Goal: Task Accomplishment & Management: Complete application form

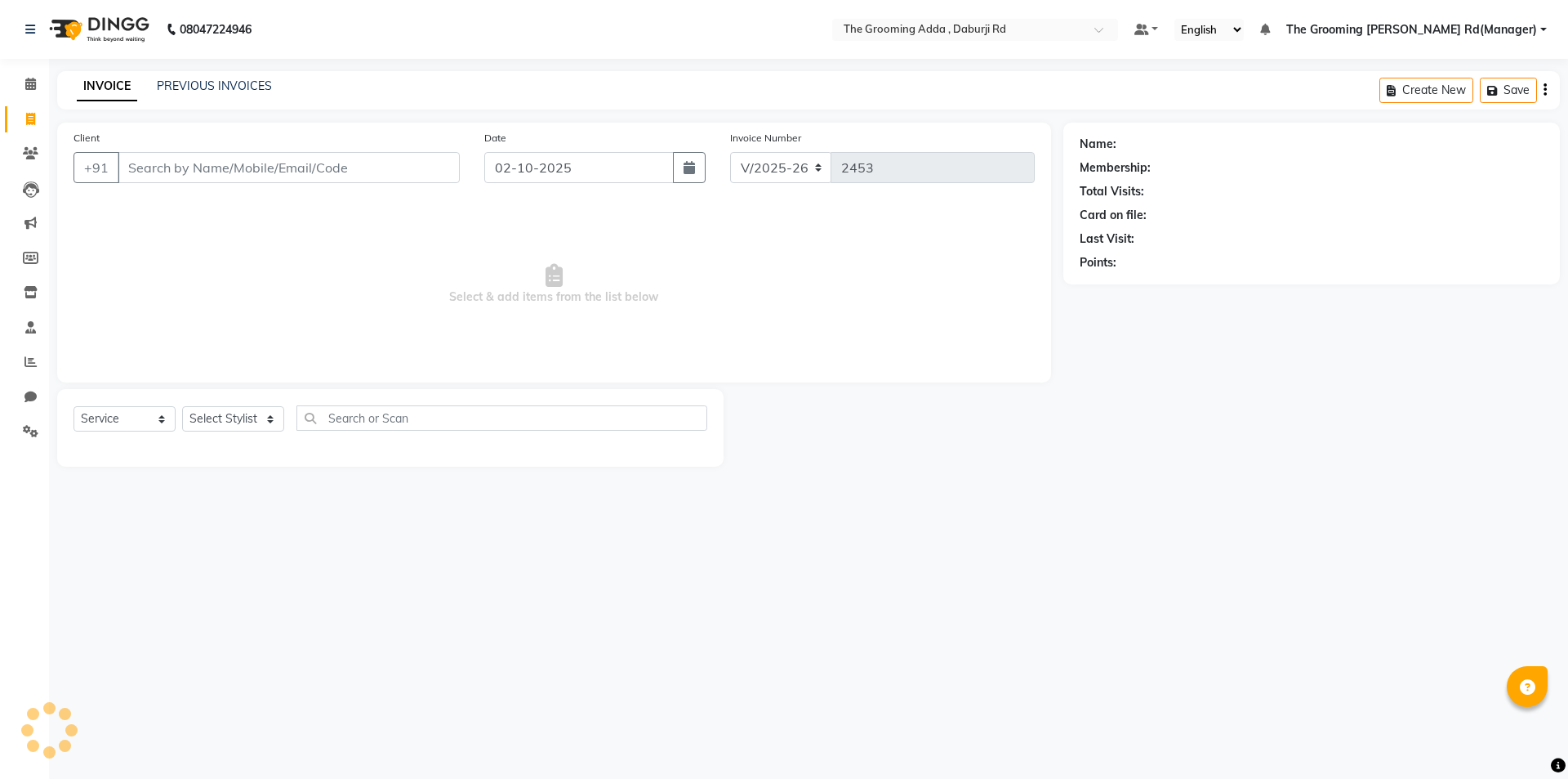
select select "8001"
select select "service"
type input "7814881711"
select select "1: Object"
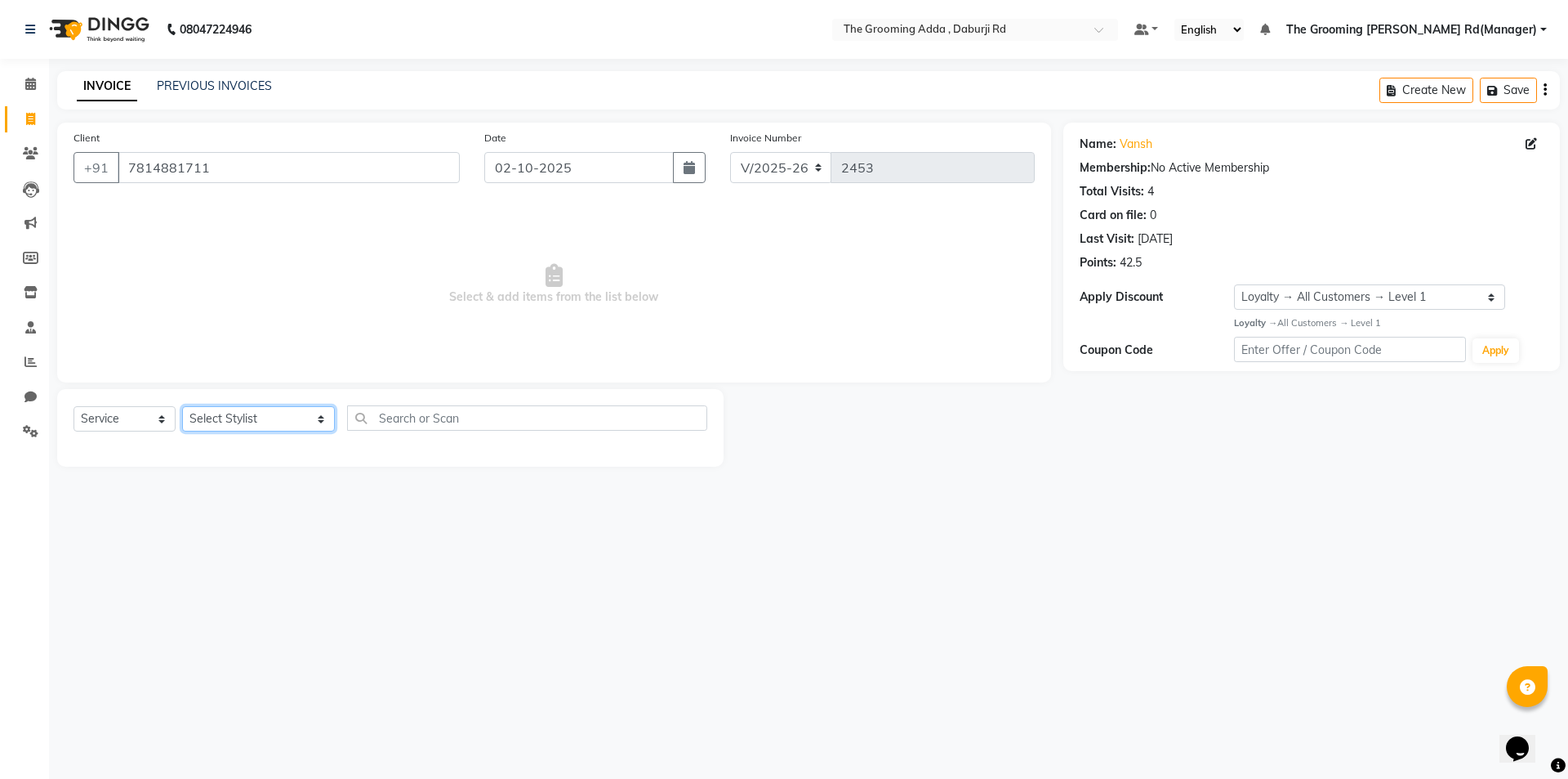
click at [247, 424] on select "Select Stylist [PERSON_NAME] [PERSON_NAME] [PERSON_NAME] [PERSON_NAME] [PERSON_…" at bounding box center [259, 419] width 153 height 26
select select "79352"
click at [182, 406] on select "Select Stylist [PERSON_NAME] [PERSON_NAME] [PERSON_NAME] [PERSON_NAME] [PERSON_…" at bounding box center [259, 419] width 153 height 26
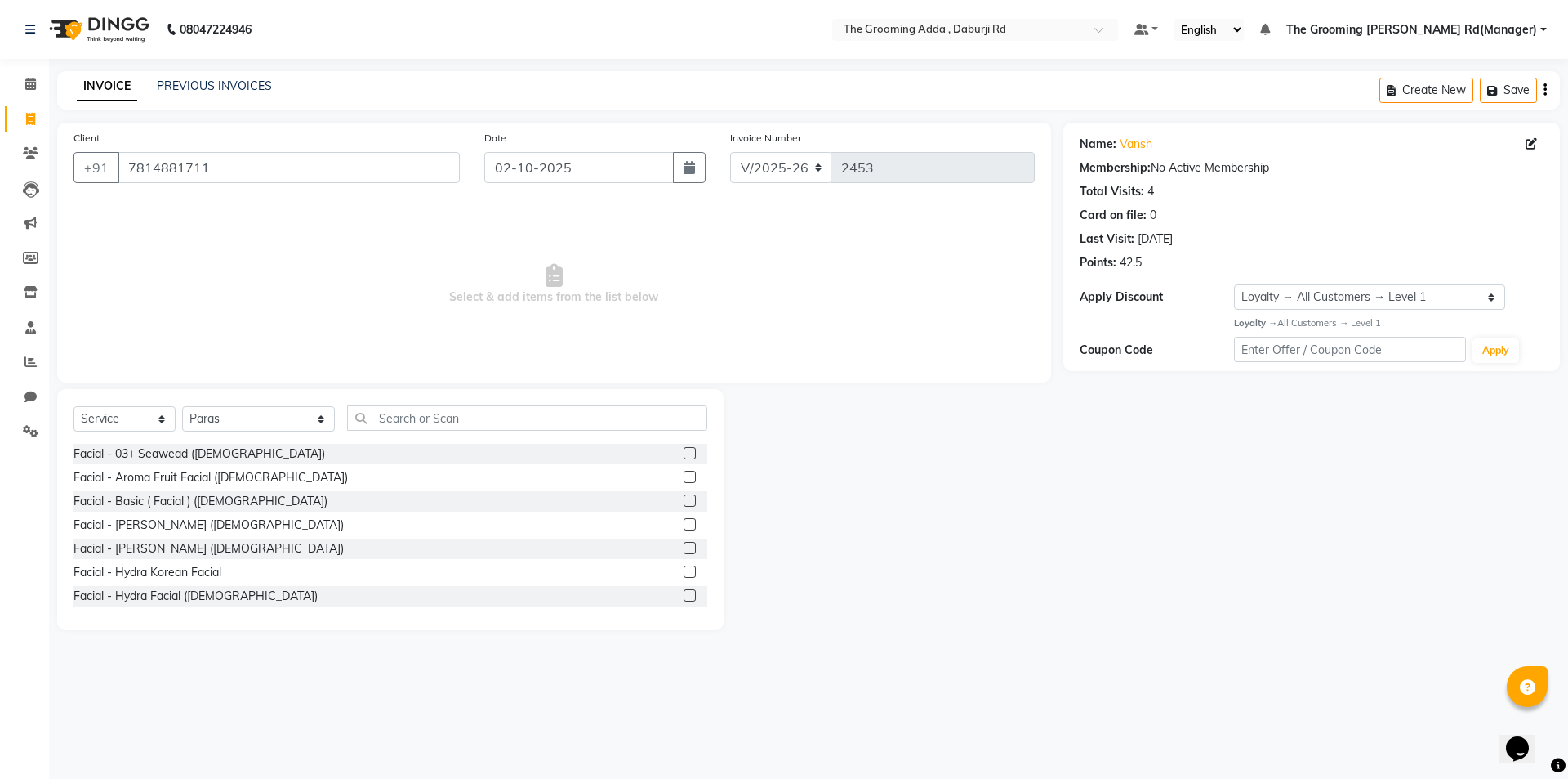
click at [392, 431] on div "Select Service Product Membership Package Voucher Prepaid Gift Card Select Styl…" at bounding box center [390, 425] width 634 height 39
click at [392, 432] on div "Select Service Product Membership Package Voucher Prepaid Gift Card Select Styl…" at bounding box center [390, 425] width 634 height 39
click at [401, 419] on input "text" at bounding box center [527, 419] width 360 height 26
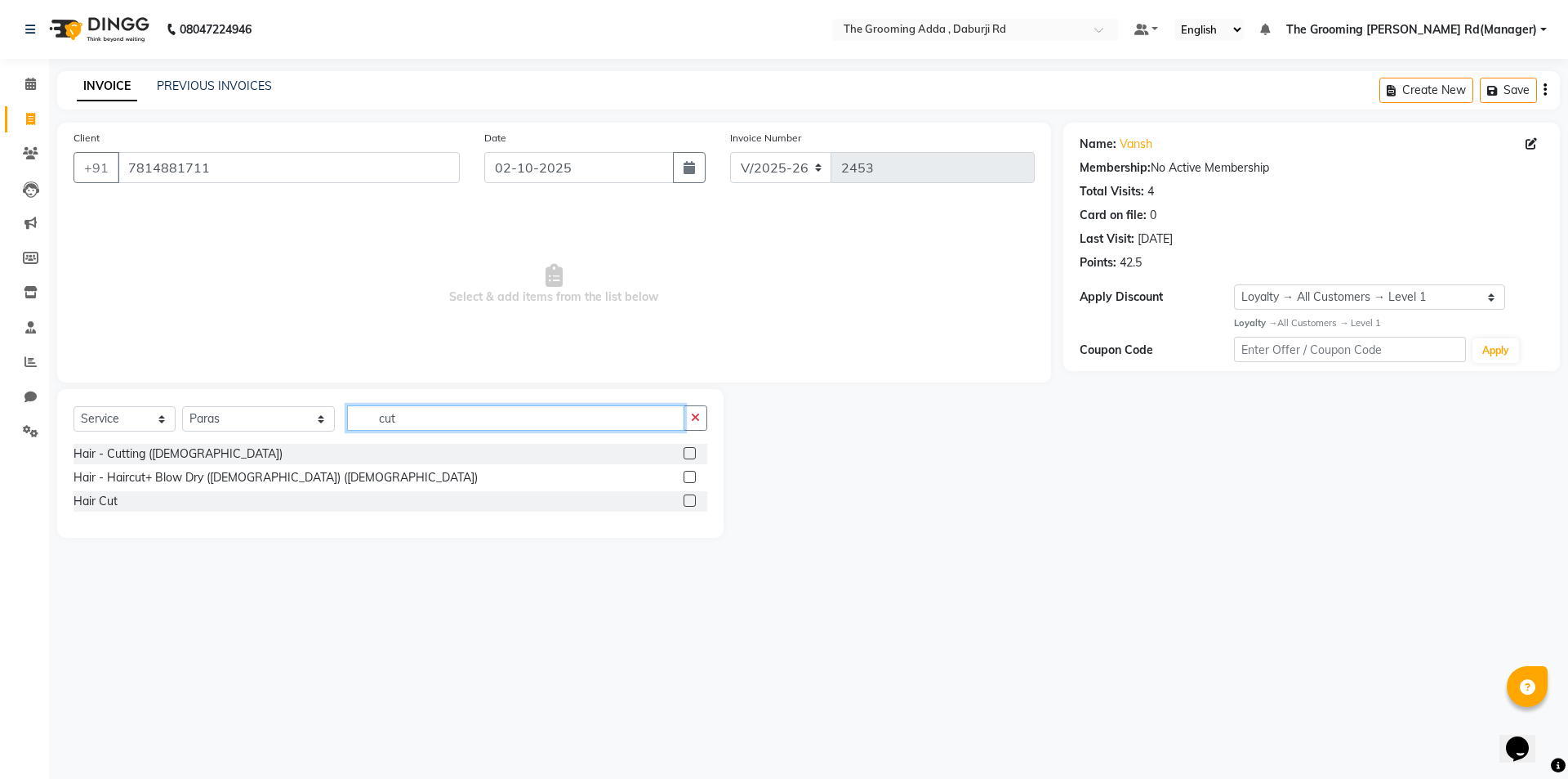
type input "cut"
click at [687, 451] on label at bounding box center [689, 454] width 12 height 12
click at [687, 451] on input "checkbox" at bounding box center [688, 454] width 11 height 11
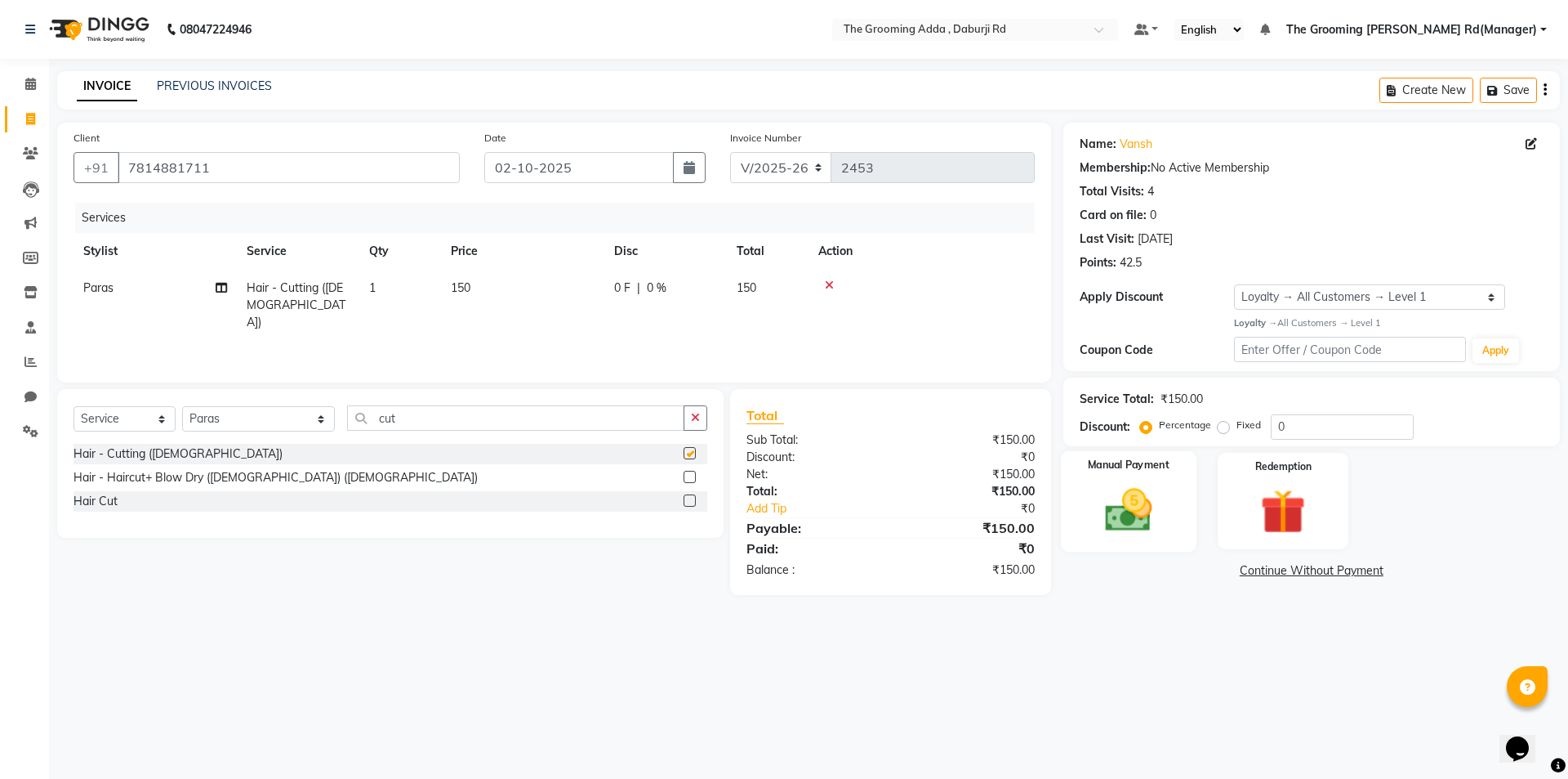
checkbox input "false"
click at [1107, 495] on img at bounding box center [1129, 510] width 76 height 54
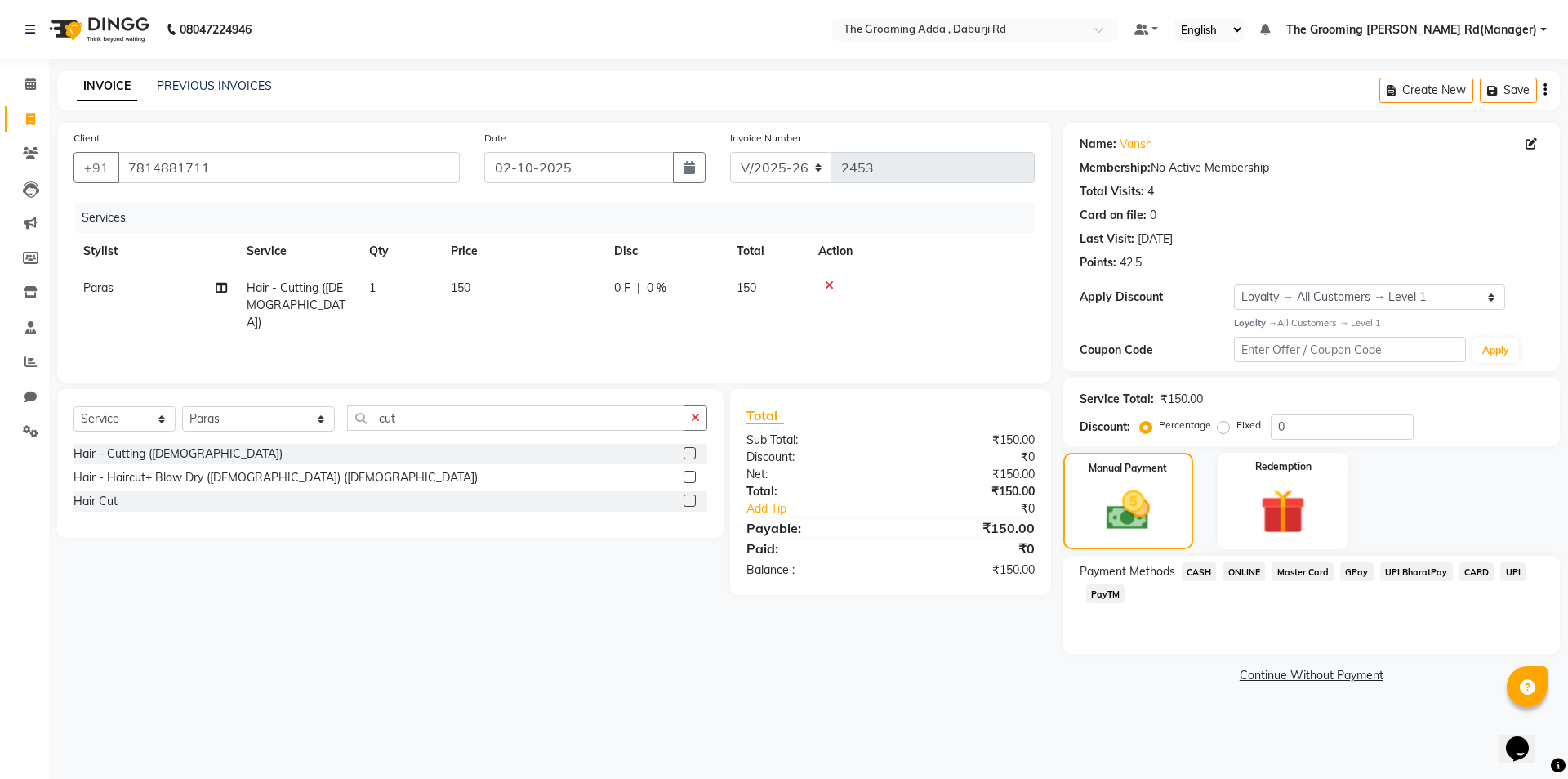
click at [1199, 575] on span "CASH" at bounding box center [1199, 572] width 35 height 19
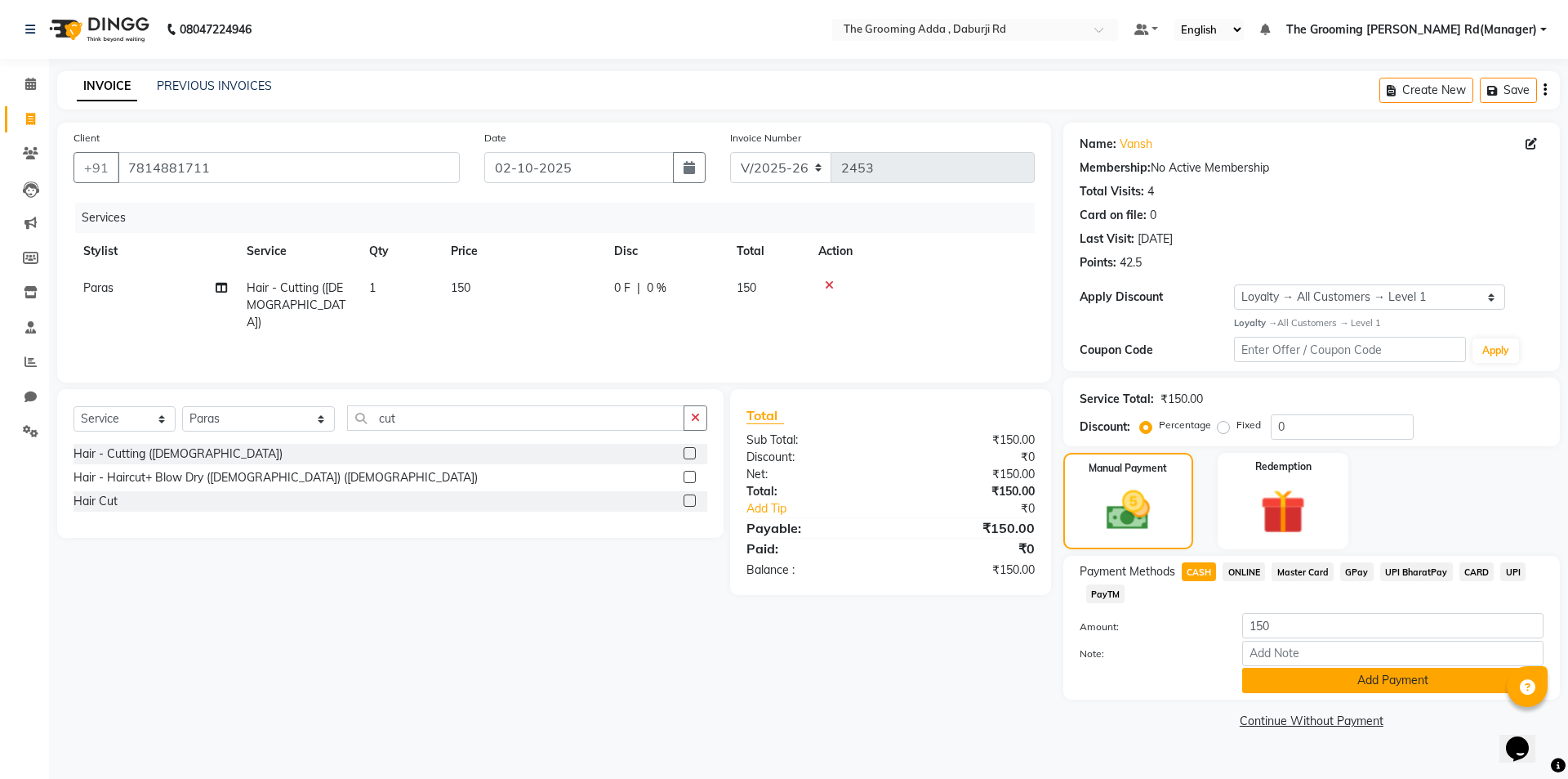
click at [1272, 685] on button "Add Payment" at bounding box center [1393, 681] width 302 height 26
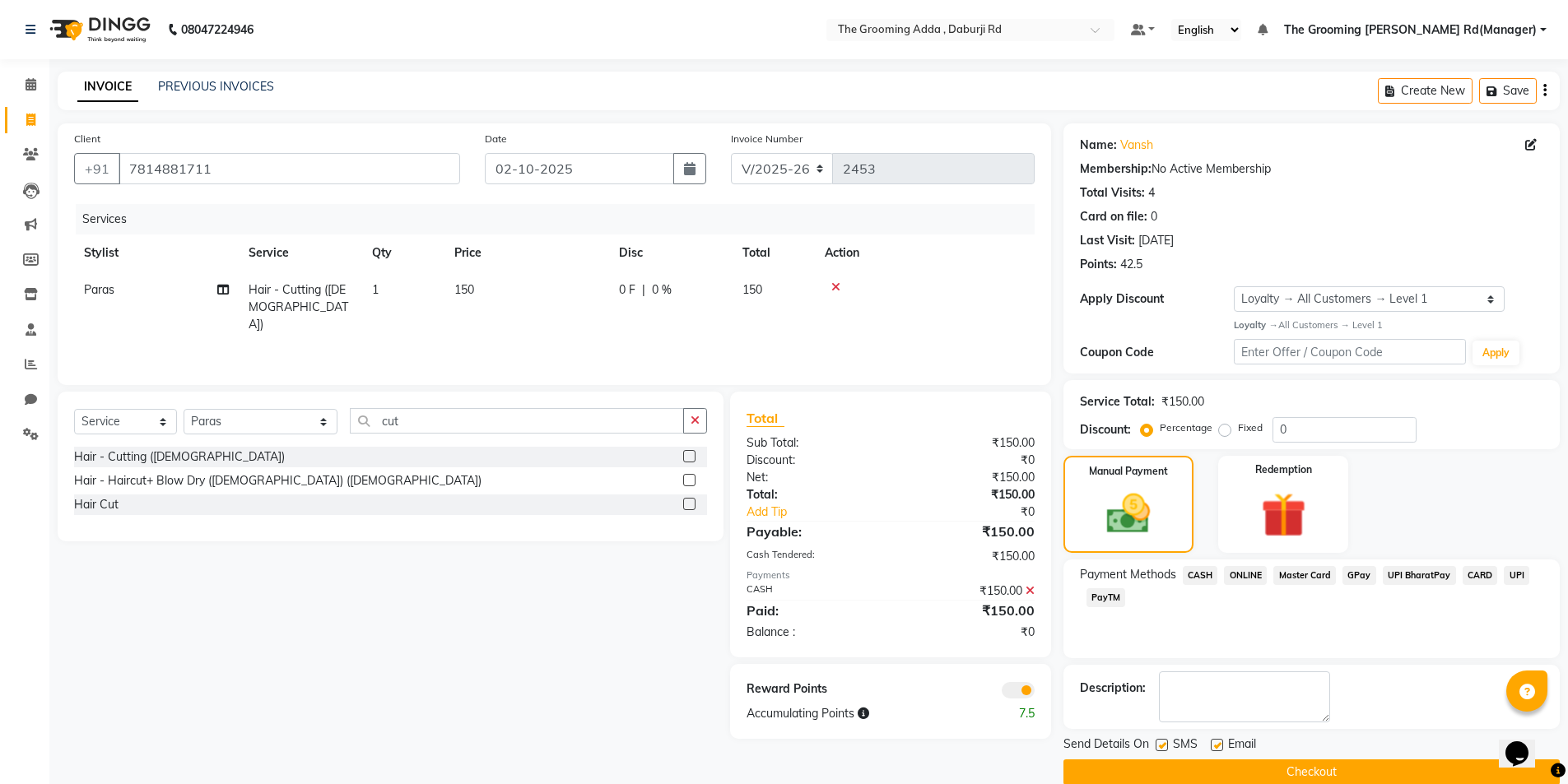
click at [1217, 744] on label at bounding box center [1217, 745] width 12 height 12
click at [1217, 744] on input "checkbox" at bounding box center [1216, 745] width 11 height 11
checkbox input "false"
drag, startPoint x: 1164, startPoint y: 748, endPoint x: 1164, endPoint y: 757, distance: 9.0
click at [1164, 747] on label at bounding box center [1161, 745] width 12 height 12
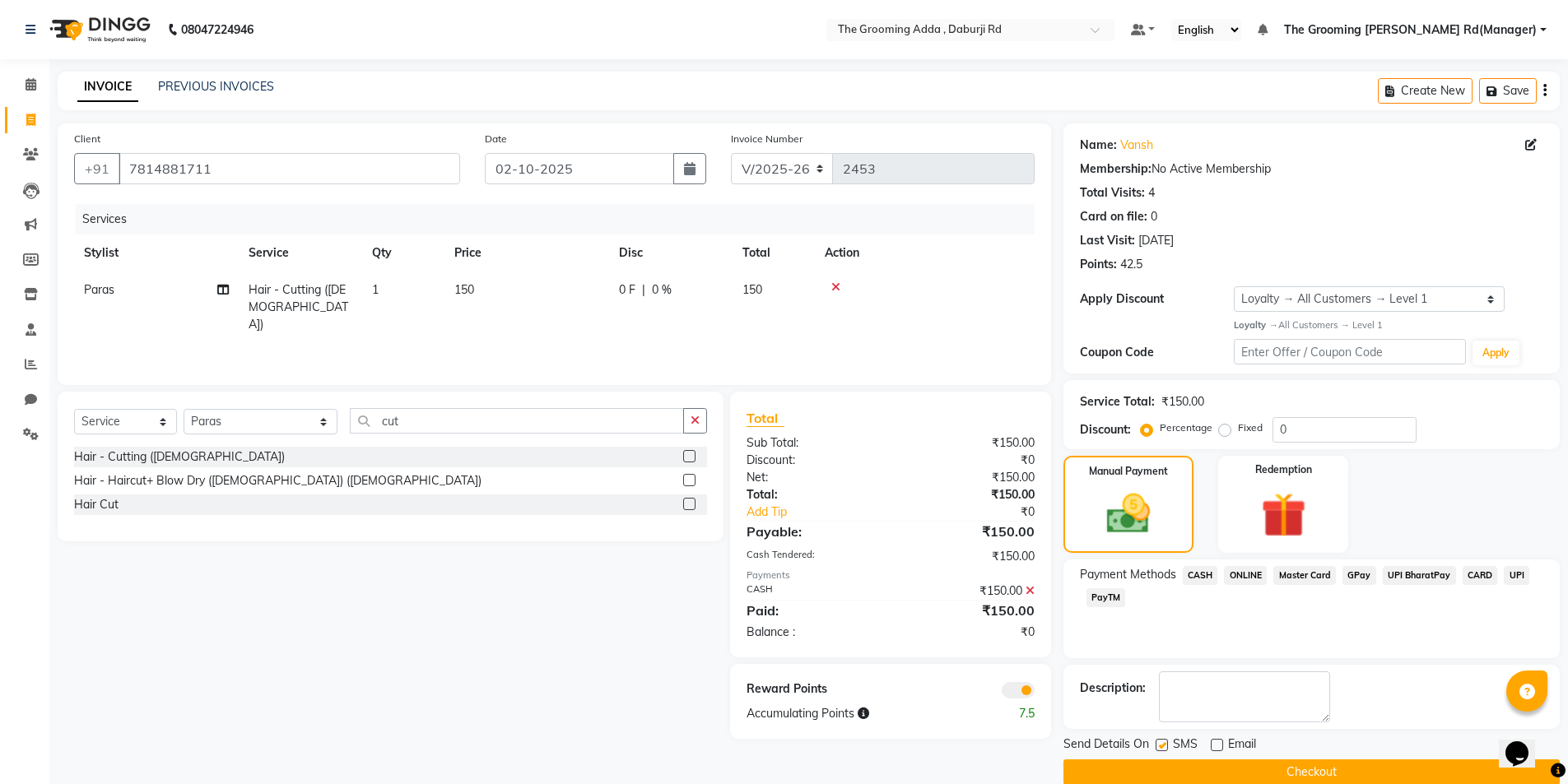
click at [1164, 747] on input "checkbox" at bounding box center [1160, 745] width 11 height 11
checkbox input "false"
click at [1154, 777] on button "Checkout" at bounding box center [1311, 772] width 497 height 26
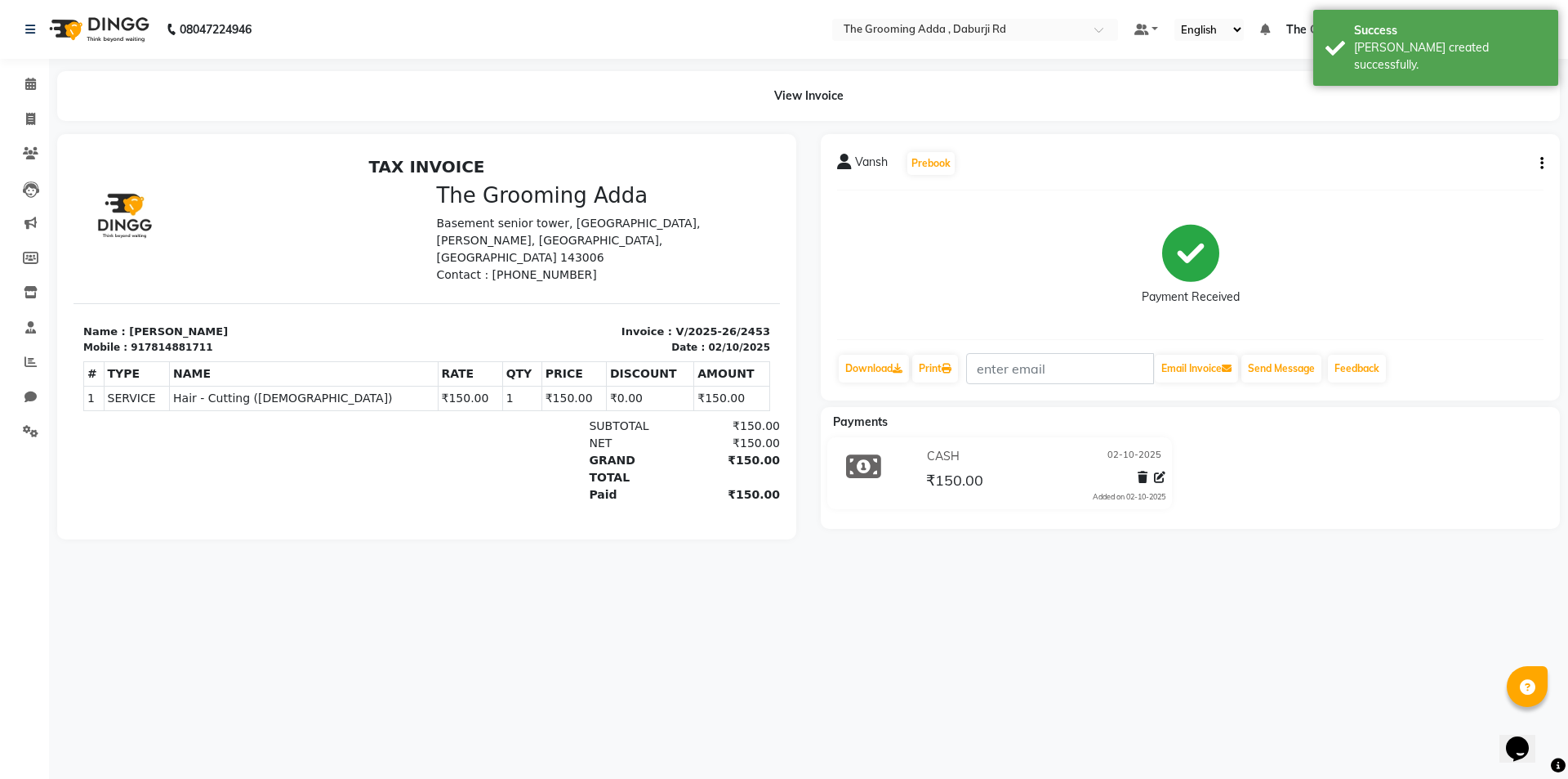
select select "service"
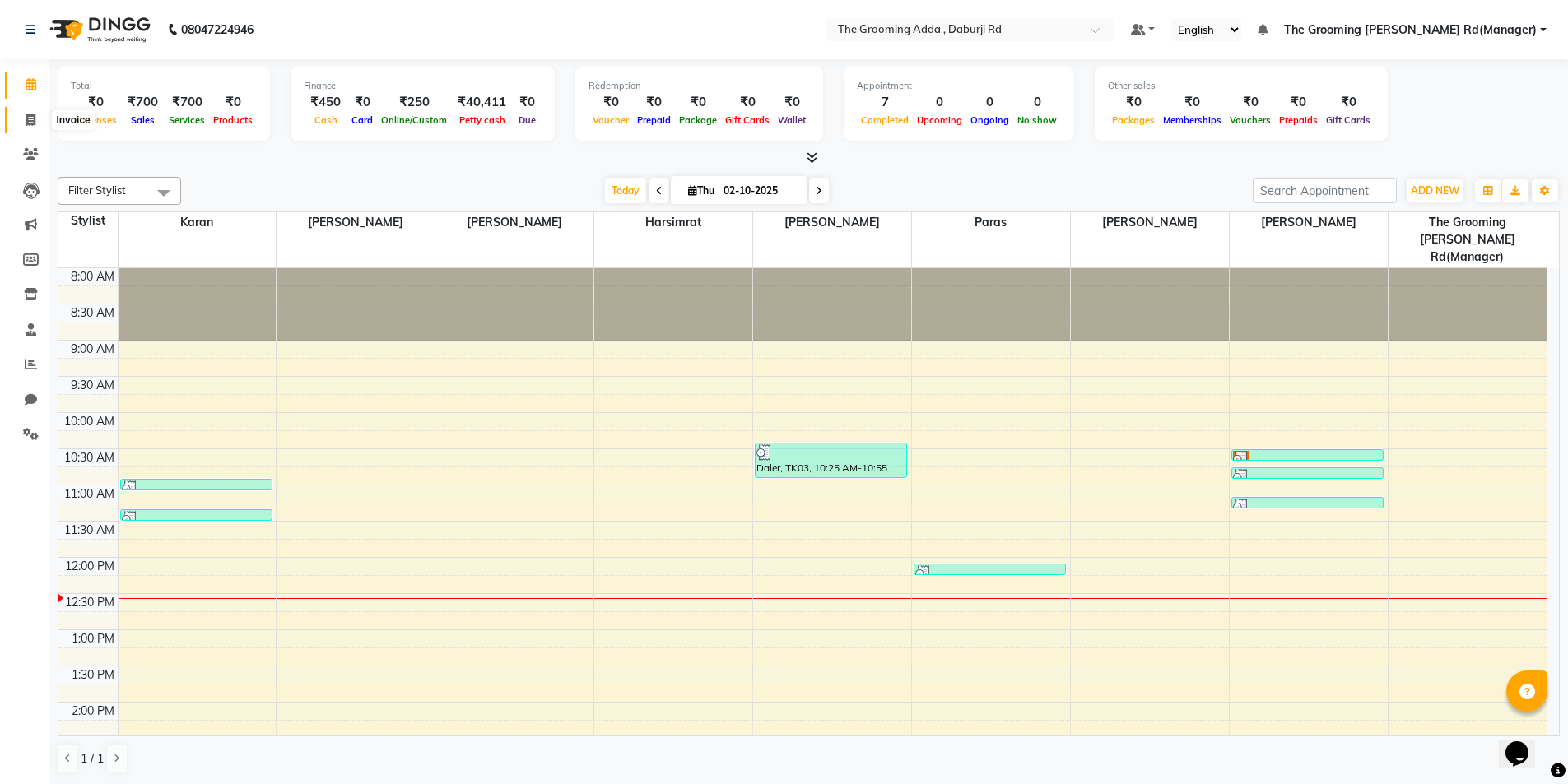
click at [41, 128] on span at bounding box center [30, 120] width 29 height 19
select select "service"
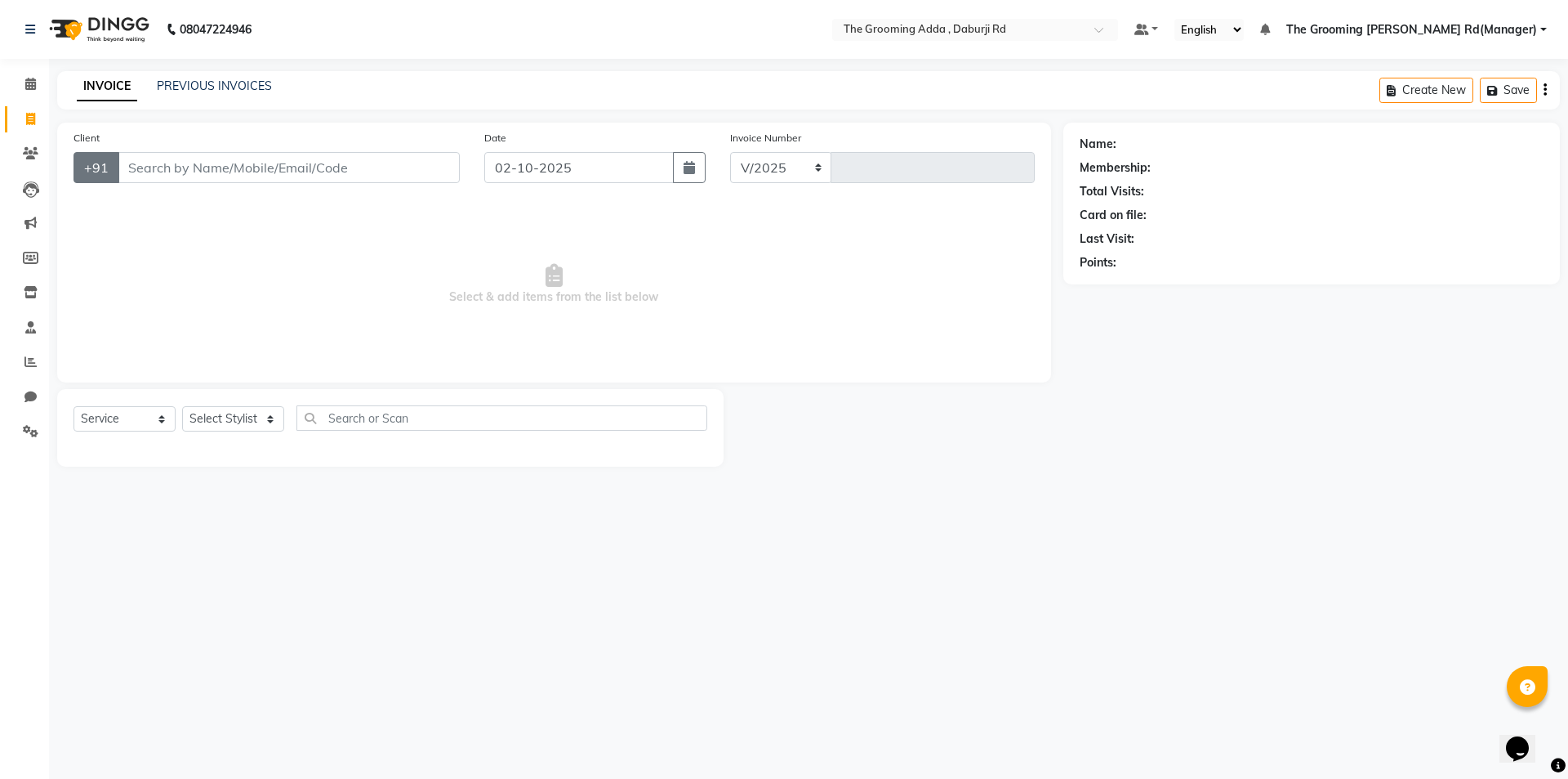
select select "8001"
type input "2454"
click at [140, 165] on input "Client" at bounding box center [289, 167] width 342 height 31
type input "6239815898"
select select "1: Object"
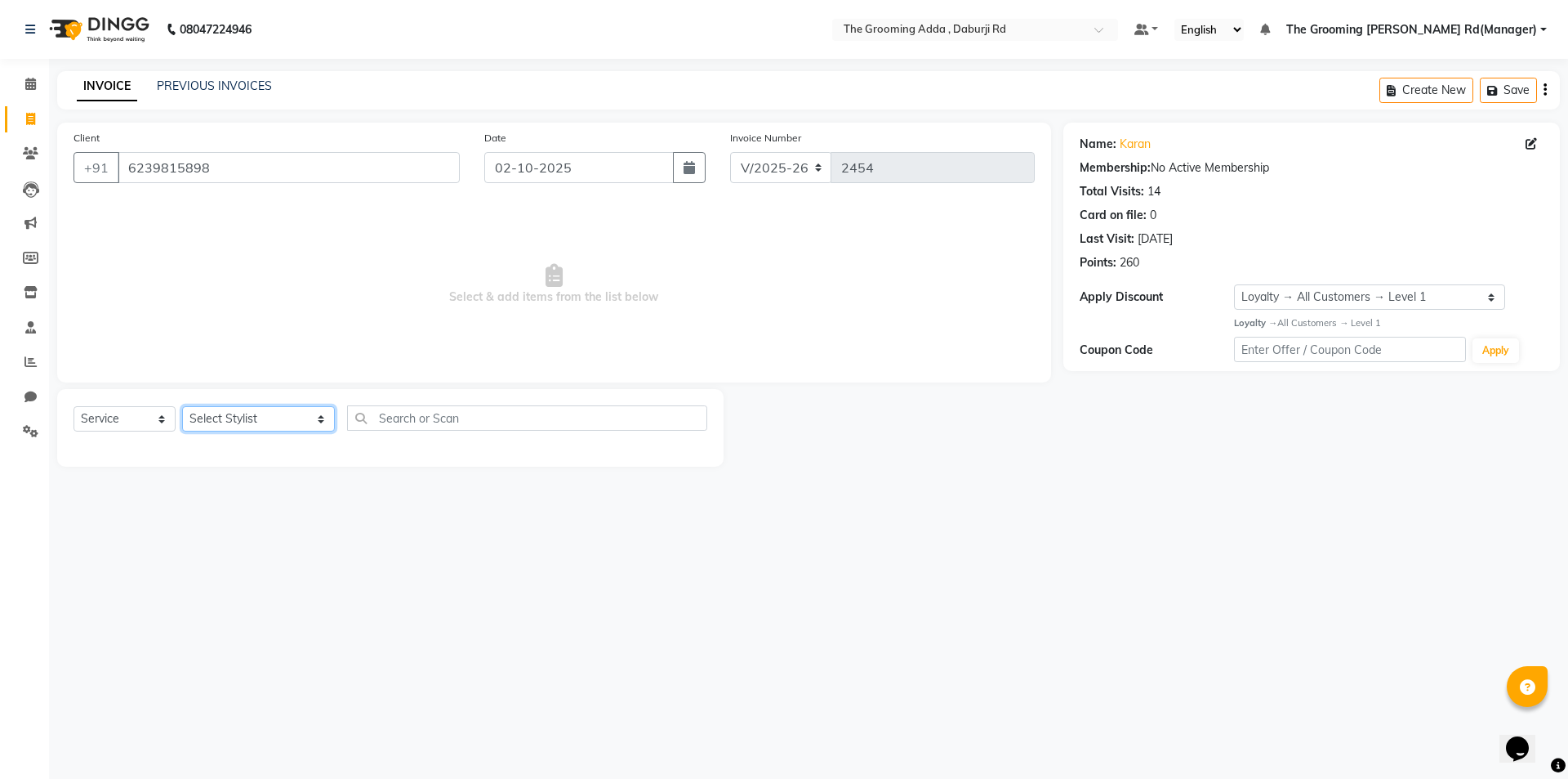
click at [252, 420] on select "Select Stylist [PERSON_NAME] [PERSON_NAME] [PERSON_NAME] [PERSON_NAME] [PERSON_…" at bounding box center [259, 419] width 153 height 26
select select "79355"
click at [182, 406] on select "Select Stylist [PERSON_NAME] [PERSON_NAME] [PERSON_NAME] [PERSON_NAME] [PERSON_…" at bounding box center [259, 419] width 153 height 26
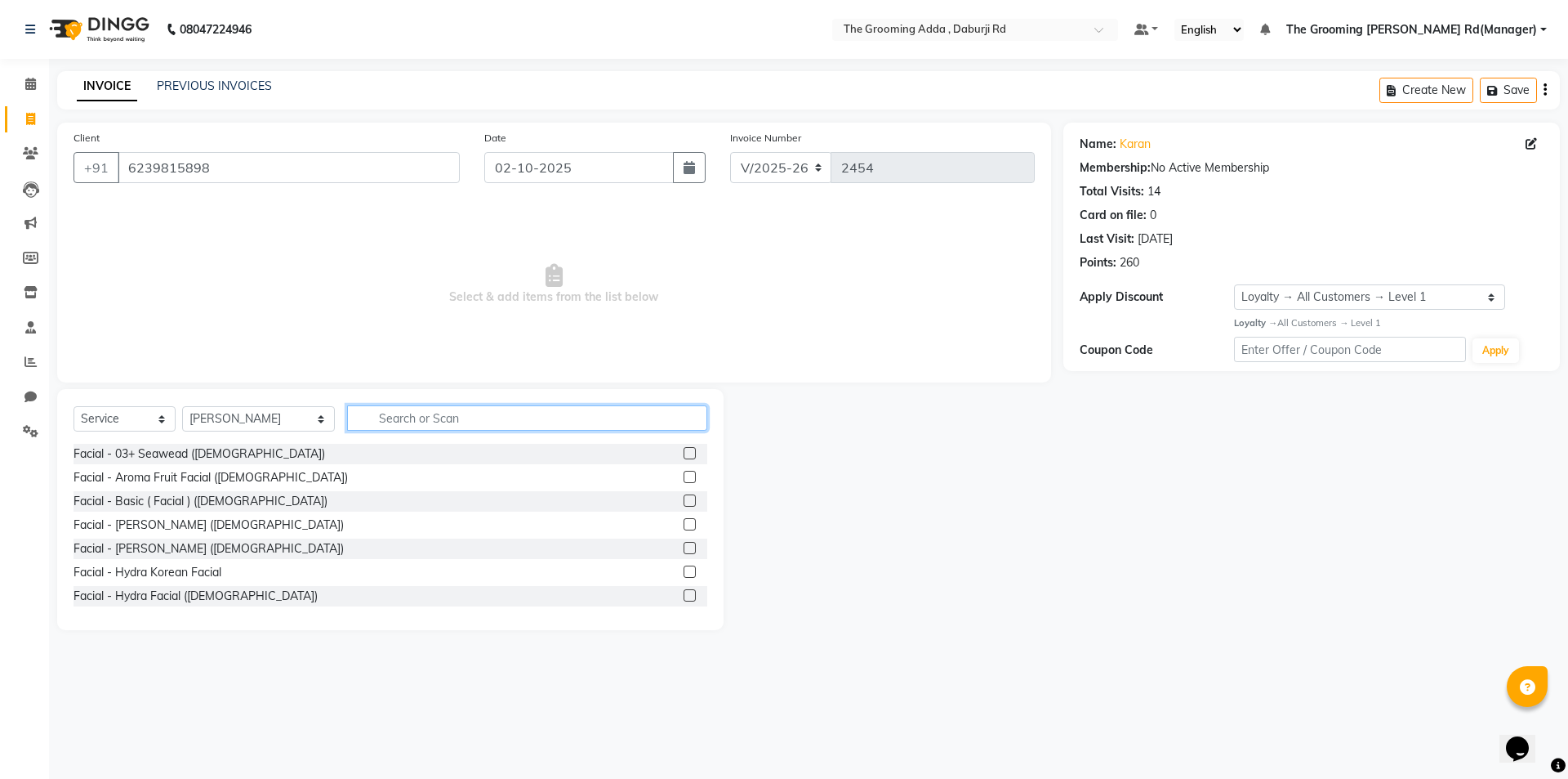
click at [380, 420] on input "text" at bounding box center [527, 419] width 360 height 26
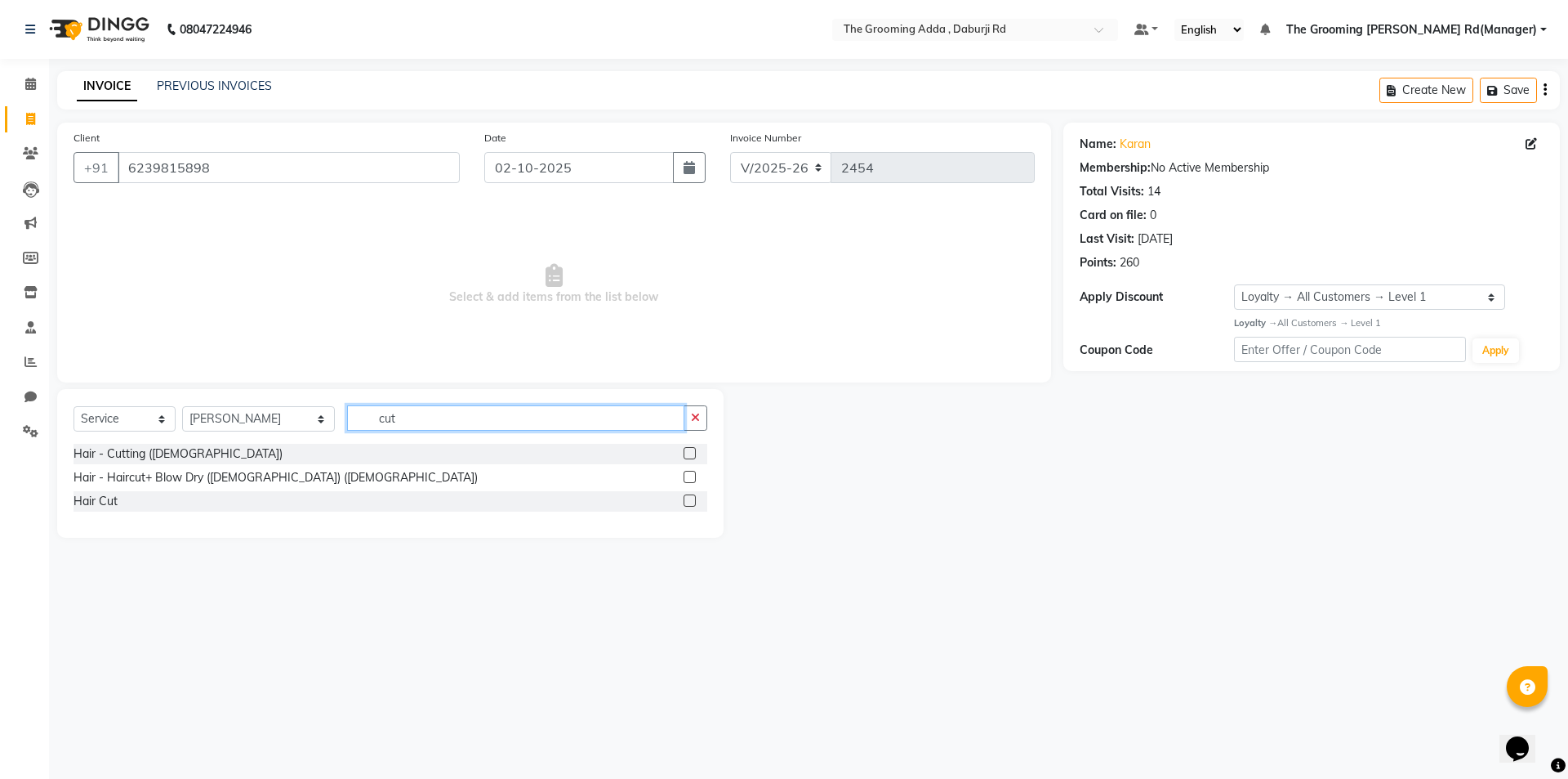
type input "cut"
click at [692, 449] on label at bounding box center [689, 454] width 12 height 12
click at [692, 449] on input "checkbox" at bounding box center [688, 454] width 11 height 11
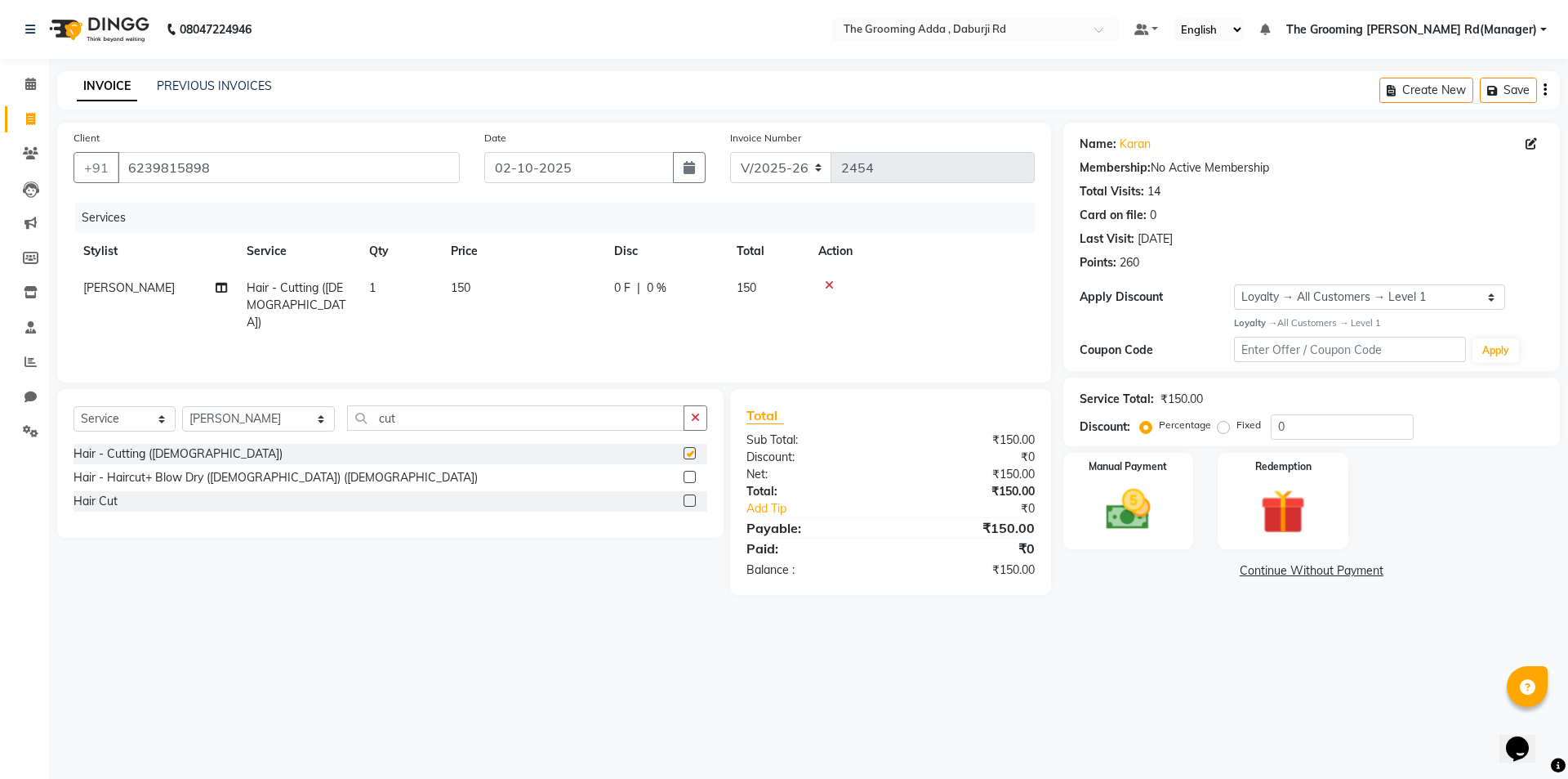
checkbox input "false"
drag, startPoint x: 533, startPoint y: 424, endPoint x: 274, endPoint y: 418, distance: 259.1
click at [274, 418] on div "Select Service Product Membership Package Voucher Prepaid Gift Card Select Styl…" at bounding box center [390, 425] width 634 height 39
type input "bea"
drag, startPoint x: 695, startPoint y: 452, endPoint x: 569, endPoint y: 454, distance: 126.0
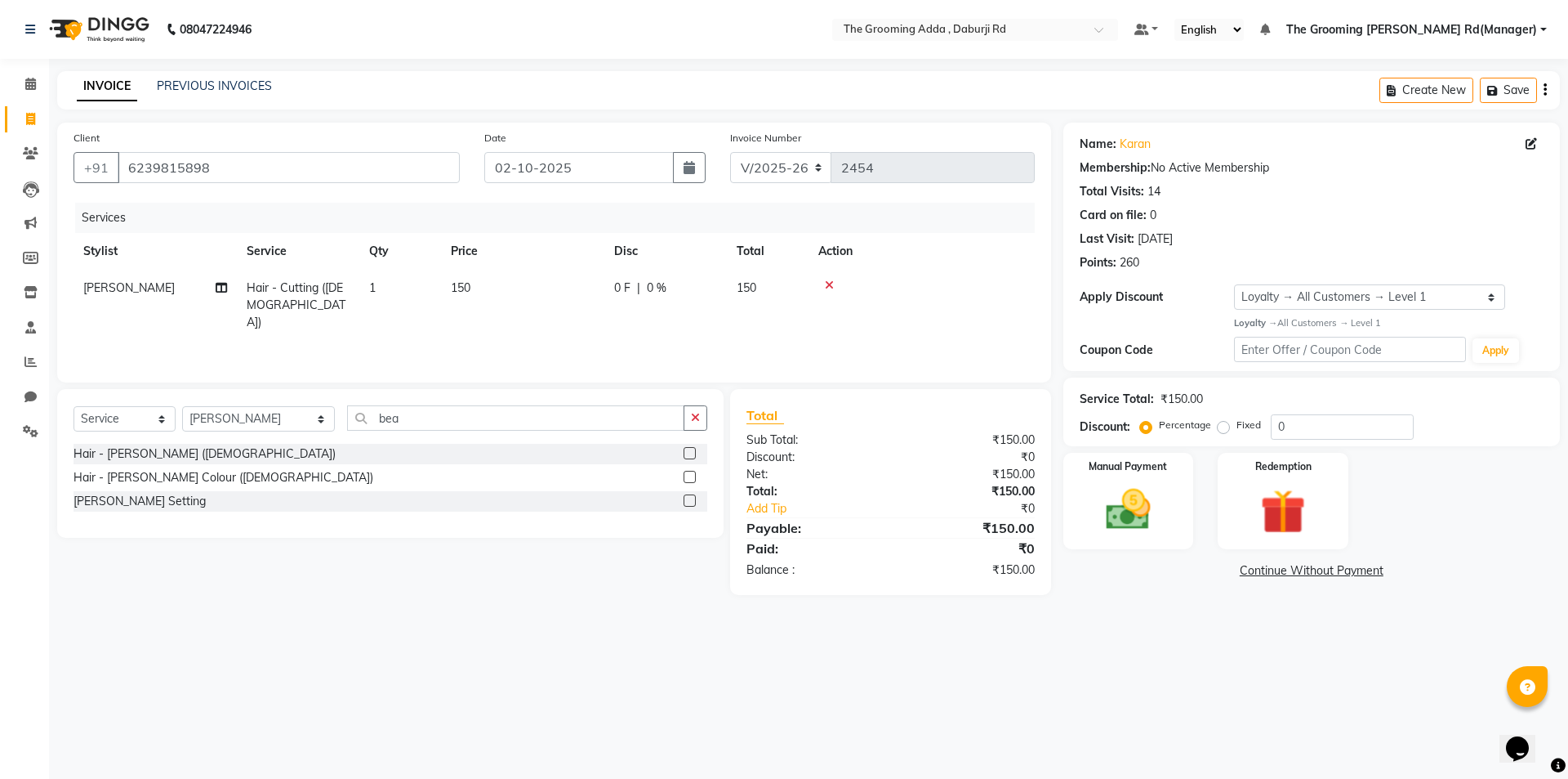
click at [694, 452] on label at bounding box center [689, 454] width 12 height 12
click at [694, 452] on input "checkbox" at bounding box center [688, 454] width 11 height 11
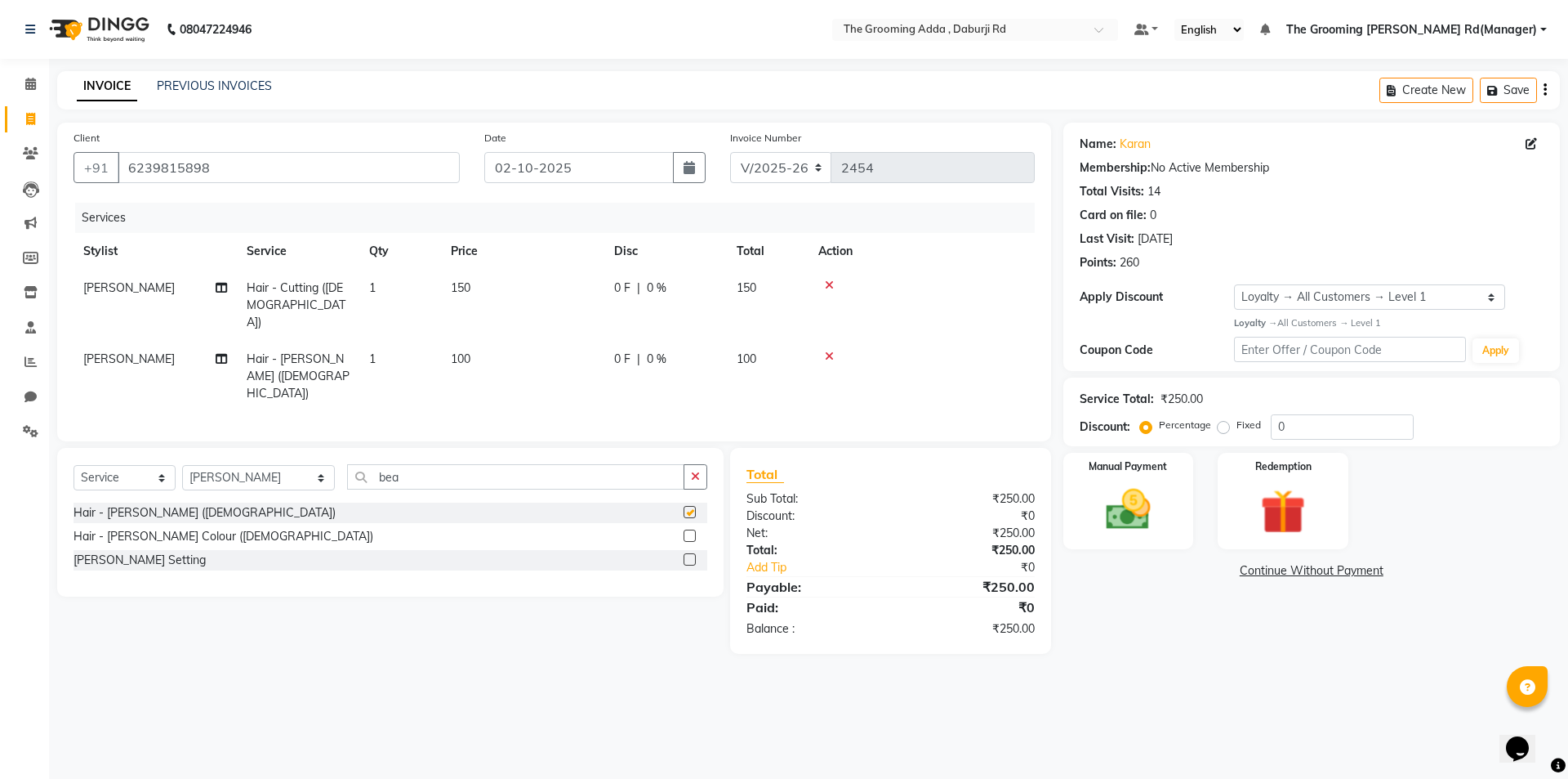
checkbox input "false"
drag, startPoint x: 269, startPoint y: 439, endPoint x: 269, endPoint y: 450, distance: 11.0
click at [269, 465] on select "Select Stylist [PERSON_NAME] [PERSON_NAME] [PERSON_NAME] [PERSON_NAME] [PERSON_…" at bounding box center [259, 478] width 153 height 26
select select "79351"
click at [182, 465] on select "Select Stylist [PERSON_NAME] [PERSON_NAME] [PERSON_NAME] [PERSON_NAME] [PERSON_…" at bounding box center [259, 478] width 153 height 26
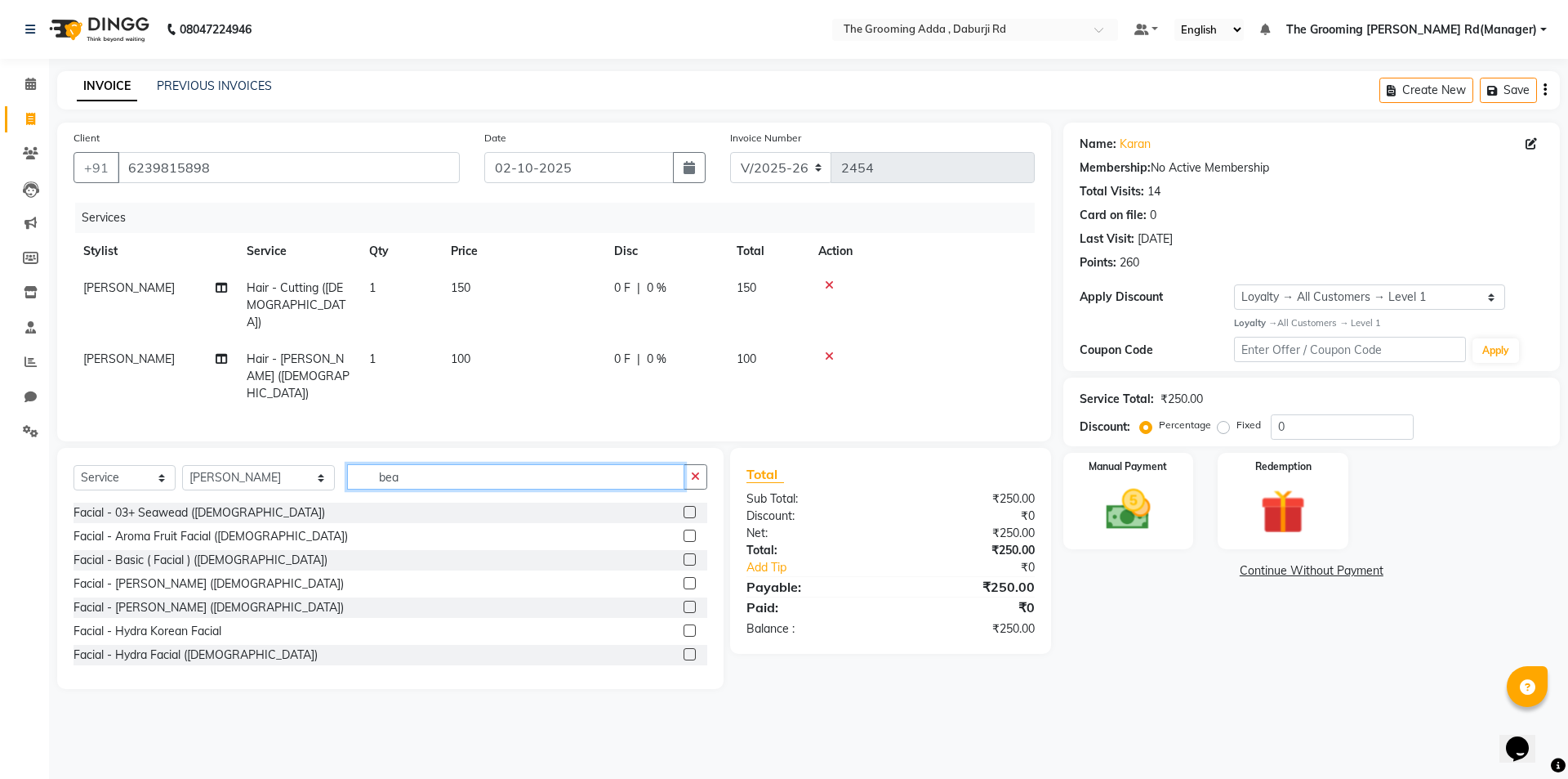
drag, startPoint x: 410, startPoint y: 431, endPoint x: 321, endPoint y: 431, distance: 89.0
click at [321, 464] on div "Select Service Product Membership Package Voucher Prepaid Gift Card Select Styl…" at bounding box center [390, 483] width 634 height 39
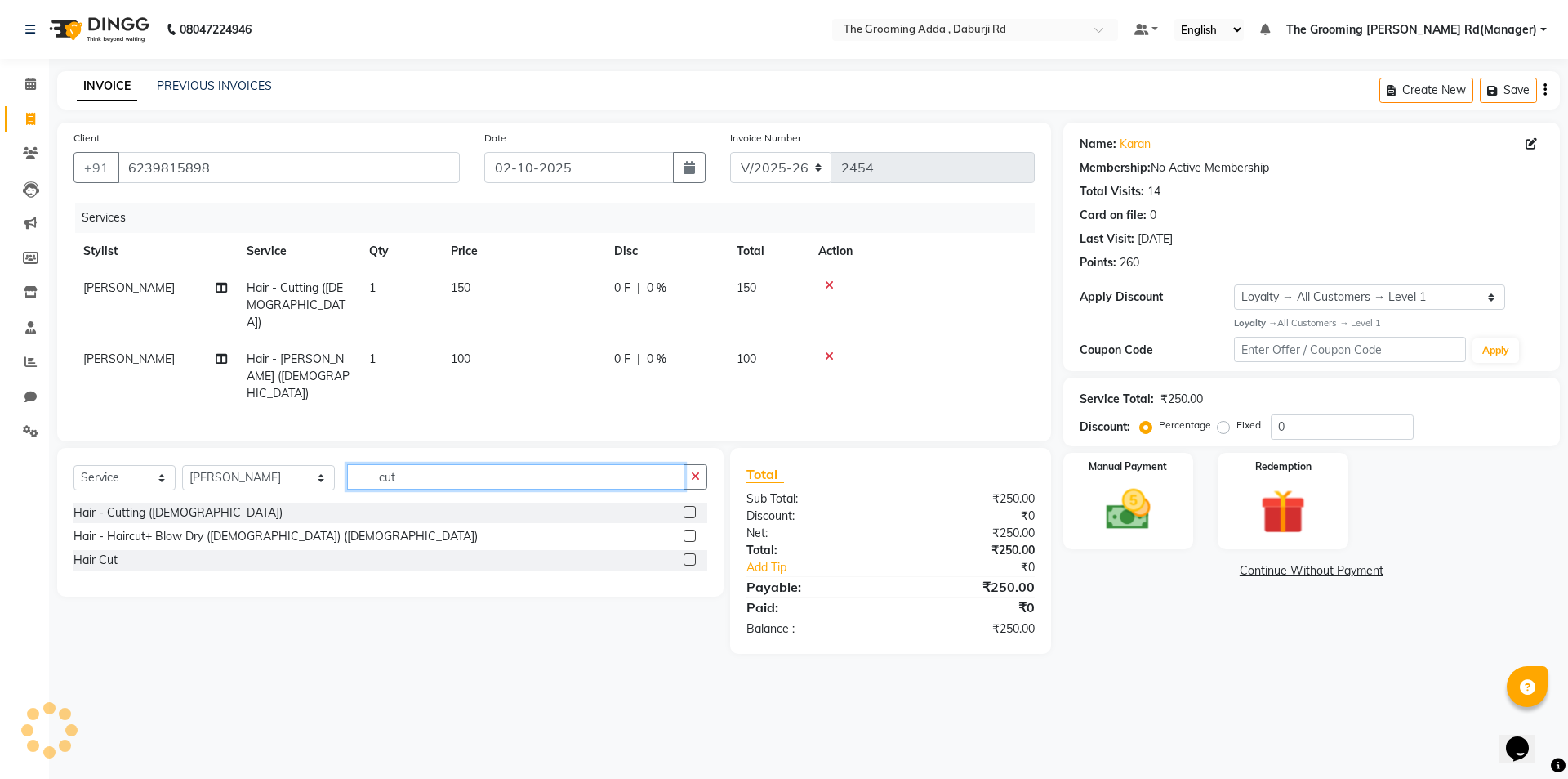
type input "cut"
click at [692, 506] on label at bounding box center [689, 512] width 12 height 12
click at [692, 507] on input "checkbox" at bounding box center [688, 512] width 11 height 11
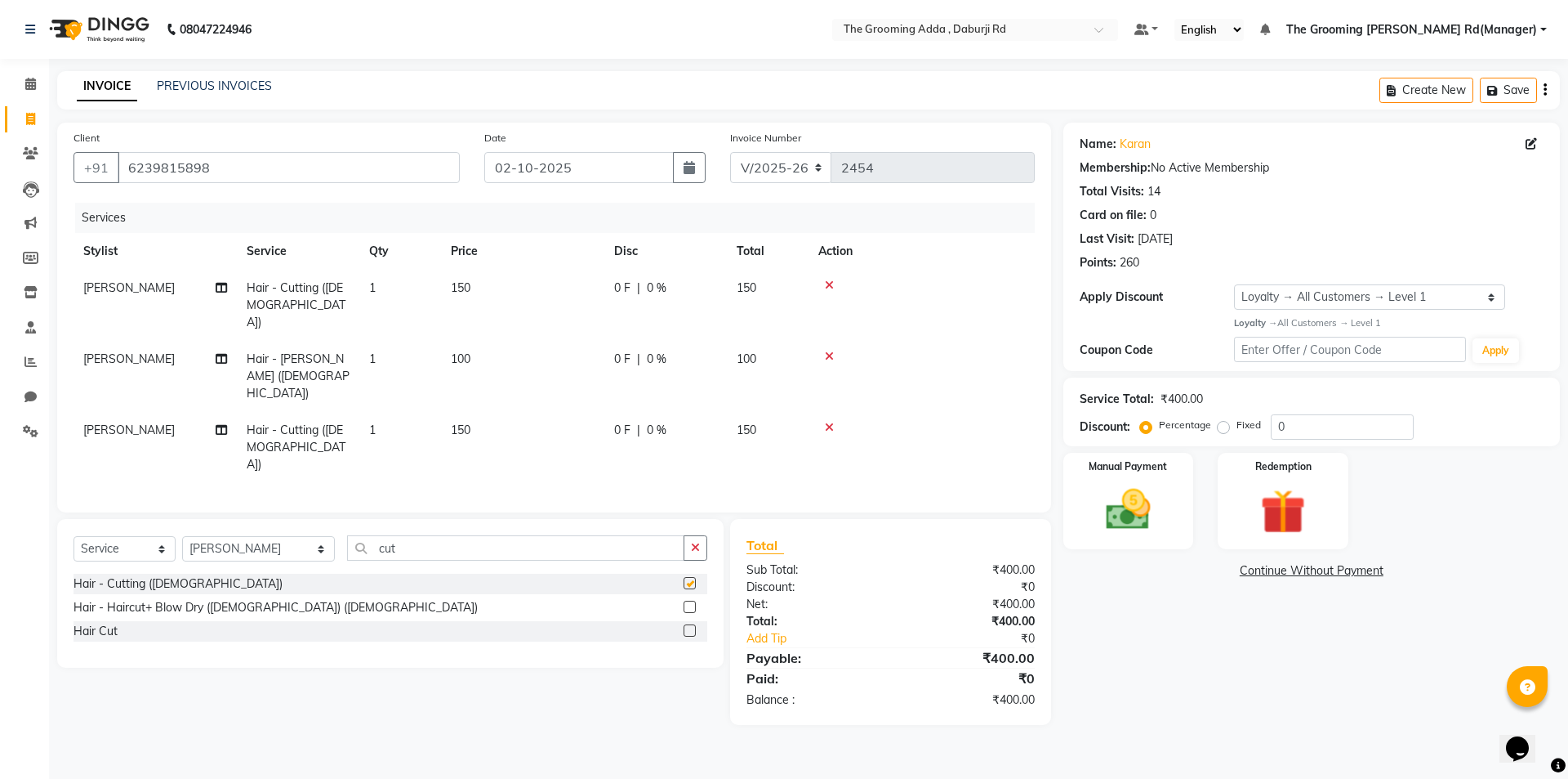
checkbox input "false"
drag, startPoint x: 420, startPoint y: 493, endPoint x: 301, endPoint y: 493, distance: 119.0
click at [301, 535] on div "Select Service Product Membership Package Voucher Prepaid Gift Card Select Styl…" at bounding box center [390, 554] width 634 height 39
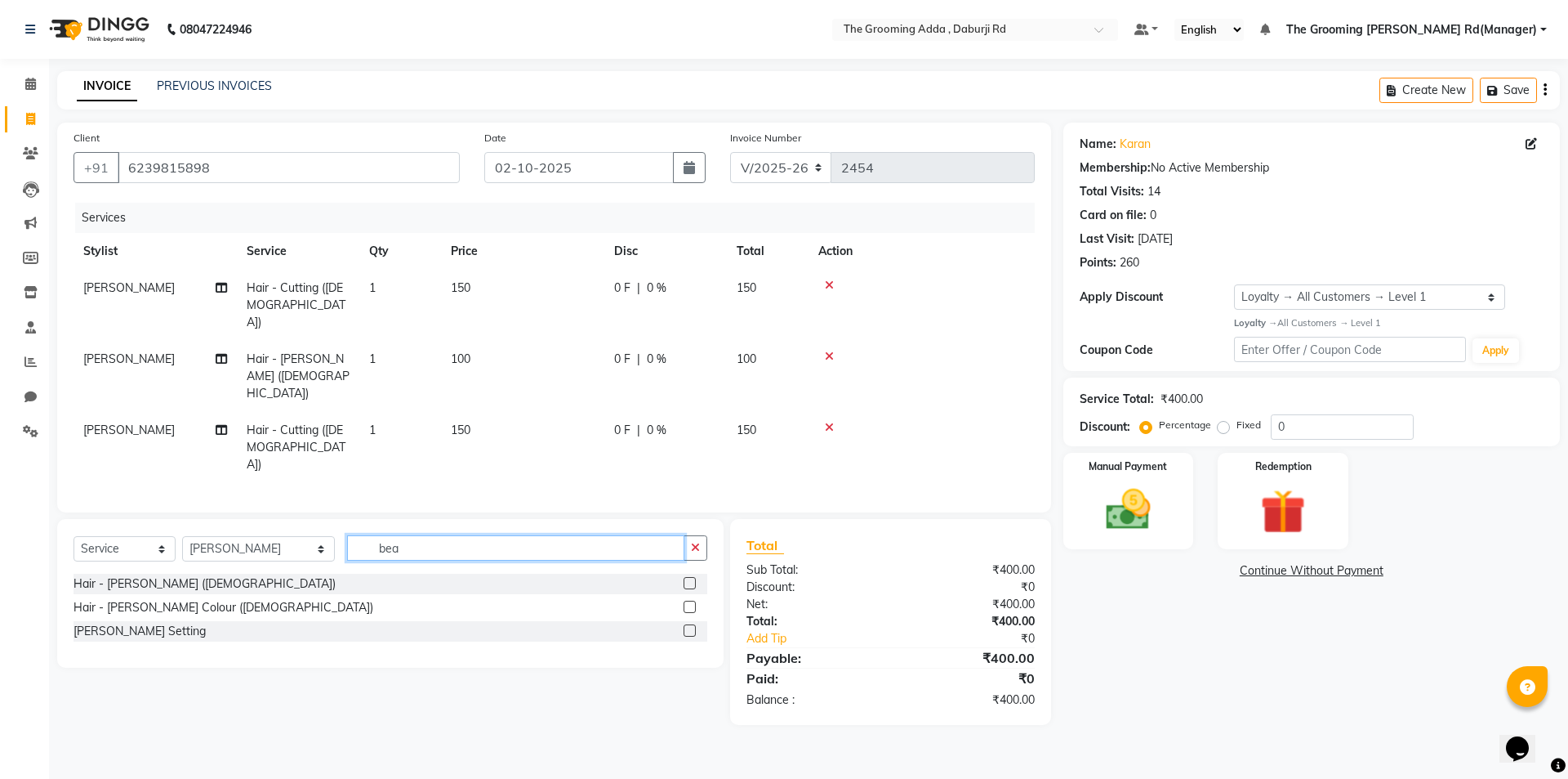
type input "bea"
click at [688, 578] on label at bounding box center [689, 584] width 12 height 12
click at [688, 579] on input "checkbox" at bounding box center [688, 584] width 11 height 11
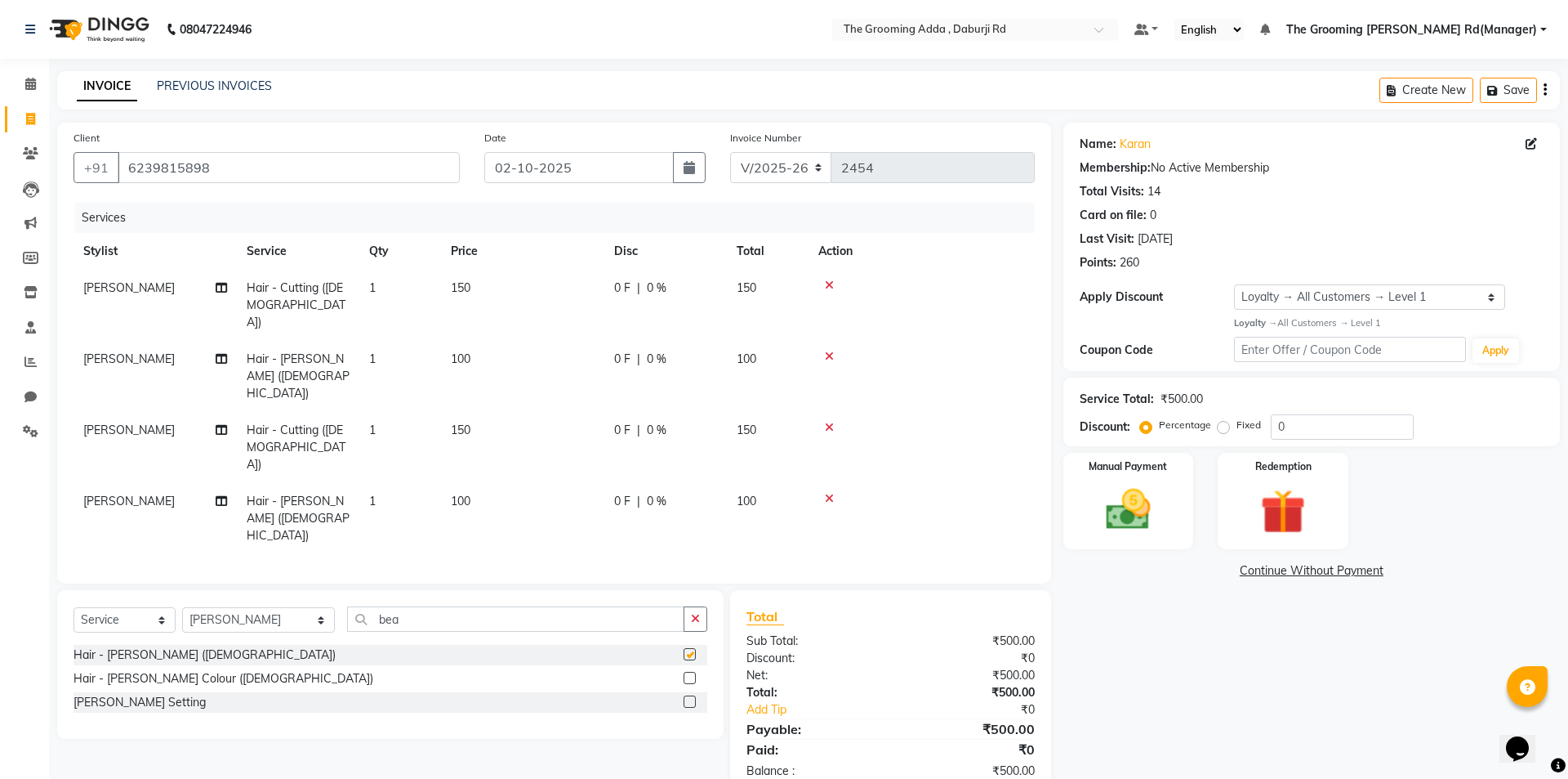
checkbox input "false"
click at [35, 438] on span at bounding box center [30, 432] width 29 height 19
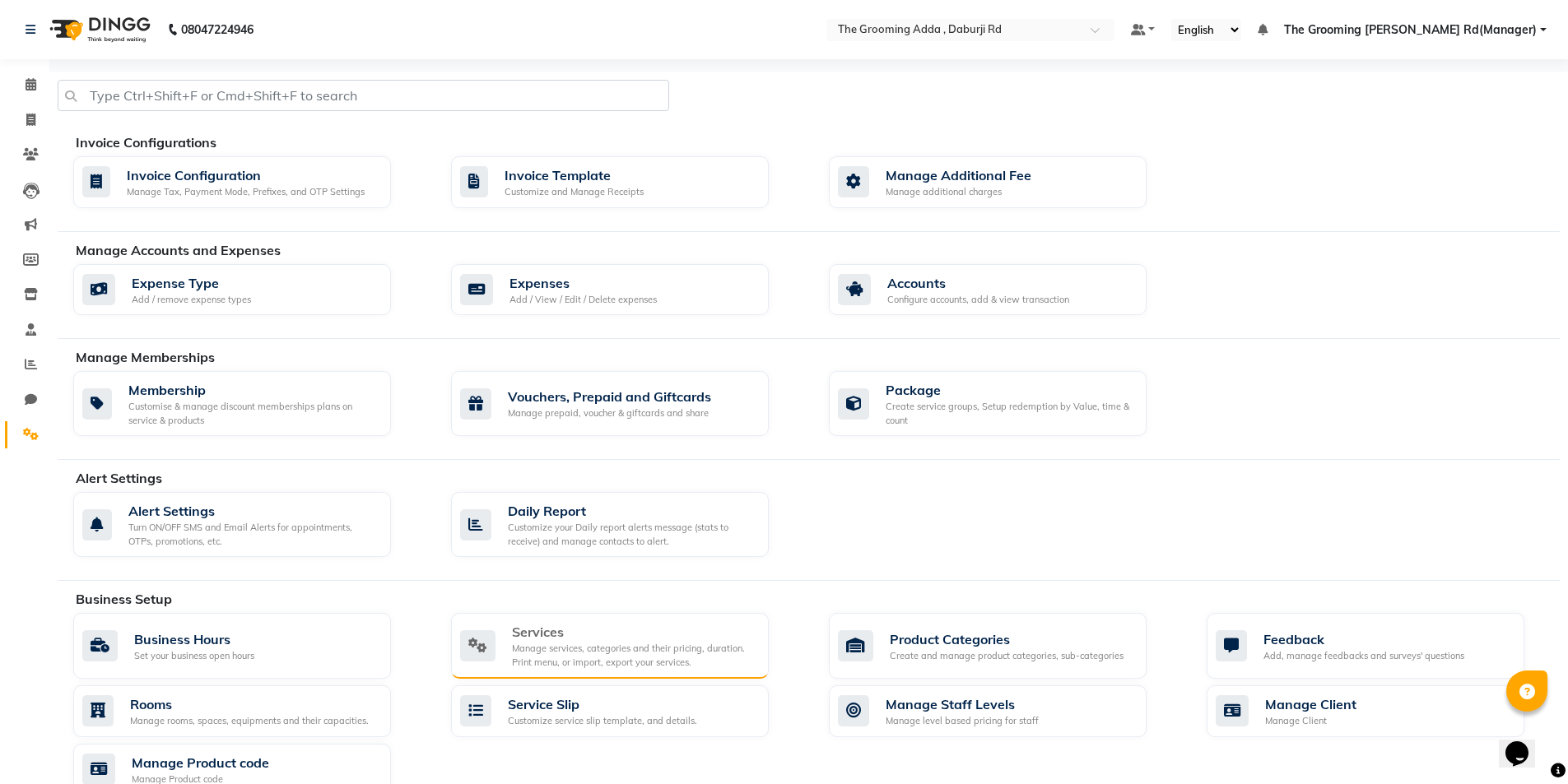
click at [567, 651] on div "Manage services, categories and their pricing, duration. Print menu, or import,…" at bounding box center [634, 654] width 244 height 27
click at [26, 221] on icon at bounding box center [31, 224] width 12 height 12
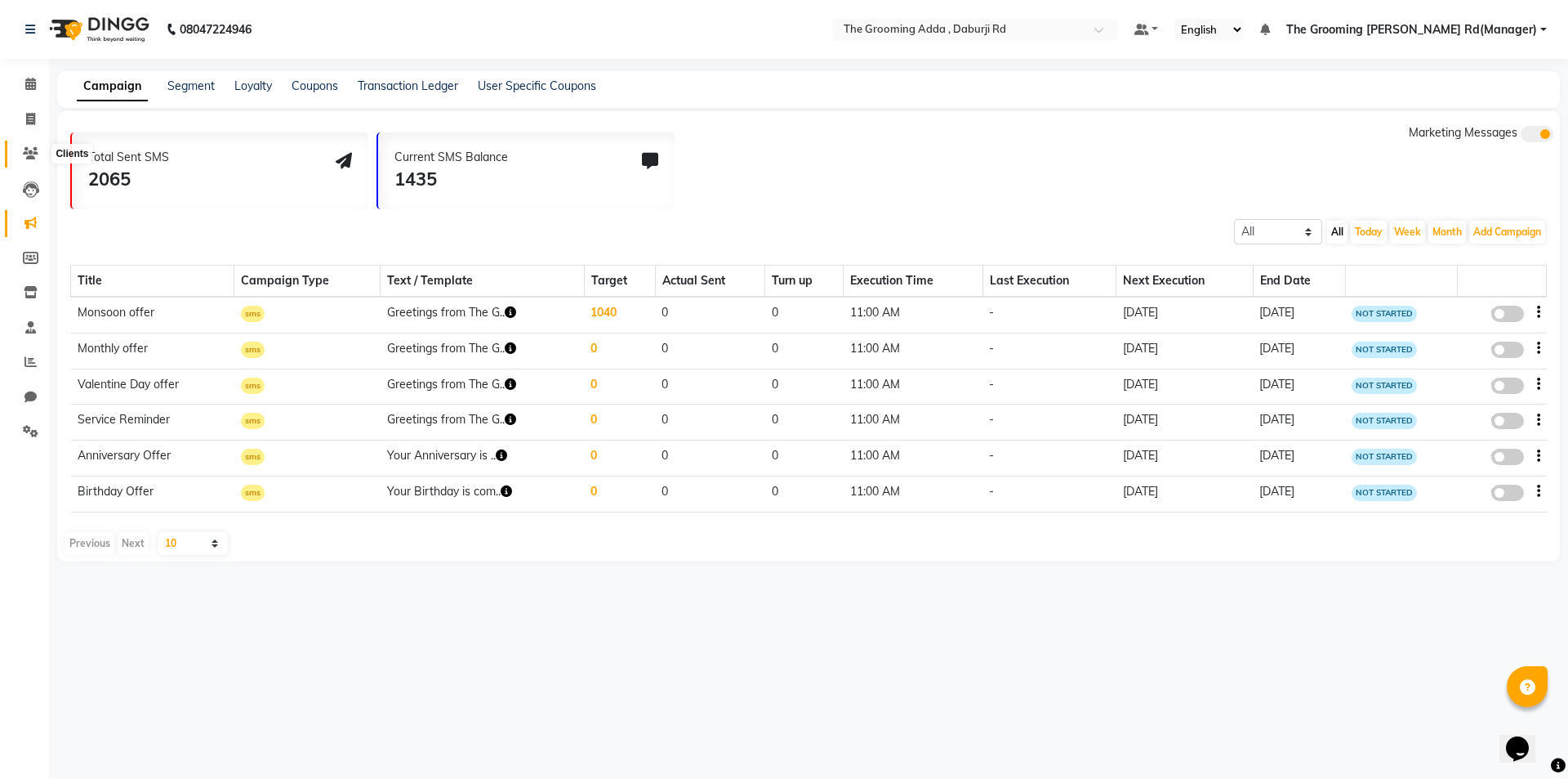
click at [34, 151] on icon at bounding box center [31, 153] width 16 height 12
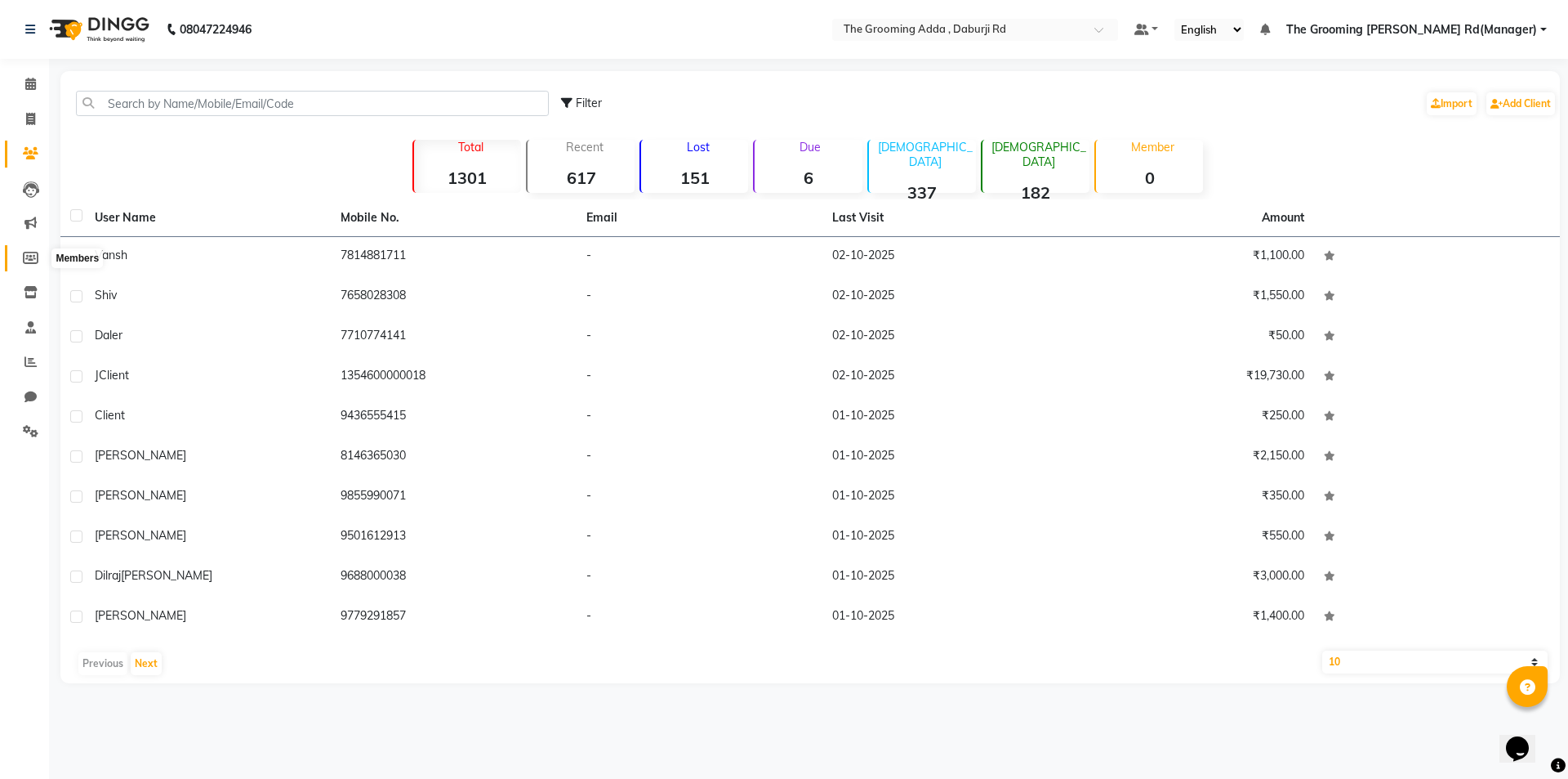
click at [24, 257] on icon at bounding box center [31, 258] width 16 height 12
select select
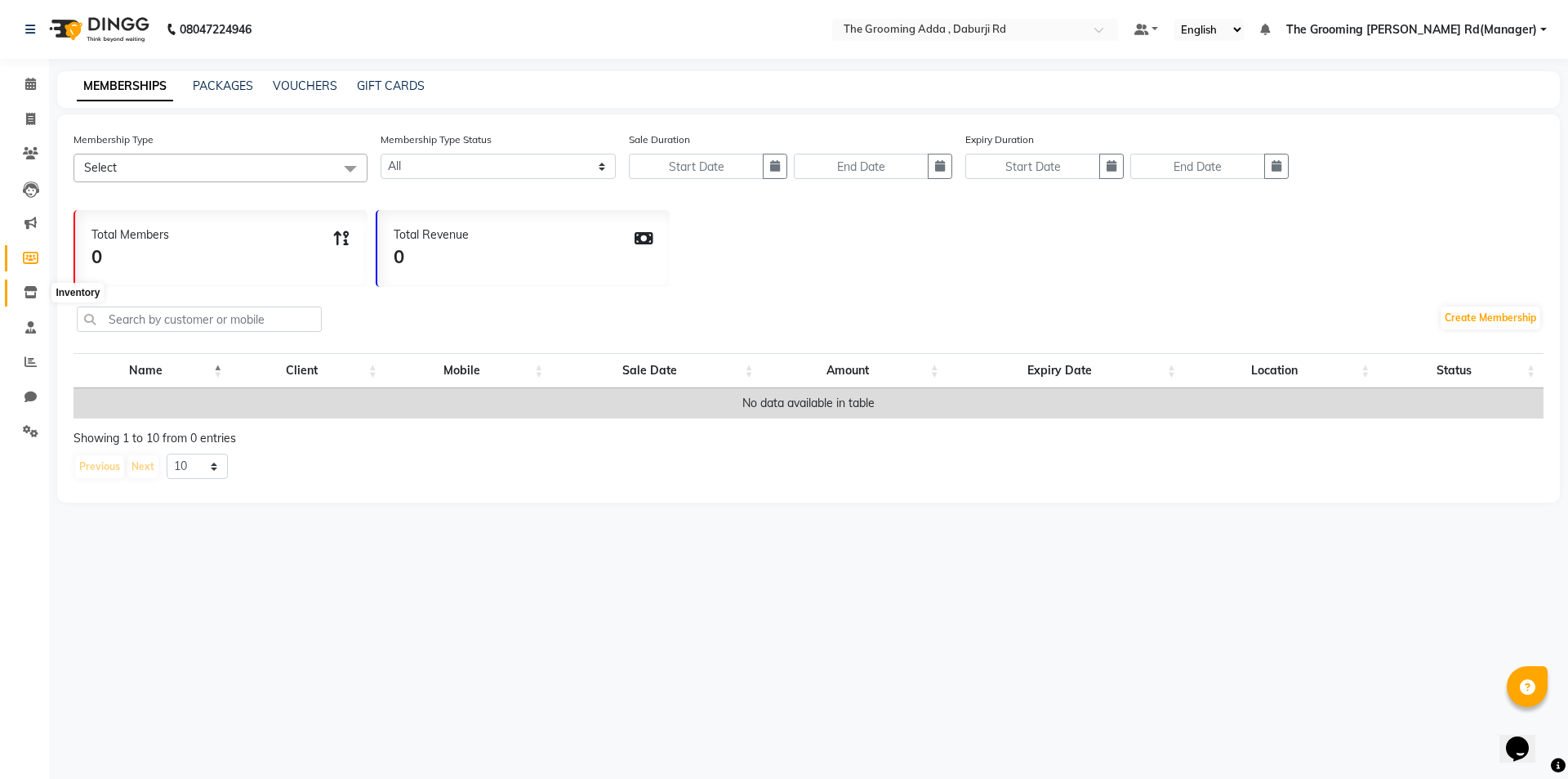
click at [35, 288] on icon at bounding box center [31, 292] width 14 height 12
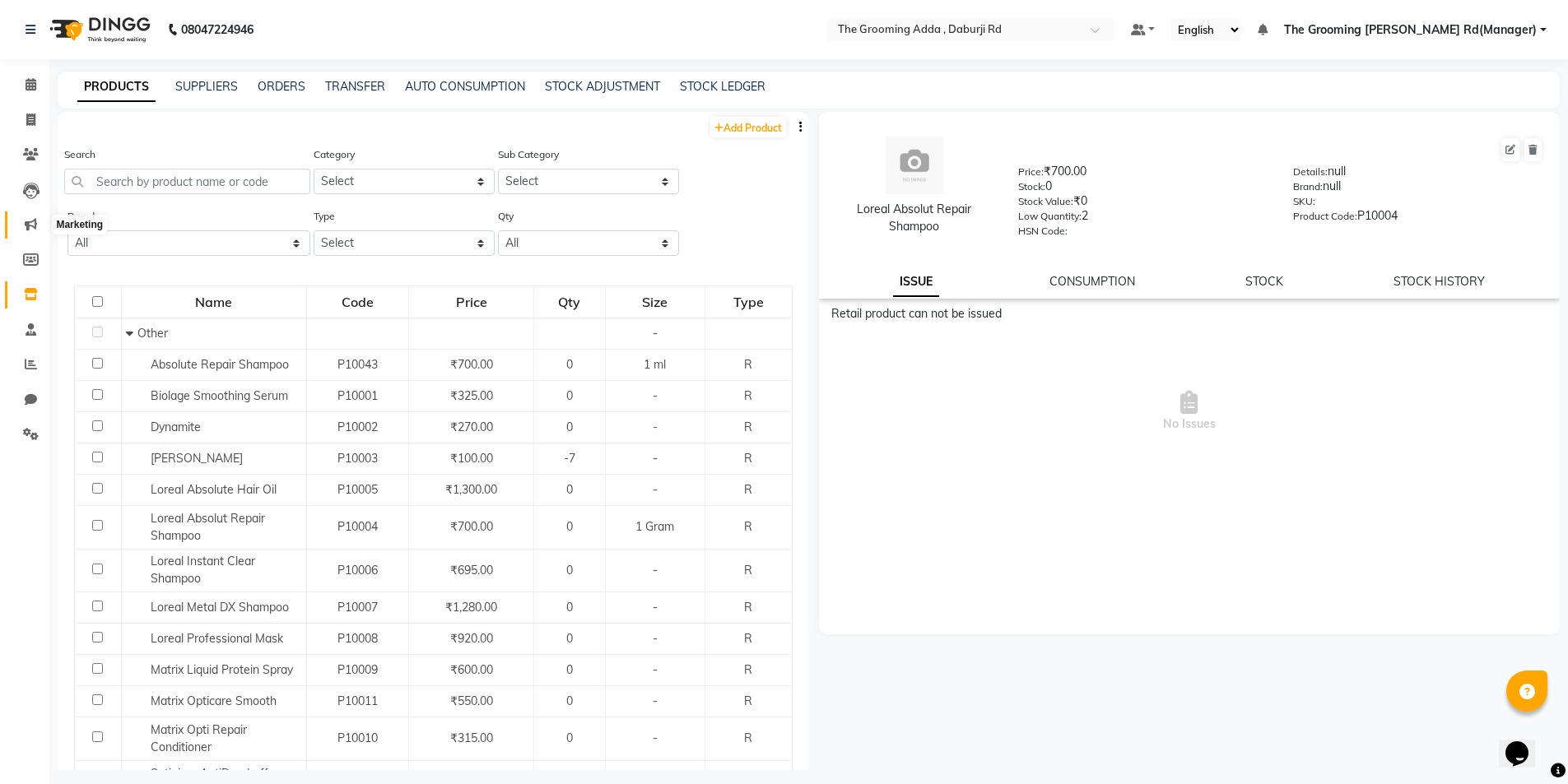
click at [35, 220] on icon at bounding box center [31, 224] width 12 height 12
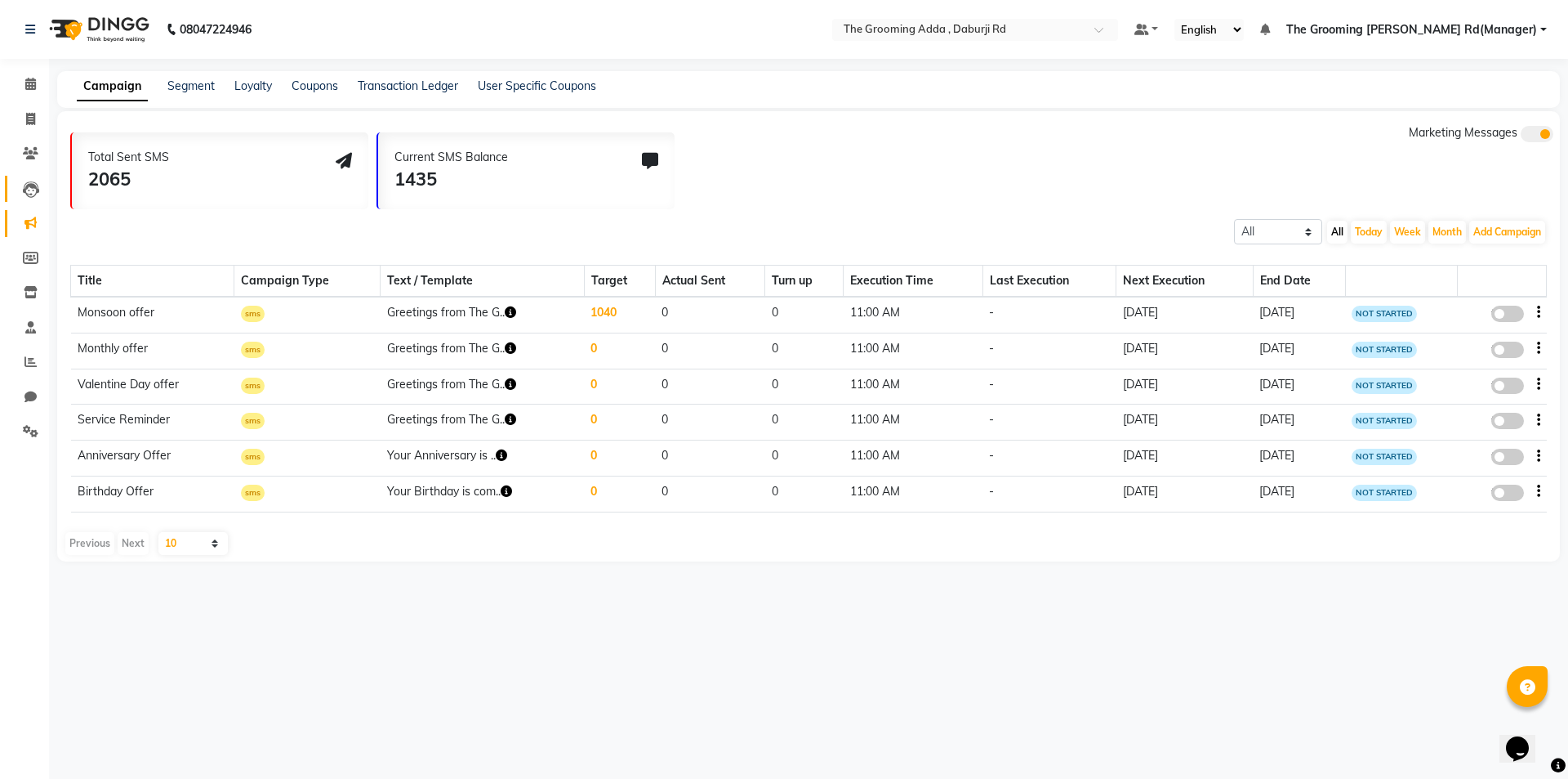
click at [34, 197] on link "Leads" at bounding box center [25, 189] width 40 height 27
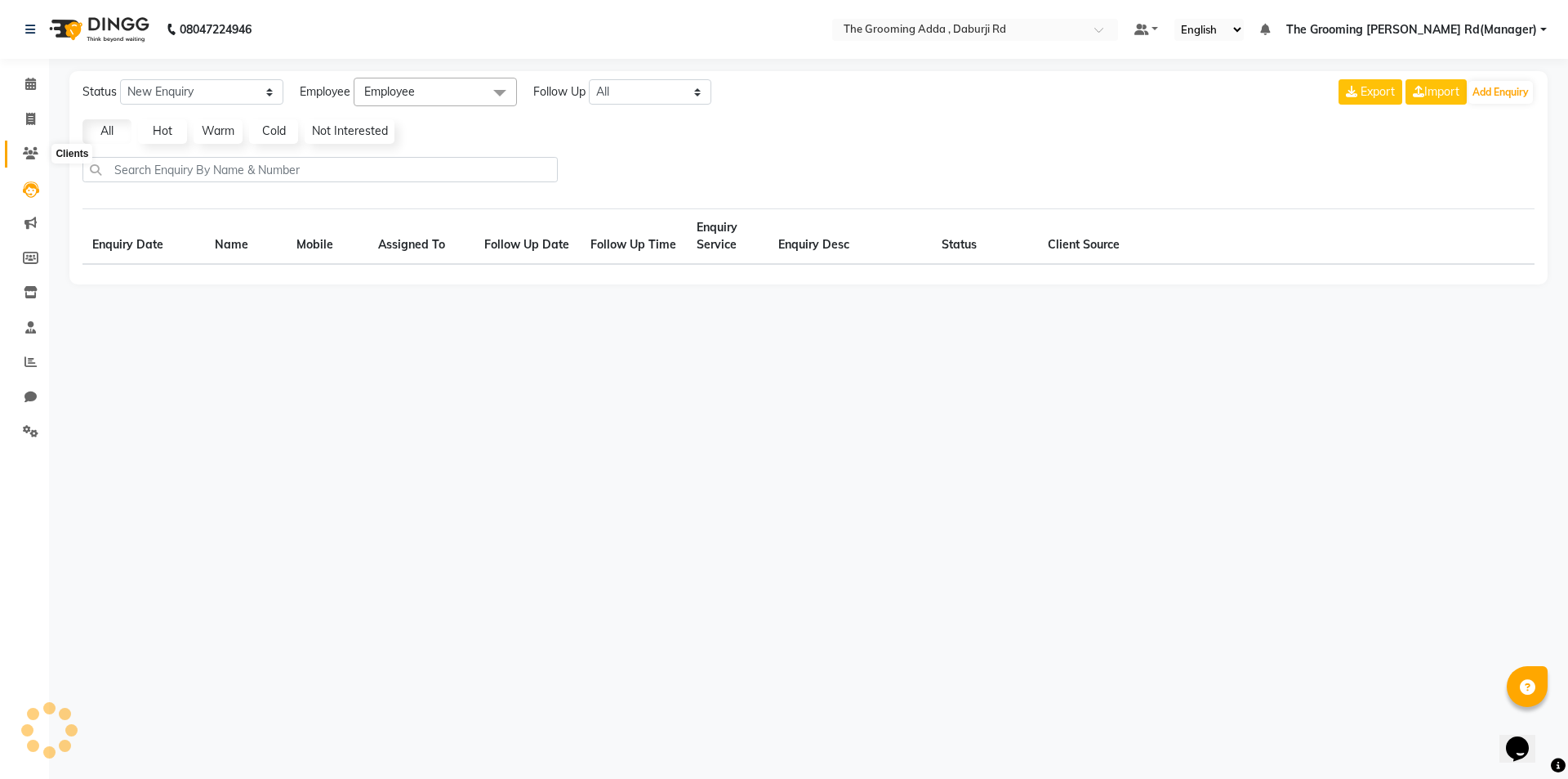
click at [34, 149] on icon at bounding box center [31, 153] width 16 height 12
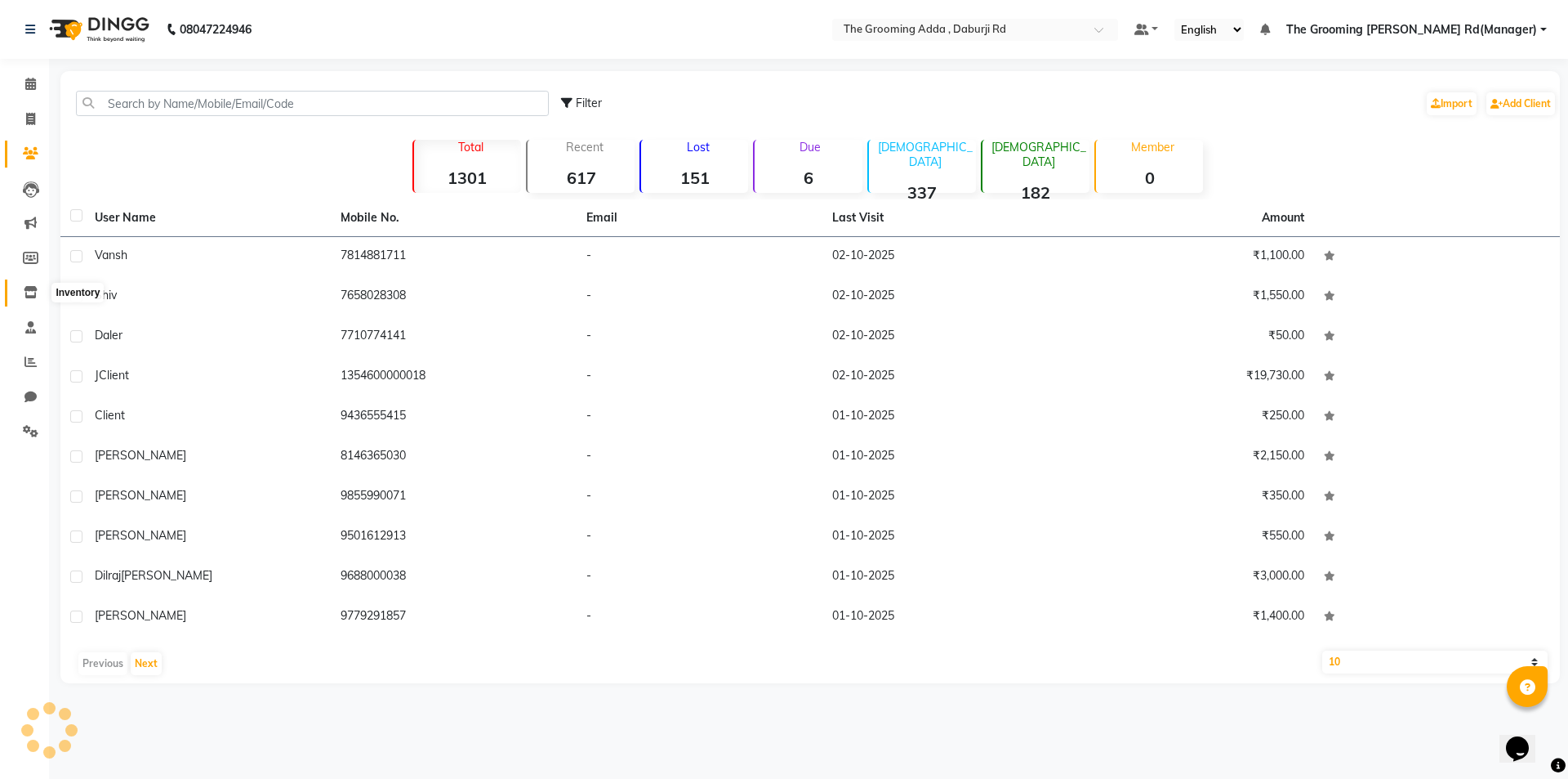
click at [23, 293] on span at bounding box center [30, 293] width 29 height 19
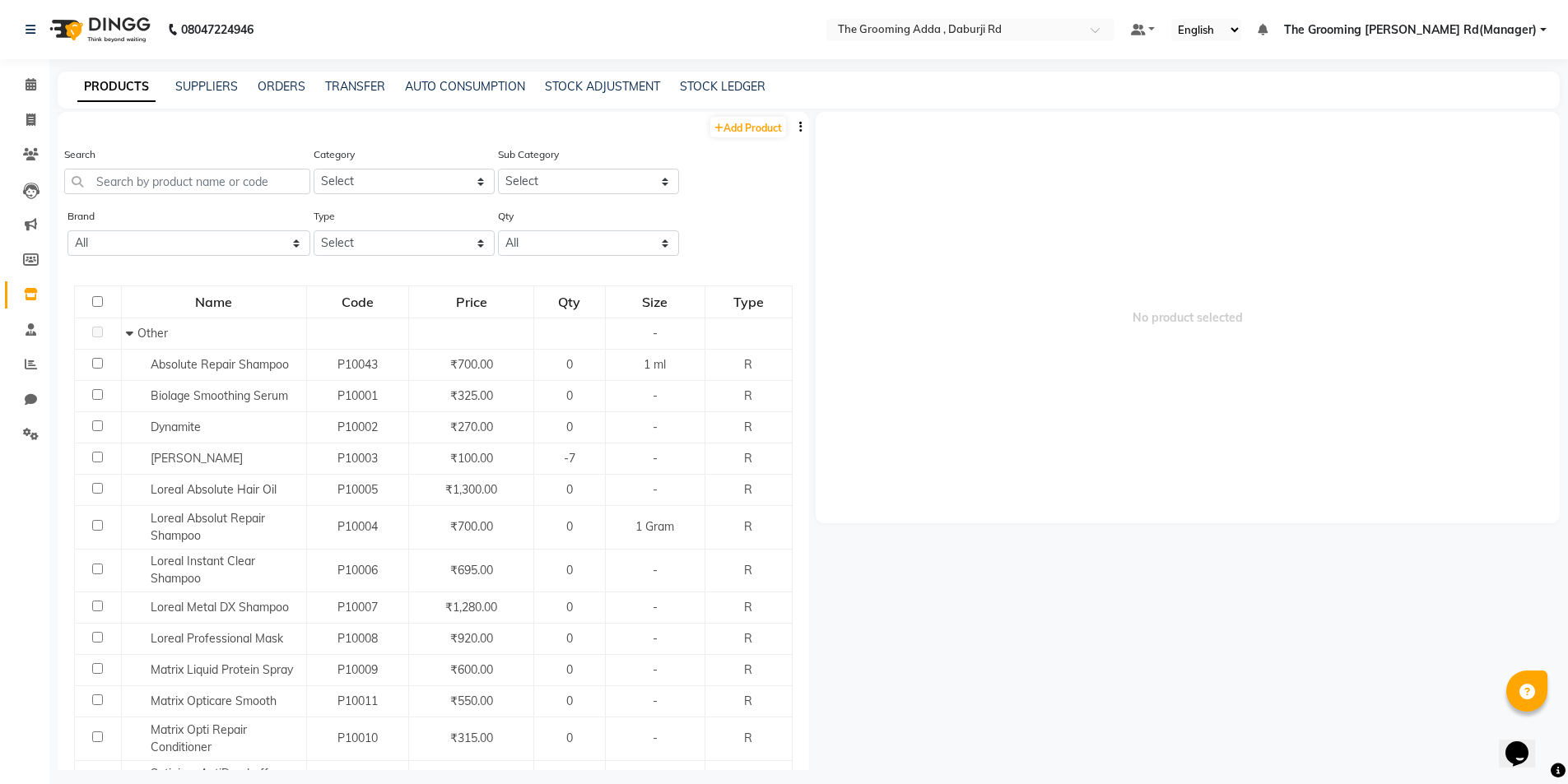
click at [726, 106] on div "PRODUCTS SUPPLIERS ORDERS TRANSFER AUTO CONSUMPTION STOCK ADJUSTMENT STOCK LEDG…" at bounding box center [808, 90] width 1502 height 37
click at [722, 123] on link "Add Product" at bounding box center [749, 127] width 76 height 21
select select "true"
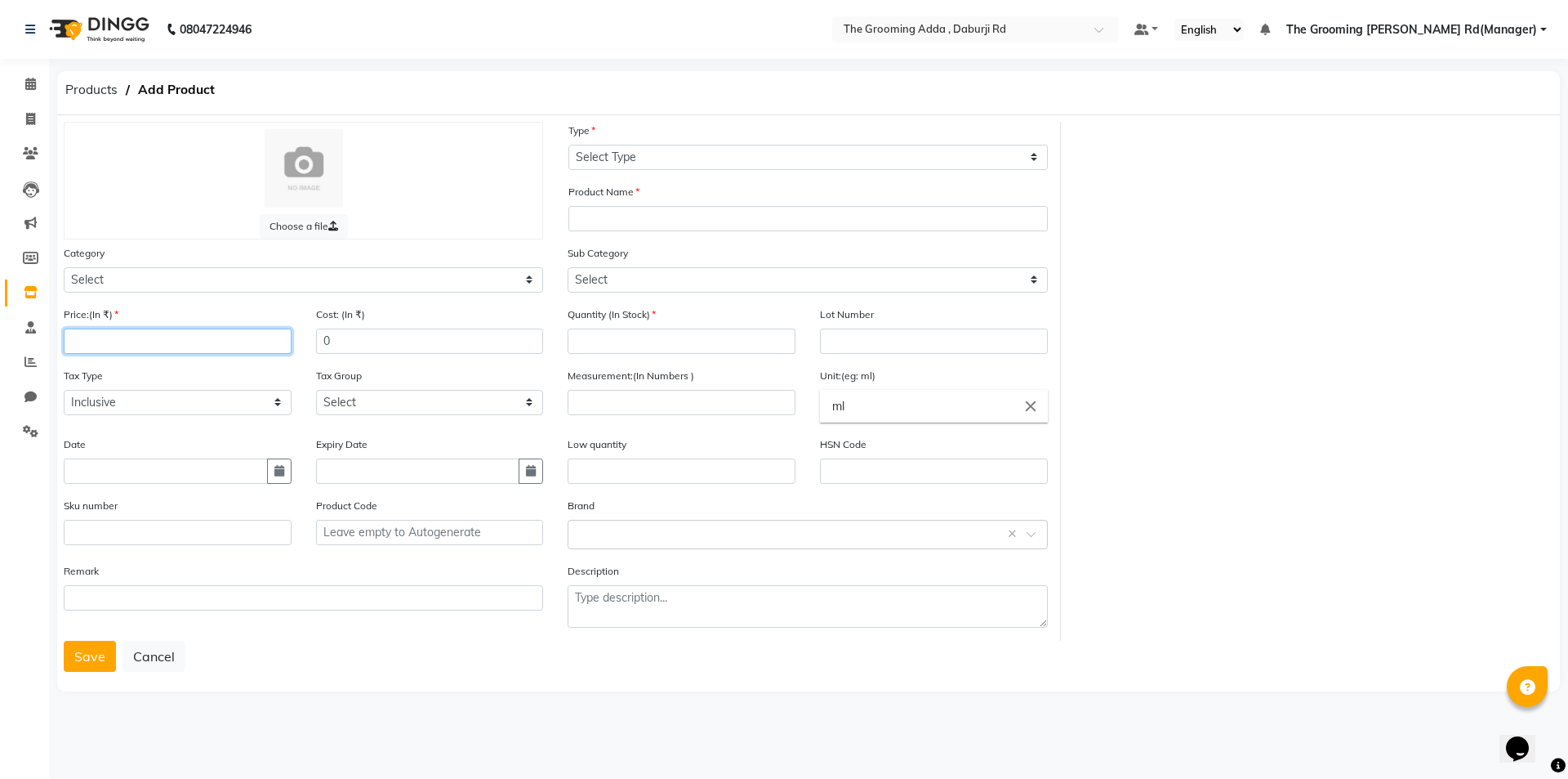
click at [111, 331] on input "number" at bounding box center [178, 341] width 228 height 26
click at [178, 274] on select "Select Hair Skin Makeup Personal Care Appliances [PERSON_NAME] Waxing Disposabl…" at bounding box center [302, 280] width 479 height 26
select select "1445601100"
click at [63, 267] on select "Select Hair Skin Makeup Personal Care Appliances [PERSON_NAME] Waxing Disposabl…" at bounding box center [302, 280] width 479 height 26
click at [166, 346] on input "number" at bounding box center [178, 341] width 228 height 26
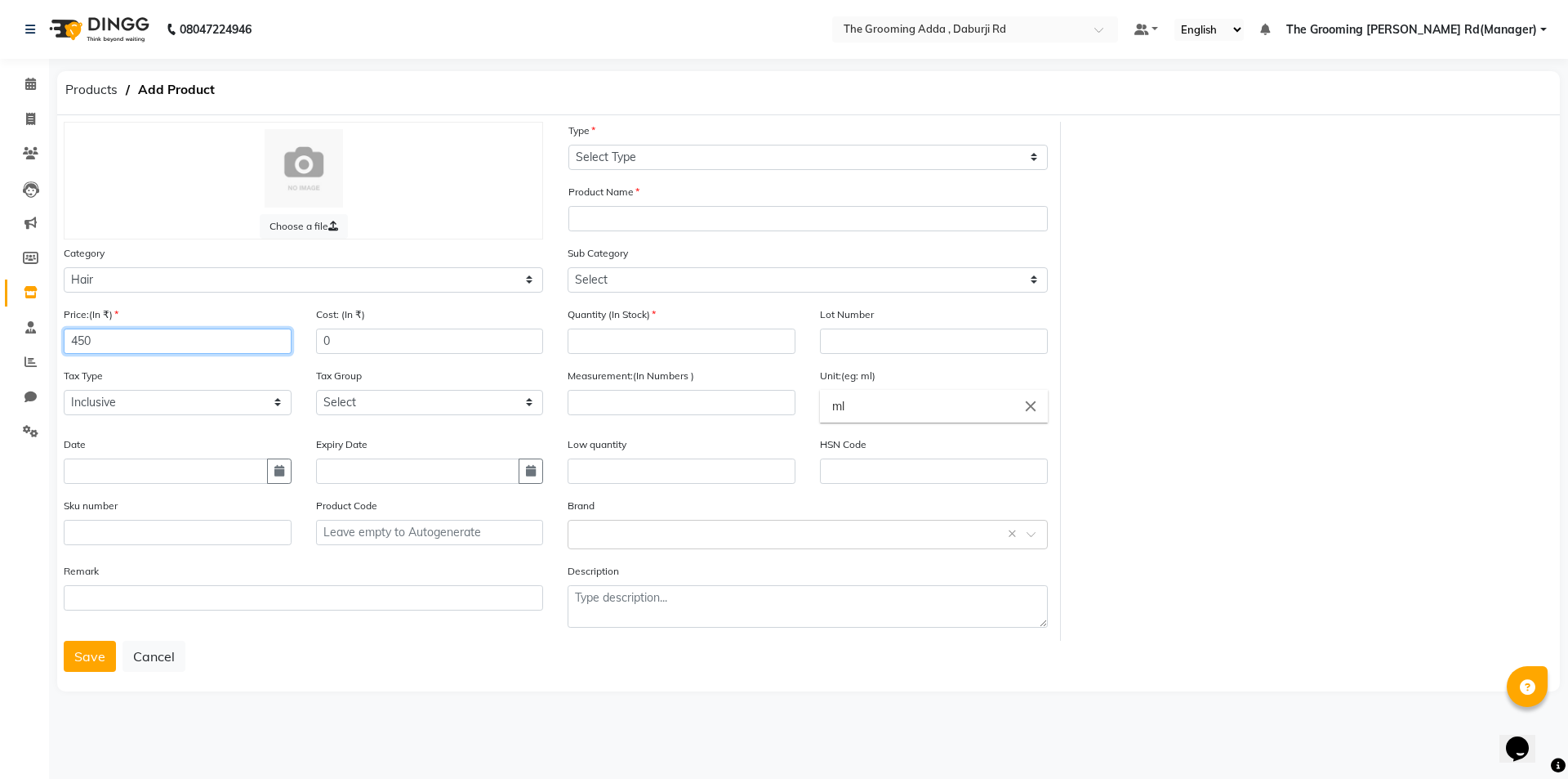
type input "450"
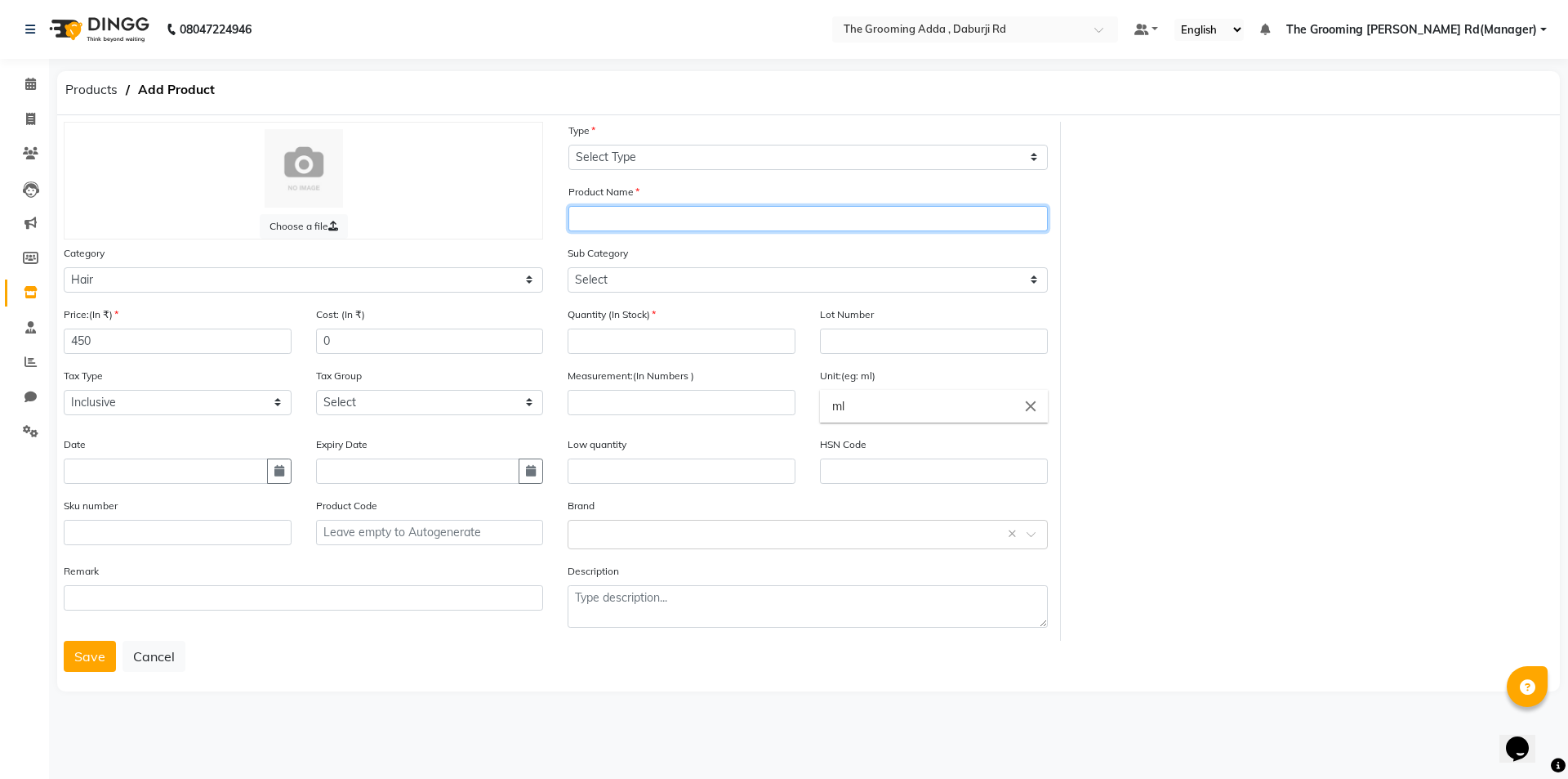
click at [644, 212] on input "text" at bounding box center [807, 219] width 479 height 26
type input "i"
type input "I"
type input "[PERSON_NAME] Colour"
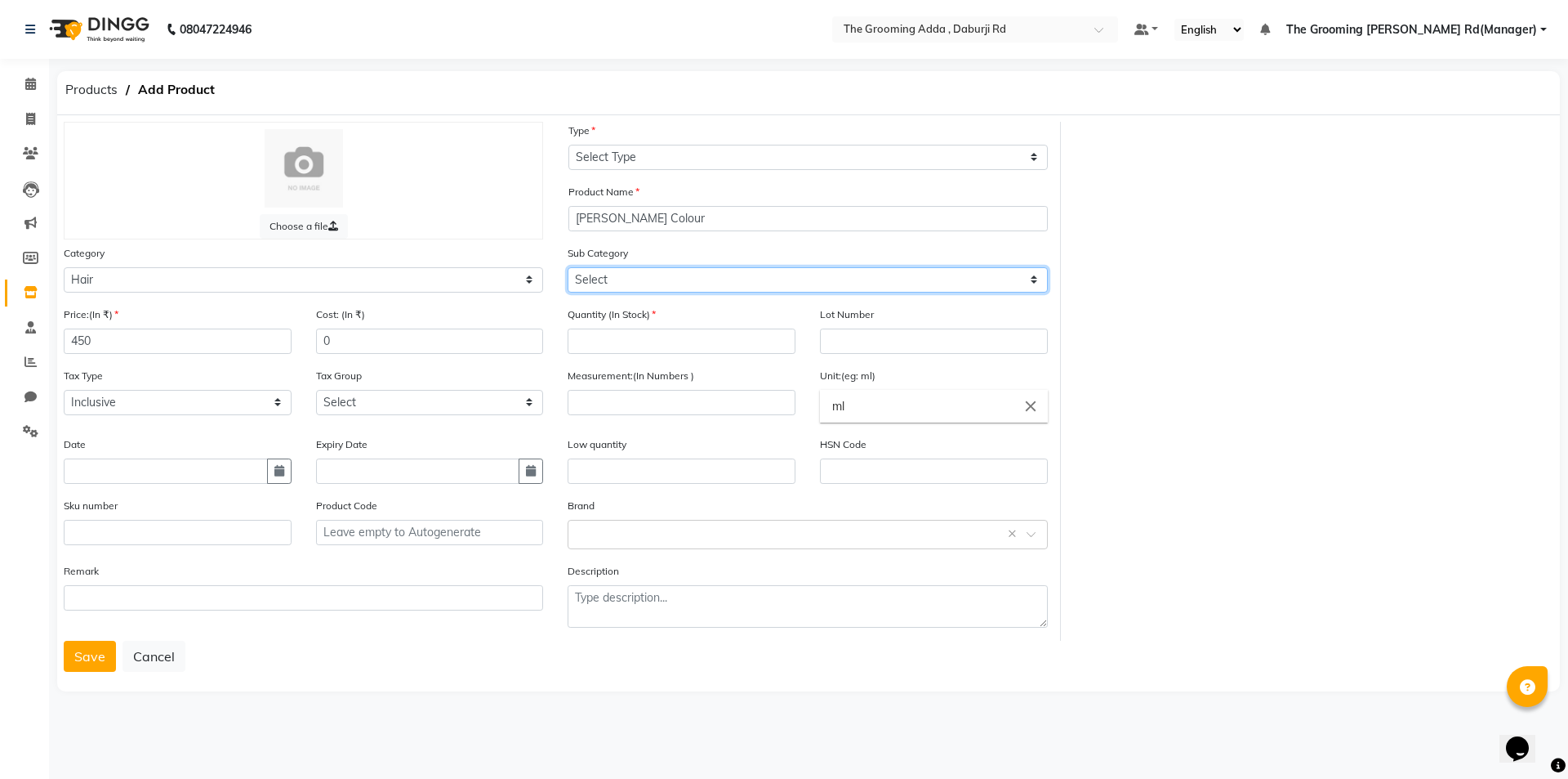
click at [699, 280] on select "Select Shampoo Conditioner Cream Mask Oil Serum Color Appliances Treatment Styl…" at bounding box center [806, 280] width 479 height 26
select select "1445601107"
click at [567, 267] on select "Select Shampoo Conditioner Cream Mask Oil Serum Color Appliances Treatment Styl…" at bounding box center [806, 280] width 479 height 26
click at [702, 338] on input "number" at bounding box center [681, 341] width 228 height 26
type input "4"
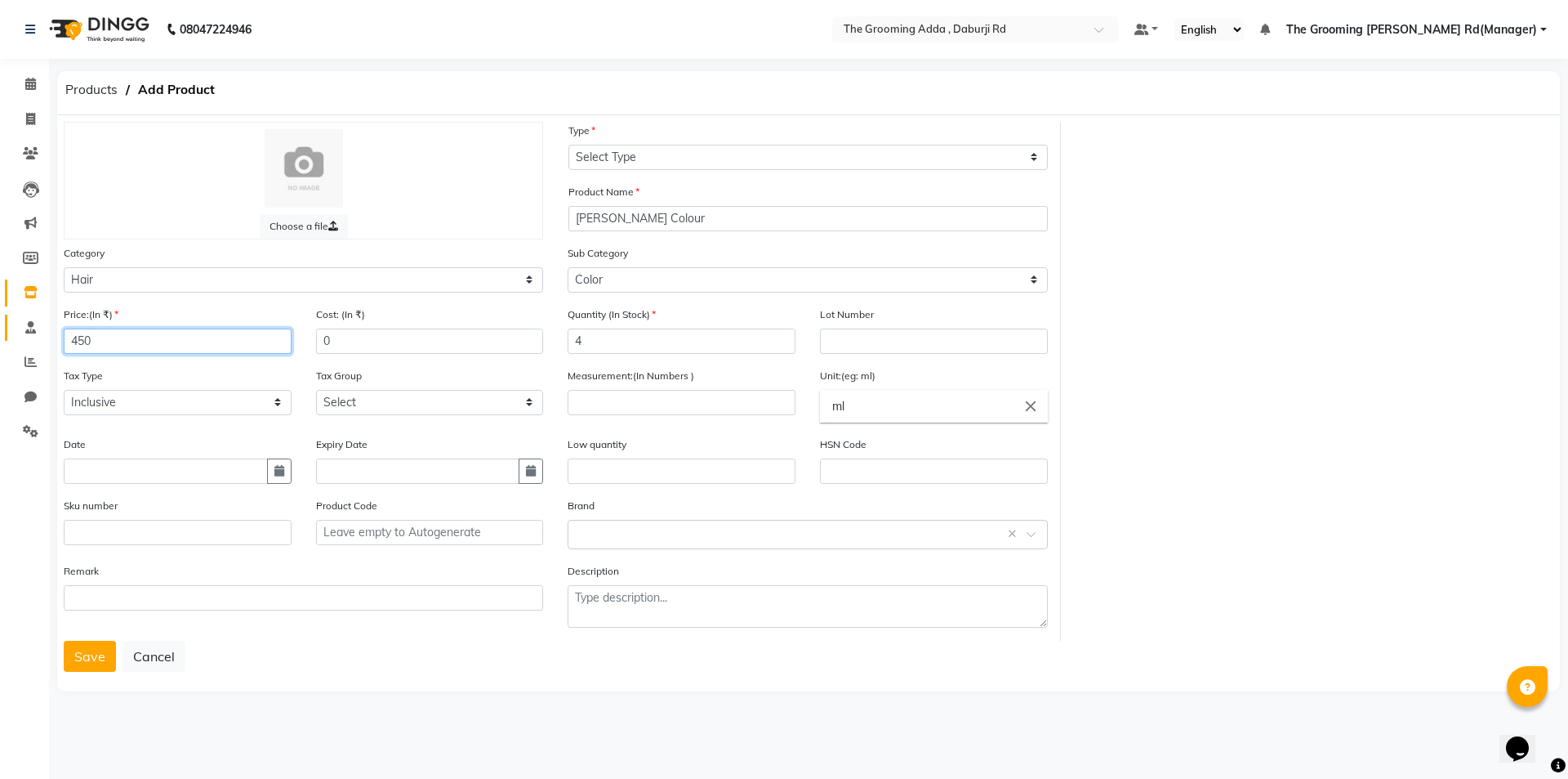
drag, startPoint x: 129, startPoint y: 339, endPoint x: 17, endPoint y: 329, distance: 112.4
click at [17, 329] on app-home "08047224946 Select Location × The Grooming Adda , Daburji Rd Default Panel My P…" at bounding box center [784, 359] width 1568 height 719
type input "530"
click at [72, 655] on button "Save" at bounding box center [89, 656] width 53 height 31
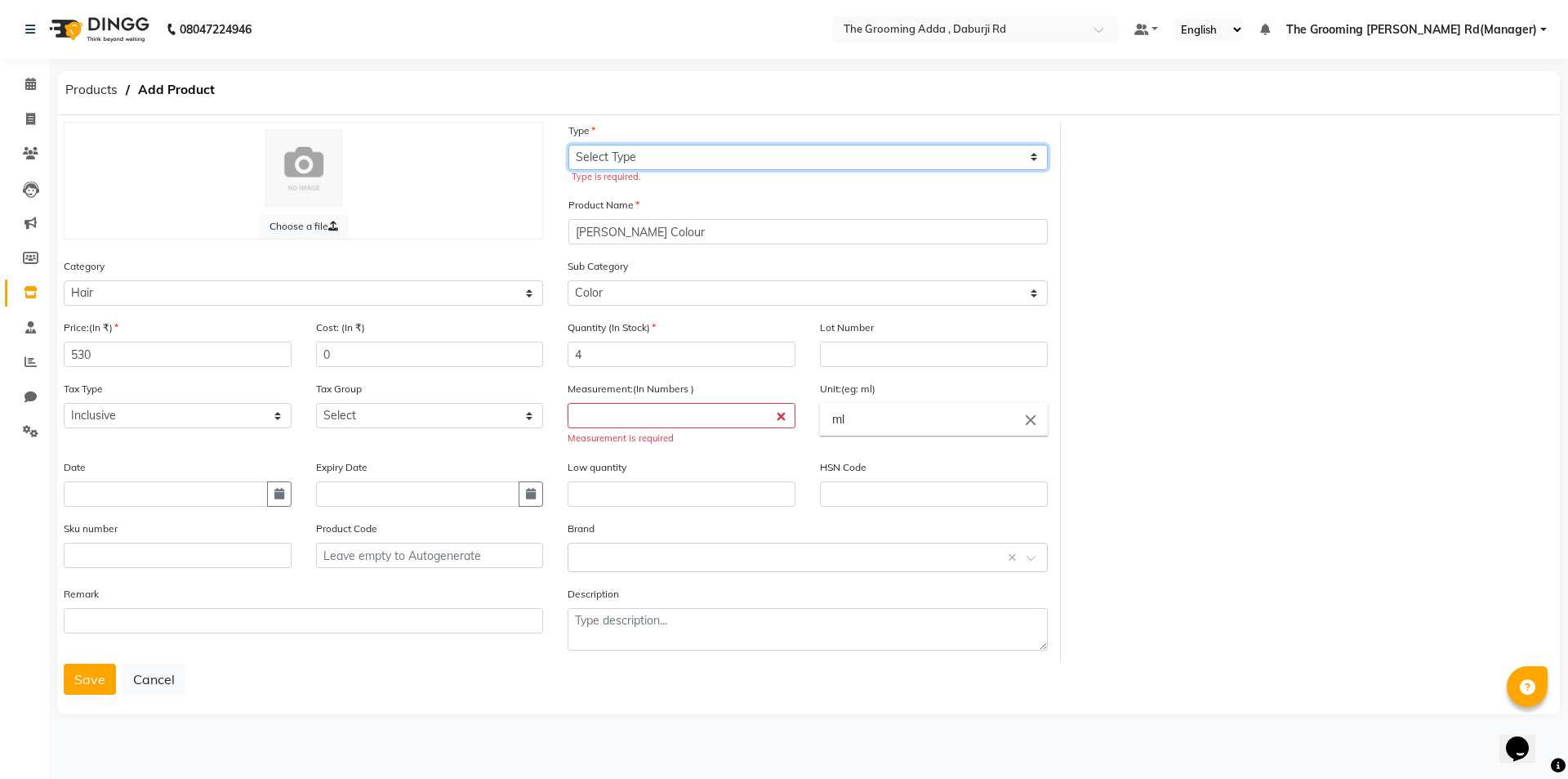
click at [680, 151] on select "Select Type Both Retail Consumable" at bounding box center [807, 158] width 479 height 26
select select "R"
click at [568, 145] on select "Select Type Both Retail Consumable" at bounding box center [807, 158] width 479 height 26
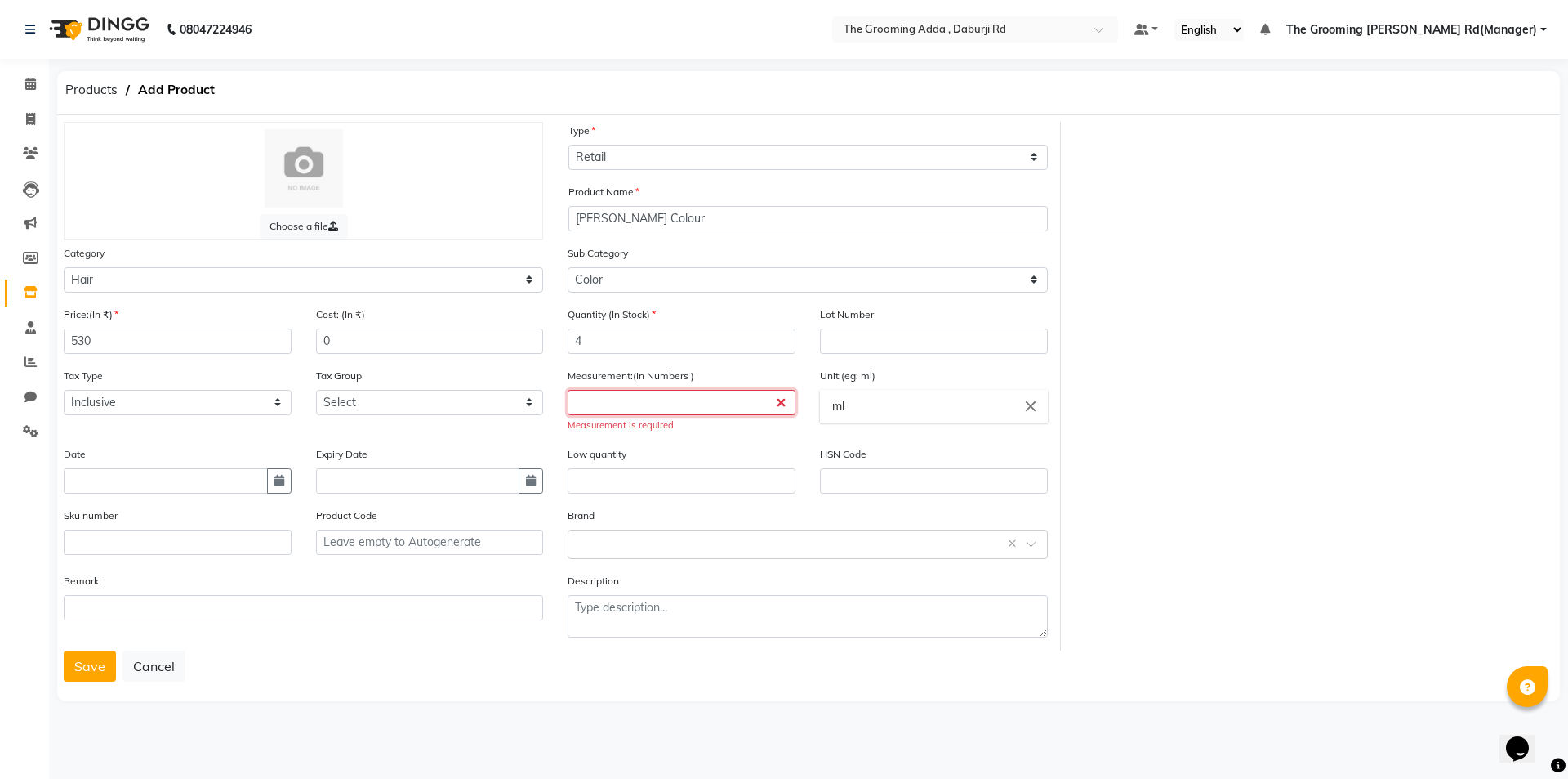
click at [652, 406] on input "number" at bounding box center [681, 403] width 228 height 26
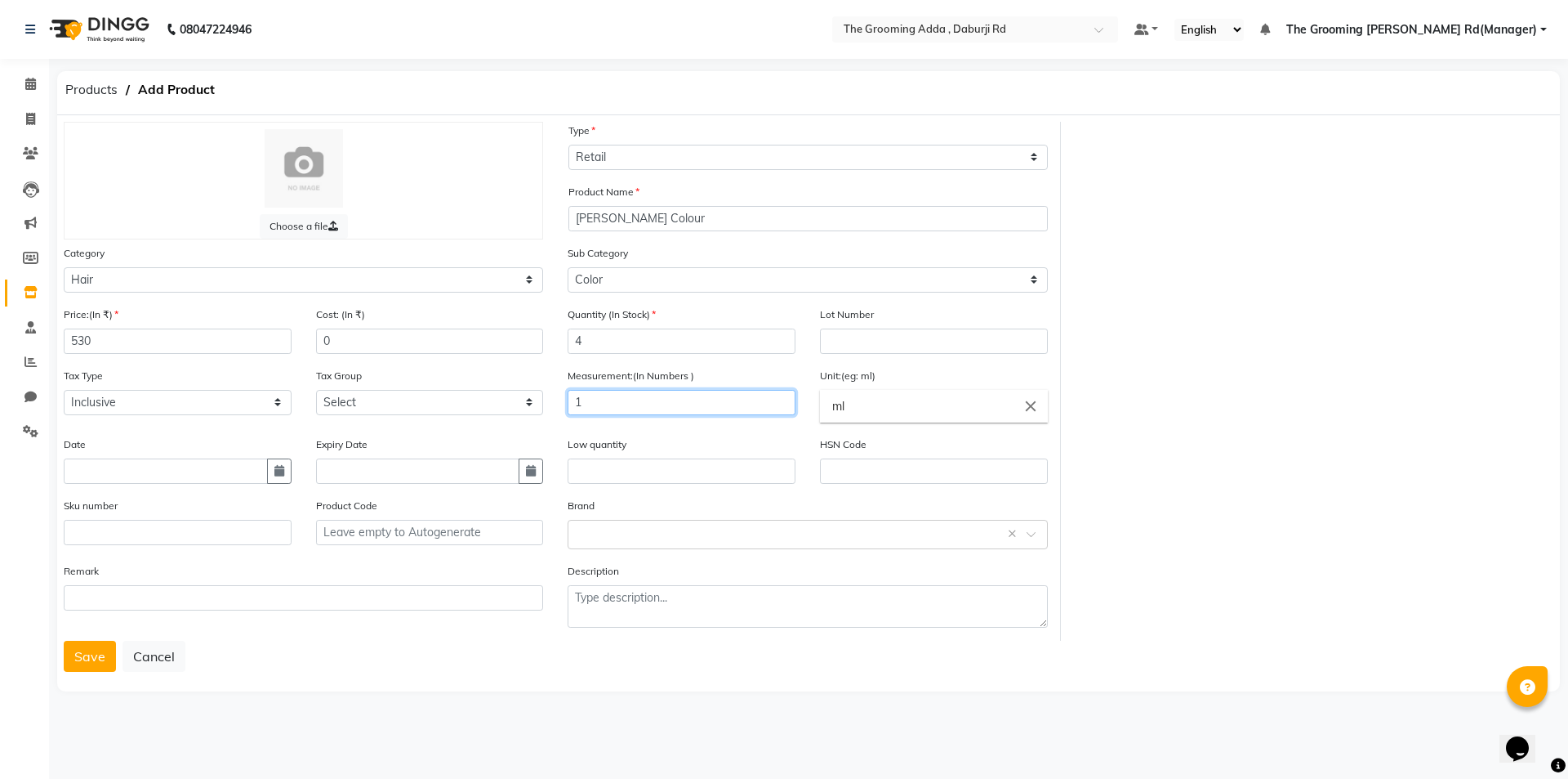
type input "1"
click at [79, 648] on button "Save" at bounding box center [89, 656] width 53 height 31
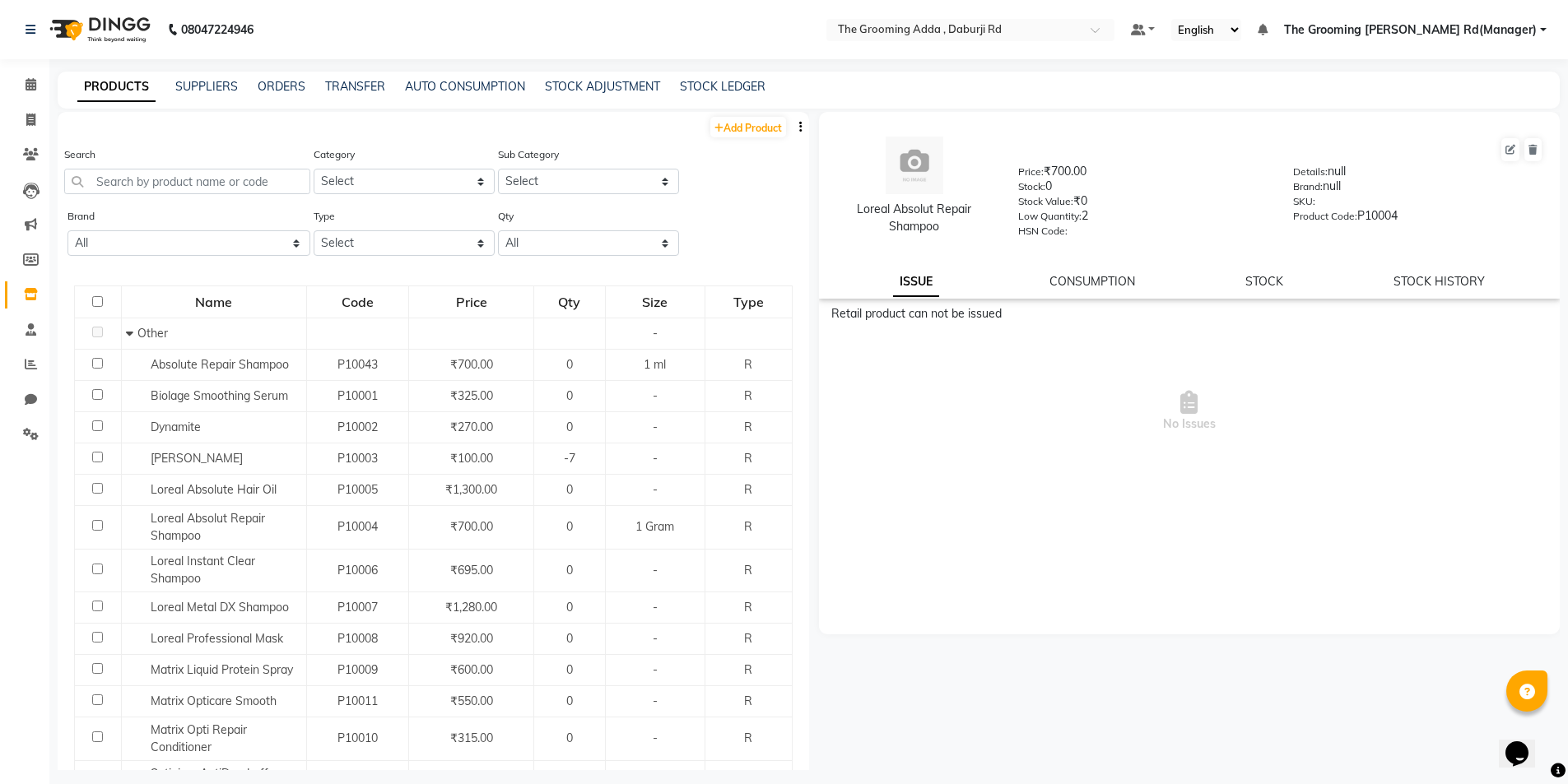
select select "true"
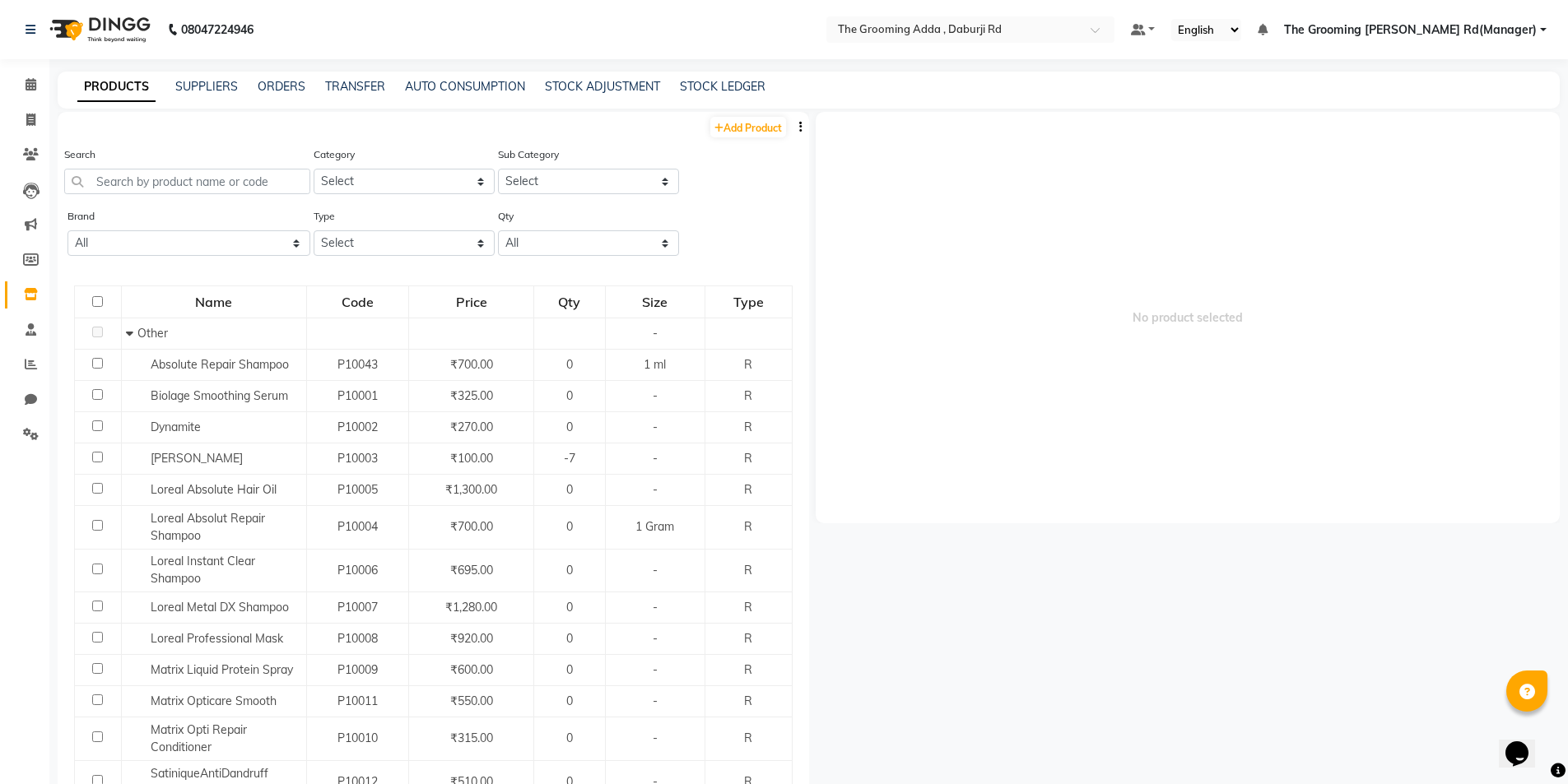
select select
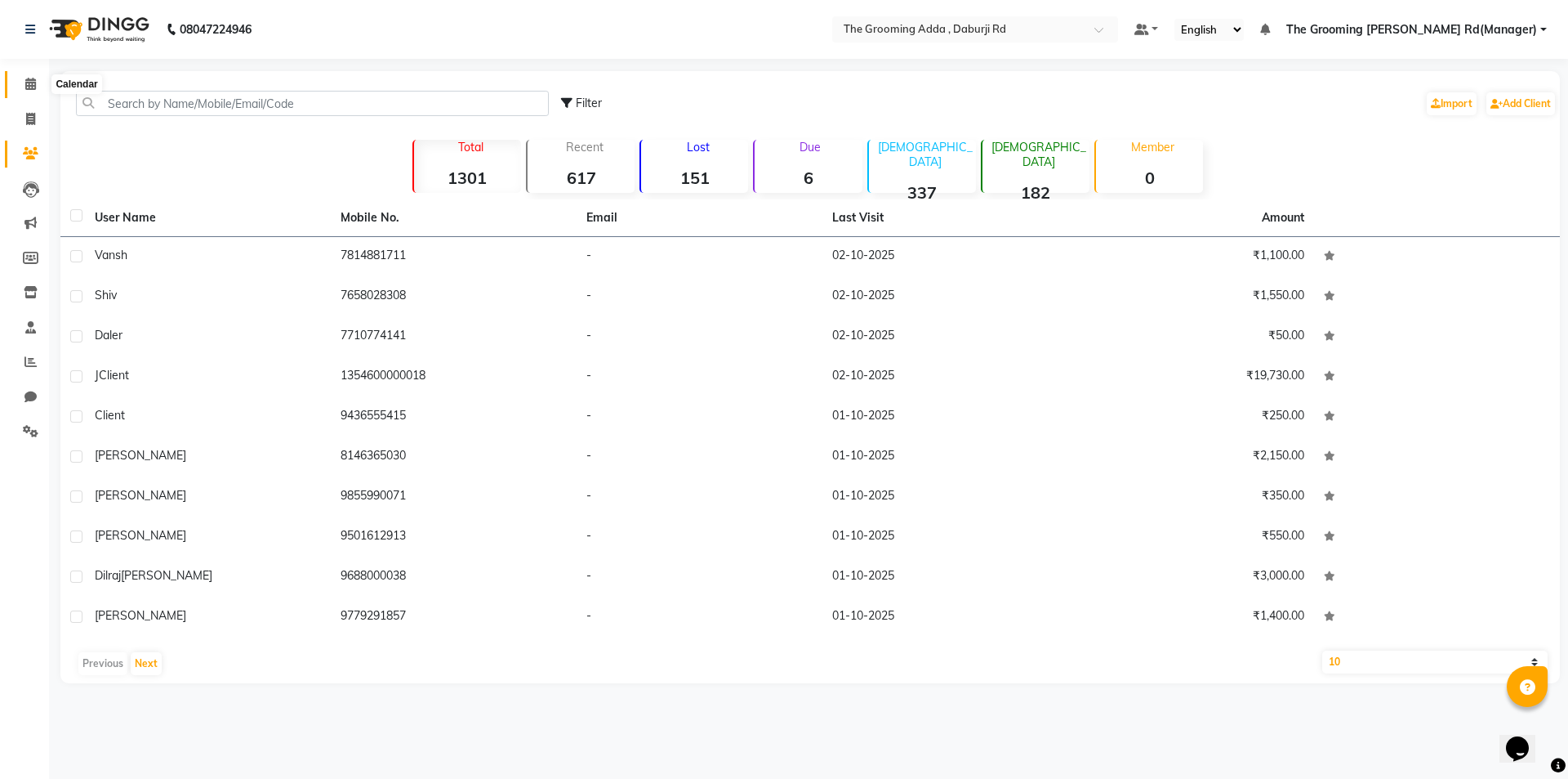
click at [41, 85] on span at bounding box center [30, 84] width 29 height 19
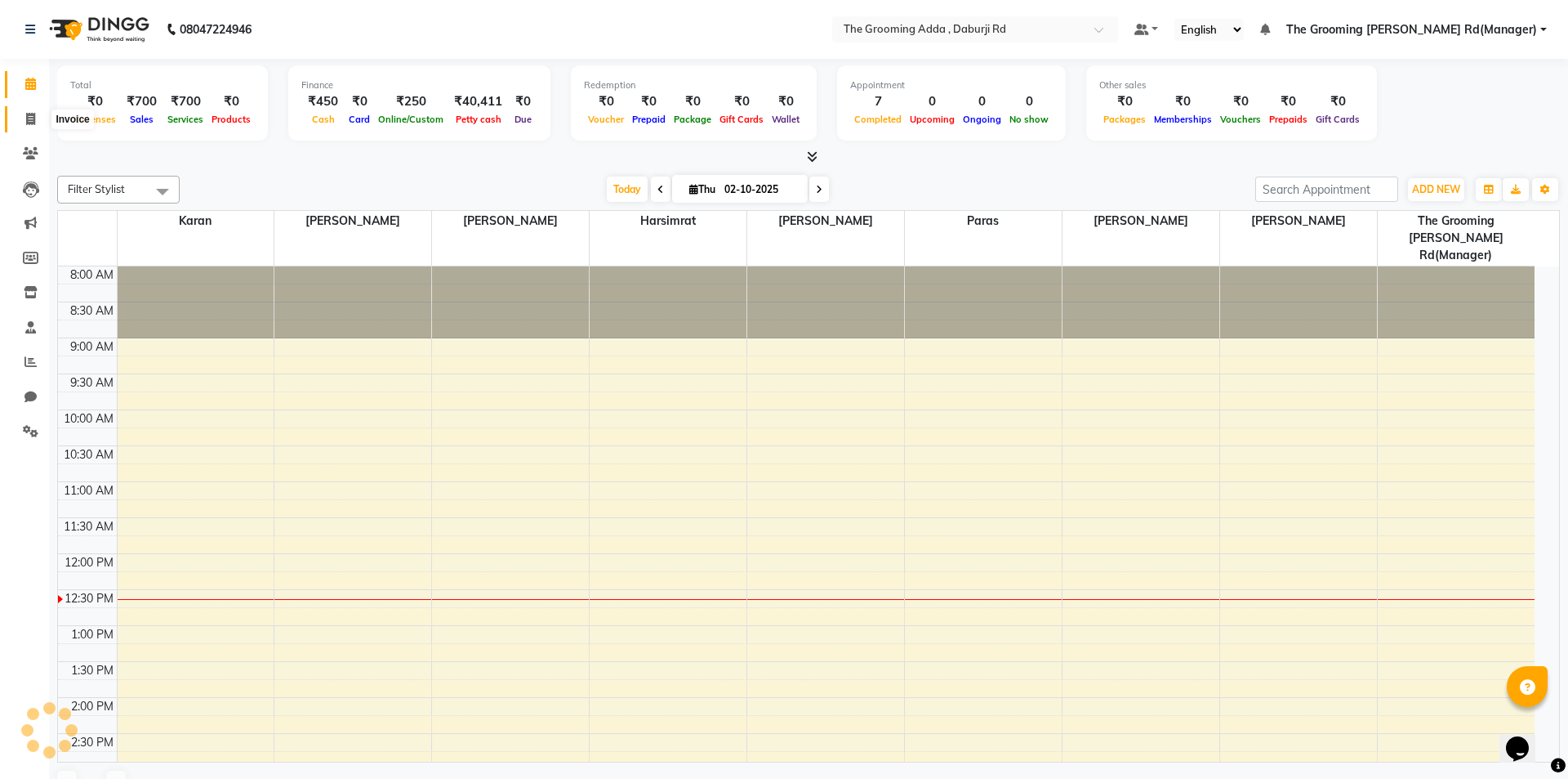
click at [21, 119] on span at bounding box center [30, 119] width 29 height 19
select select "service"
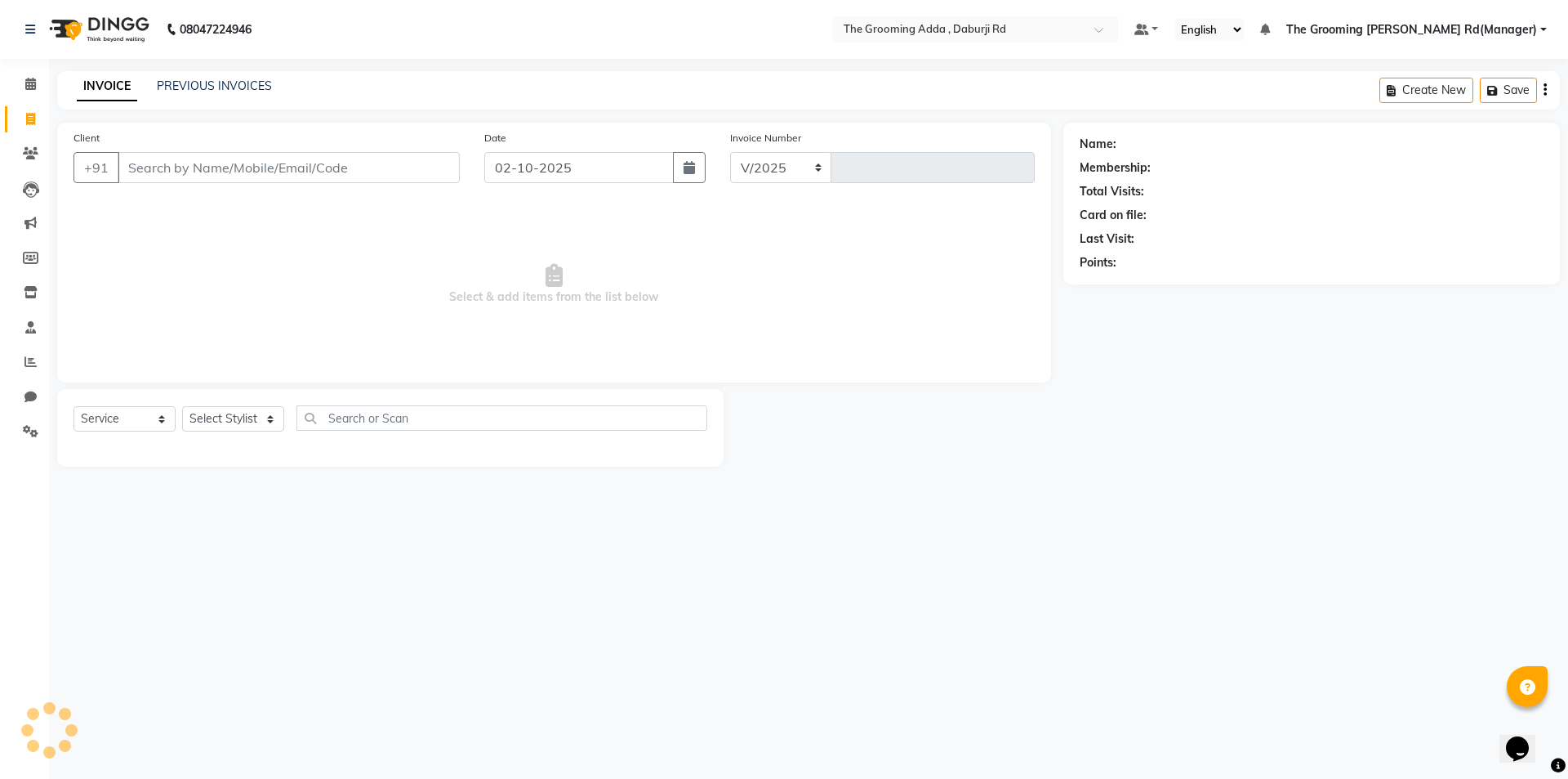
select select "8001"
type input "2454"
click at [169, 155] on input "Client" at bounding box center [289, 167] width 342 height 31
paste input "6239815898"
type input "6239815898"
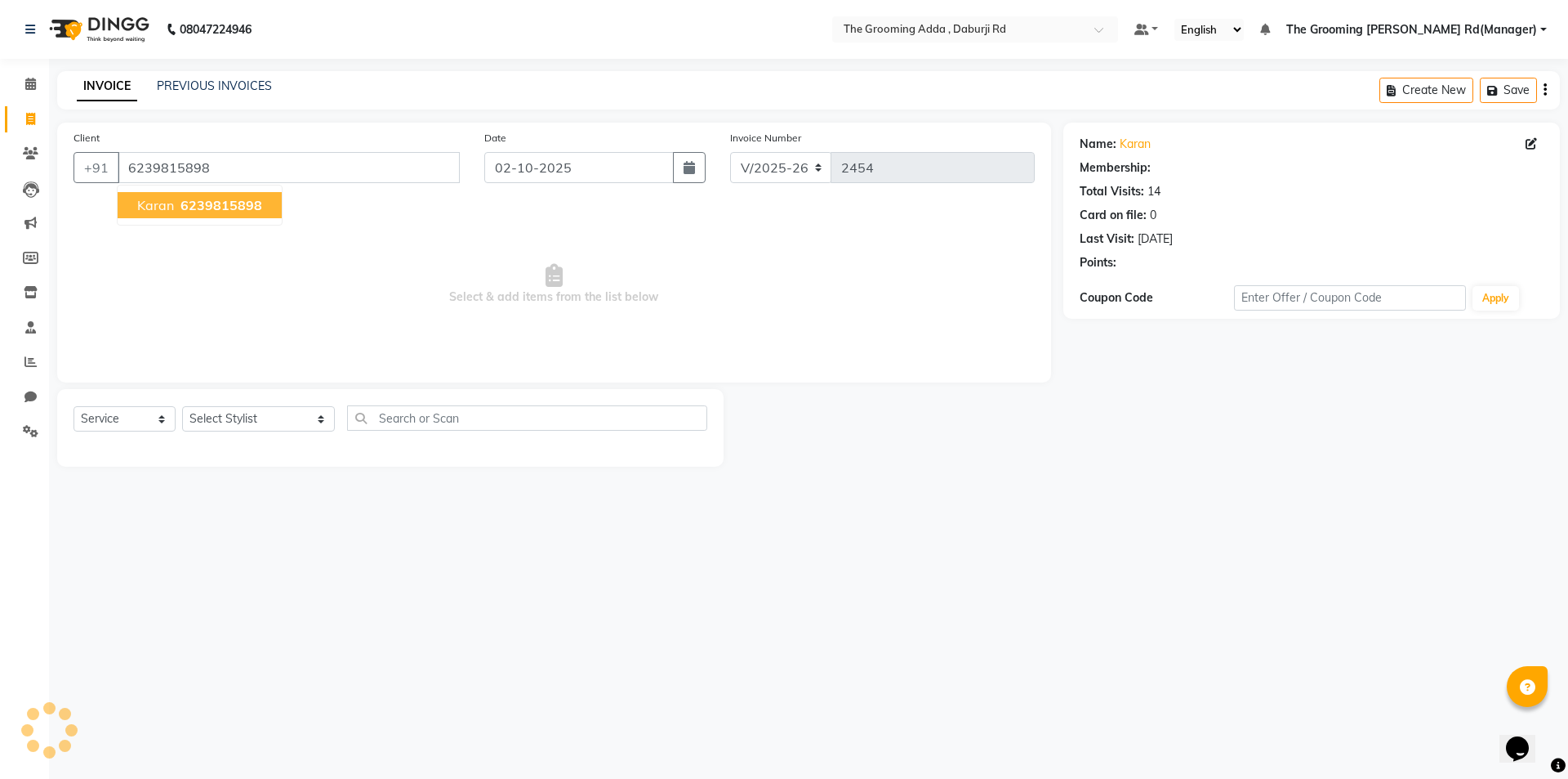
select select "1: Object"
click at [230, 415] on select "Select Stylist [PERSON_NAME] [PERSON_NAME] [PERSON_NAME] [PERSON_NAME] [PERSON_…" at bounding box center [259, 419] width 153 height 26
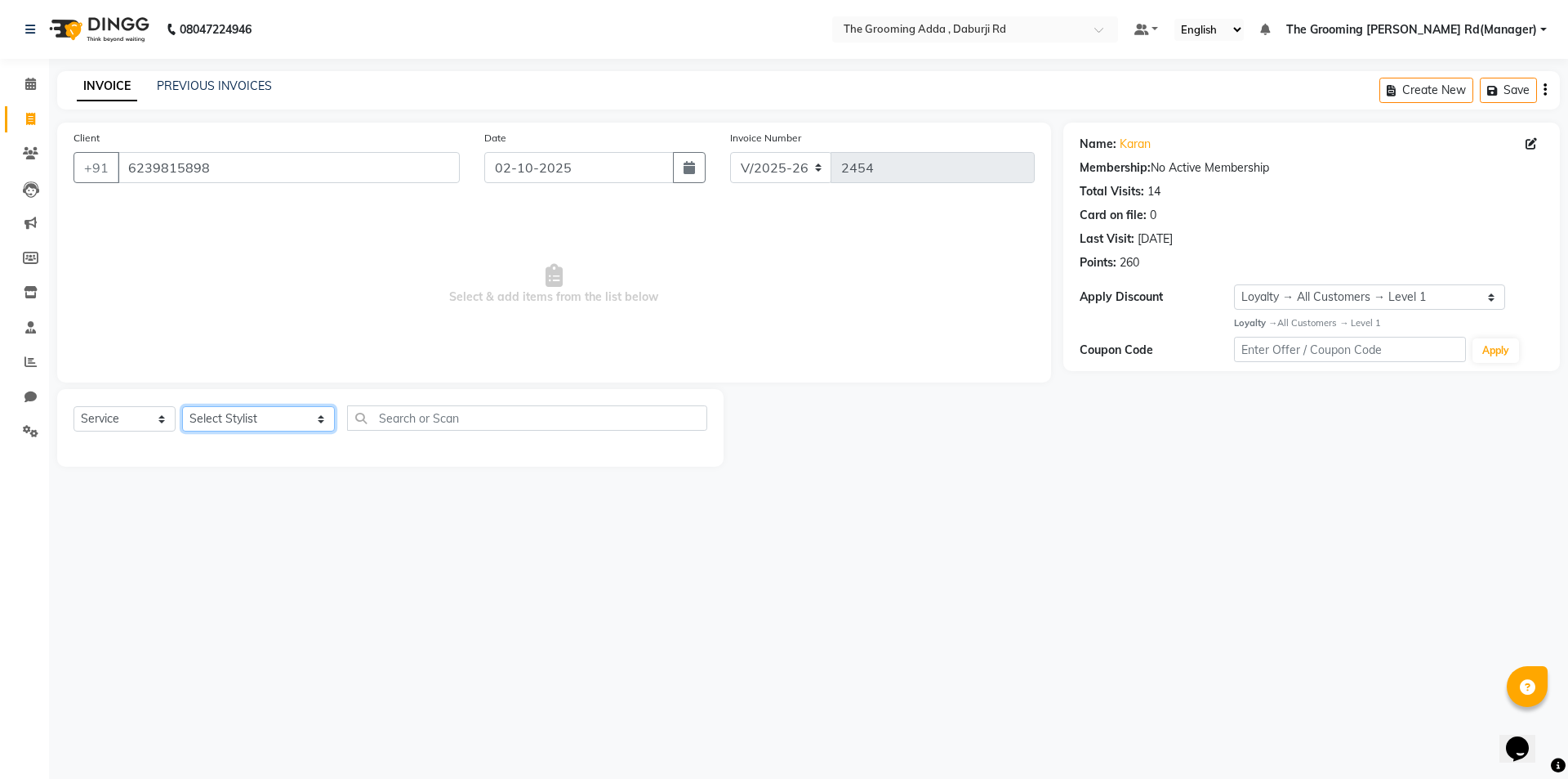
select select "79355"
click at [182, 406] on select "Select Stylist [PERSON_NAME] [PERSON_NAME] [PERSON_NAME] [PERSON_NAME] [PERSON_…" at bounding box center [259, 419] width 153 height 26
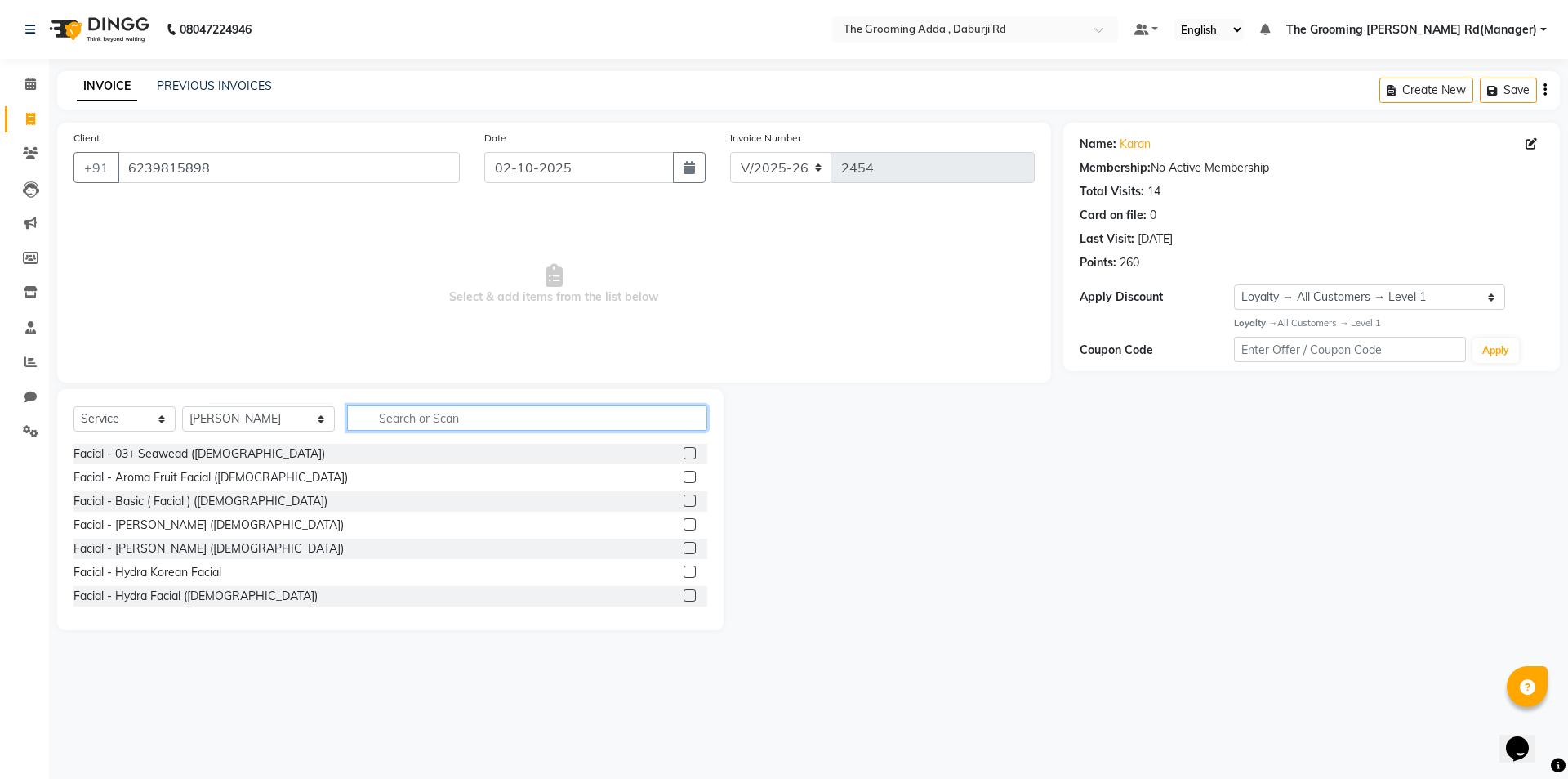
click at [387, 415] on input "text" at bounding box center [527, 419] width 360 height 26
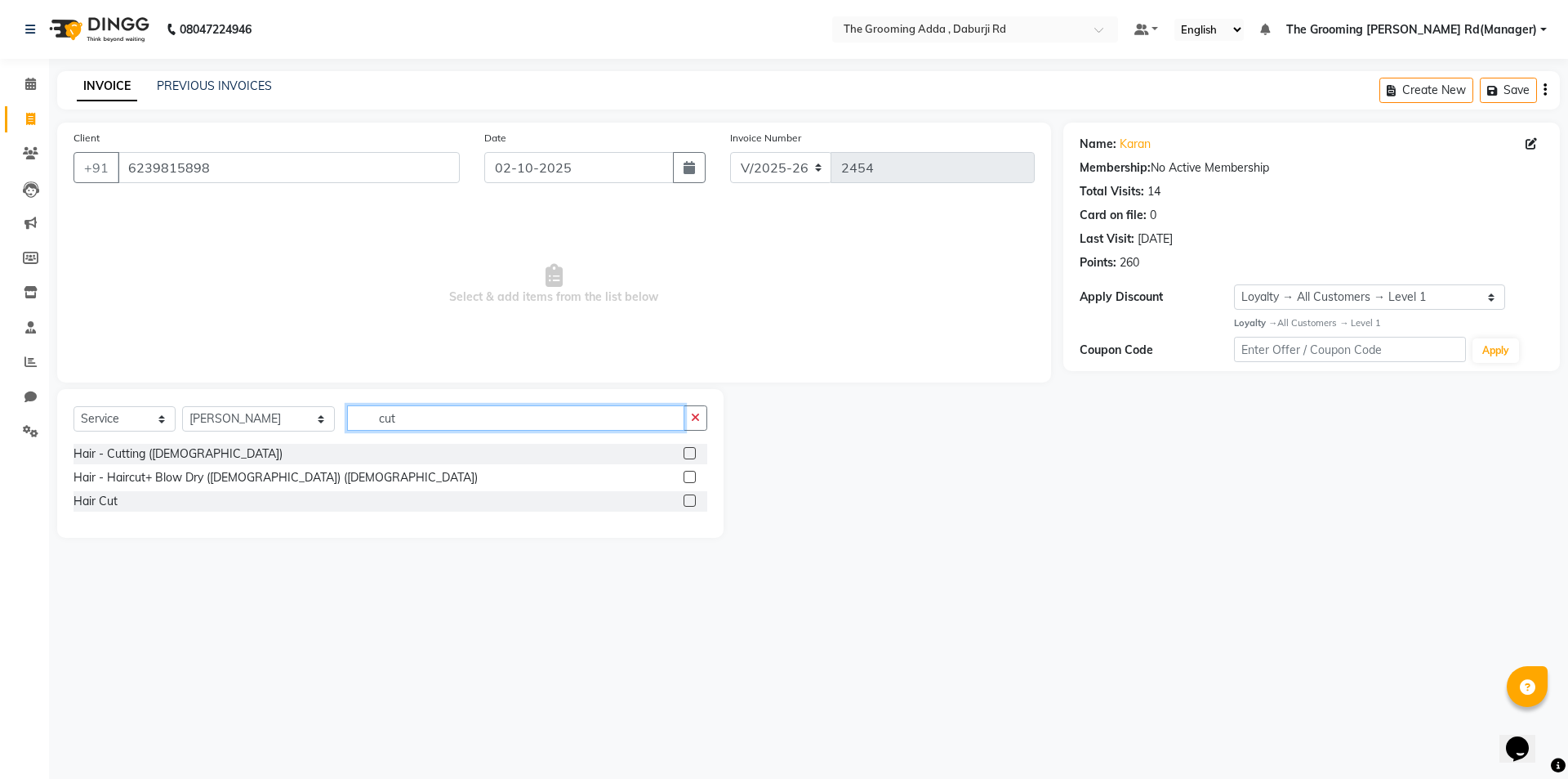
type input "cut"
click at [688, 457] on label at bounding box center [689, 454] width 12 height 12
click at [688, 457] on input "checkbox" at bounding box center [688, 454] width 11 height 11
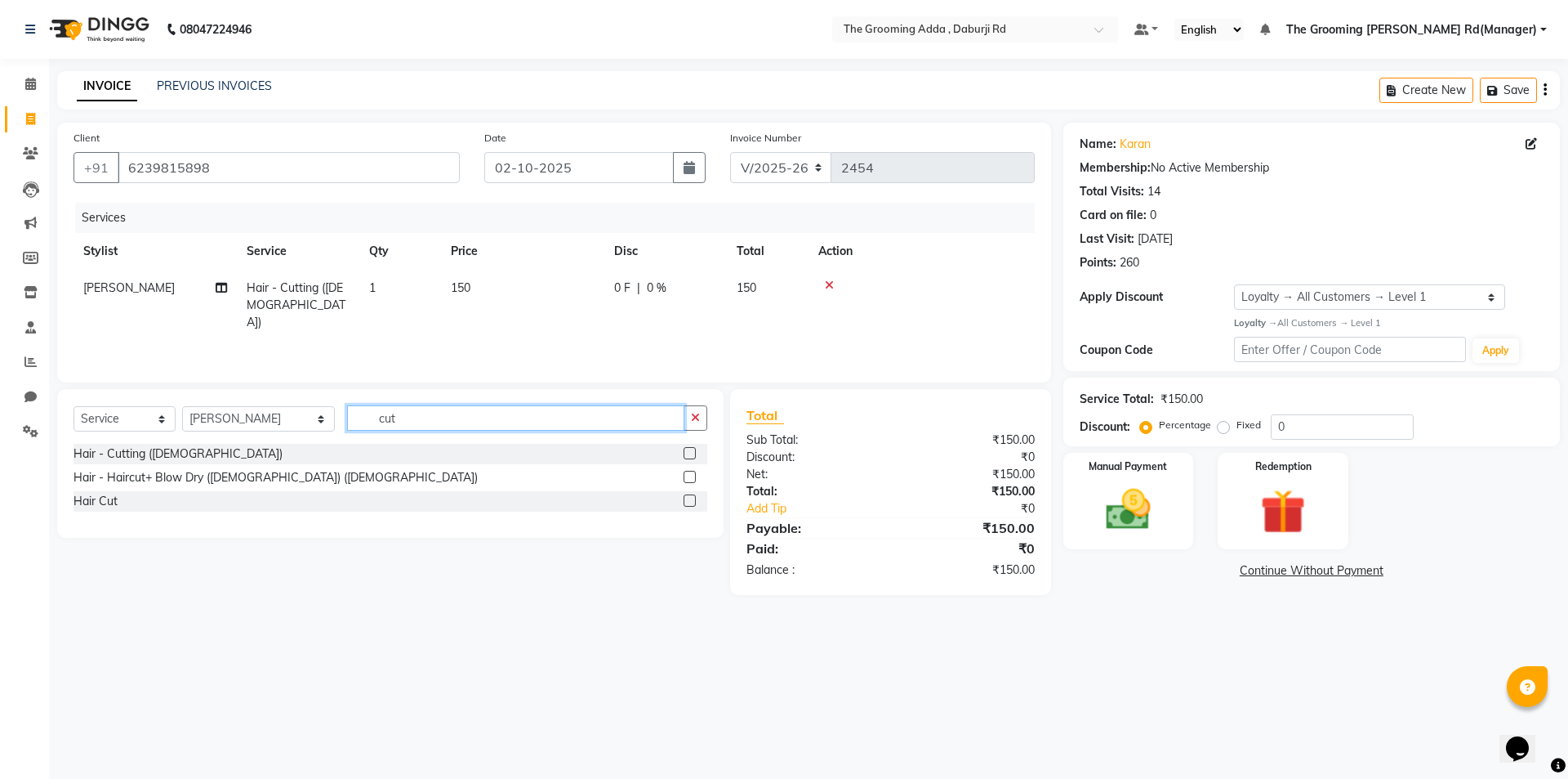
checkbox input "false"
drag, startPoint x: 535, startPoint y: 428, endPoint x: 179, endPoint y: 401, distance: 357.0
click at [179, 401] on div "Select Service Product Membership Package Voucher Prepaid Gift Card Select Styl…" at bounding box center [391, 463] width 666 height 149
type input "bea"
click at [687, 448] on label at bounding box center [689, 454] width 12 height 12
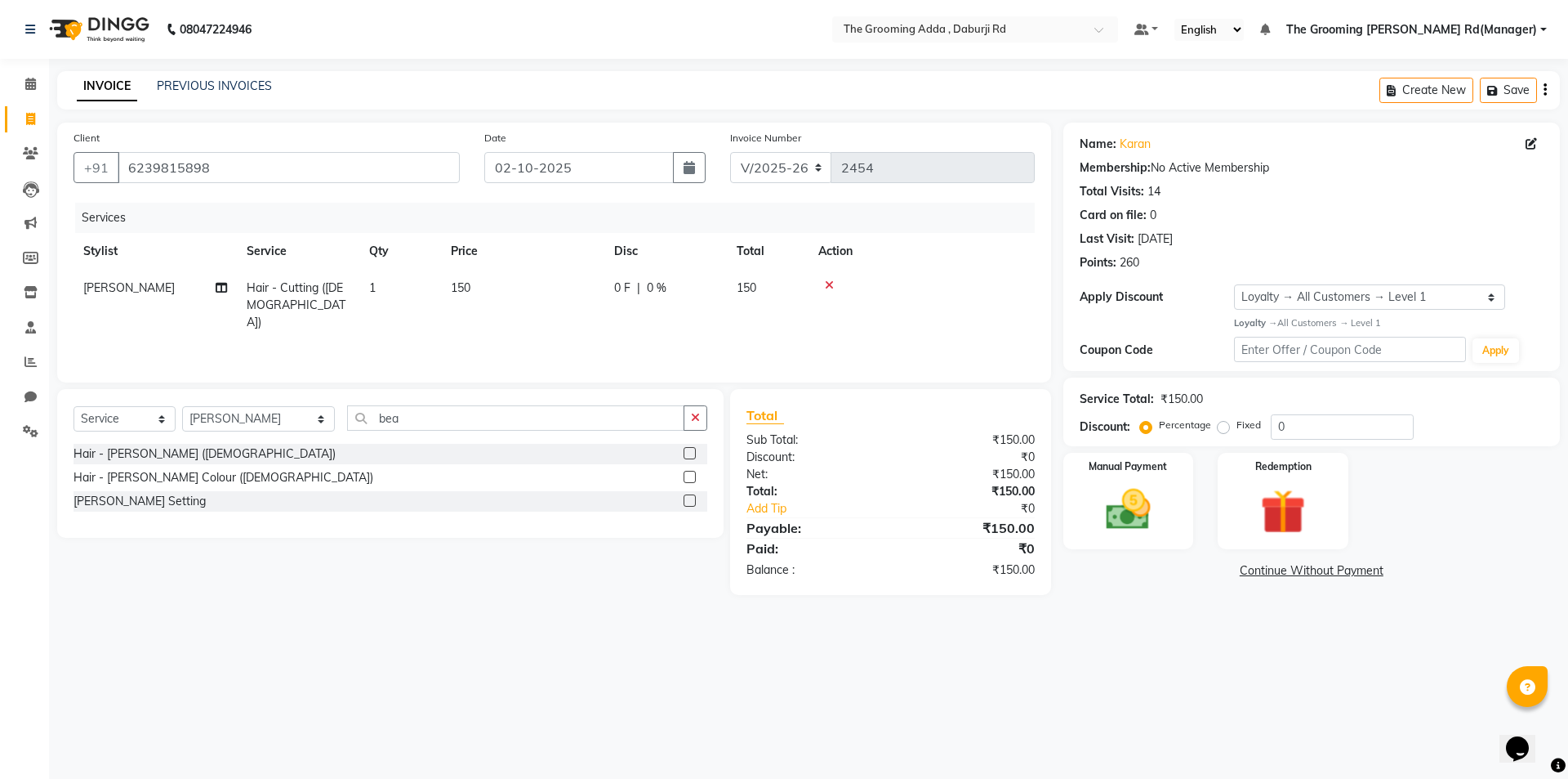
click at [687, 449] on input "checkbox" at bounding box center [688, 454] width 11 height 11
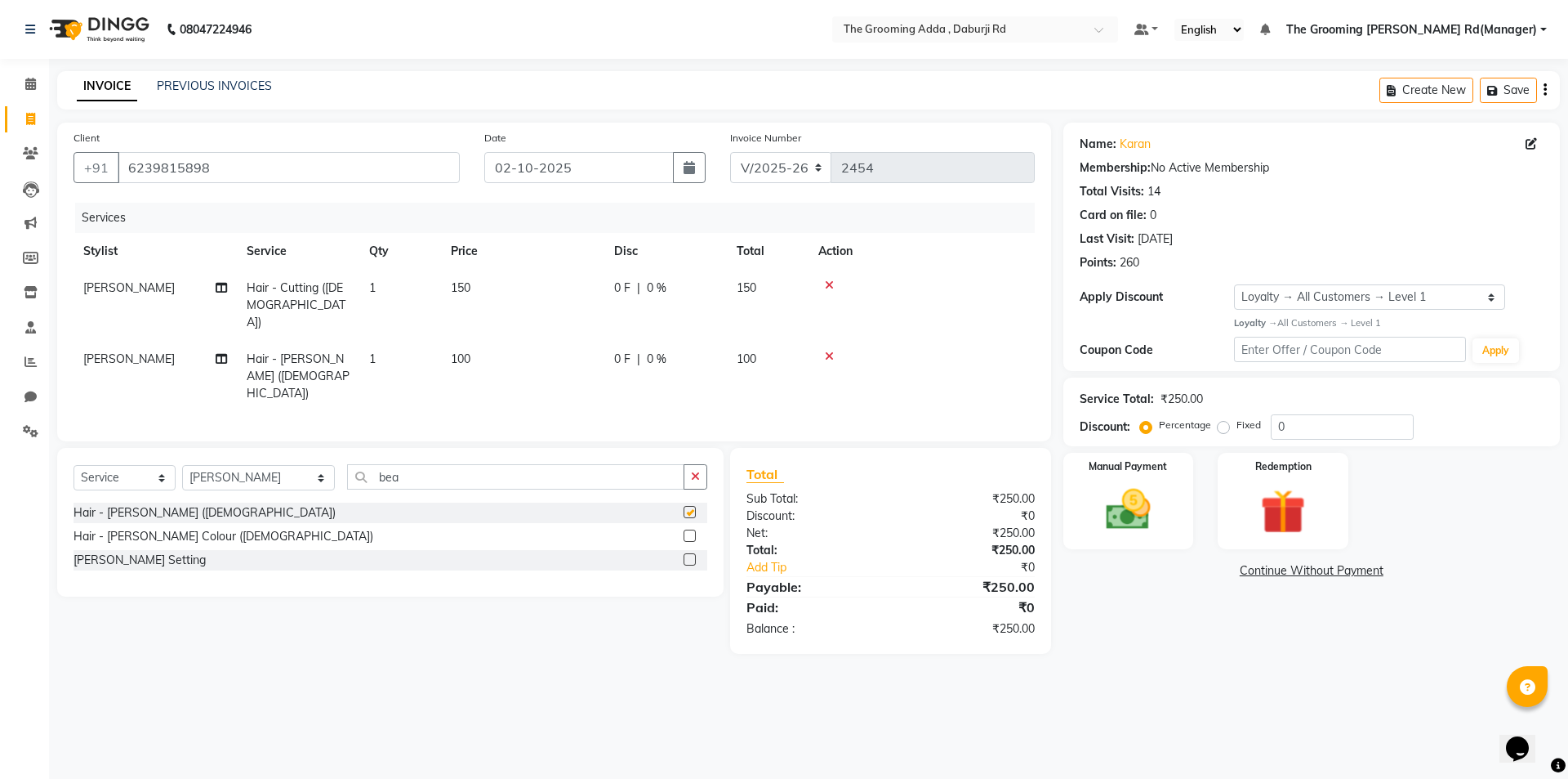
checkbox input "false"
click at [126, 465] on select "Select Service Product Membership Package Voucher Prepaid Gift Card" at bounding box center [124, 478] width 102 height 26
select select "product"
click at [73, 465] on select "Select Service Product Membership Package Voucher Prepaid Gift Card" at bounding box center [124, 478] width 102 height 26
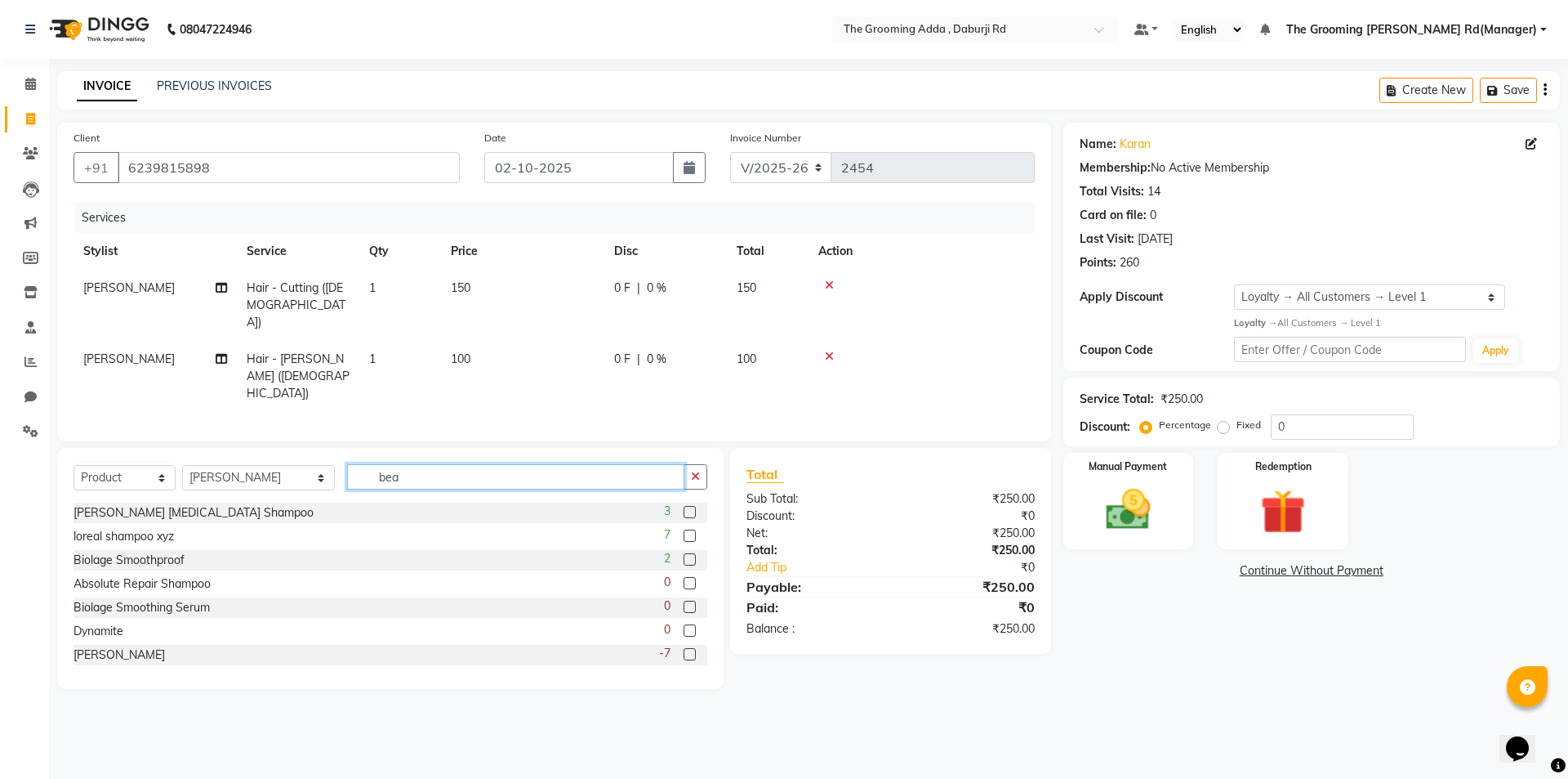
drag, startPoint x: 407, startPoint y: 442, endPoint x: 345, endPoint y: 443, distance: 62.0
click at [347, 464] on input "bea" at bounding box center [516, 477] width 337 height 26
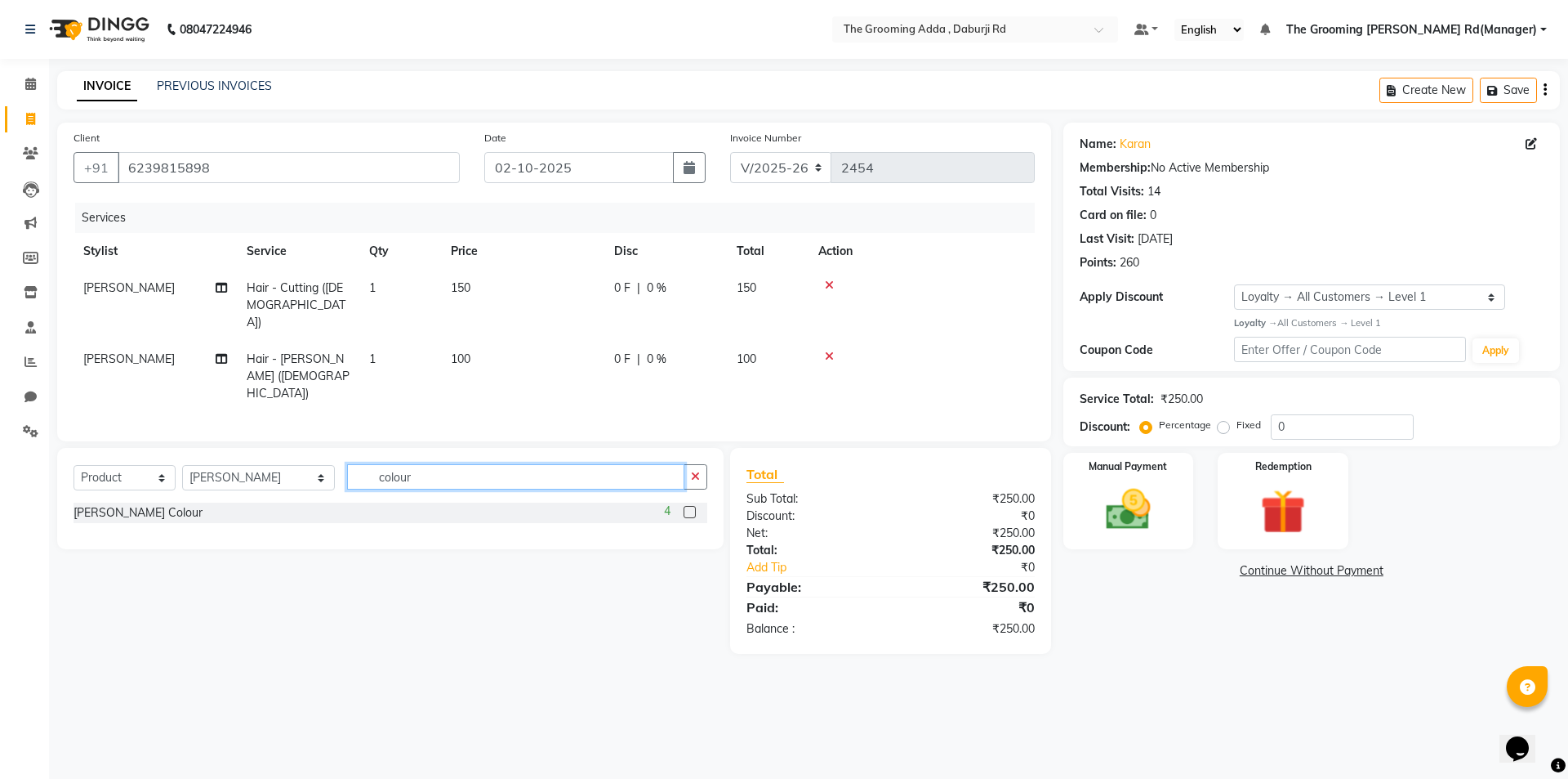
type input "colour"
click at [687, 506] on label at bounding box center [689, 512] width 12 height 12
click at [687, 507] on input "checkbox" at bounding box center [688, 512] width 11 height 11
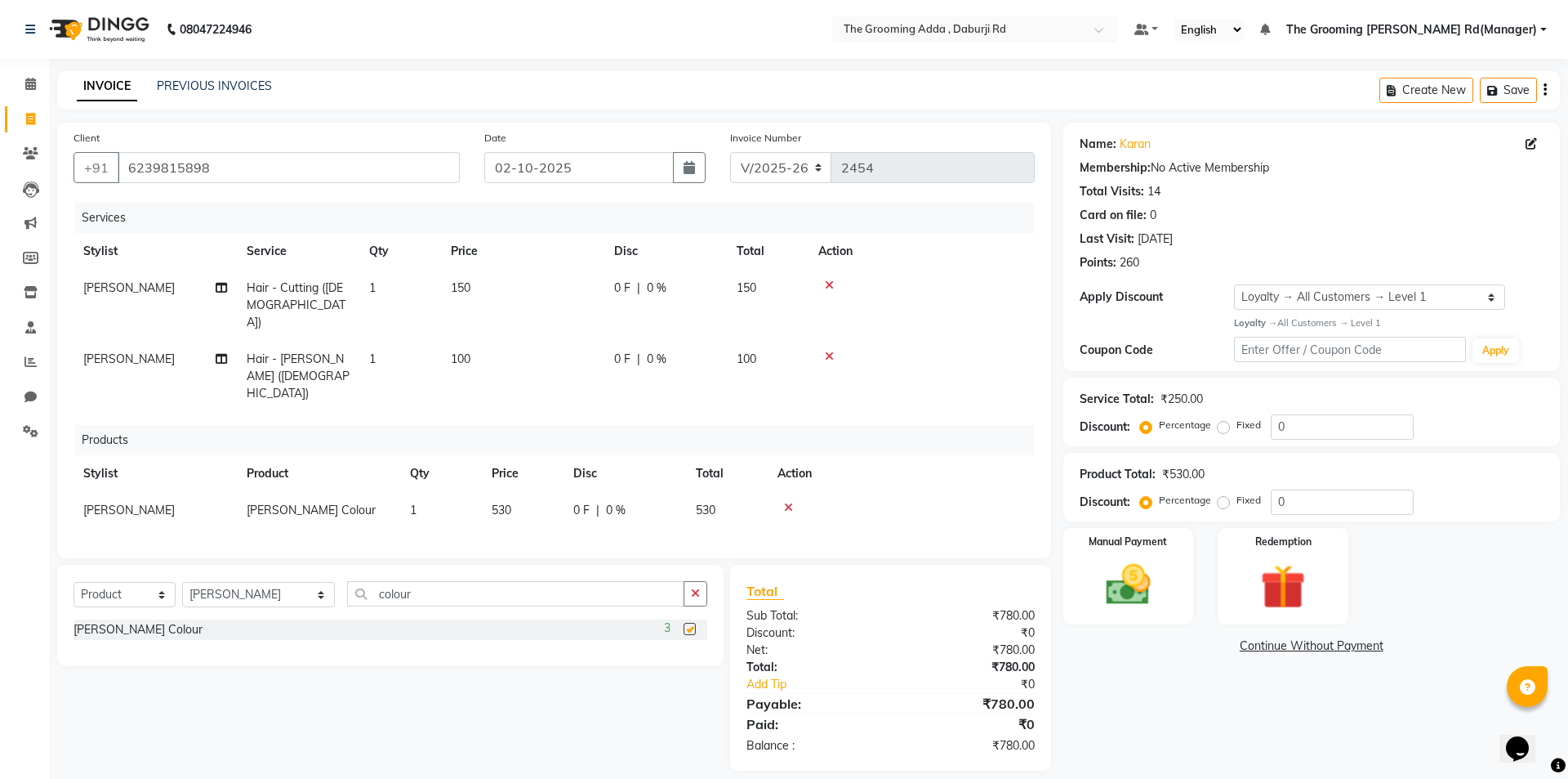
checkbox input "false"
click at [311, 582] on select "Select Stylist [PERSON_NAME] [PERSON_NAME] [PERSON_NAME] [PERSON_NAME] [PERSON_…" at bounding box center [259, 594] width 153 height 26
select select "79351"
click at [182, 582] on select "Select Stylist [PERSON_NAME] [PERSON_NAME] [PERSON_NAME] [PERSON_NAME] [PERSON_…" at bounding box center [259, 594] width 153 height 26
drag, startPoint x: 457, startPoint y: 562, endPoint x: 333, endPoint y: 570, distance: 124.3
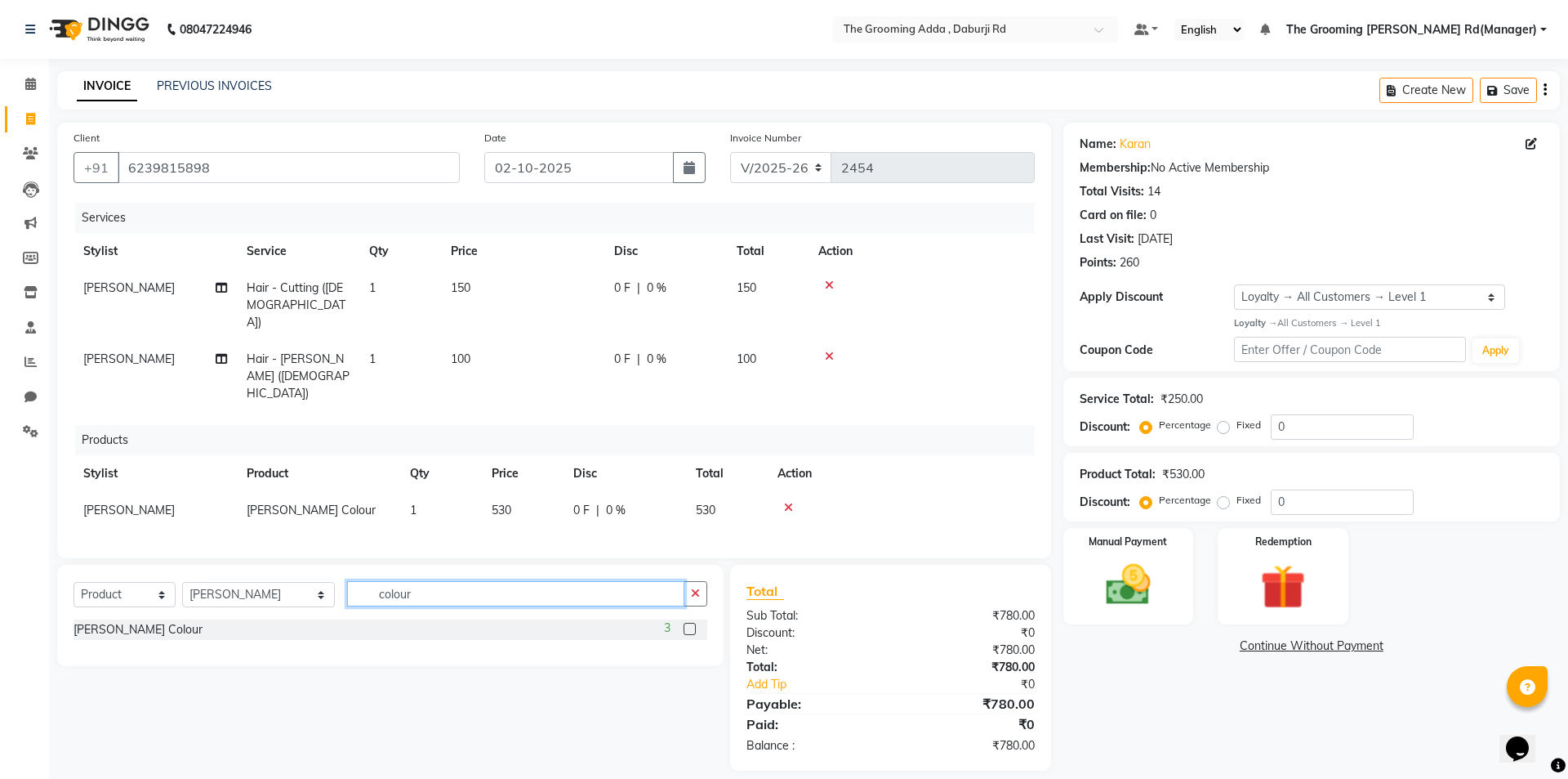
click at [333, 582] on div "Select Service Product Membership Package Voucher Prepaid Gift Card Select Styl…" at bounding box center [390, 600] width 634 height 39
click at [469, 582] on input "cut" at bounding box center [516, 594] width 337 height 26
type input "cut"
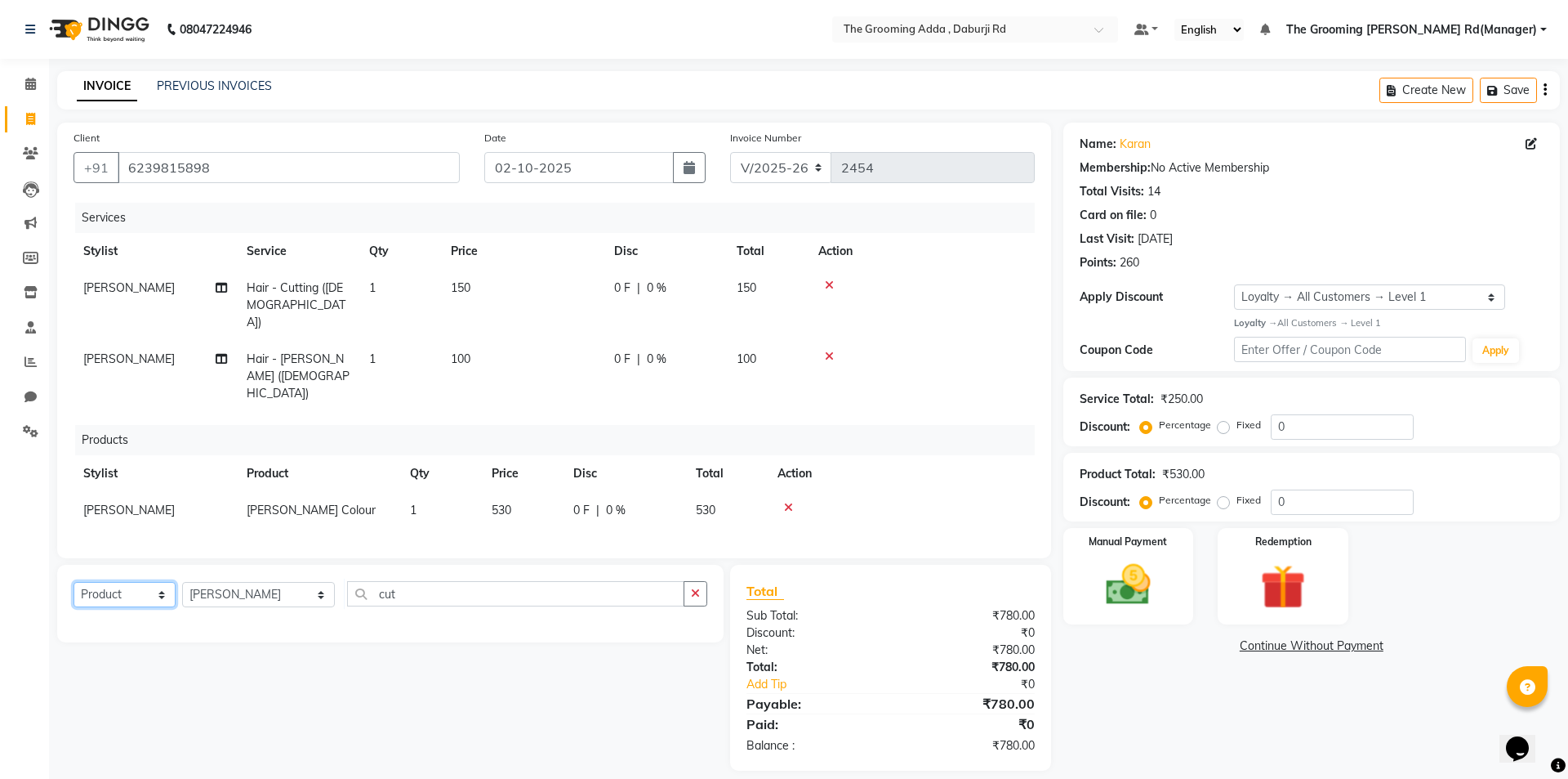
click at [143, 582] on select "Select Service Product Membership Package Voucher Prepaid Gift Card" at bounding box center [124, 594] width 102 height 26
select select "service"
click at [73, 582] on select "Select Service Product Membership Package Voucher Prepaid Gift Card" at bounding box center [124, 594] width 102 height 26
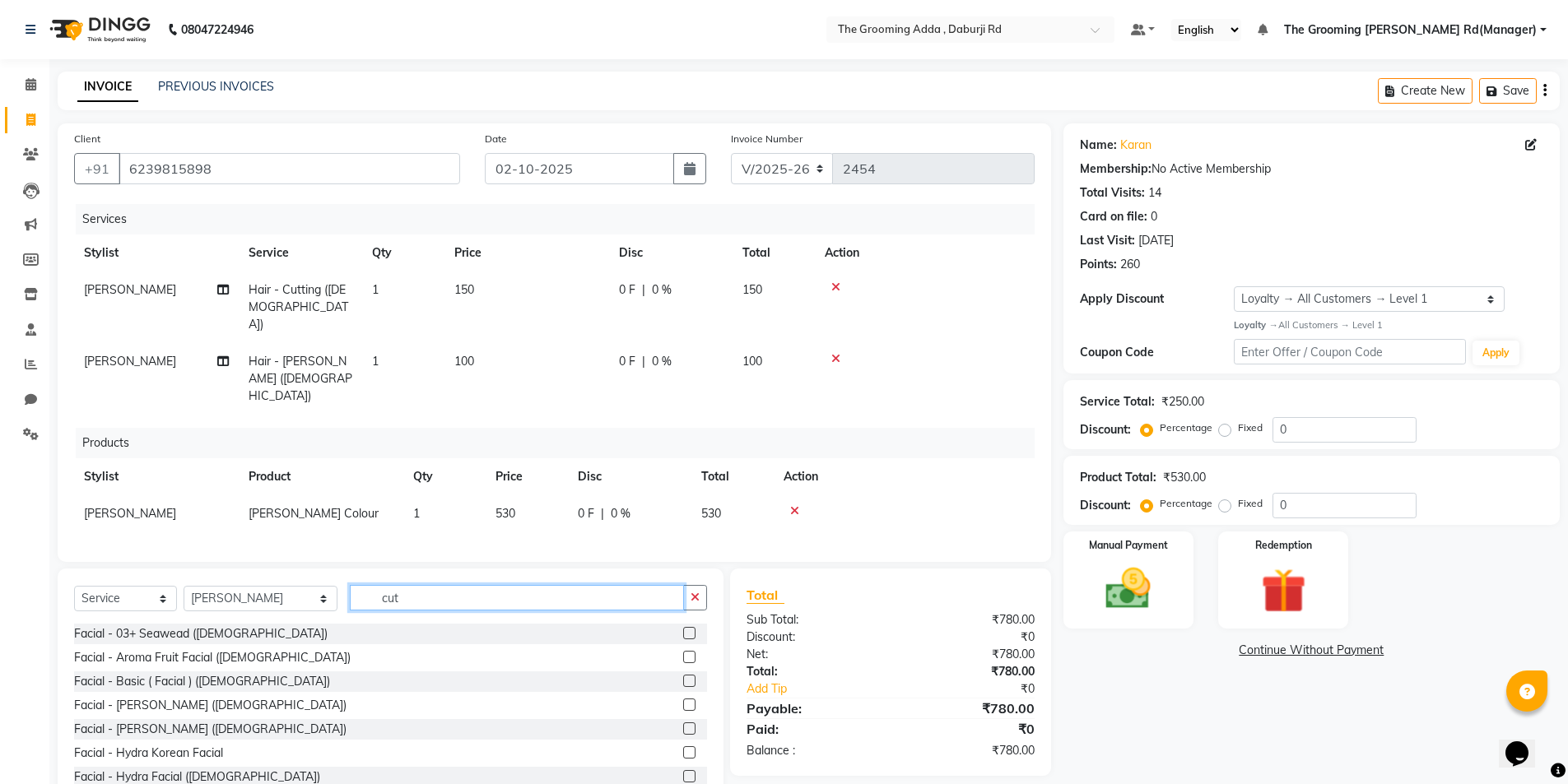
click at [425, 585] on input "cut" at bounding box center [517, 598] width 335 height 26
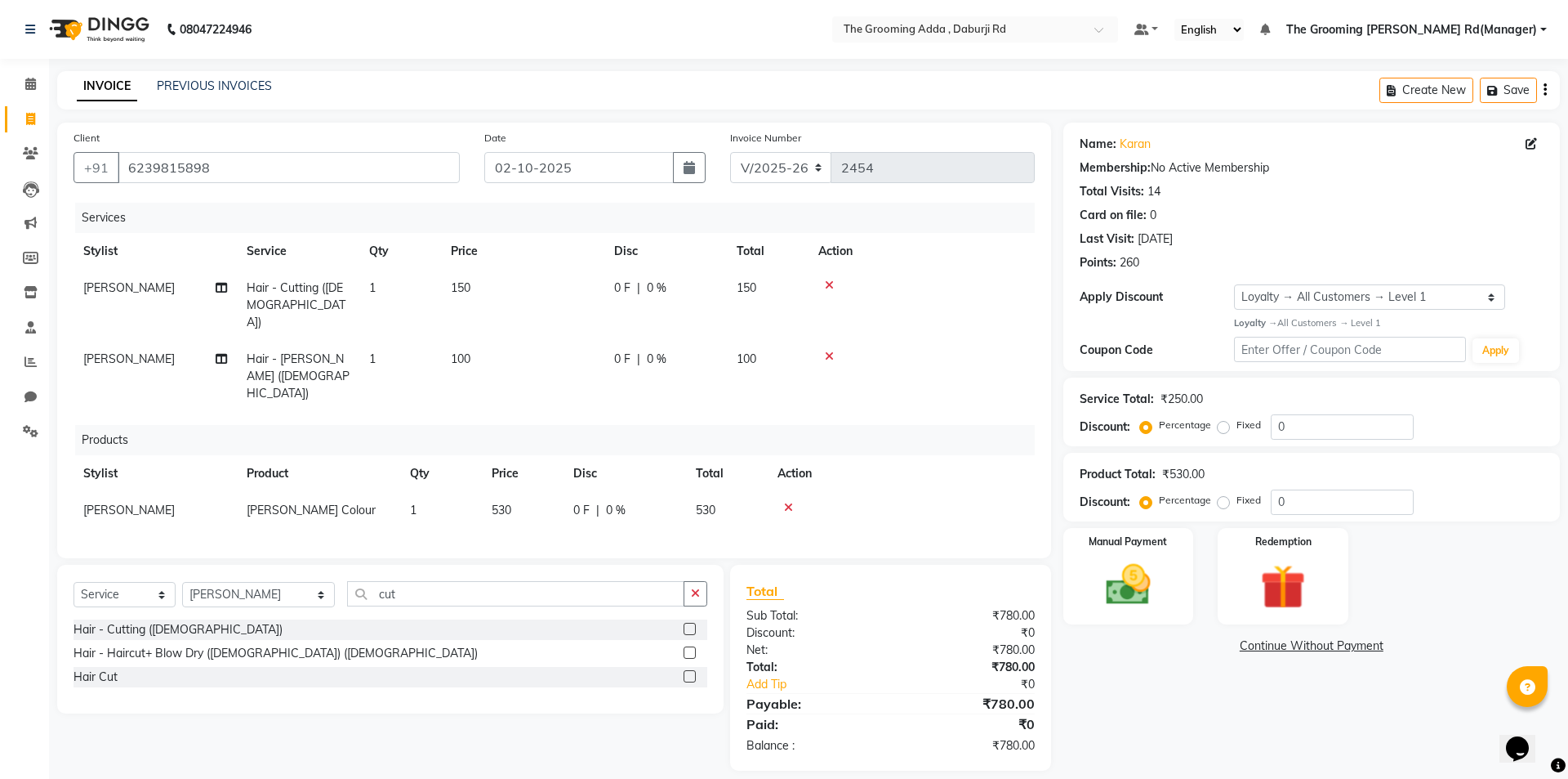
click at [684, 623] on label at bounding box center [689, 629] width 12 height 12
click at [684, 624] on input "checkbox" at bounding box center [688, 629] width 11 height 11
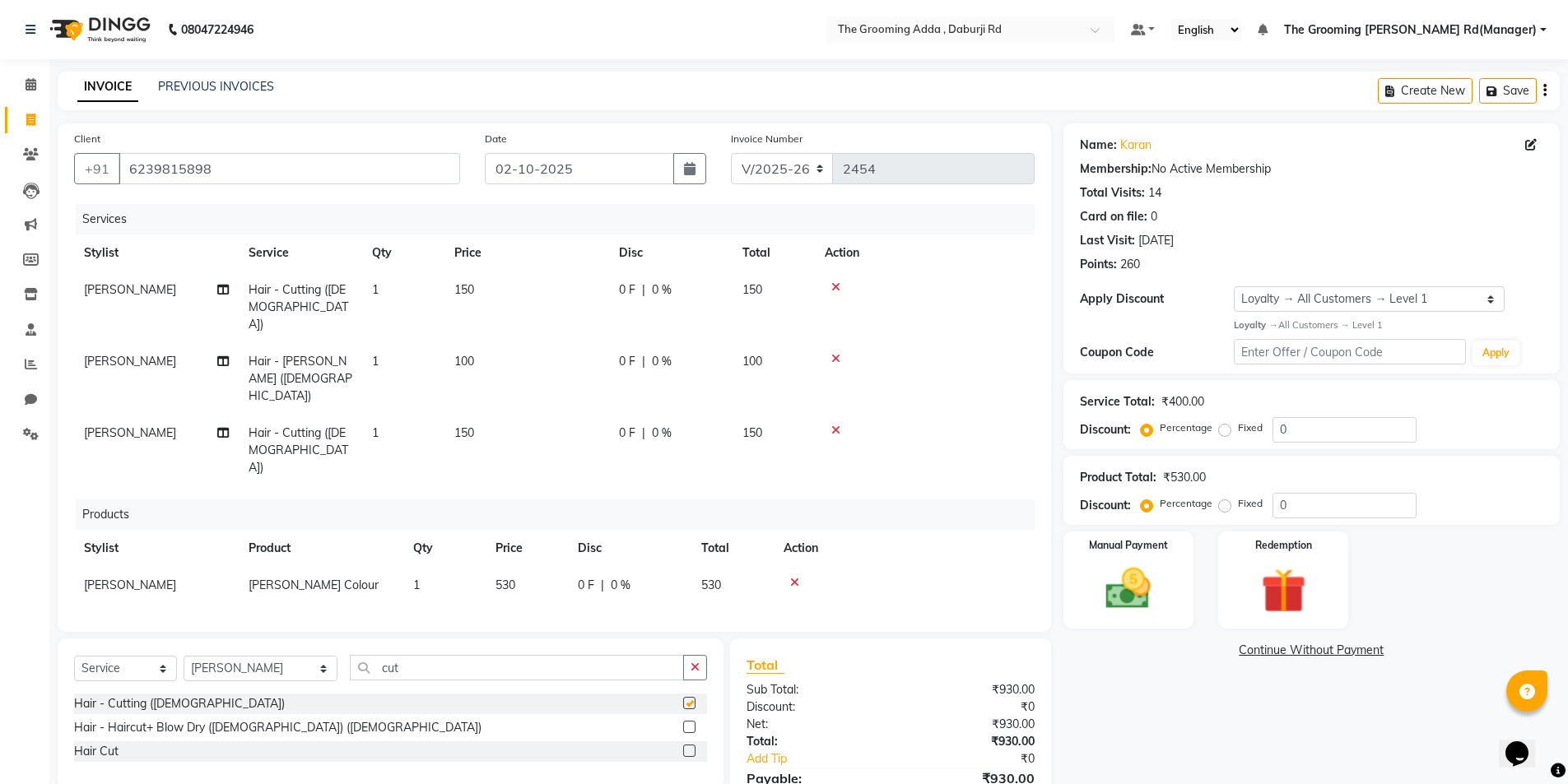
checkbox input "false"
drag, startPoint x: 408, startPoint y: 611, endPoint x: 323, endPoint y: 618, distance: 85.3
click at [323, 655] on div "Select Service Product Membership Package Voucher Prepaid Gift Card Select Styl…" at bounding box center [390, 674] width 633 height 39
type input "bea"
click at [689, 697] on label at bounding box center [690, 703] width 12 height 12
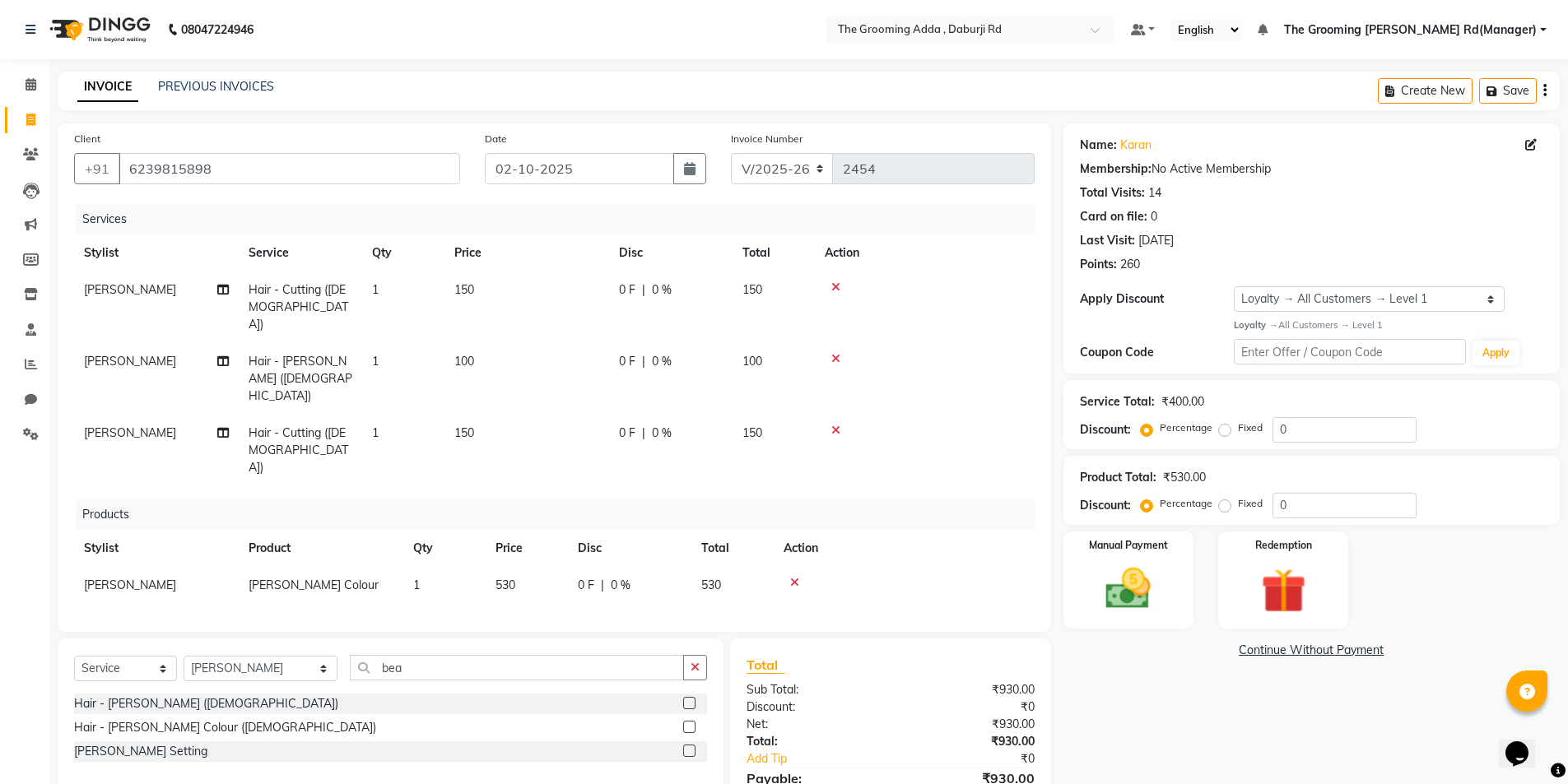
click at [689, 698] on input "checkbox" at bounding box center [689, 703] width 11 height 11
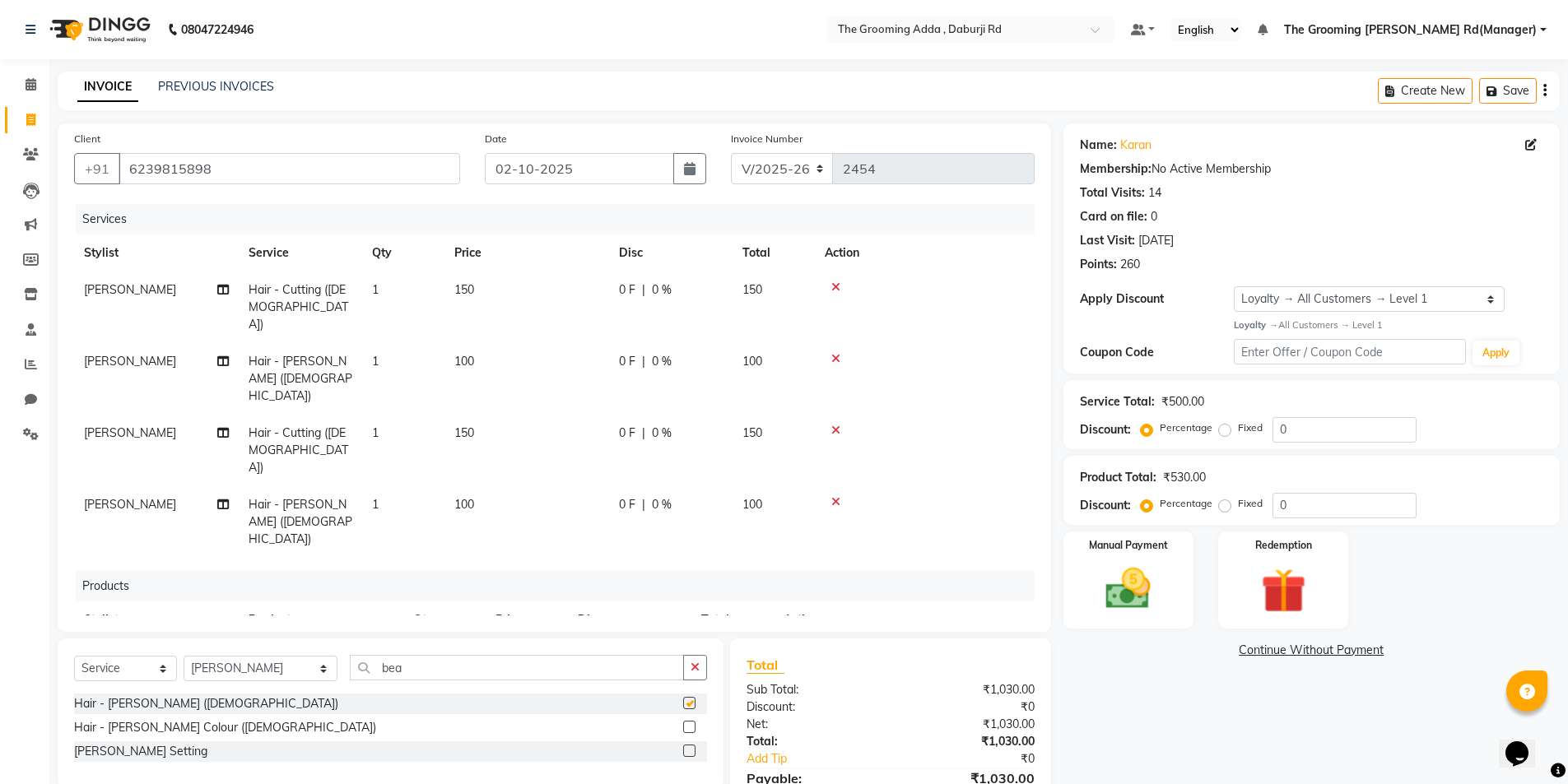
checkbox input "false"
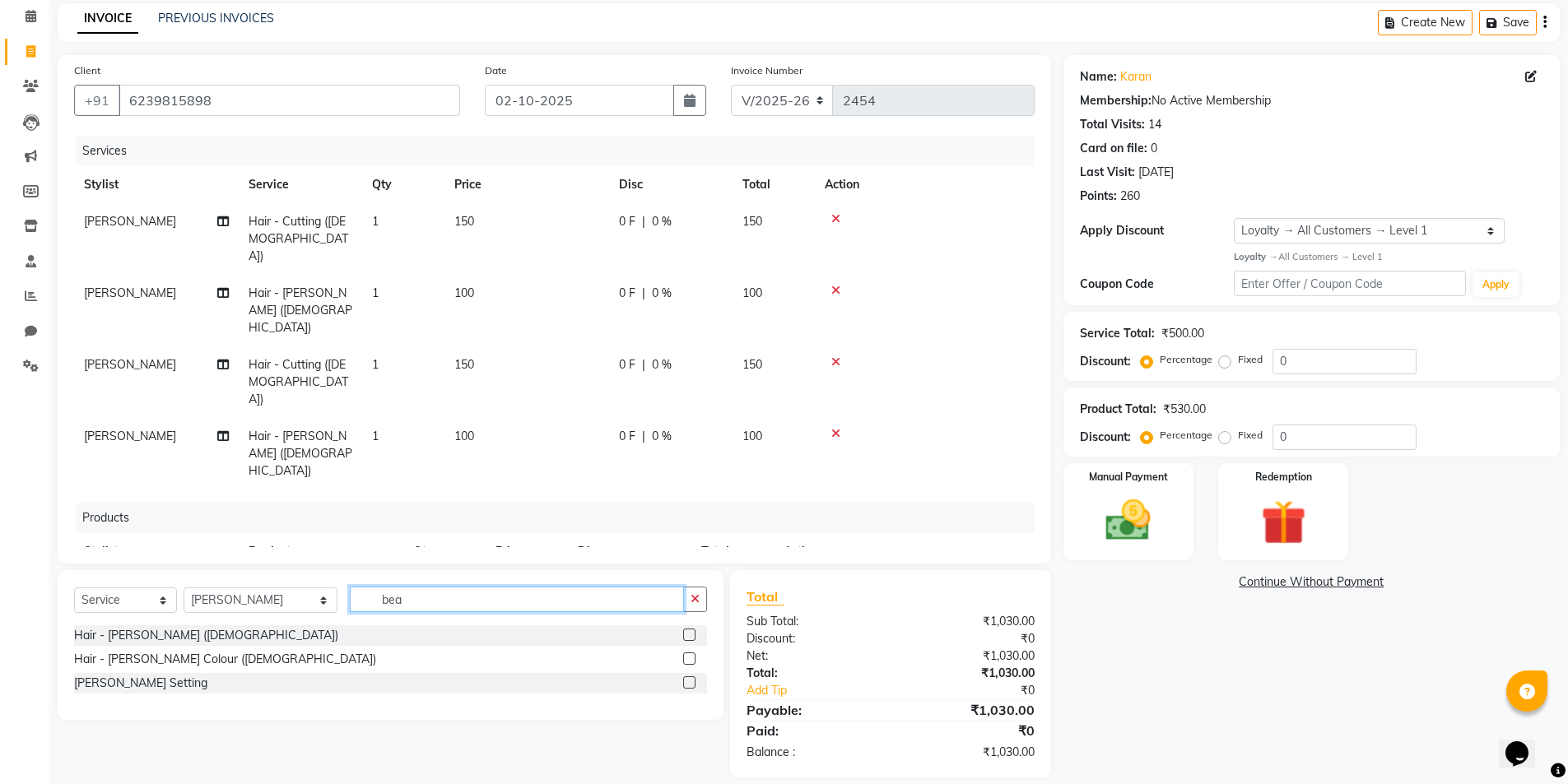
click at [418, 586] on input "bea" at bounding box center [517, 599] width 335 height 26
click at [684, 652] on label at bounding box center [690, 658] width 12 height 12
click at [684, 654] on input "checkbox" at bounding box center [689, 659] width 11 height 11
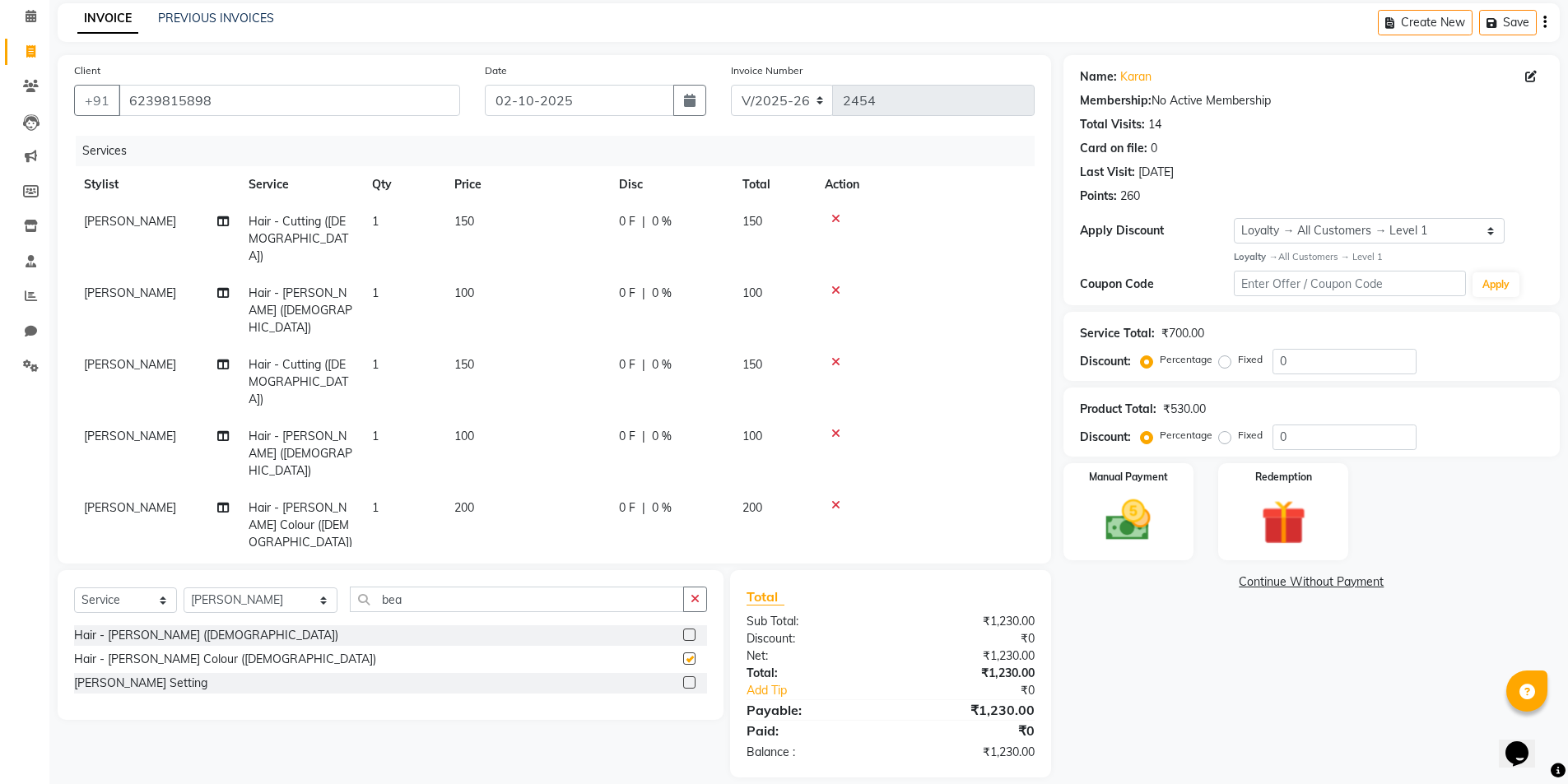
checkbox input "false"
click at [1188, 682] on div "Name: Karan Membership: No Active Membership Total Visits: 14 Card on file: 0 L…" at bounding box center [1317, 415] width 509 height 722
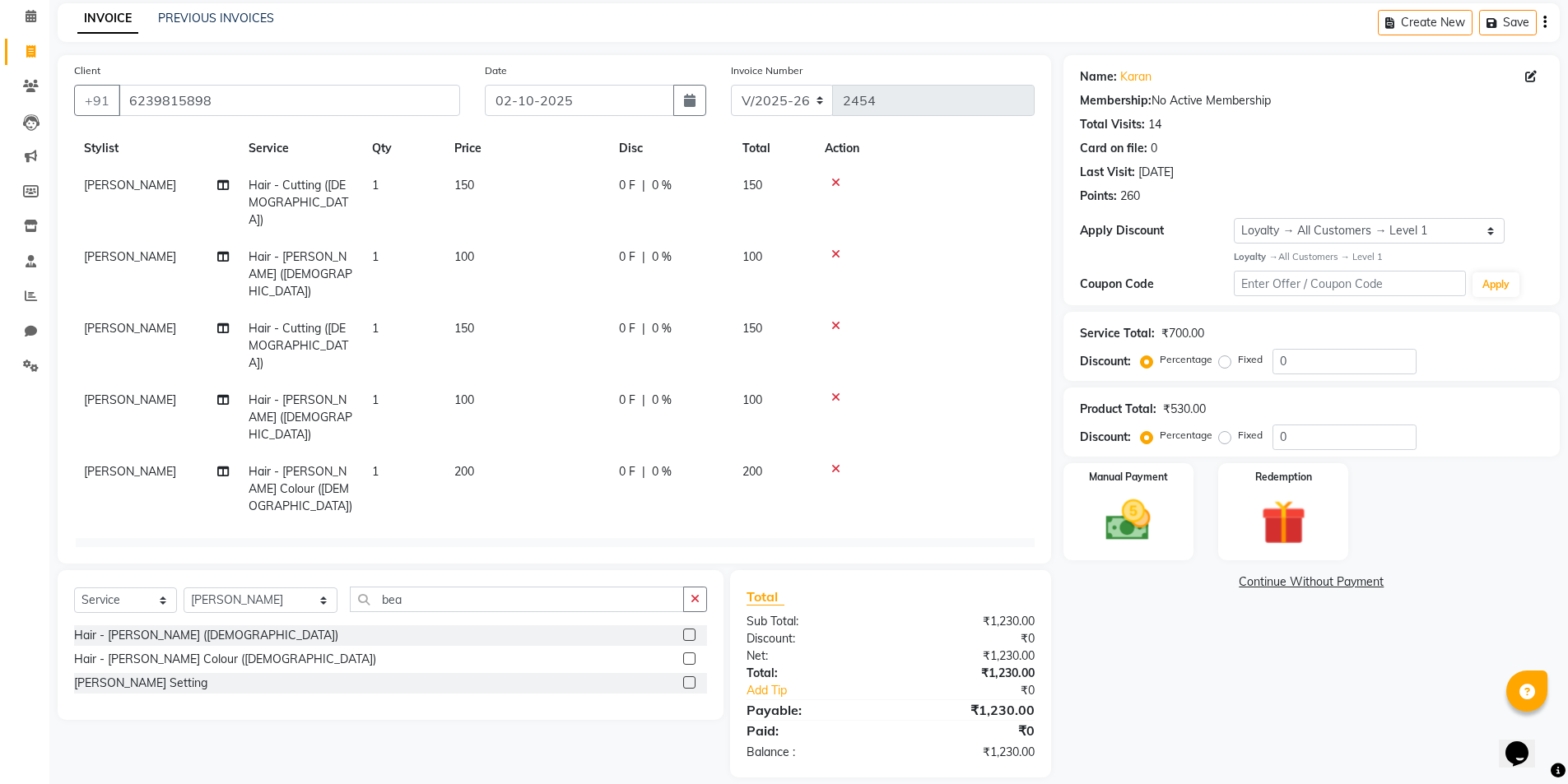
click at [790, 615] on icon at bounding box center [794, 621] width 9 height 12
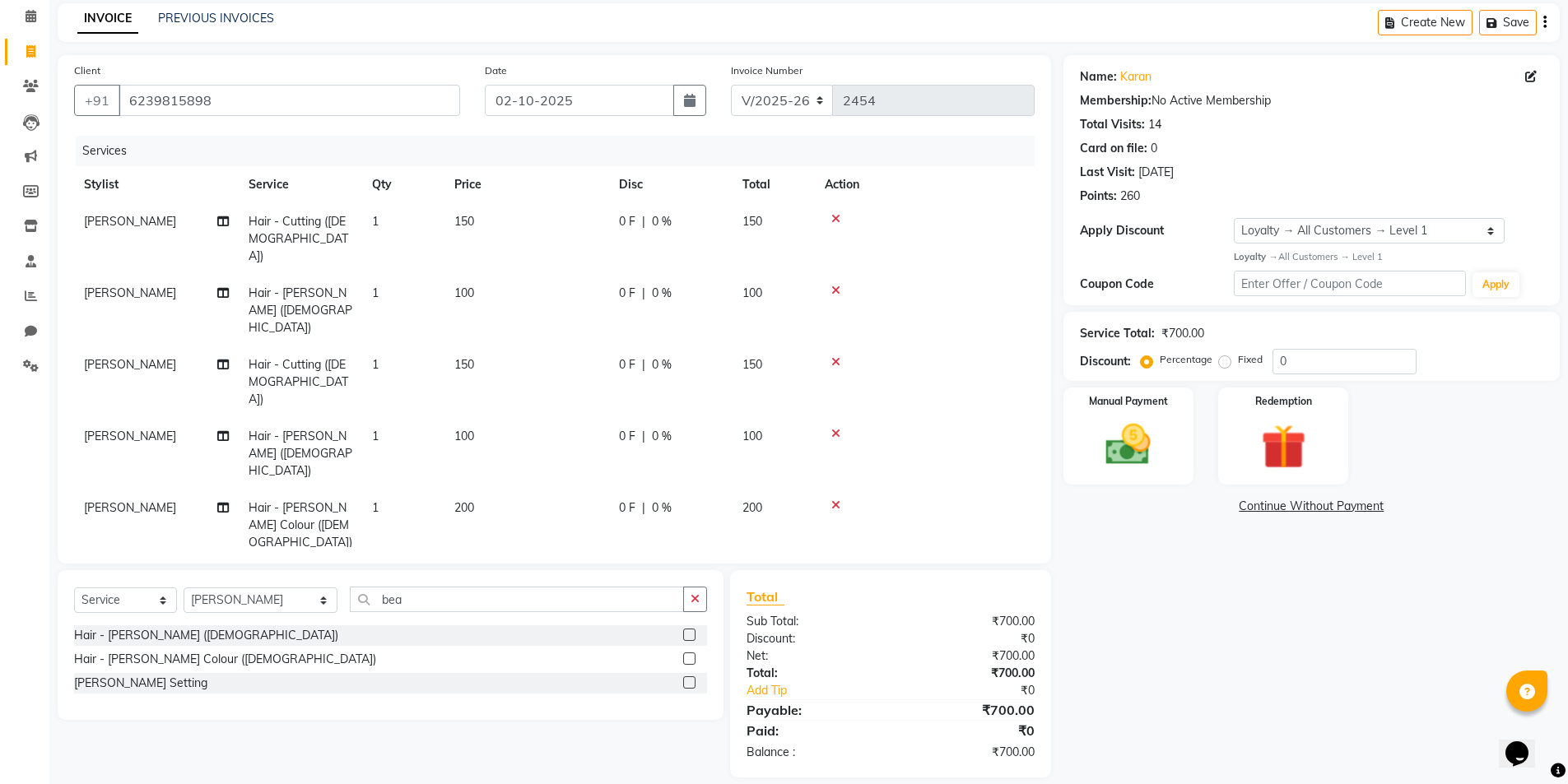
scroll to position [0, 0]
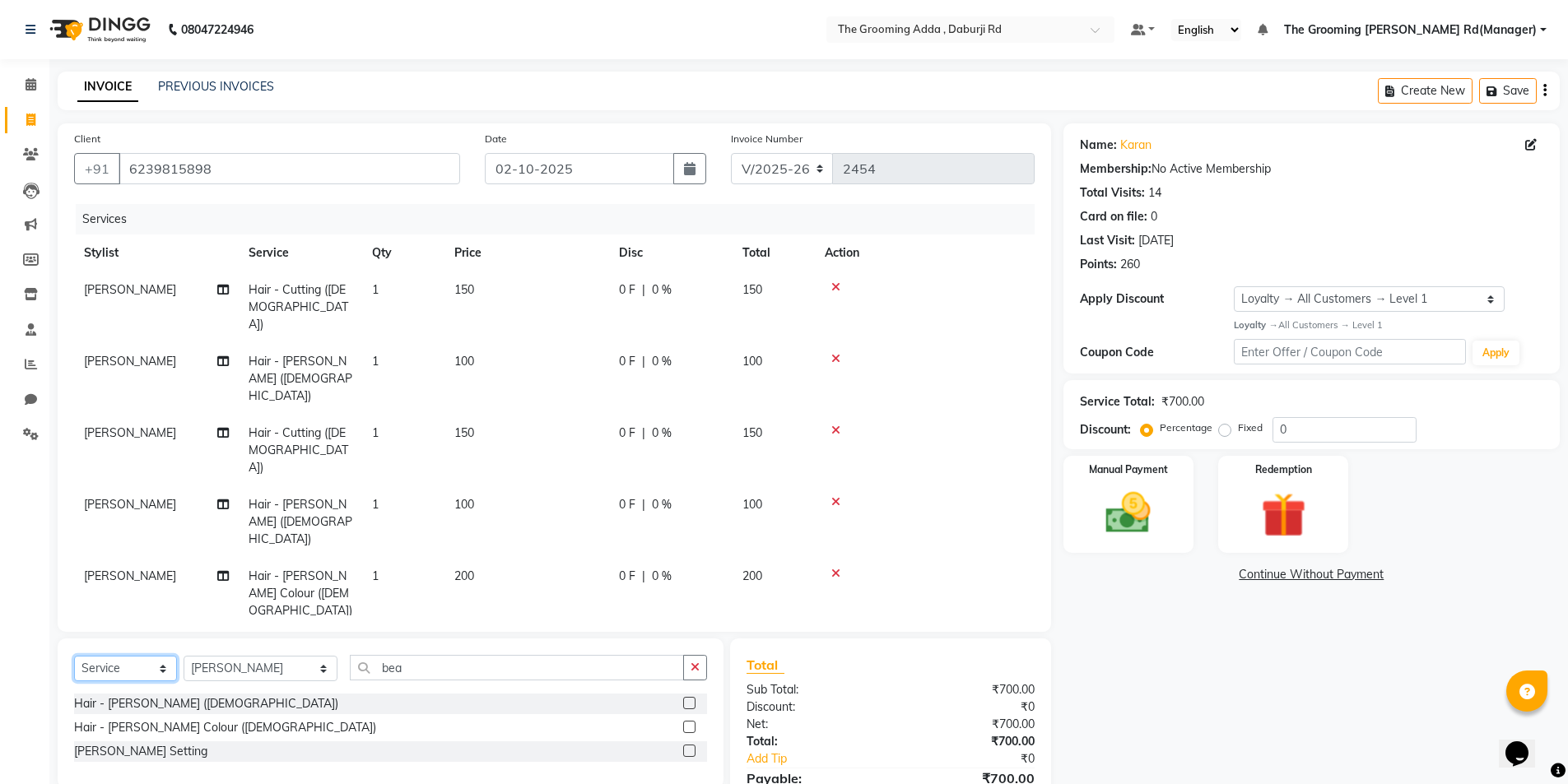
click at [138, 655] on select "Select Service Product Membership Package Voucher Prepaid Gift Card" at bounding box center [125, 668] width 103 height 26
select select "product"
click at [74, 655] on select "Select Service Product Membership Package Voucher Prepaid Gift Card" at bounding box center [125, 668] width 103 height 26
click at [249, 655] on select "Select Stylist [PERSON_NAME] [PERSON_NAME] [PERSON_NAME] [PERSON_NAME] [PERSON_…" at bounding box center [261, 668] width 154 height 26
select select "79355"
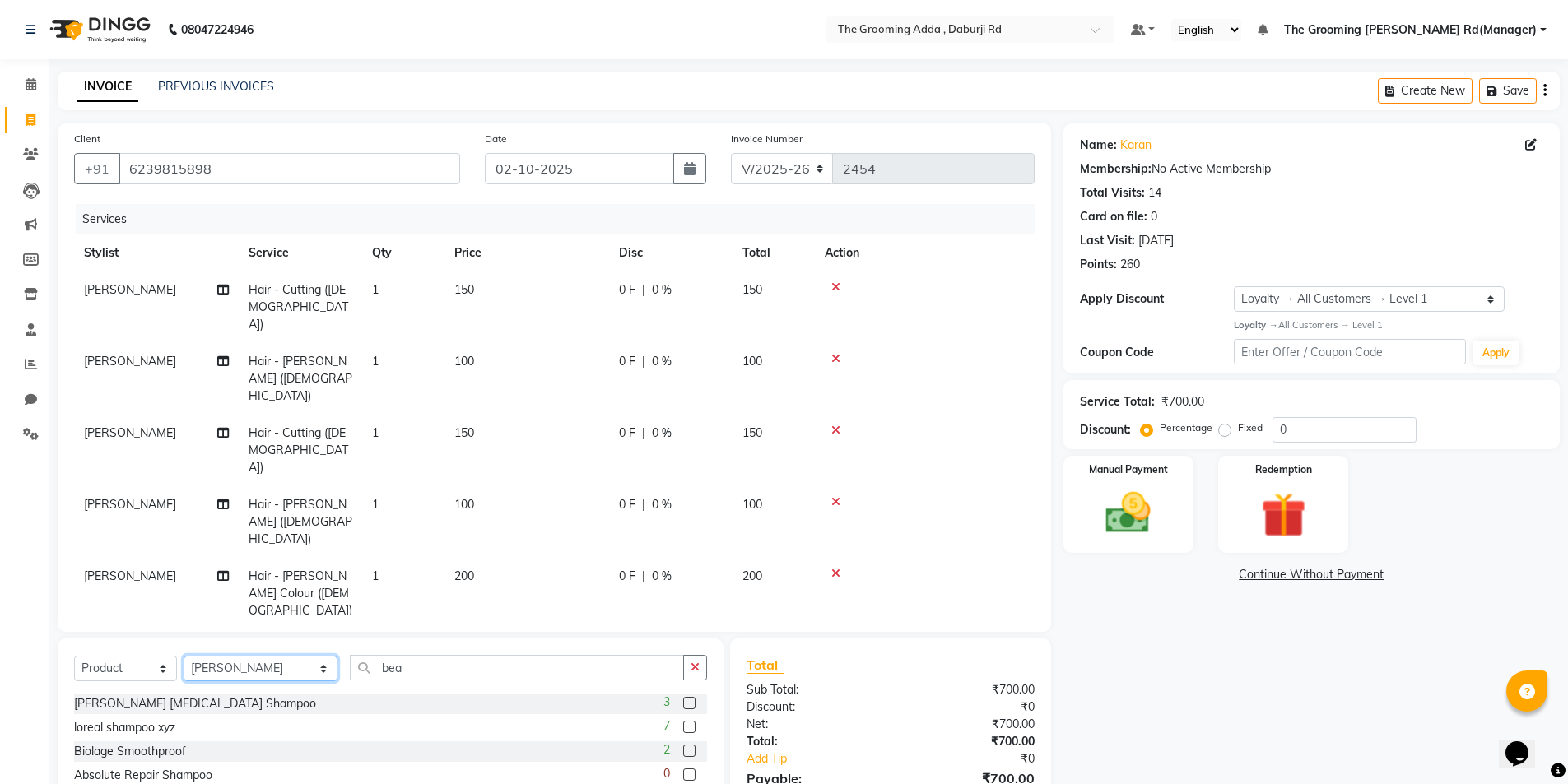
click at [184, 655] on select "Select Stylist [PERSON_NAME] [PERSON_NAME] [PERSON_NAME] [PERSON_NAME] [PERSON_…" at bounding box center [261, 668] width 154 height 26
drag, startPoint x: 452, startPoint y: 590, endPoint x: 278, endPoint y: 588, distance: 174.0
click at [278, 655] on div "Select Service Product Membership Package Voucher Prepaid Gift Card Select Styl…" at bounding box center [390, 674] width 633 height 39
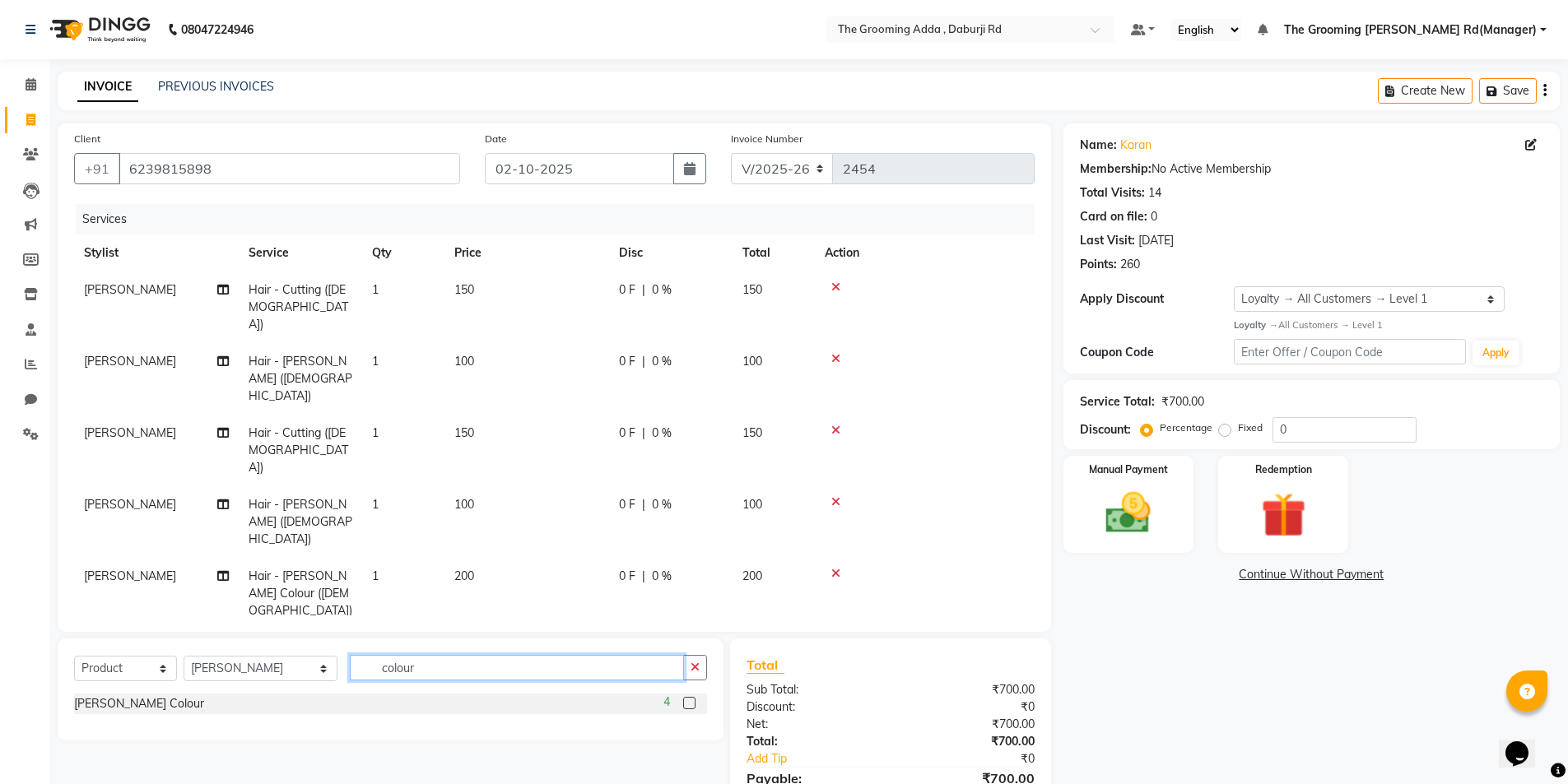
type input "colour"
click at [689, 697] on label at bounding box center [690, 703] width 12 height 12
click at [689, 698] on input "checkbox" at bounding box center [689, 703] width 11 height 11
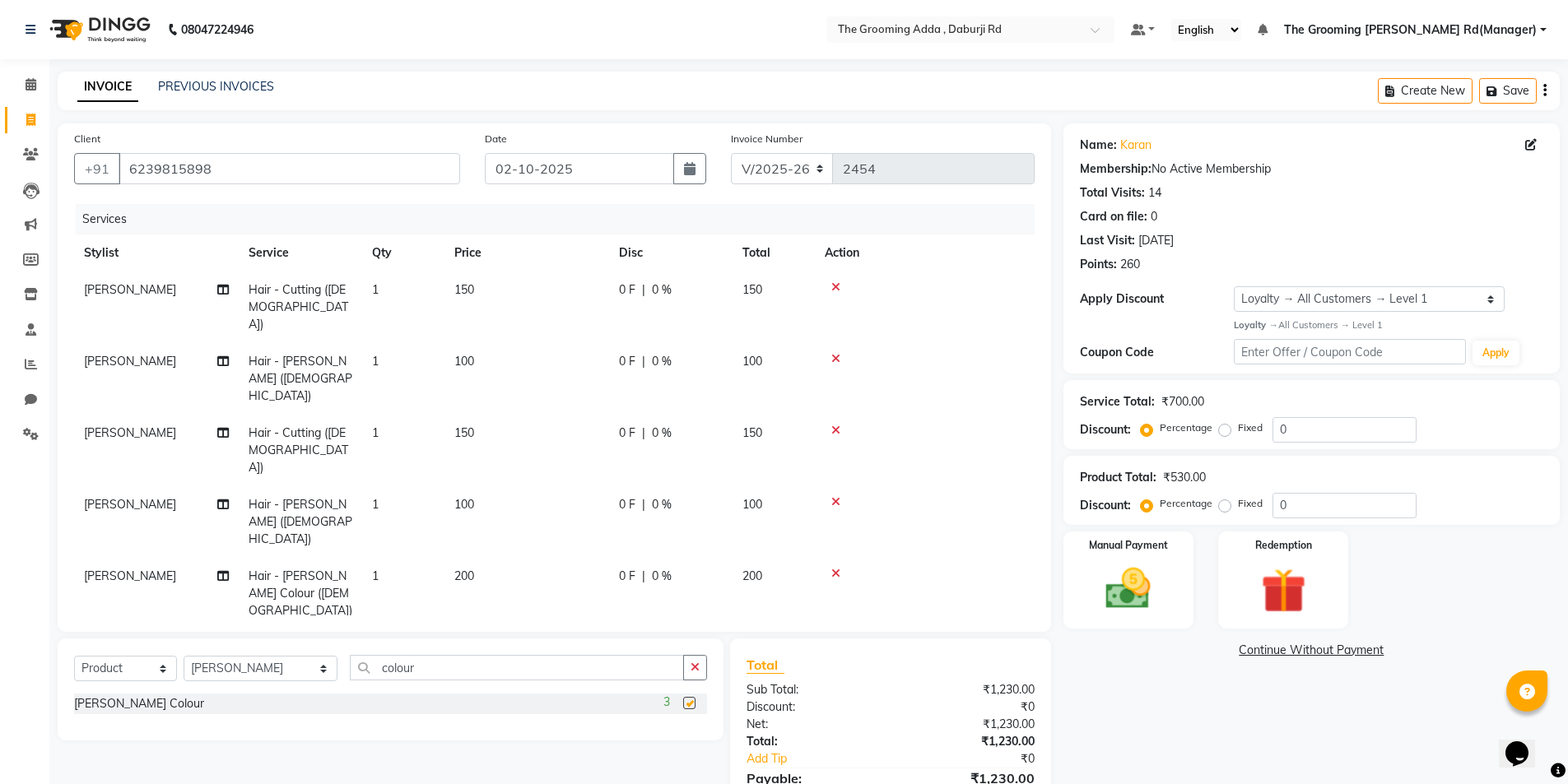
checkbox input "false"
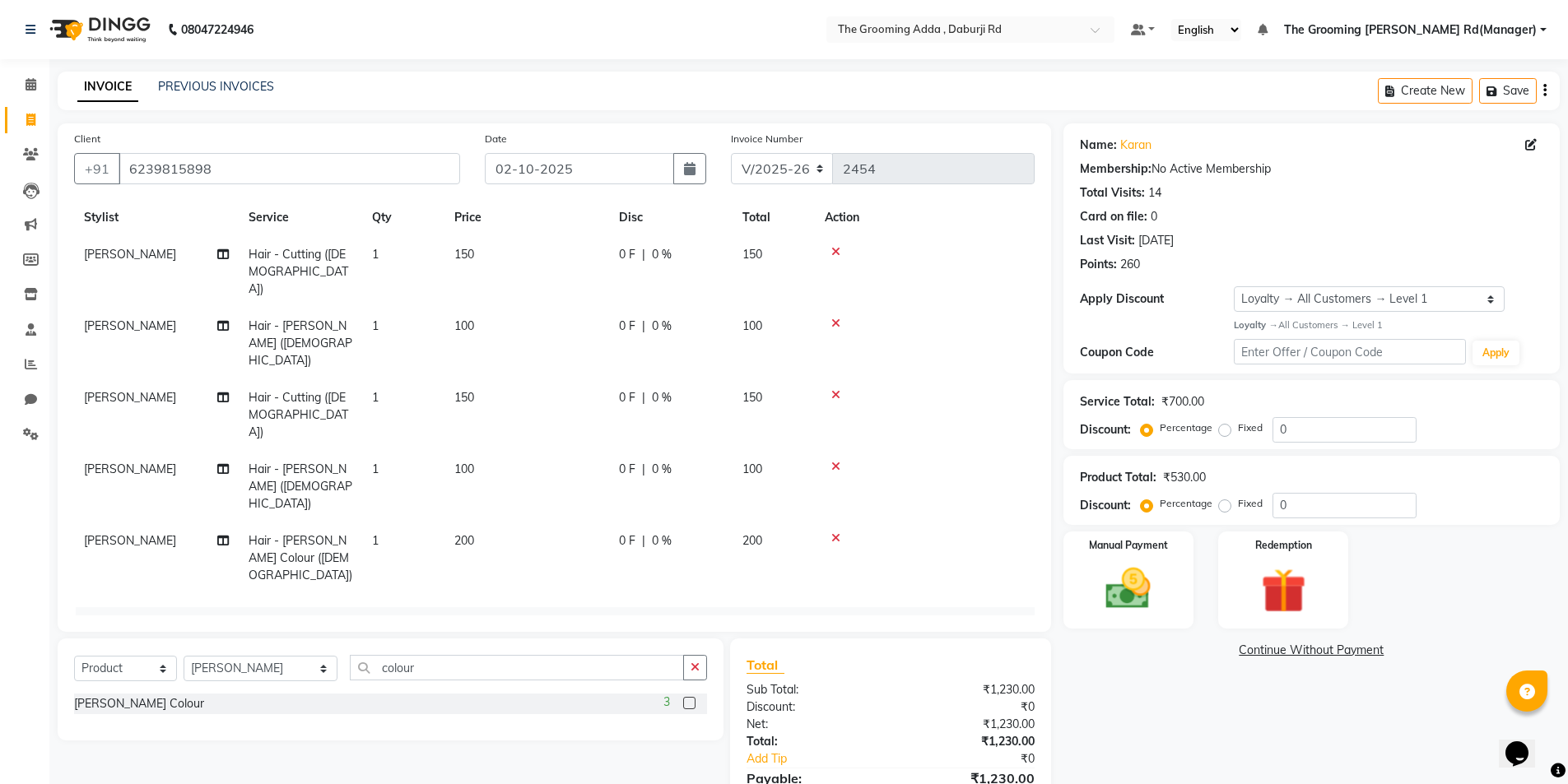
scroll to position [36, 0]
click at [504, 674] on td "530" at bounding box center [527, 692] width 82 height 37
select select "79355"
drag, startPoint x: 535, startPoint y: 572, endPoint x: 473, endPoint y: 570, distance: 62.0
click at [473, 674] on tr "Baljinder Bhawna Harsimrat Jobandeep Singh Karan Mehak Muskan Gupta Paras The G…" at bounding box center [554, 697] width 960 height 47
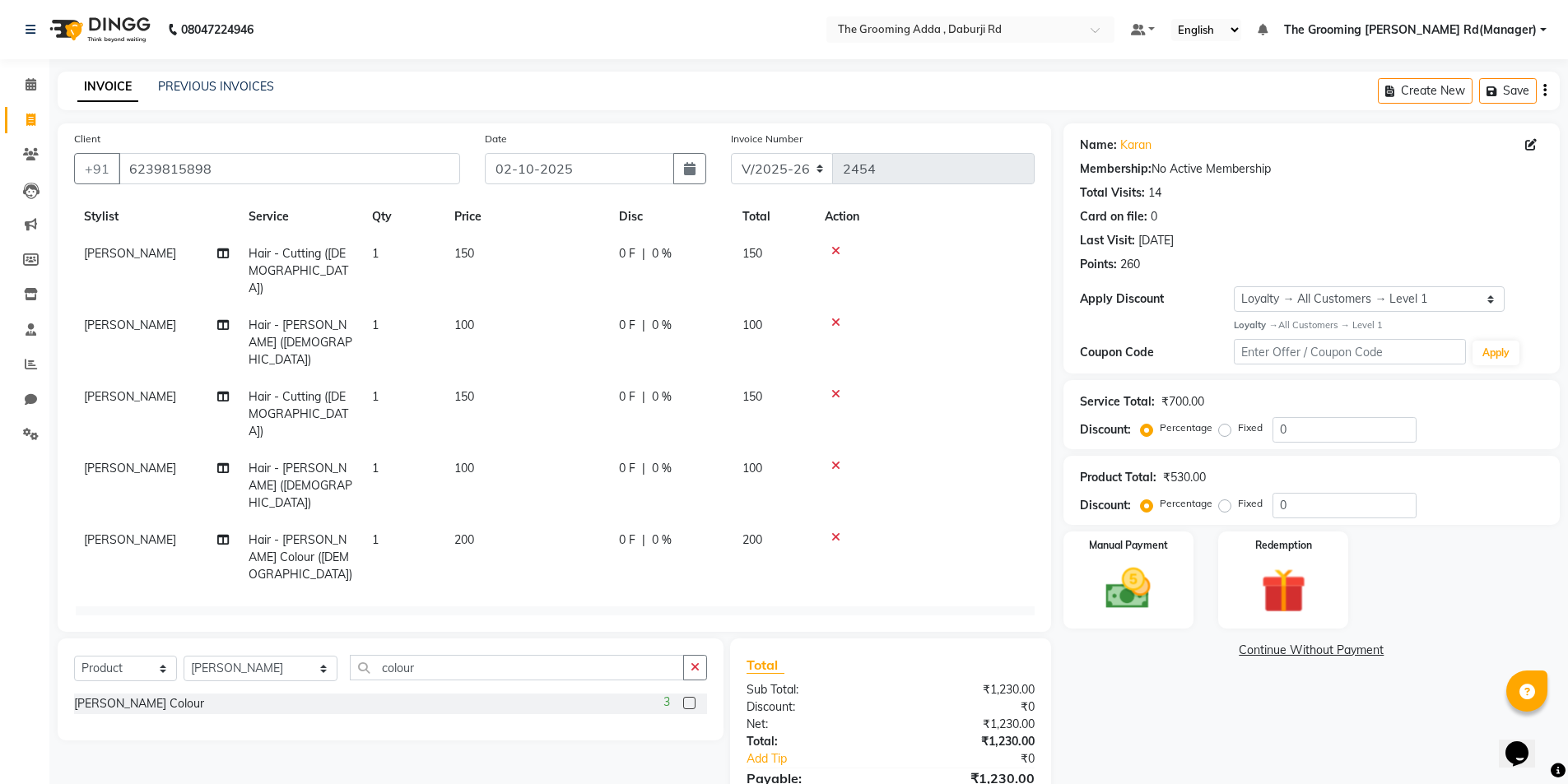
type input "400"
click at [1120, 716] on div "Name: Karan Membership: No Active Membership Total Visits: 14 Card on file: 0 L…" at bounding box center [1317, 484] width 509 height 722
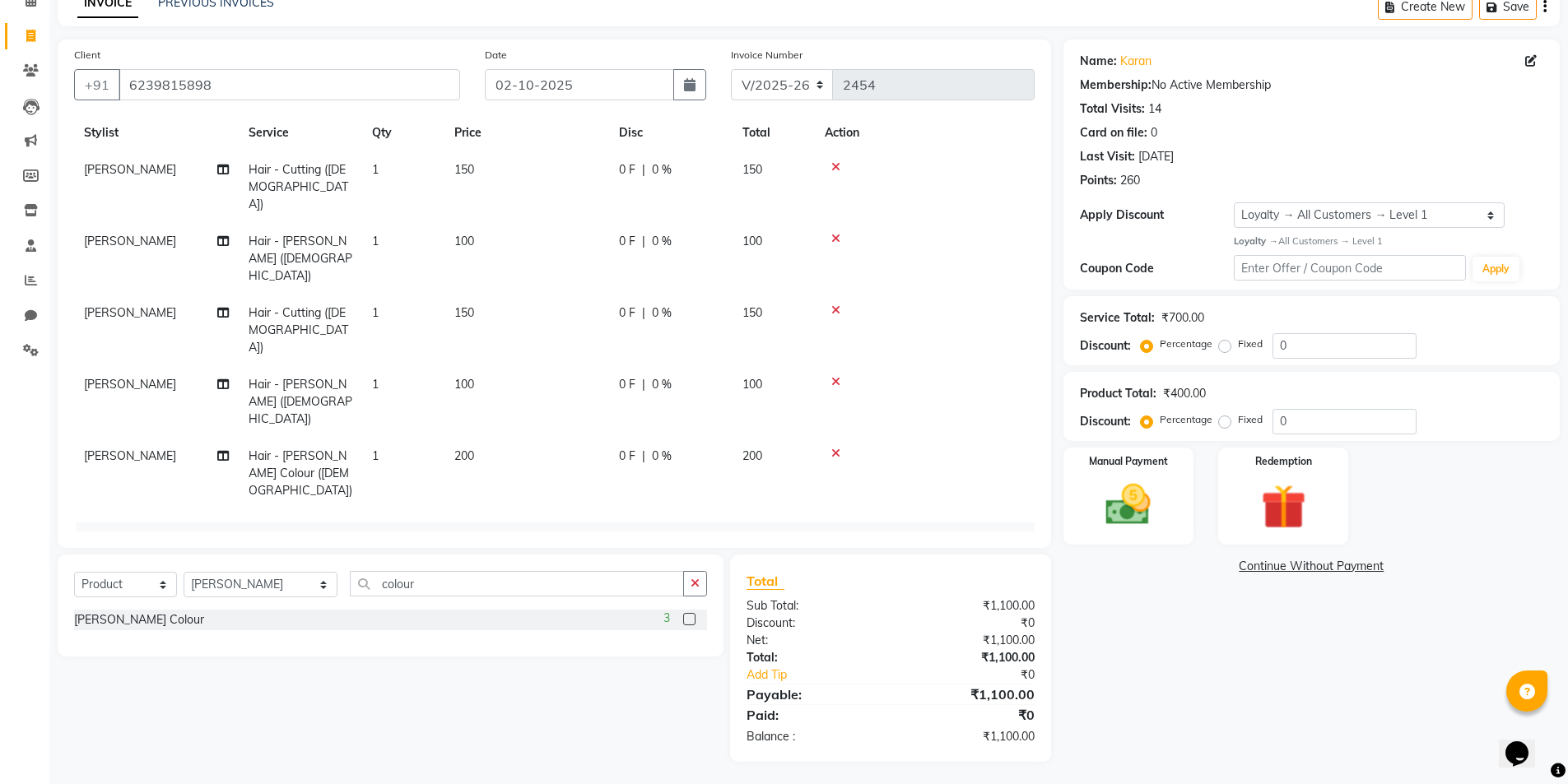
scroll to position [86, 0]
click at [1136, 496] on img at bounding box center [1128, 502] width 76 height 54
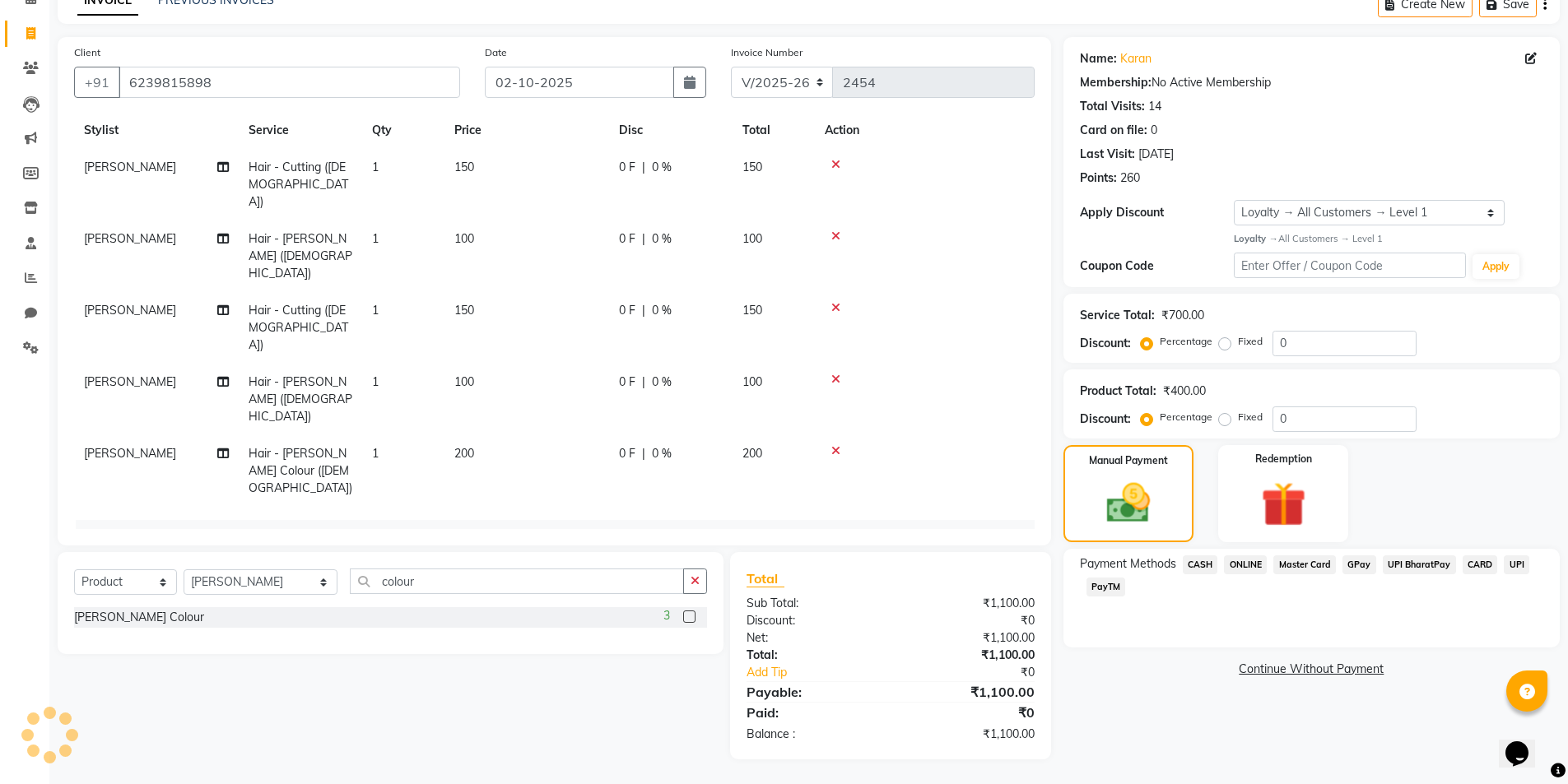
click at [1202, 563] on span "CASH" at bounding box center [1200, 564] width 35 height 19
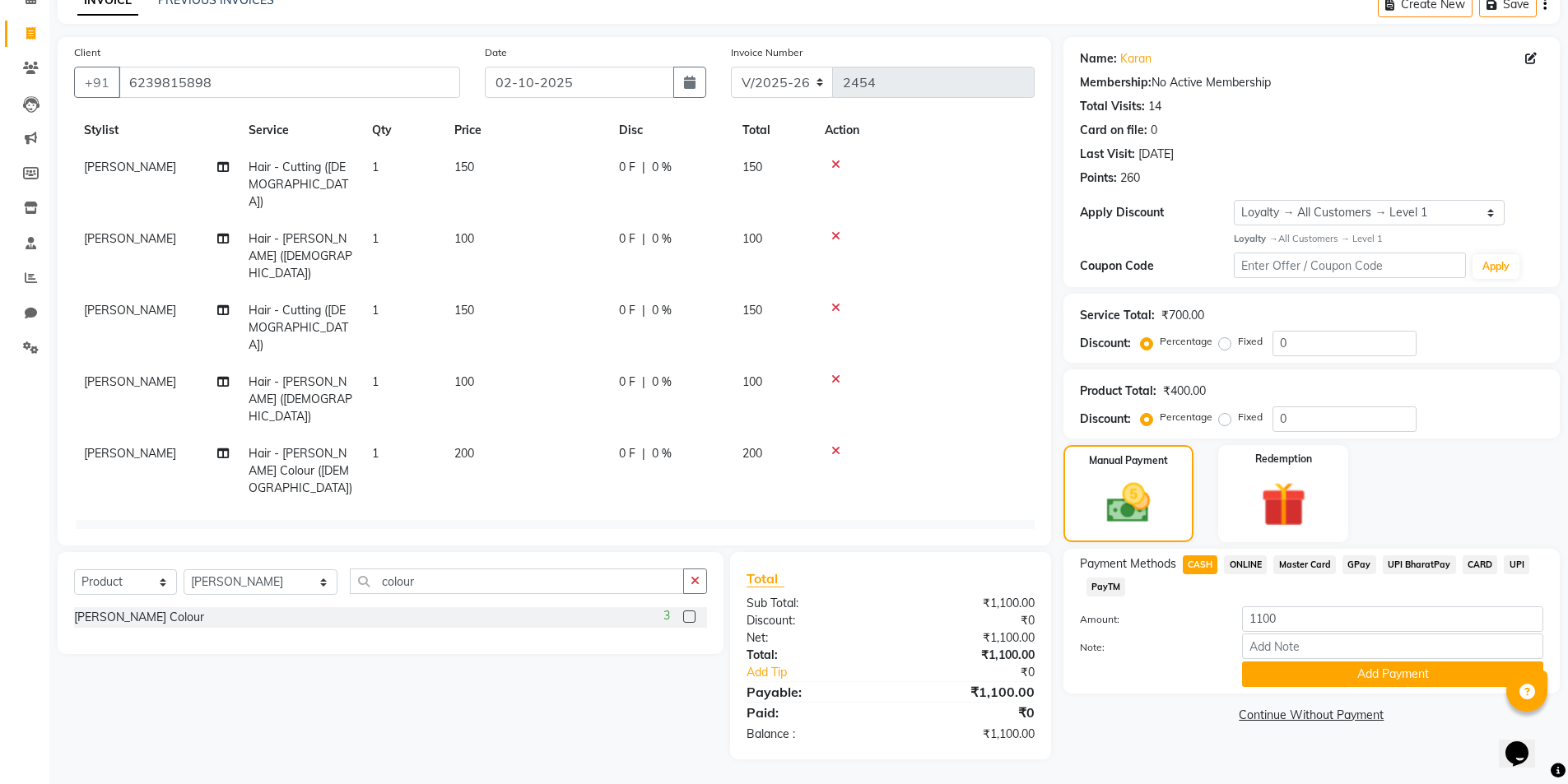
click at [497, 598] on span "400" at bounding box center [506, 605] width 20 height 15
select select "79355"
drag, startPoint x: 530, startPoint y: 483, endPoint x: 507, endPoint y: 485, distance: 23.1
click at [507, 597] on input "400" at bounding box center [527, 610] width 63 height 26
type input "450"
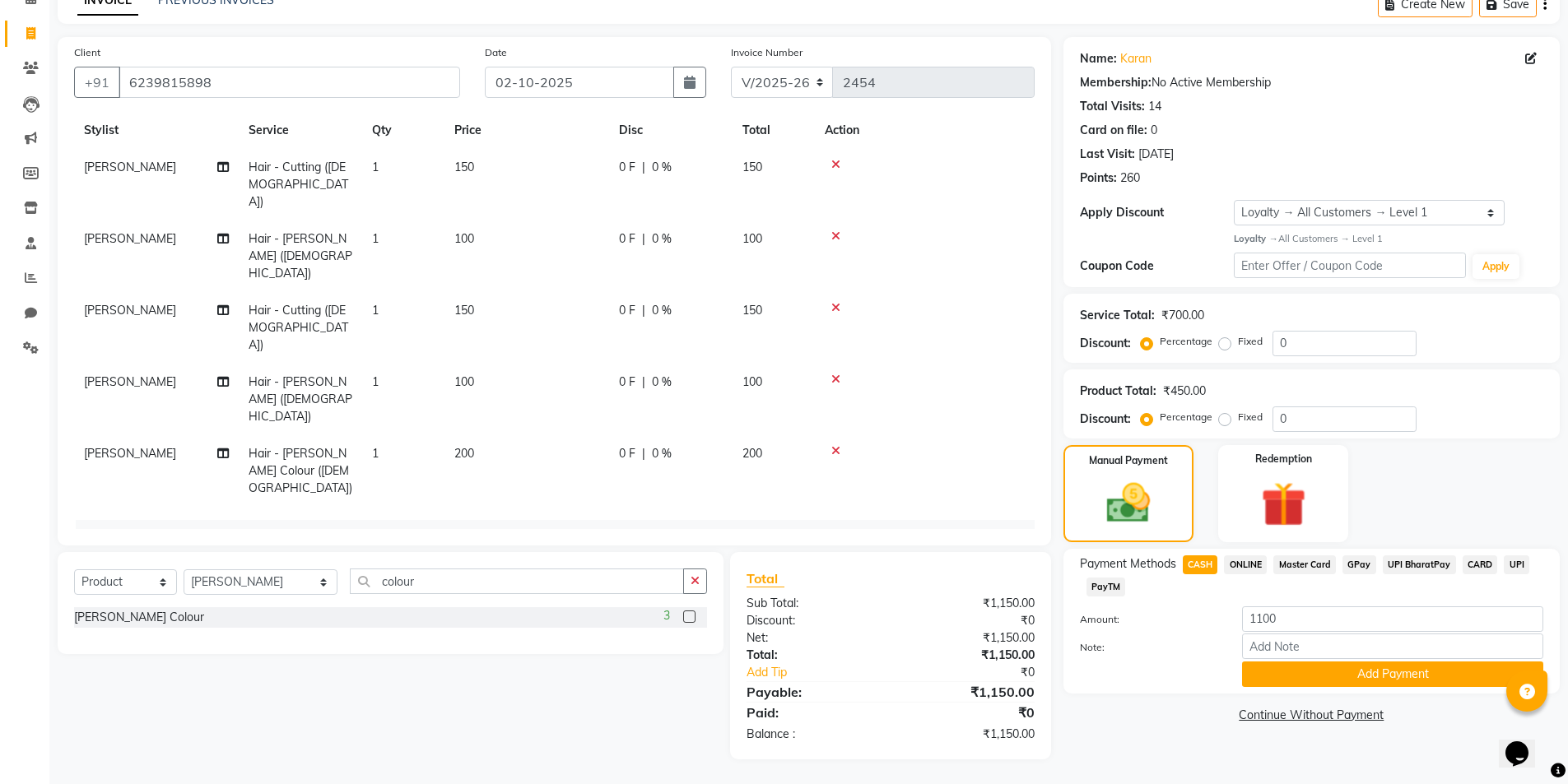
click at [380, 689] on div "Select Service Product Membership Package Voucher Prepaid Gift Card Select Styl…" at bounding box center [384, 656] width 679 height 208
click at [454, 292] on td "150" at bounding box center [527, 328] width 165 height 72
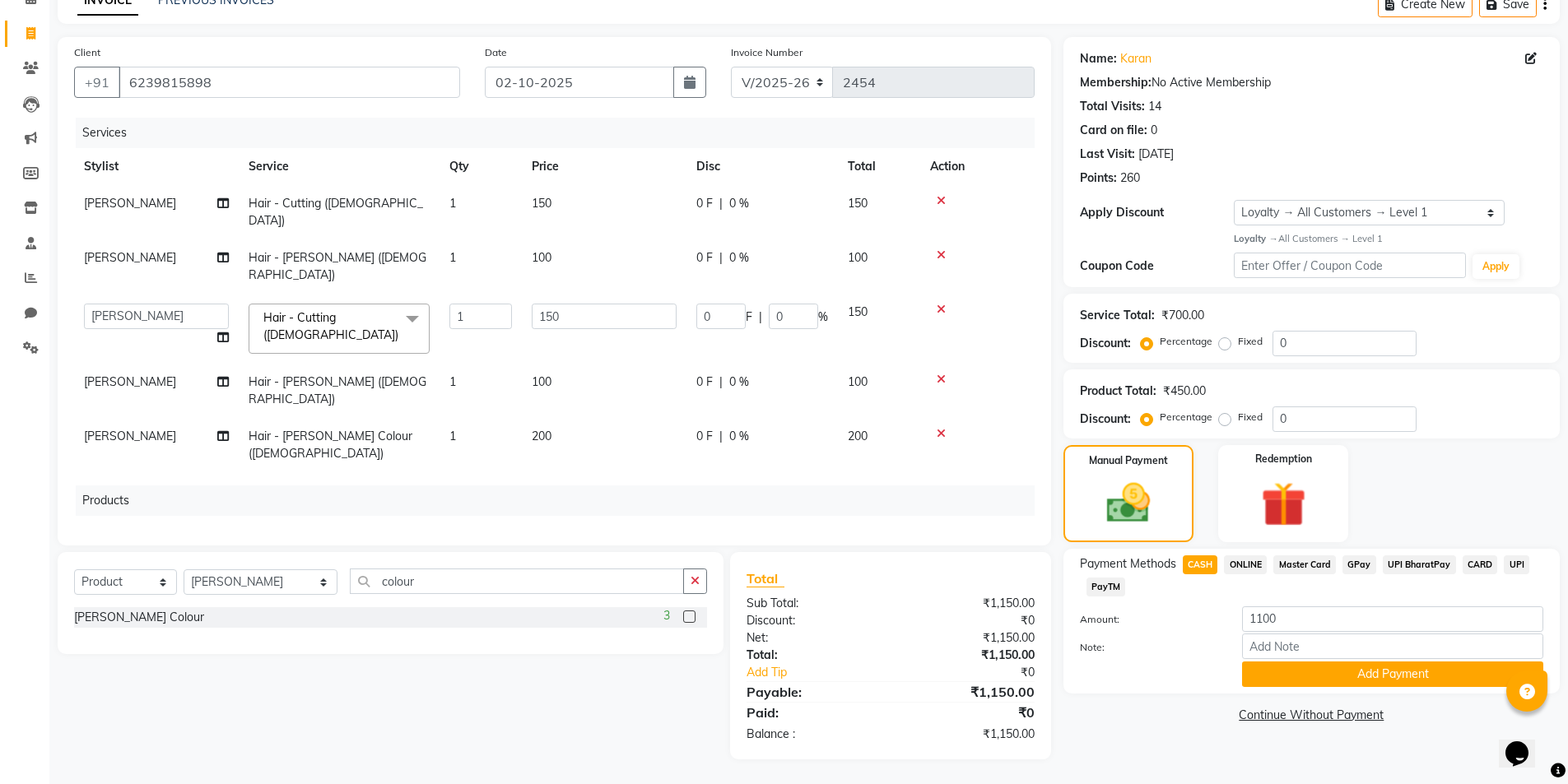
scroll to position [84, 0]
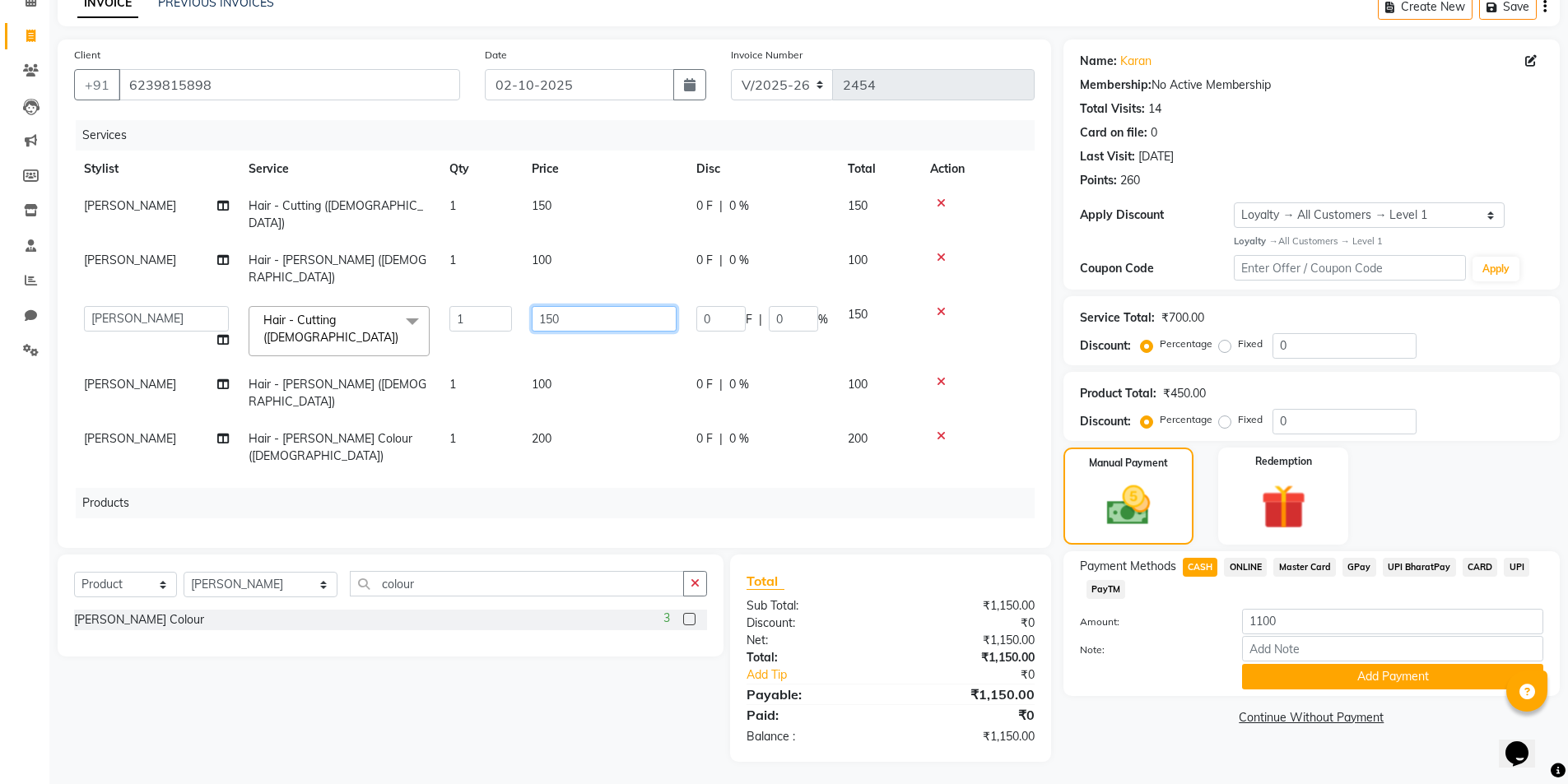
drag, startPoint x: 571, startPoint y: 284, endPoint x: 544, endPoint y: 287, distance: 27.2
click at [544, 306] on input "150" at bounding box center [604, 319] width 145 height 26
type input "100"
click at [397, 697] on div "Select Service Product Membership Package Voucher Prepaid Gift Card Select Styl…" at bounding box center [384, 658] width 679 height 208
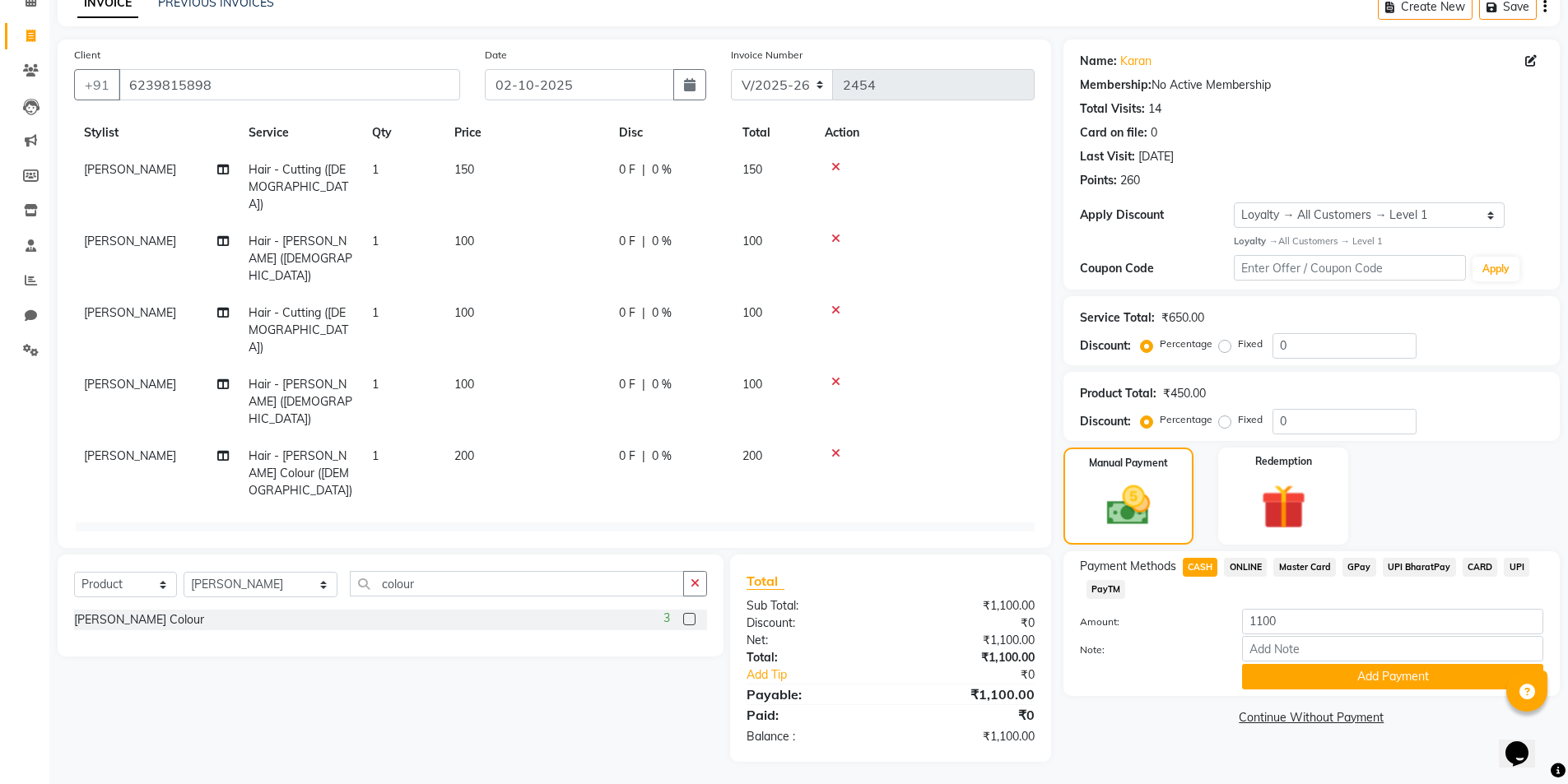
scroll to position [86, 0]
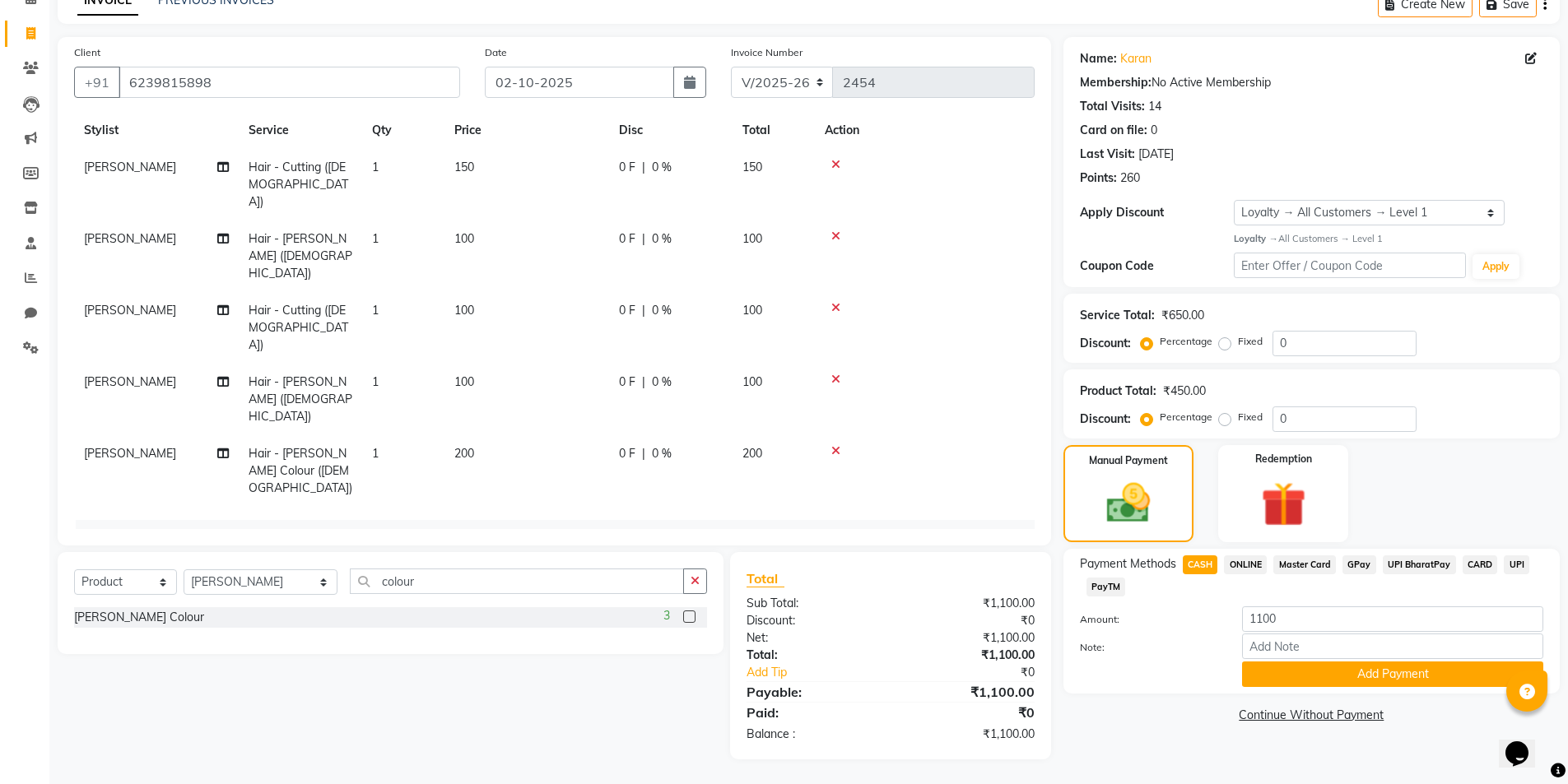
click at [164, 587] on td "[PERSON_NAME]" at bounding box center [156, 605] width 165 height 37
select select "79355"
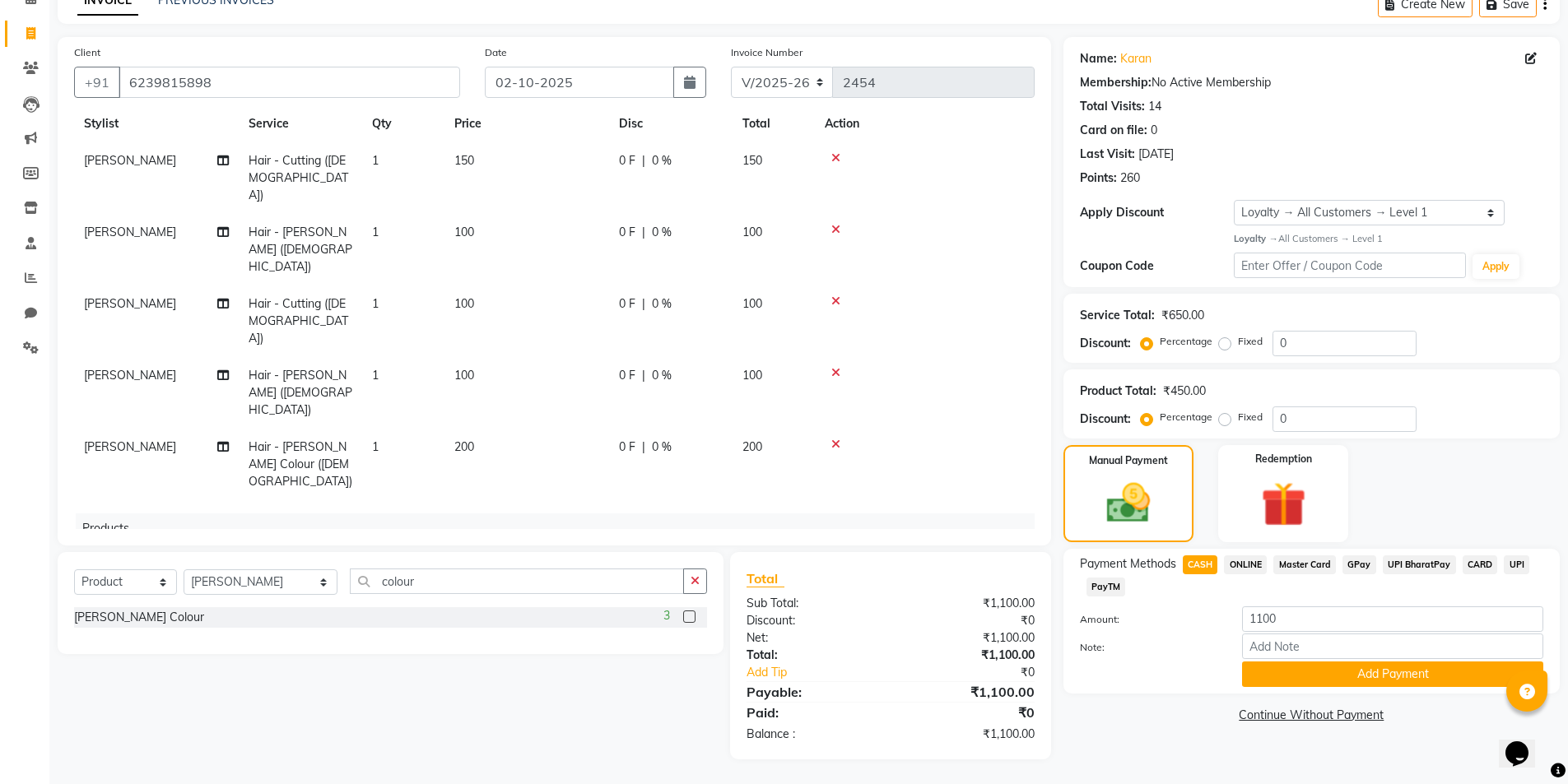
scroll to position [44, 0]
click at [522, 693] on div "Select Service Product Membership Package Voucher Prepaid Gift Card Select Styl…" at bounding box center [384, 656] width 679 height 208
click at [1257, 673] on button "Add Payment" at bounding box center [1392, 674] width 301 height 26
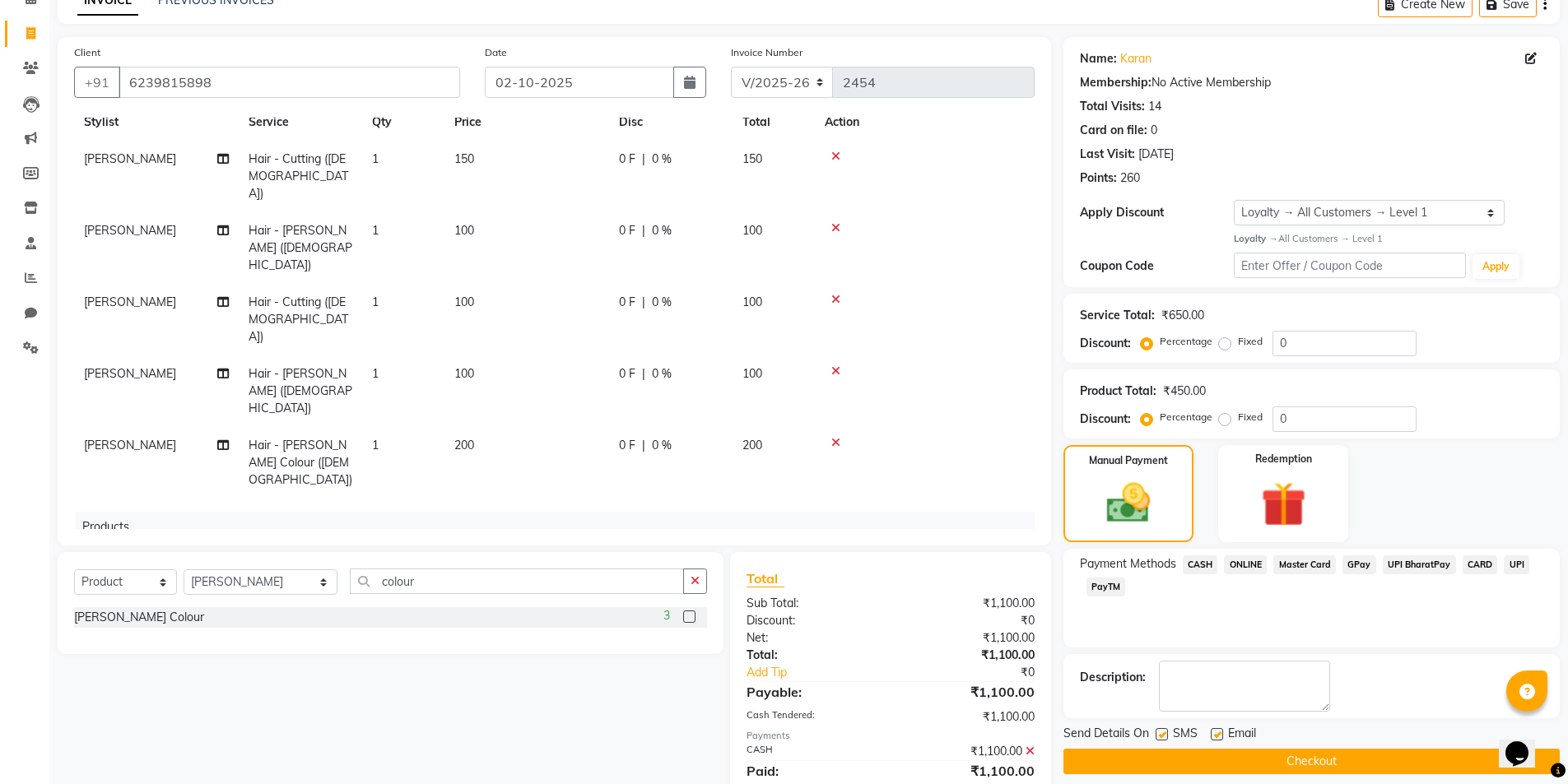
click at [1213, 735] on label at bounding box center [1217, 734] width 12 height 12
click at [1213, 735] on input "checkbox" at bounding box center [1216, 735] width 11 height 11
checkbox input "false"
click at [1156, 735] on label at bounding box center [1161, 734] width 12 height 12
click at [1156, 735] on input "checkbox" at bounding box center [1160, 735] width 11 height 11
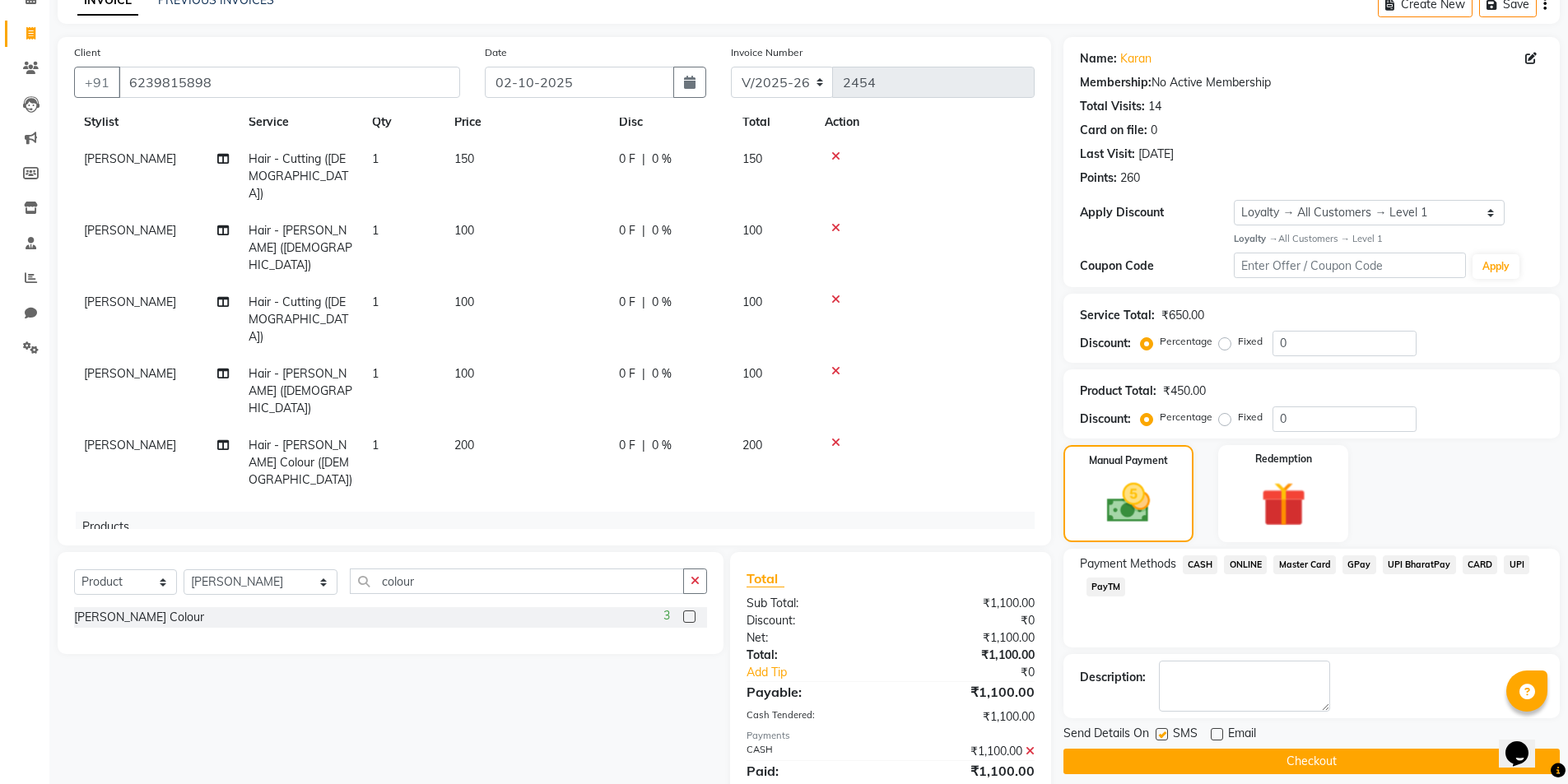
checkbox input "false"
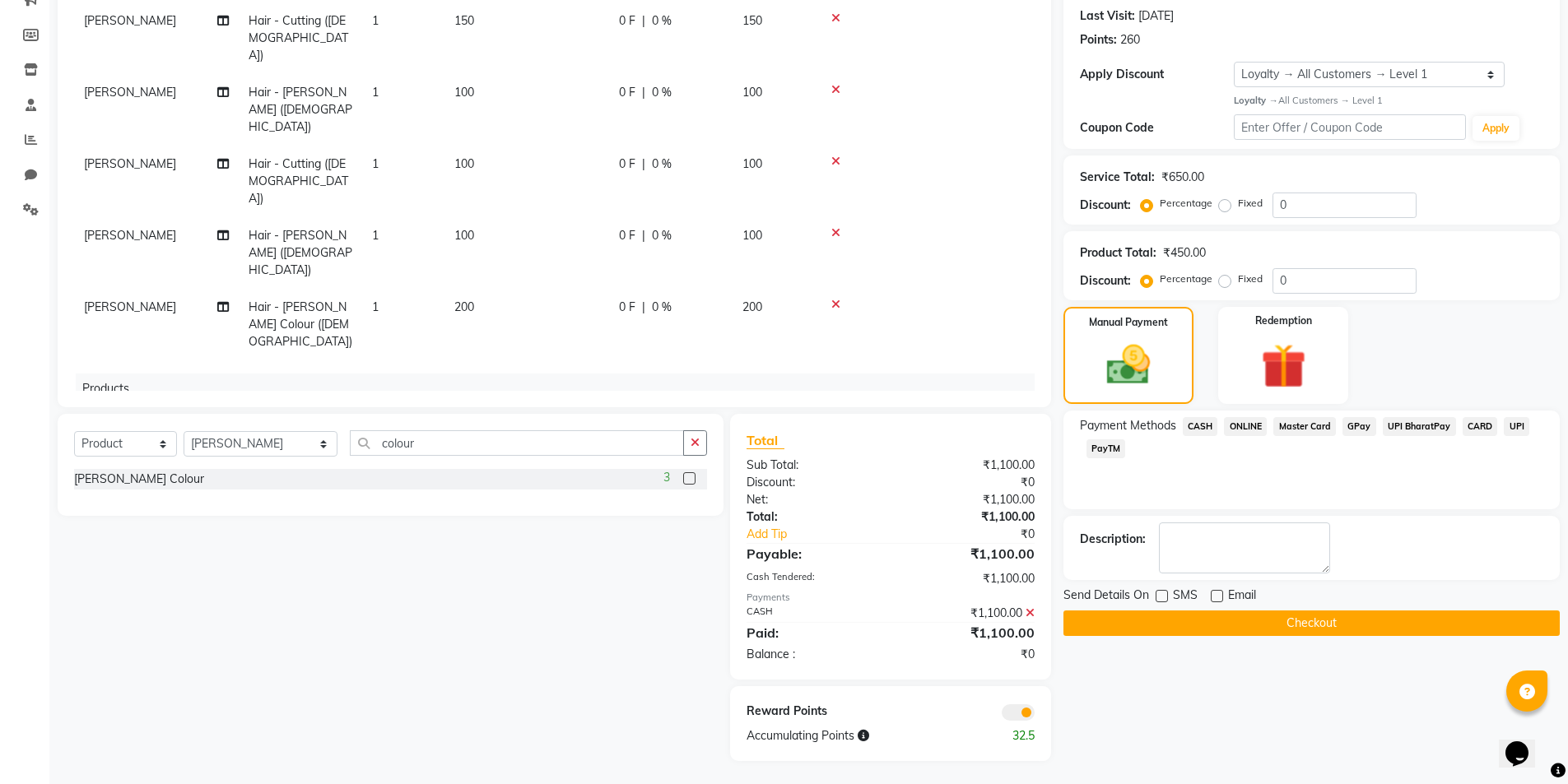
scroll to position [227, 0]
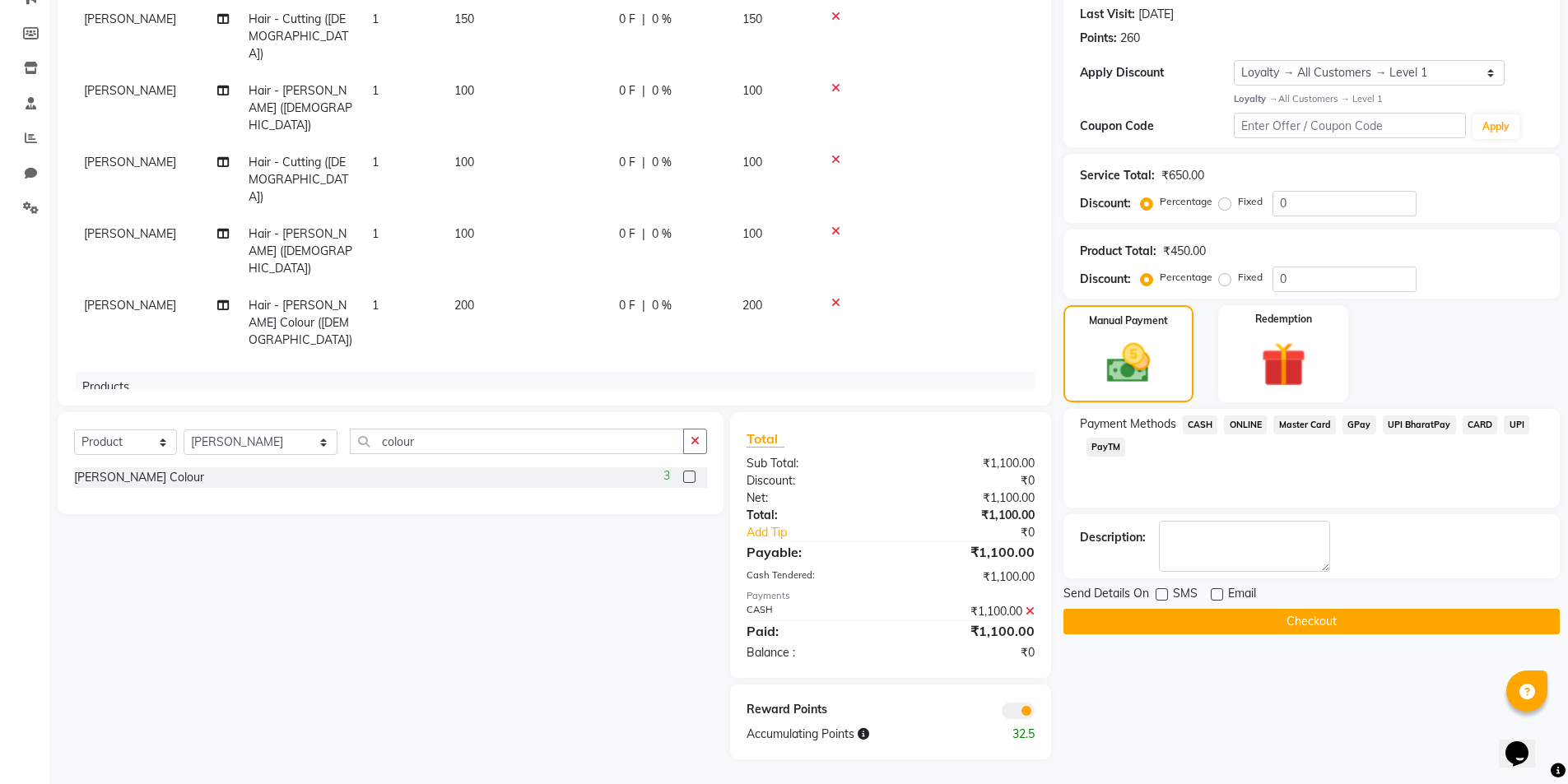
click at [1173, 614] on button "Checkout" at bounding box center [1311, 622] width 497 height 26
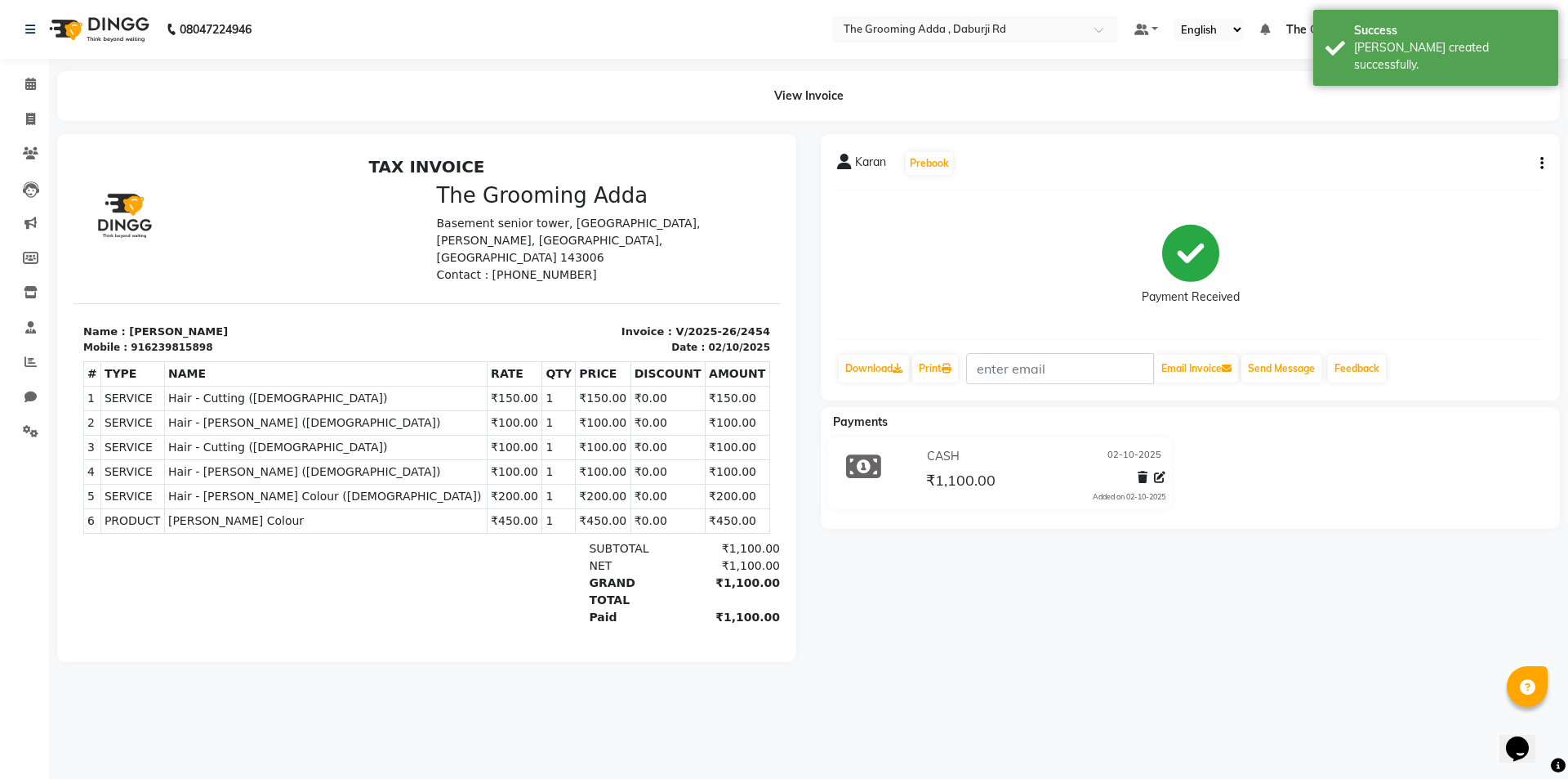
select select "service"
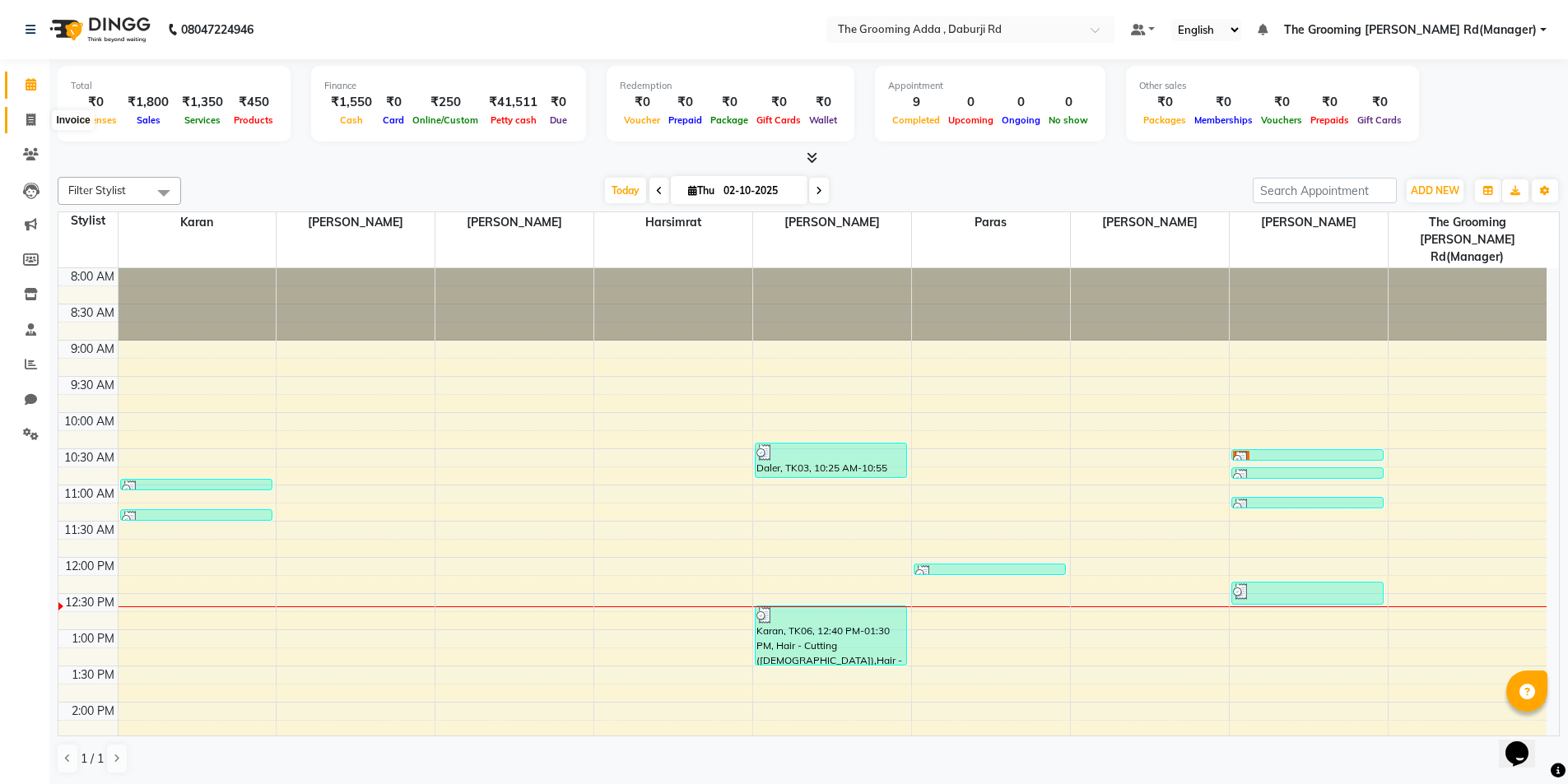
click at [30, 120] on icon at bounding box center [30, 120] width 9 height 12
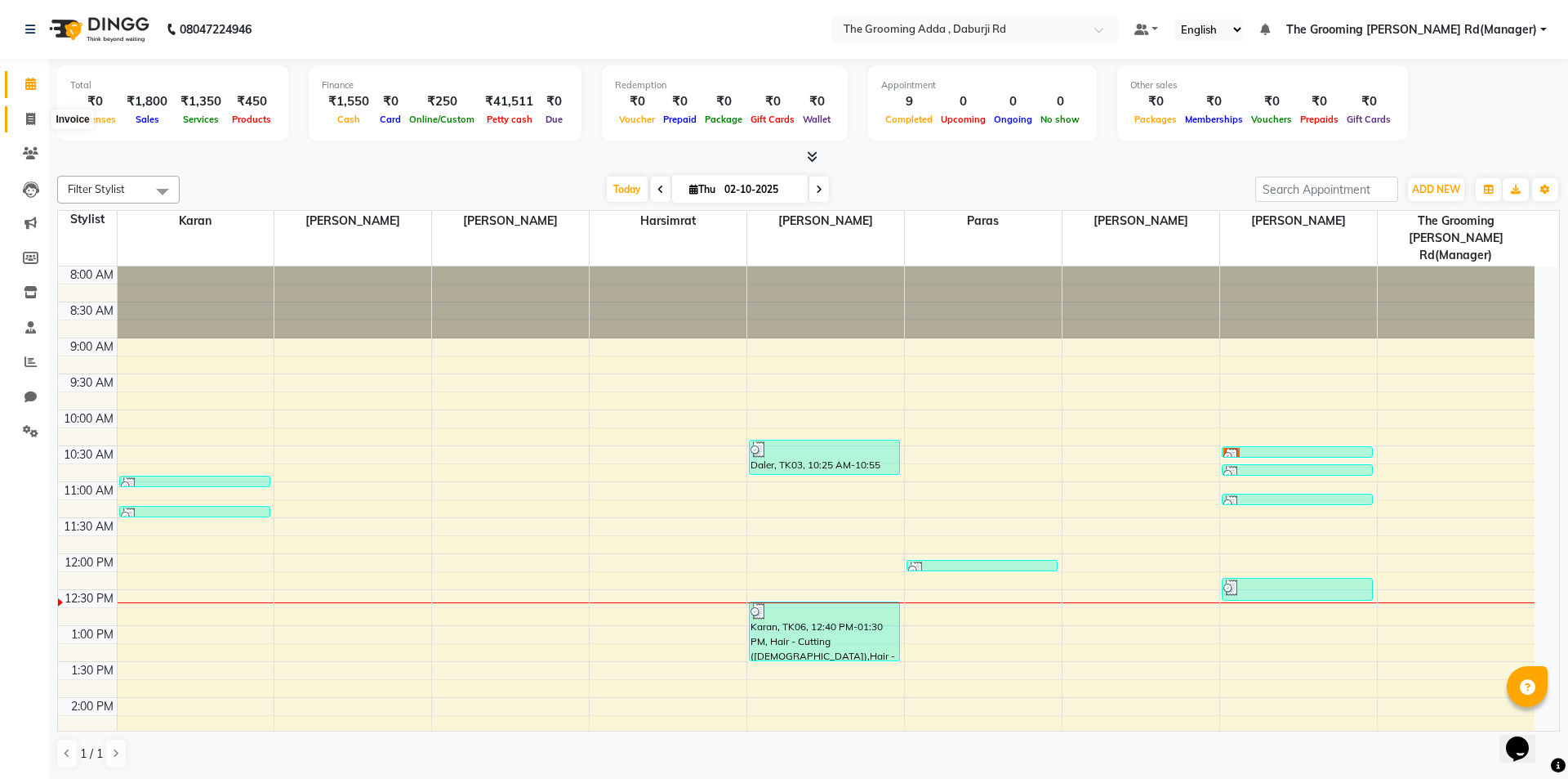
select select "service"
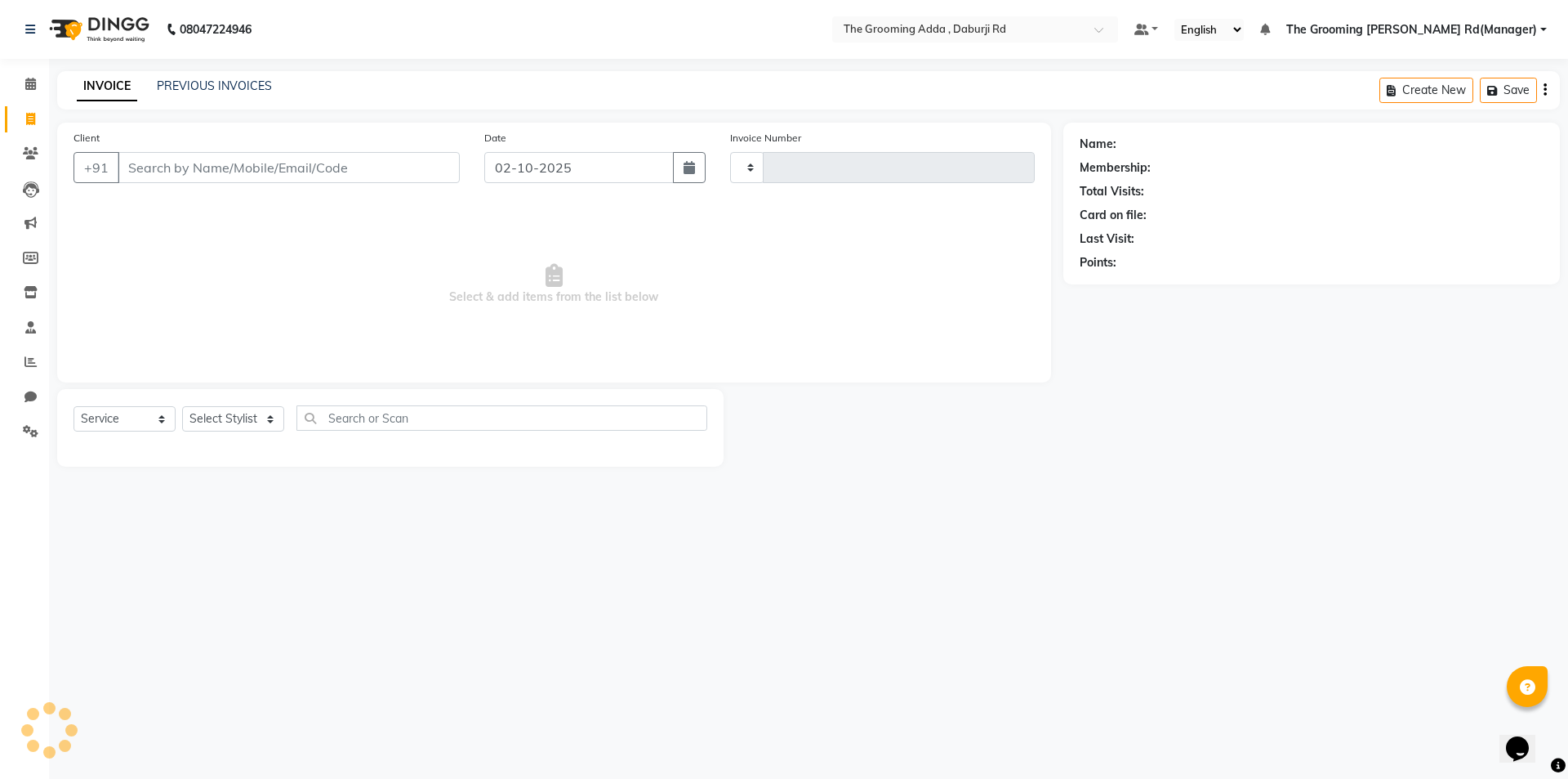
click at [166, 169] on input "Client" at bounding box center [289, 167] width 342 height 31
type input "2455"
select select "8001"
type input "9056574022"
select select "1: Object"
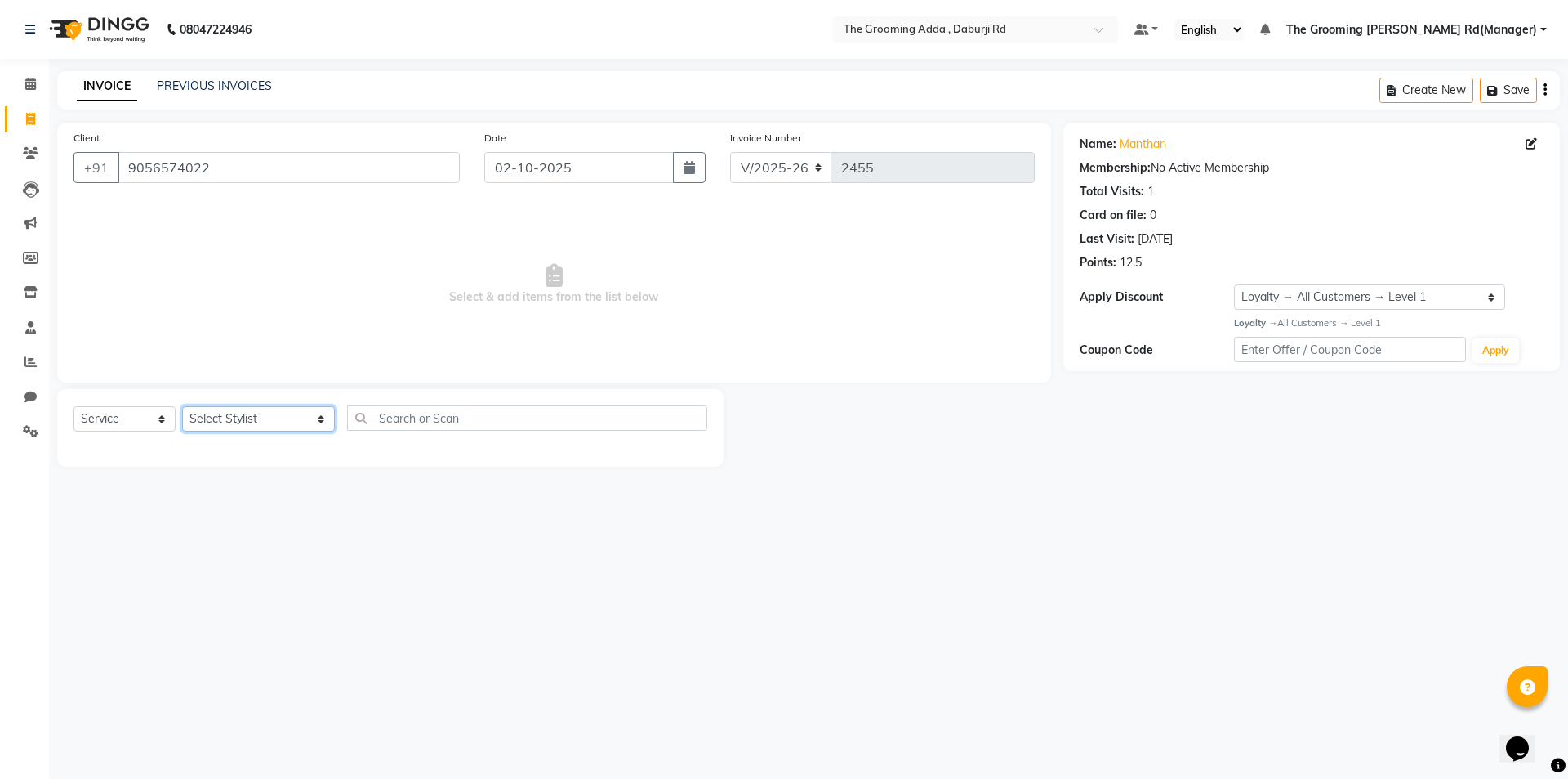
click at [229, 413] on select "Select Stylist [PERSON_NAME] [PERSON_NAME] [PERSON_NAME] [PERSON_NAME] [PERSON_…" at bounding box center [259, 419] width 153 height 26
select select "79355"
click at [182, 406] on select "Select Stylist [PERSON_NAME] [PERSON_NAME] [PERSON_NAME] [PERSON_NAME] [PERSON_…" at bounding box center [259, 419] width 153 height 26
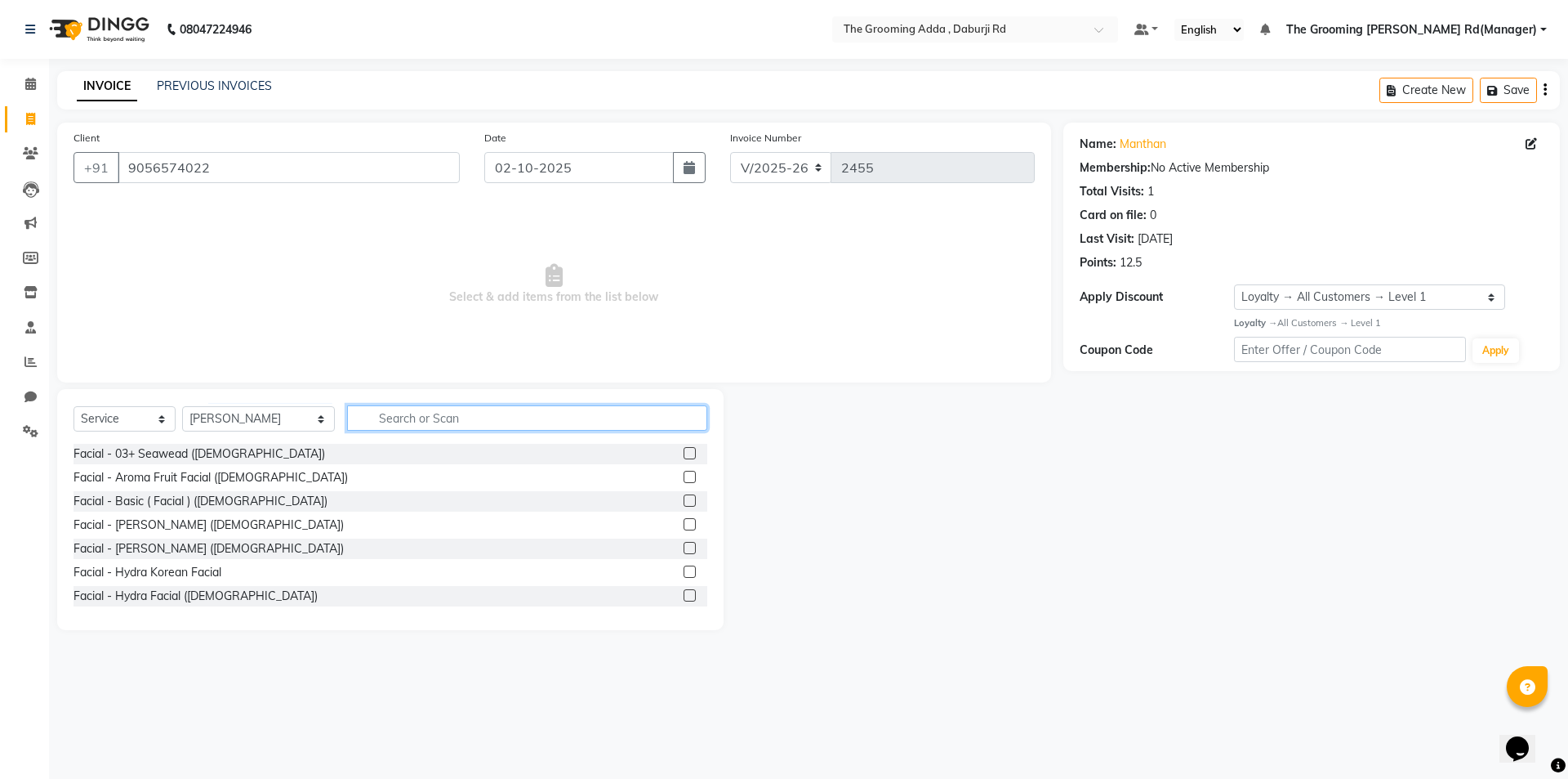
click at [385, 429] on input "text" at bounding box center [527, 419] width 360 height 26
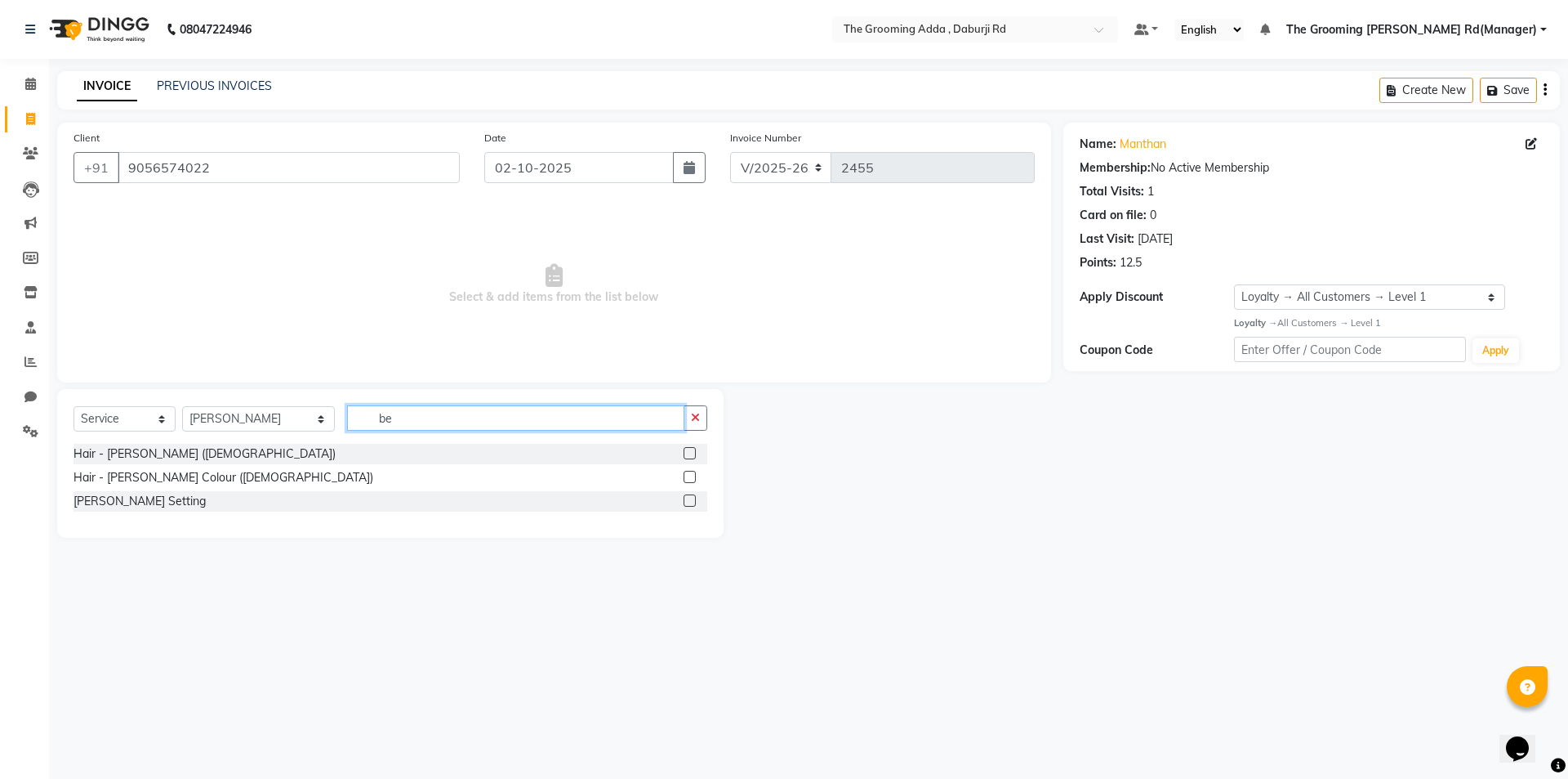
type input "be"
click at [689, 453] on label at bounding box center [689, 454] width 12 height 12
click at [689, 453] on input "checkbox" at bounding box center [688, 454] width 11 height 11
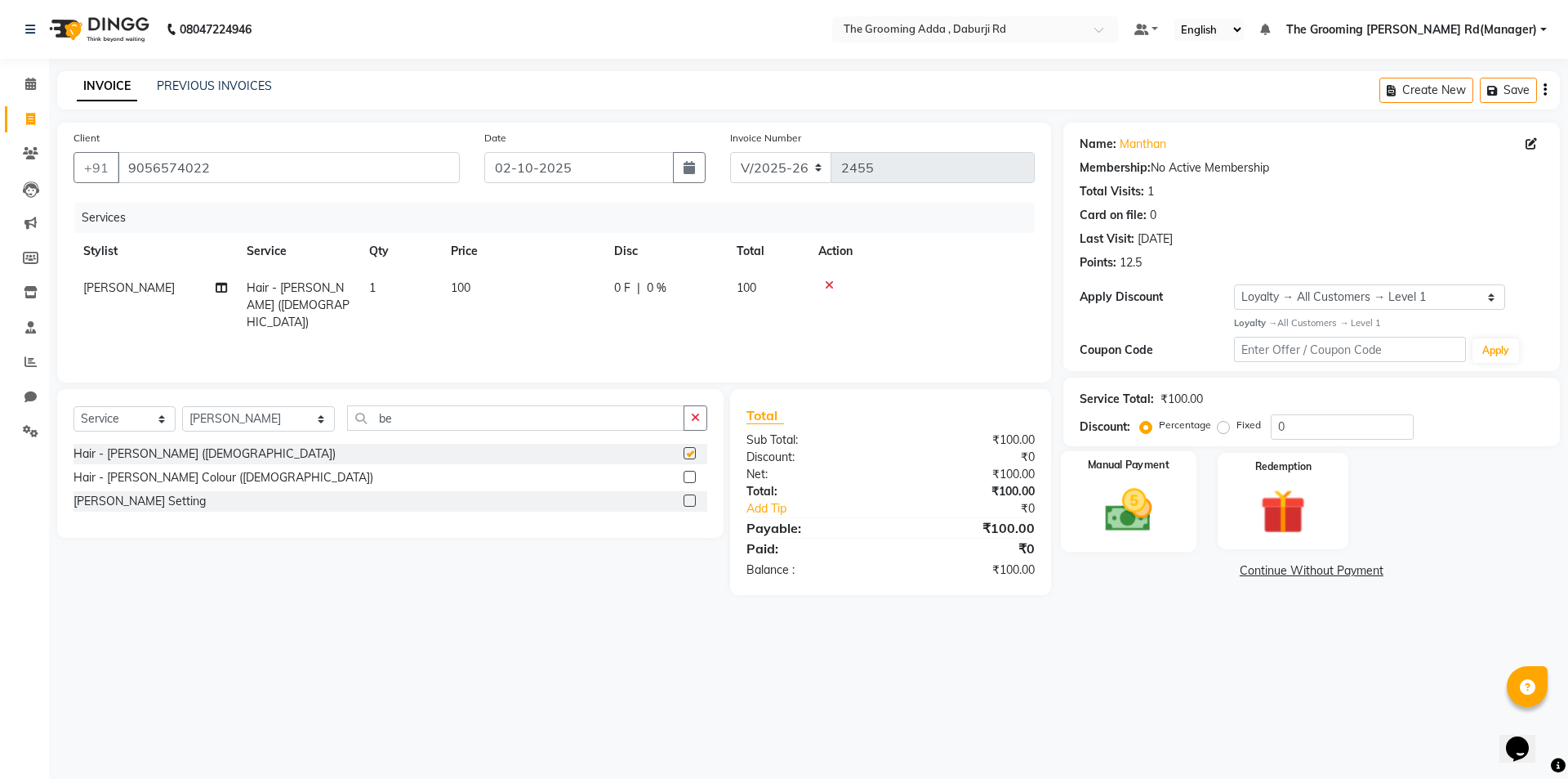
checkbox input "false"
click at [1108, 497] on img at bounding box center [1129, 510] width 76 height 54
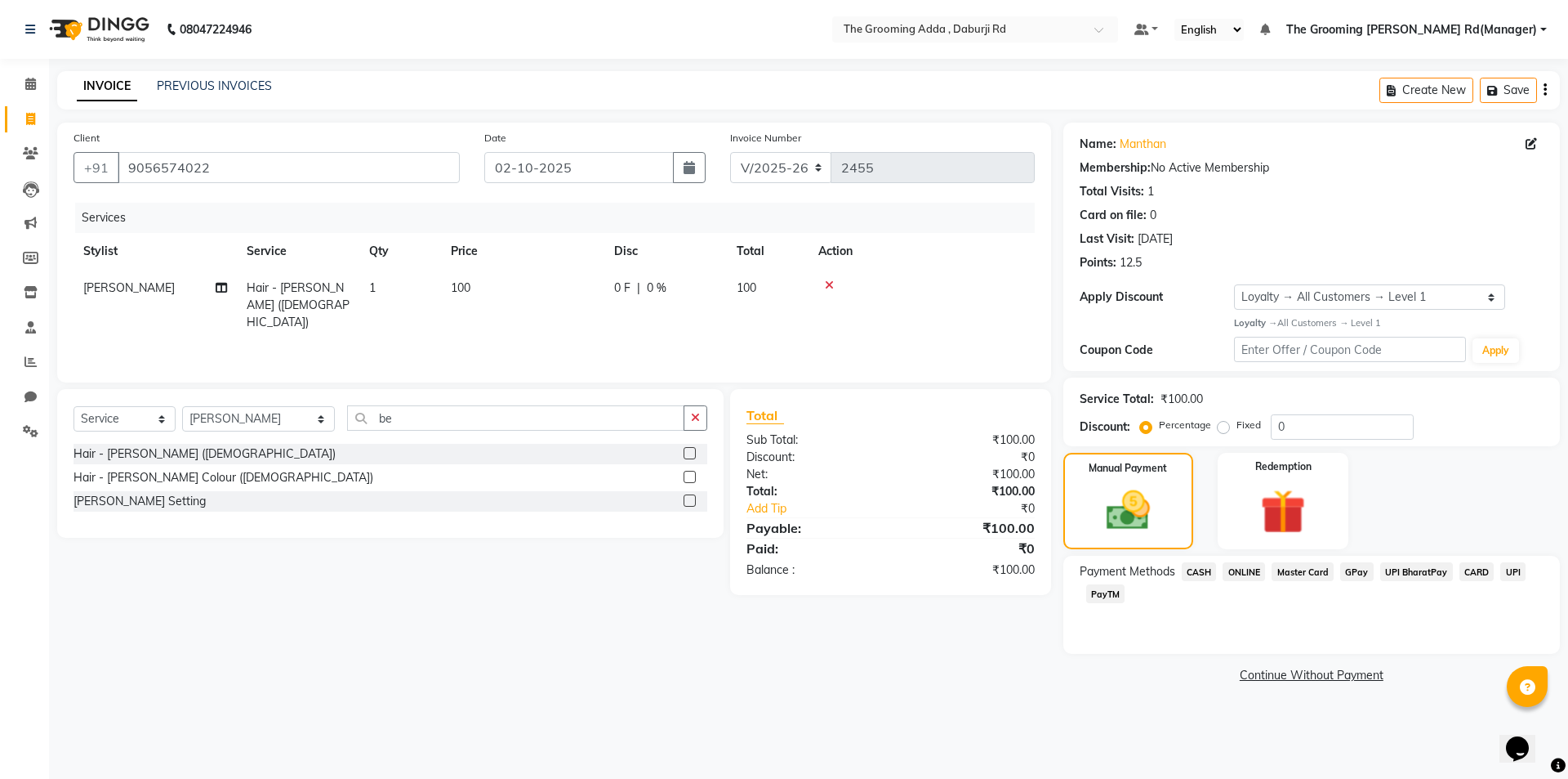
click at [1193, 568] on span "CASH" at bounding box center [1199, 572] width 35 height 19
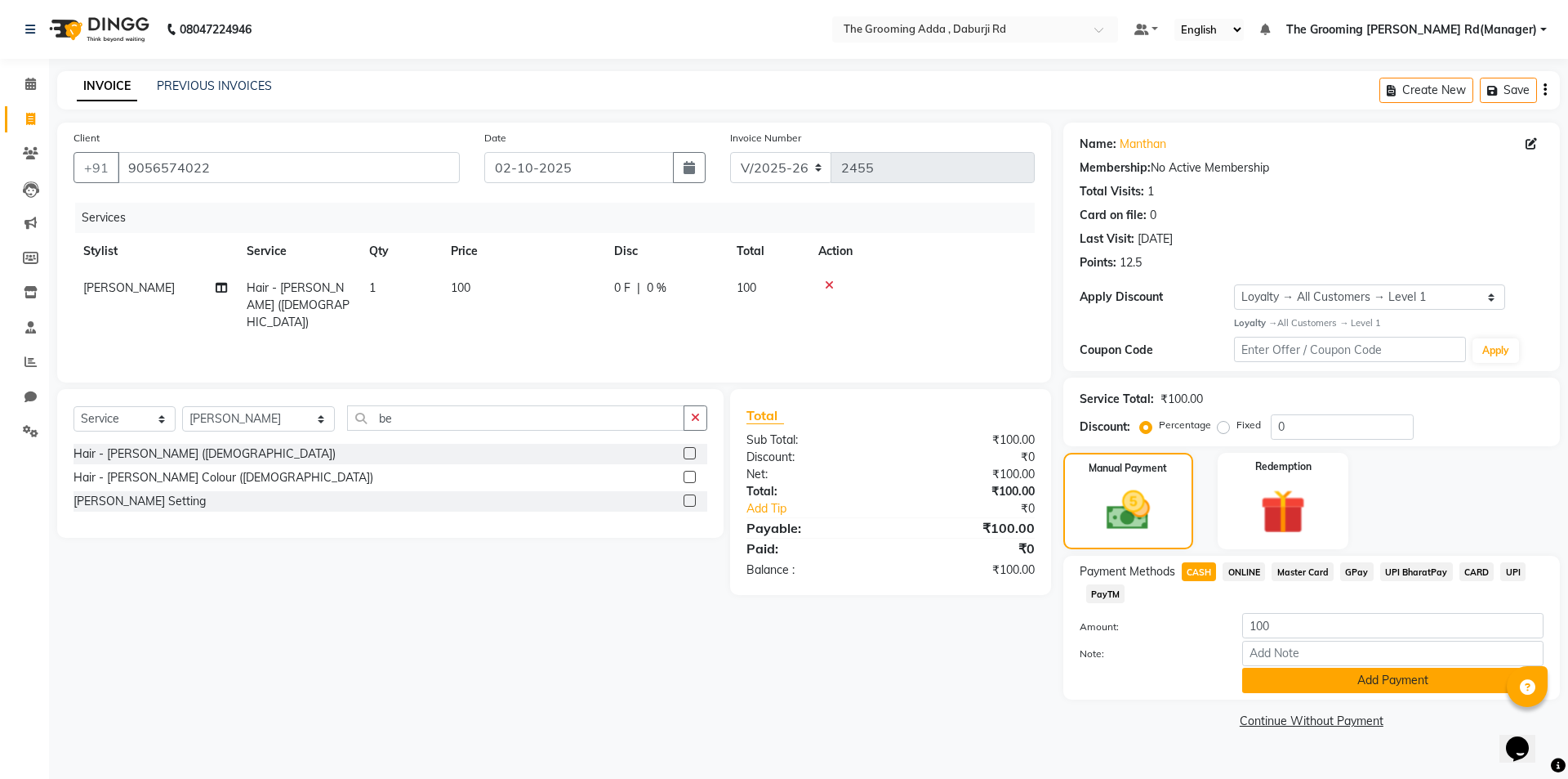
click at [1254, 681] on button "Add Payment" at bounding box center [1393, 681] width 302 height 26
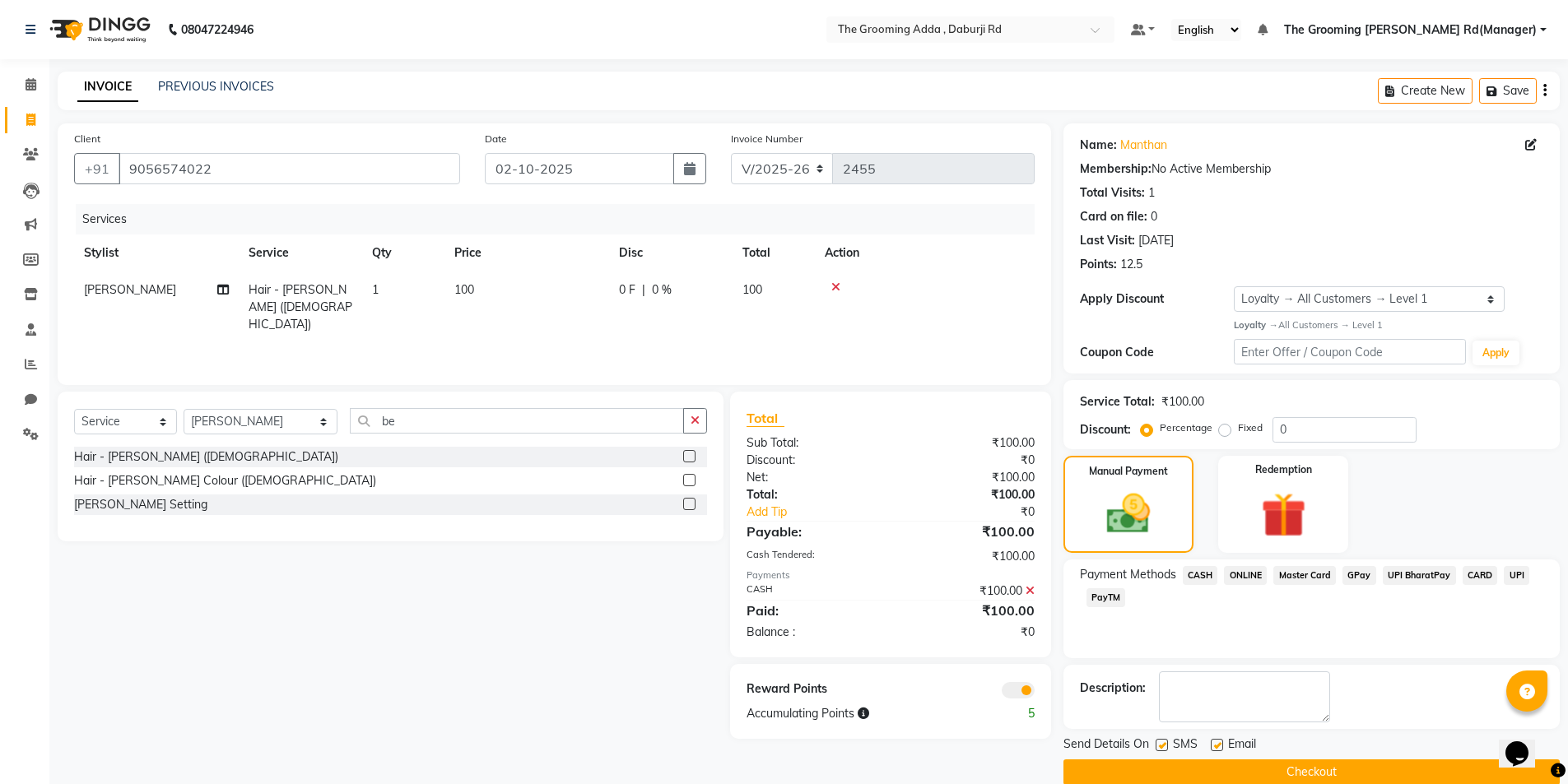
click at [1220, 747] on label at bounding box center [1217, 745] width 12 height 12
click at [1220, 747] on input "checkbox" at bounding box center [1216, 745] width 11 height 11
checkbox input "false"
click at [1160, 745] on label at bounding box center [1161, 745] width 12 height 12
click at [1160, 745] on input "checkbox" at bounding box center [1160, 745] width 11 height 11
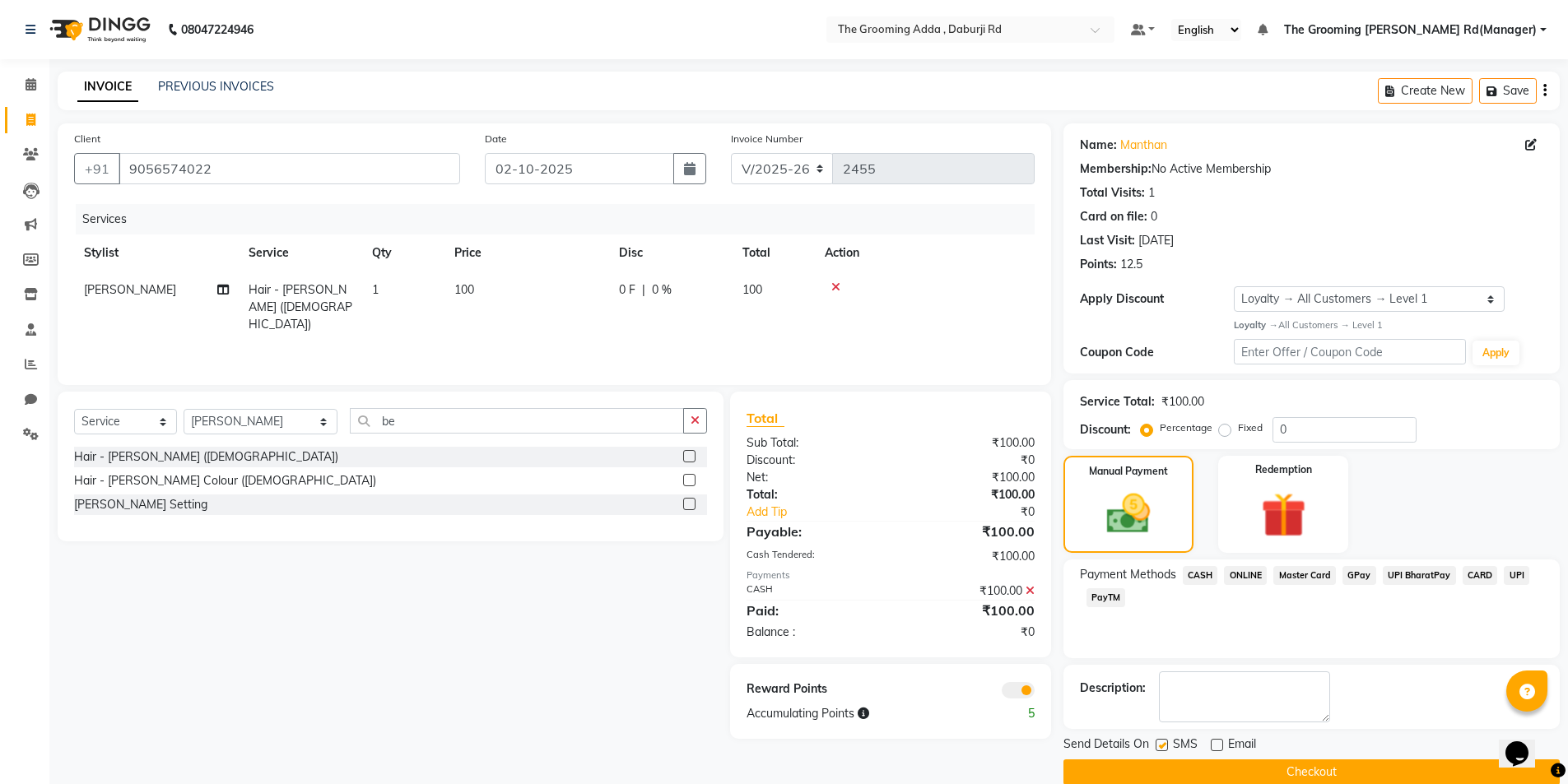
checkbox input "false"
click at [1153, 768] on button "Checkout" at bounding box center [1311, 772] width 497 height 26
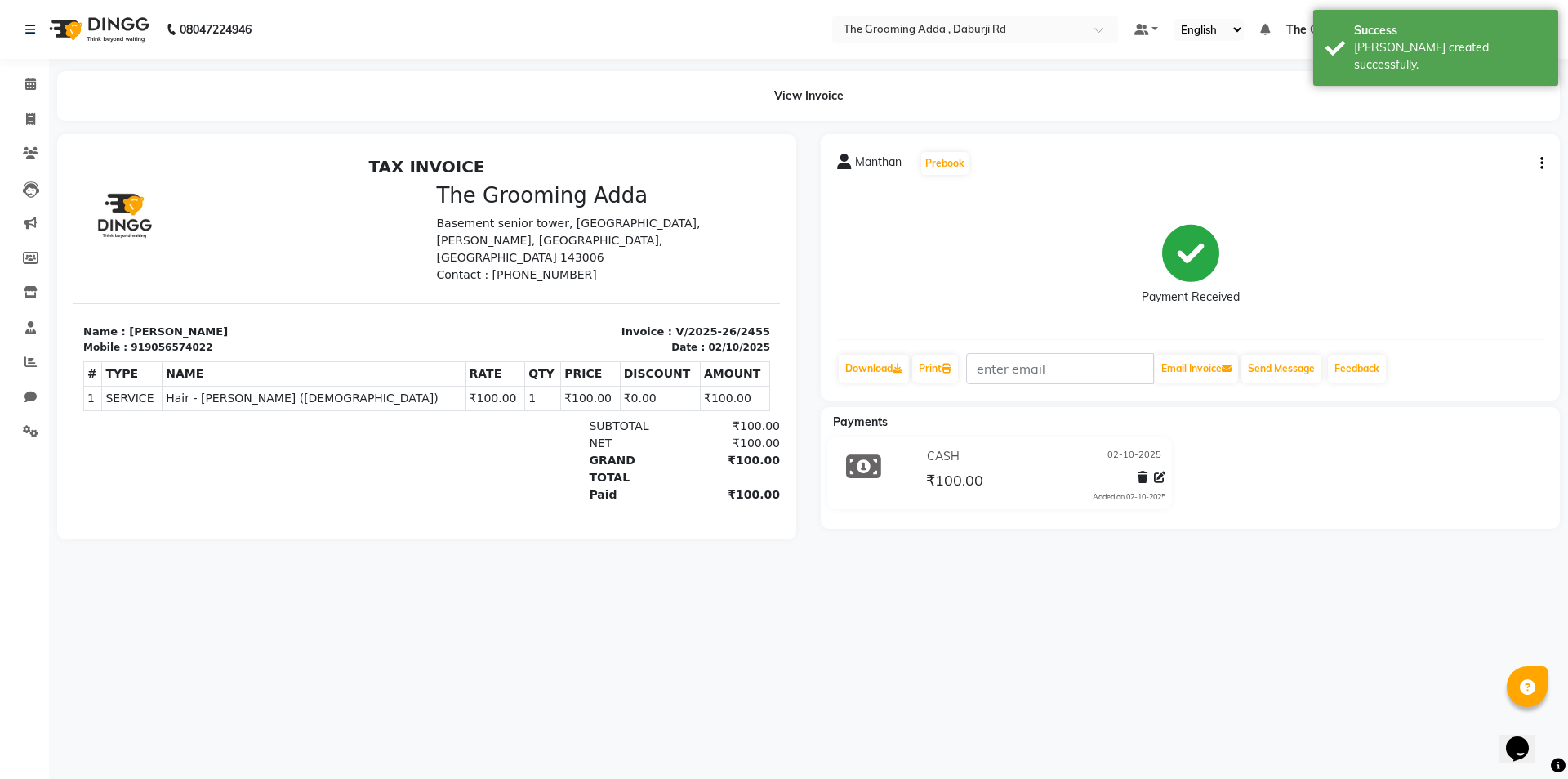
select select "service"
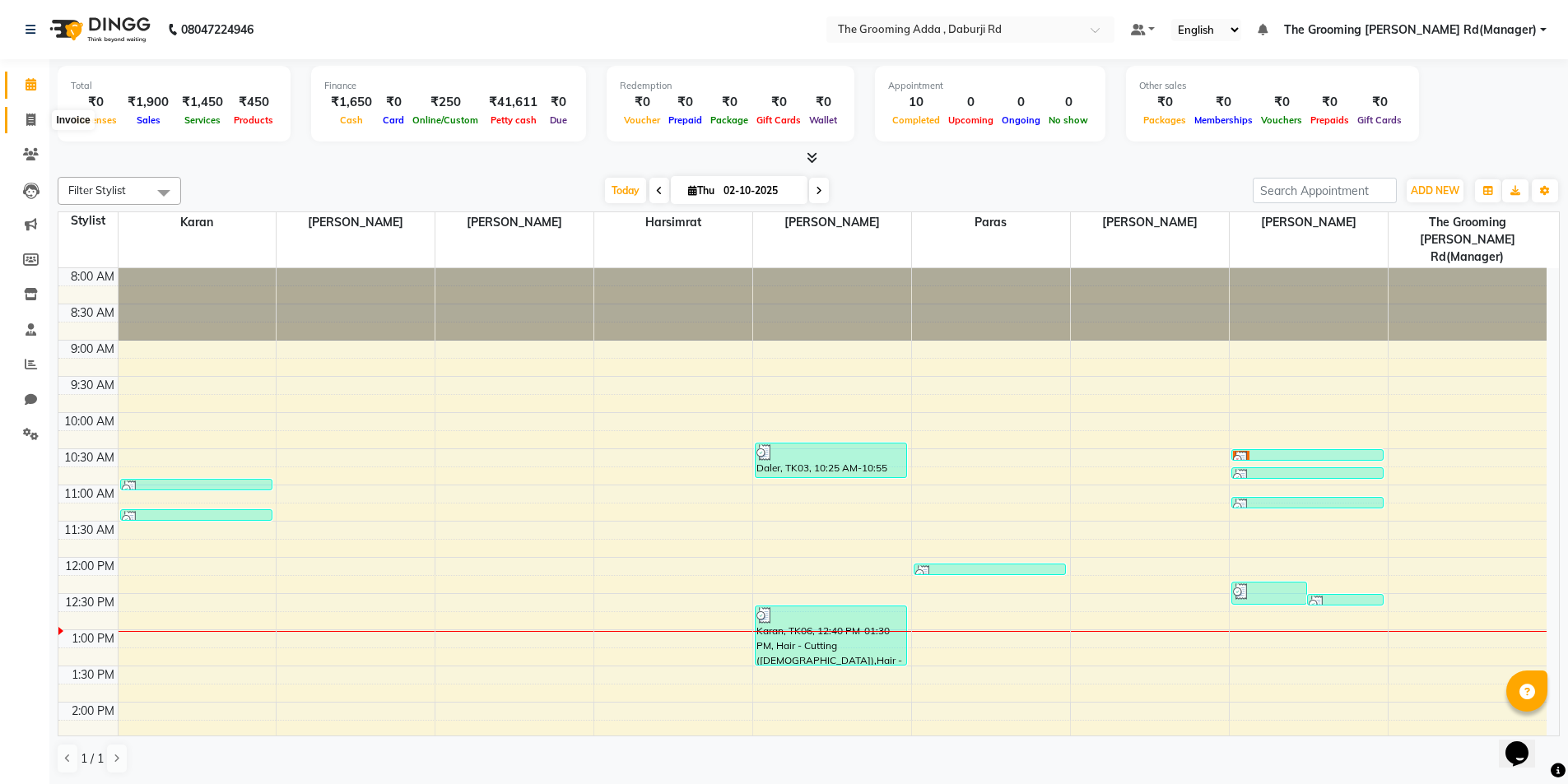
click at [23, 119] on span at bounding box center [30, 120] width 29 height 19
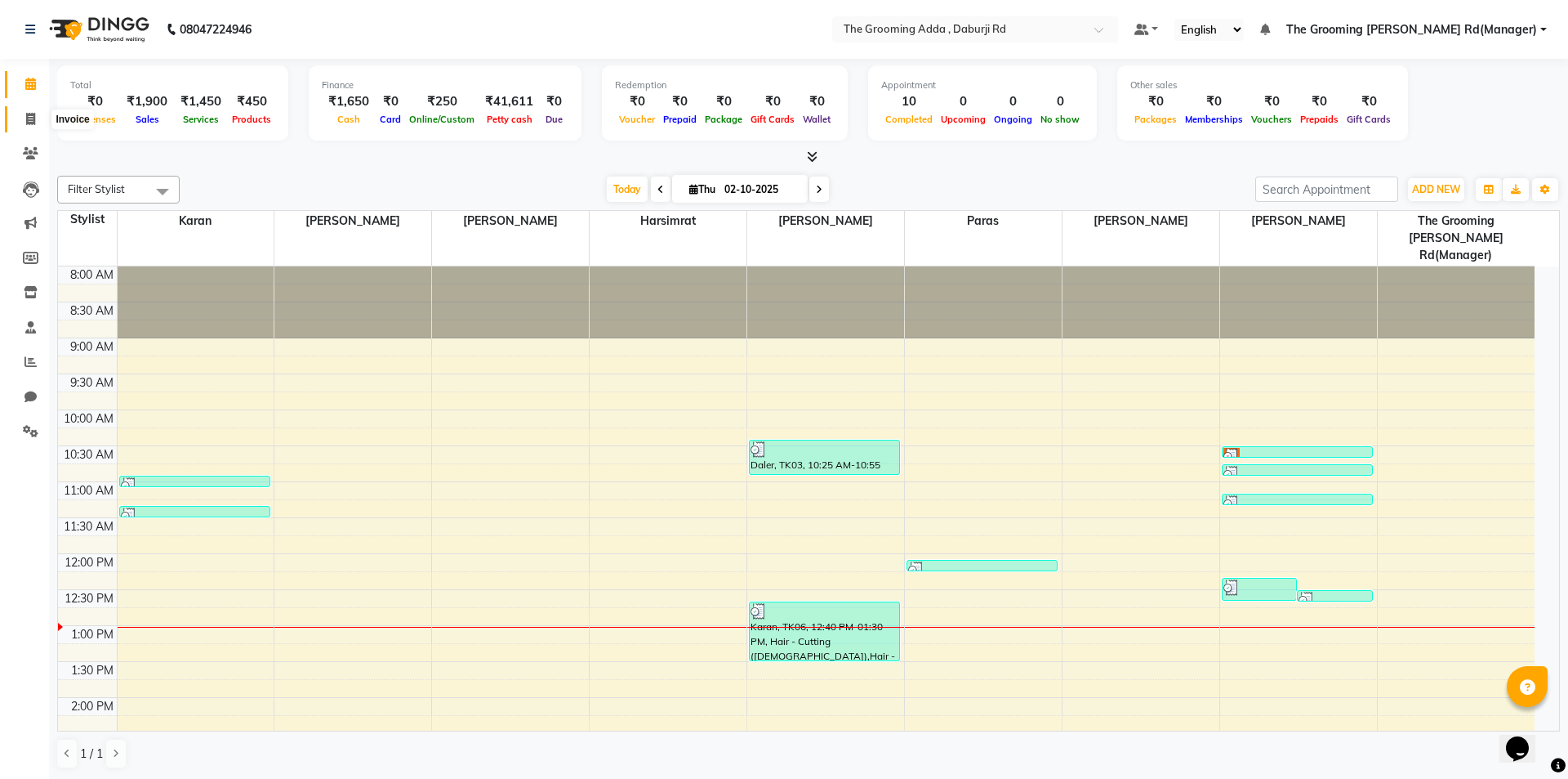
select select "service"
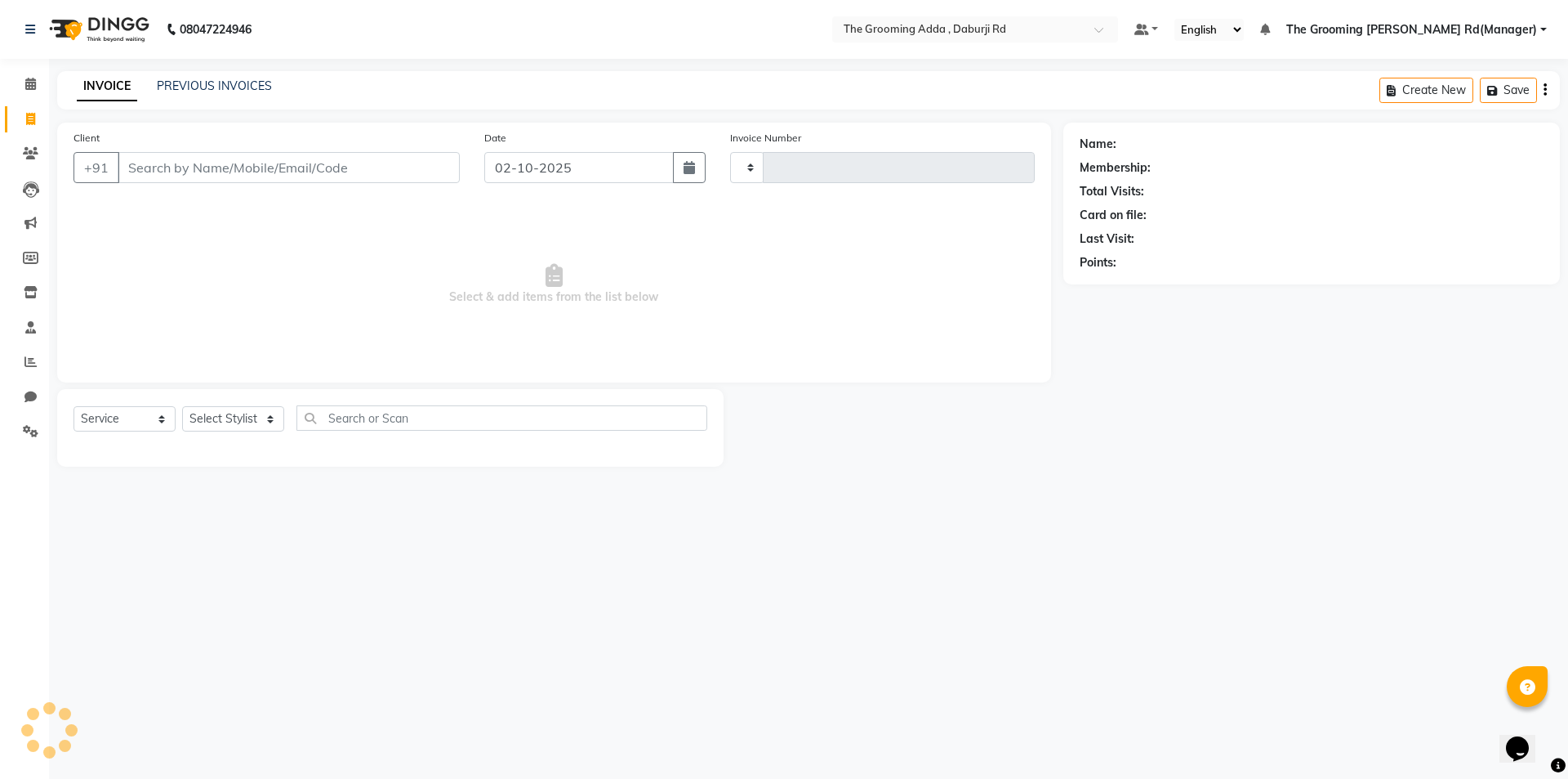
drag, startPoint x: 181, startPoint y: 188, endPoint x: 181, endPoint y: 169, distance: 19.0
click at [181, 178] on div "Client +91" at bounding box center [267, 163] width 411 height 67
type input "2456"
select select "8001"
click at [181, 169] on input "Client" at bounding box center [289, 167] width 342 height 31
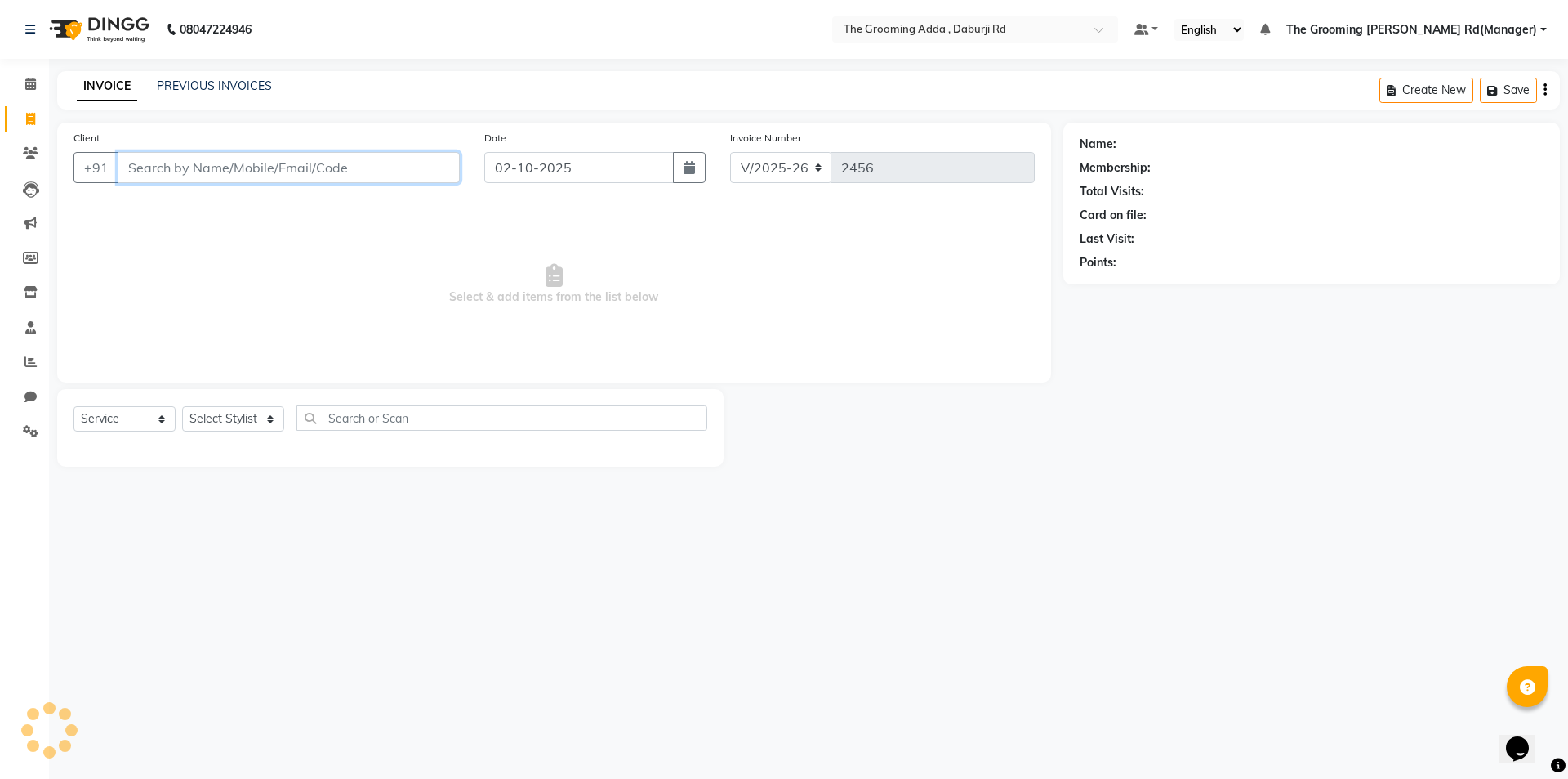
paste input "6239815898"
type input "6239815898"
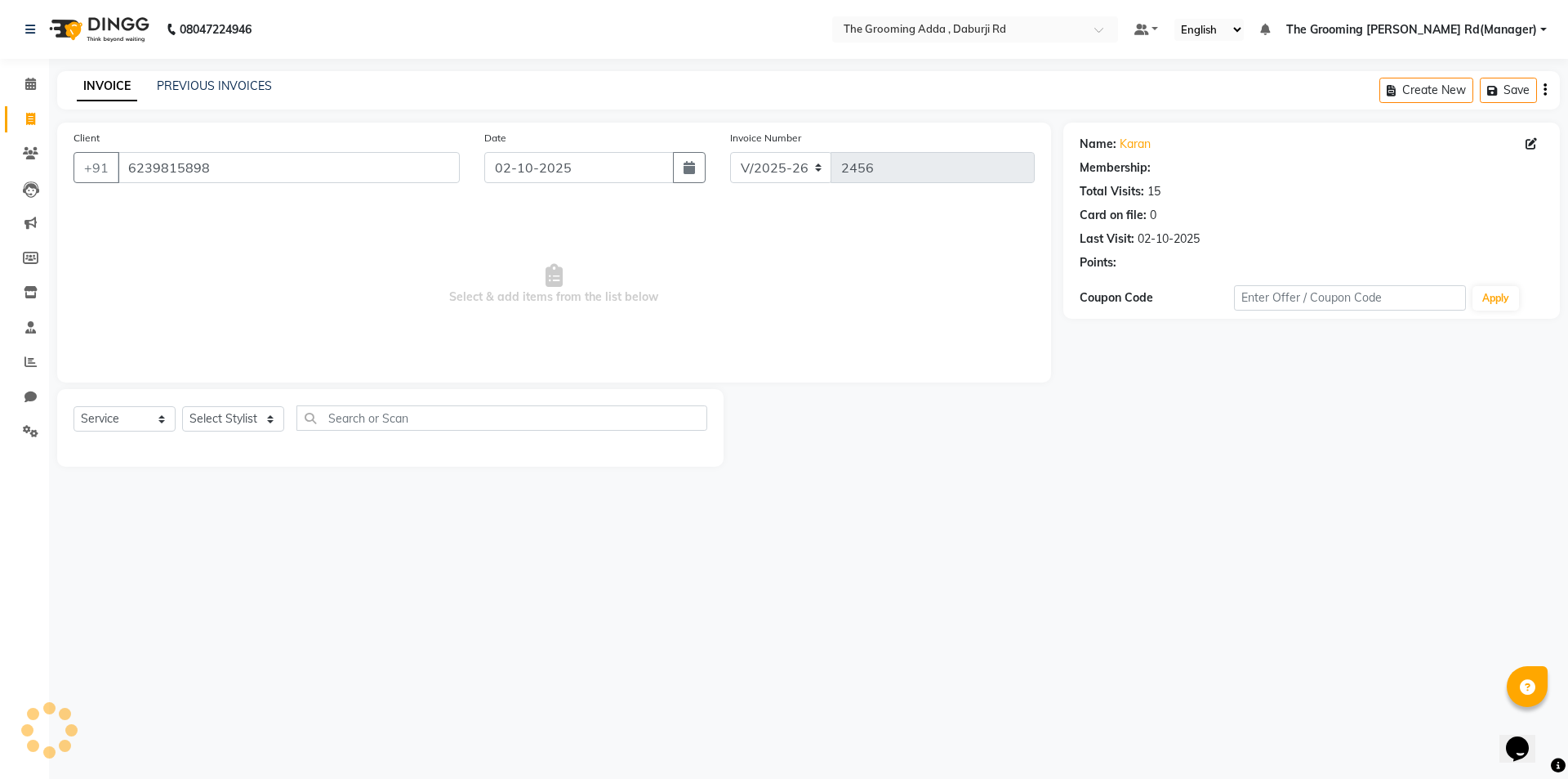
select select "1: Object"
click at [276, 420] on select "Select Stylist [PERSON_NAME] [PERSON_NAME] [PERSON_NAME] [PERSON_NAME] [PERSON_…" at bounding box center [259, 419] width 153 height 26
select select "79353"
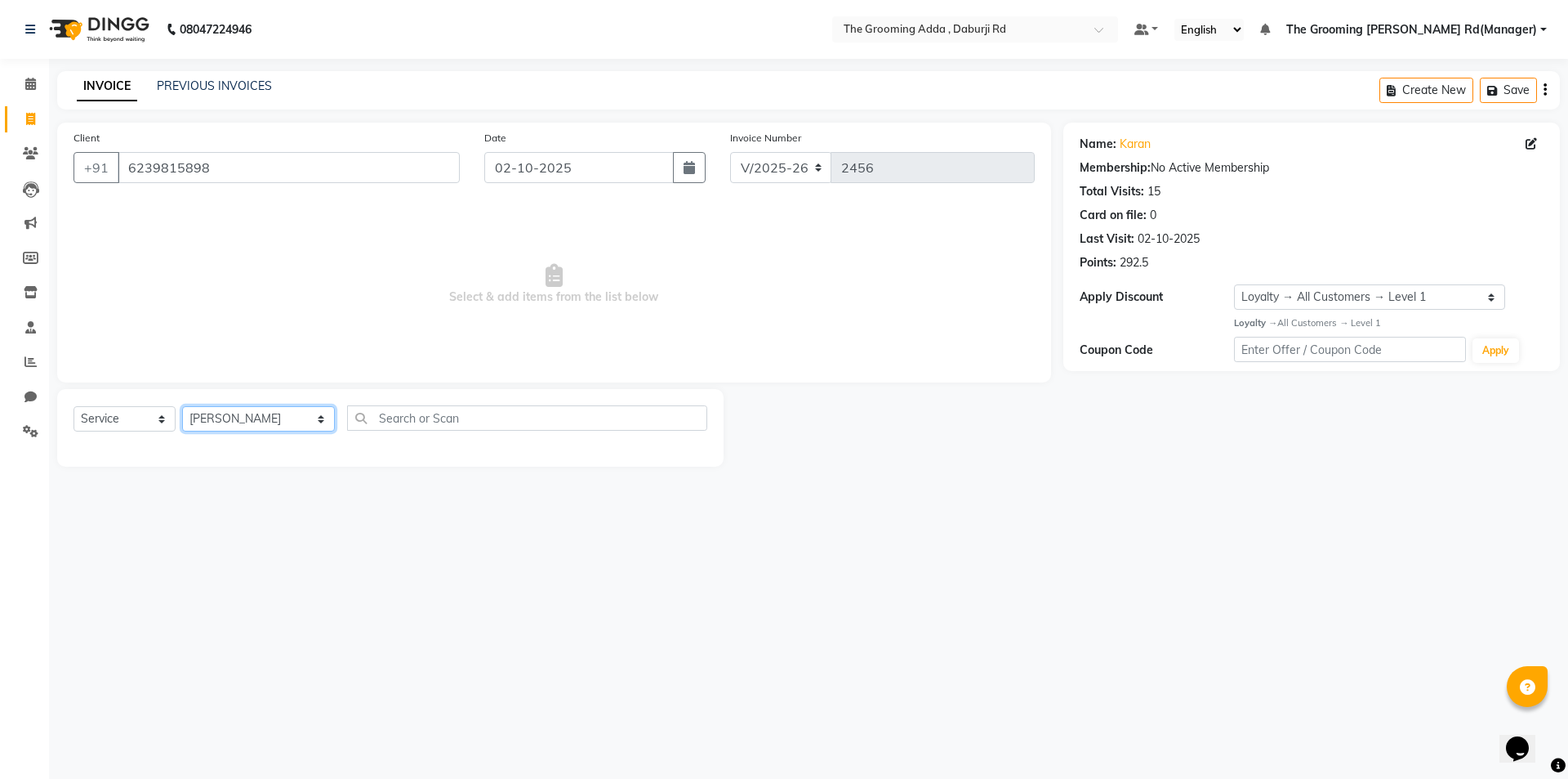
click at [182, 406] on select "Select Stylist [PERSON_NAME] [PERSON_NAME] [PERSON_NAME] [PERSON_NAME] [PERSON_…" at bounding box center [259, 419] width 153 height 26
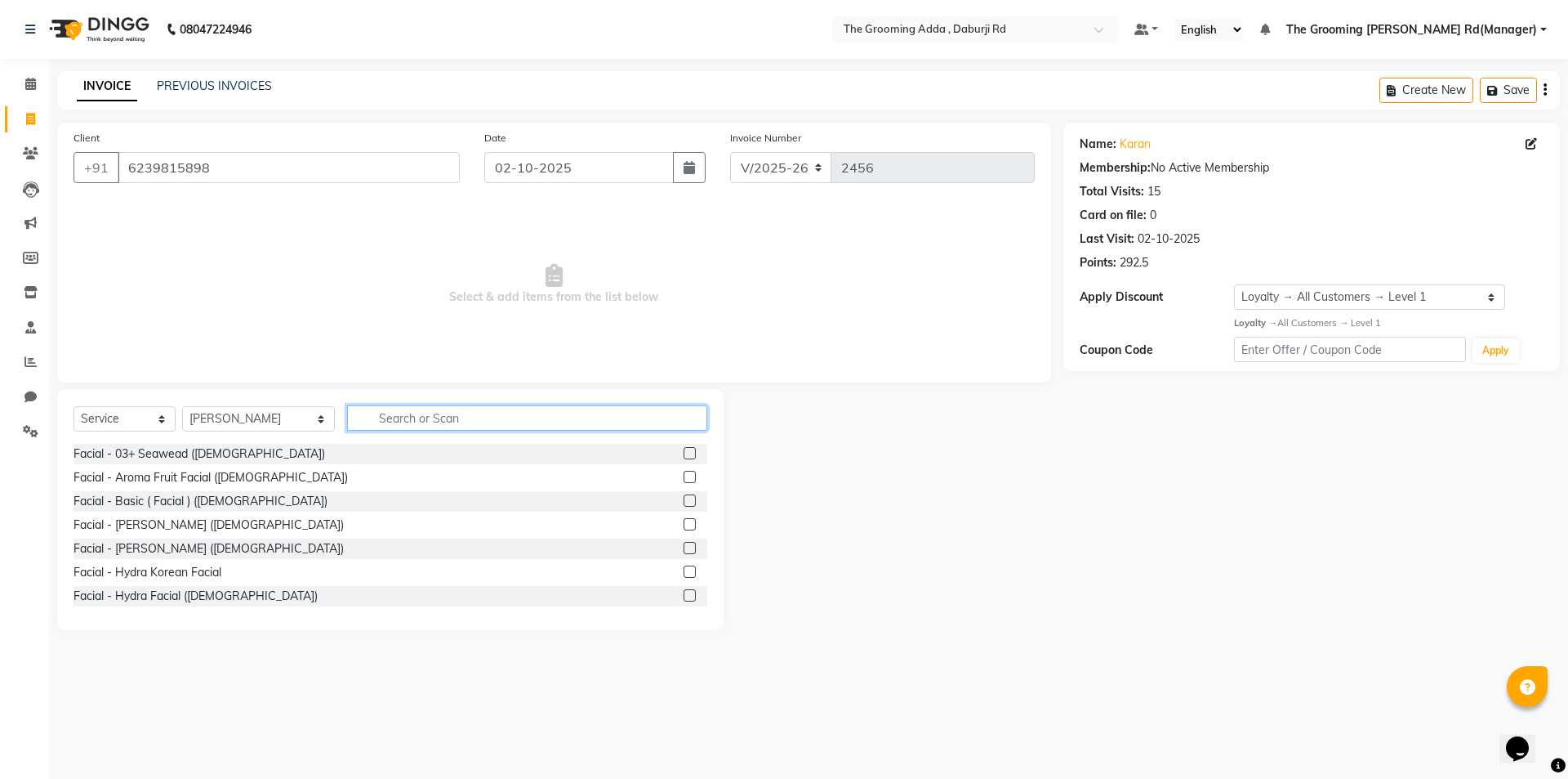
click at [372, 417] on input "text" at bounding box center [527, 419] width 360 height 26
type input "thread"
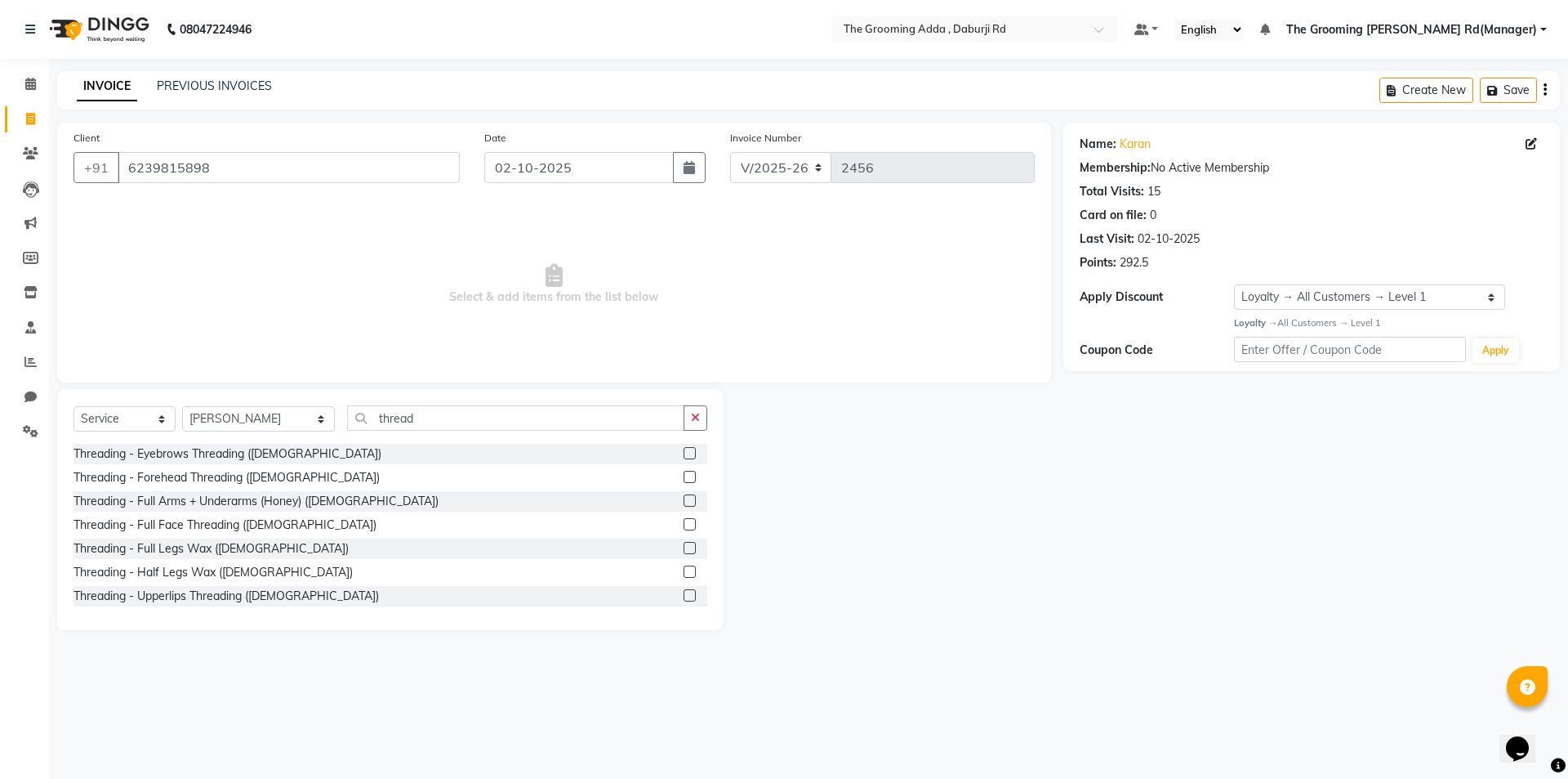
click at [683, 527] on label at bounding box center [689, 524] width 12 height 12
click at [683, 527] on input "checkbox" at bounding box center [688, 525] width 11 height 11
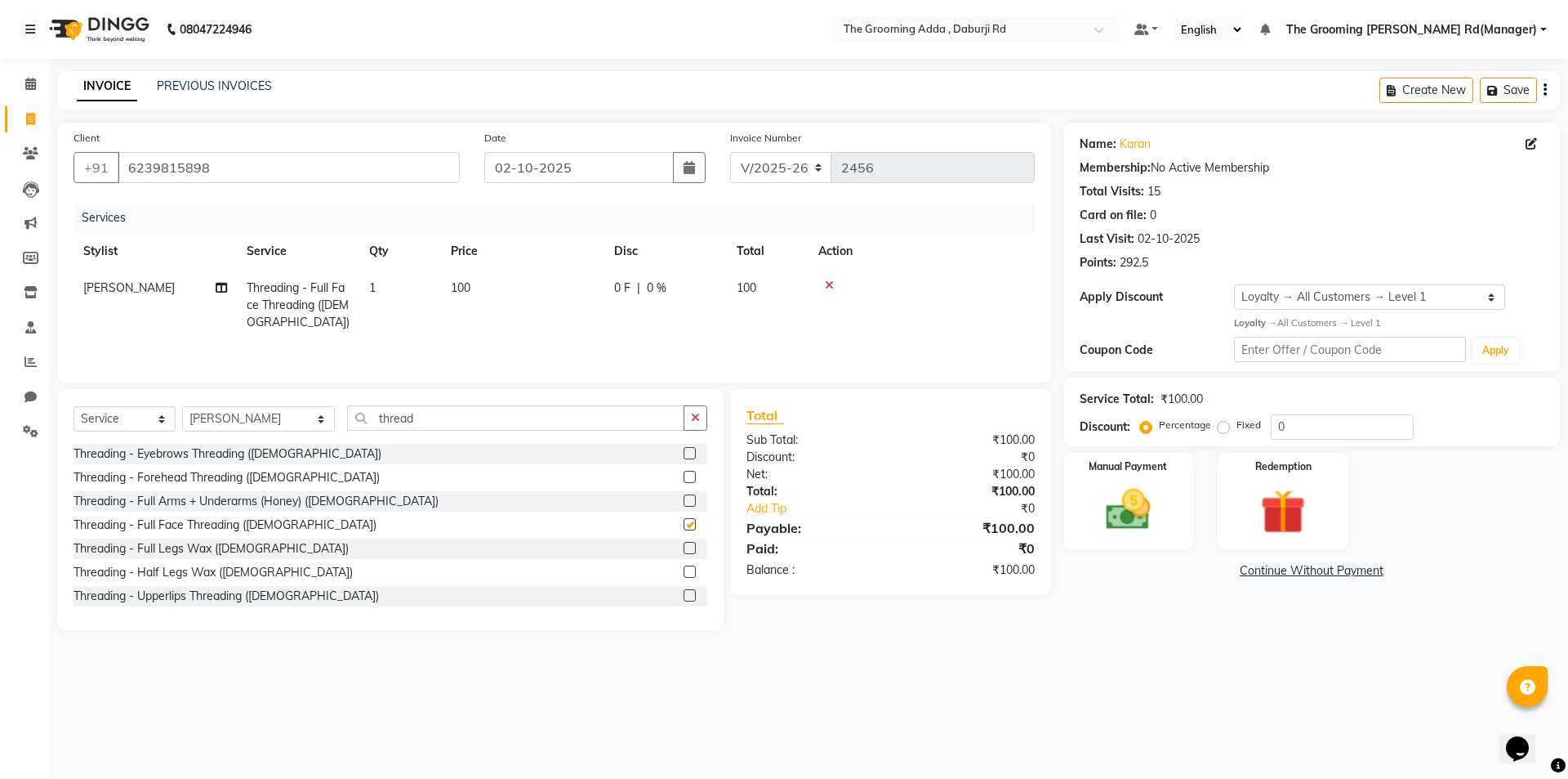
checkbox input "false"
click at [1142, 520] on img at bounding box center [1129, 510] width 76 height 54
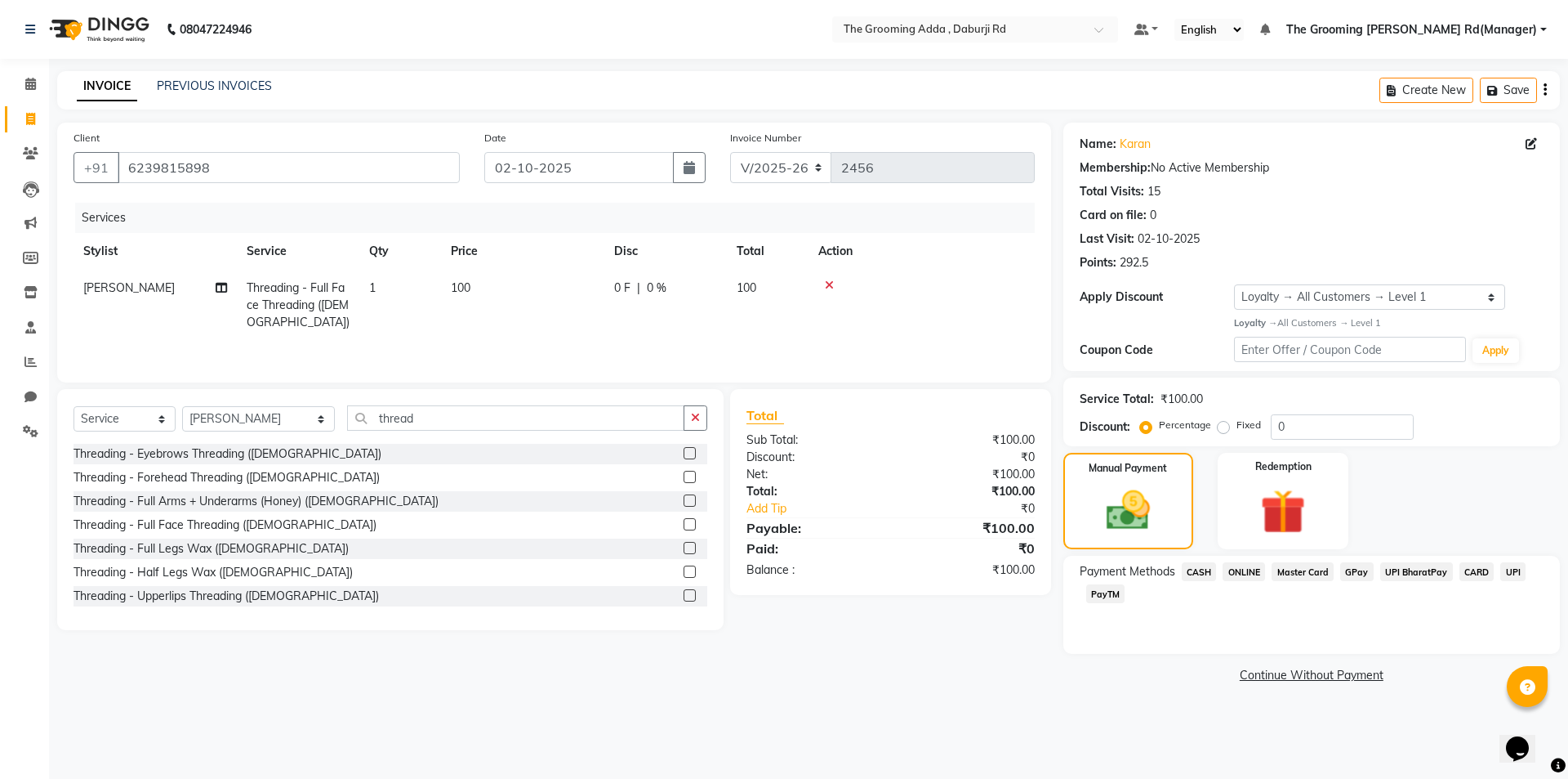
click at [1192, 568] on span "CASH" at bounding box center [1199, 572] width 35 height 19
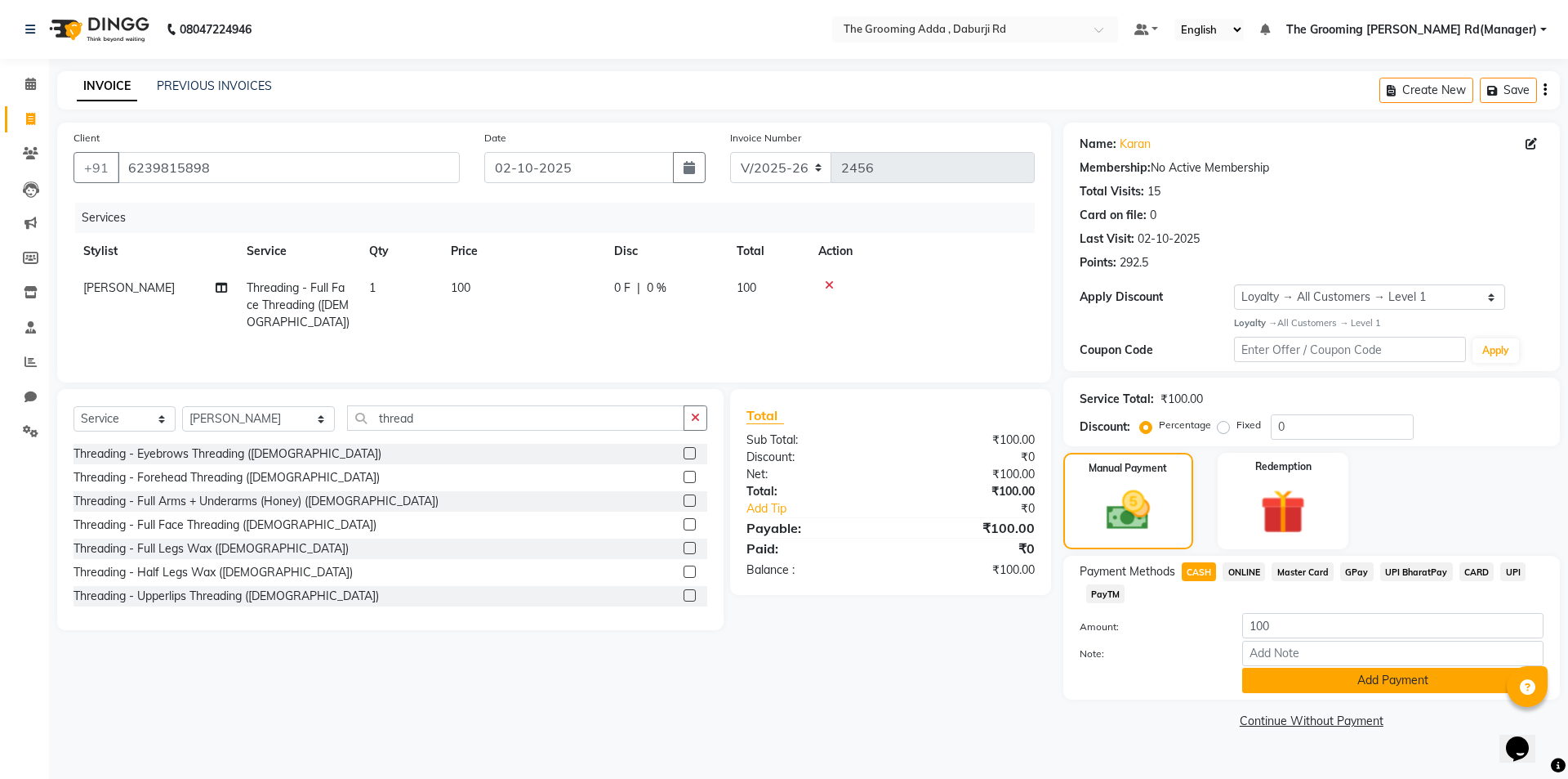
click at [1257, 679] on button "Add Payment" at bounding box center [1393, 681] width 302 height 26
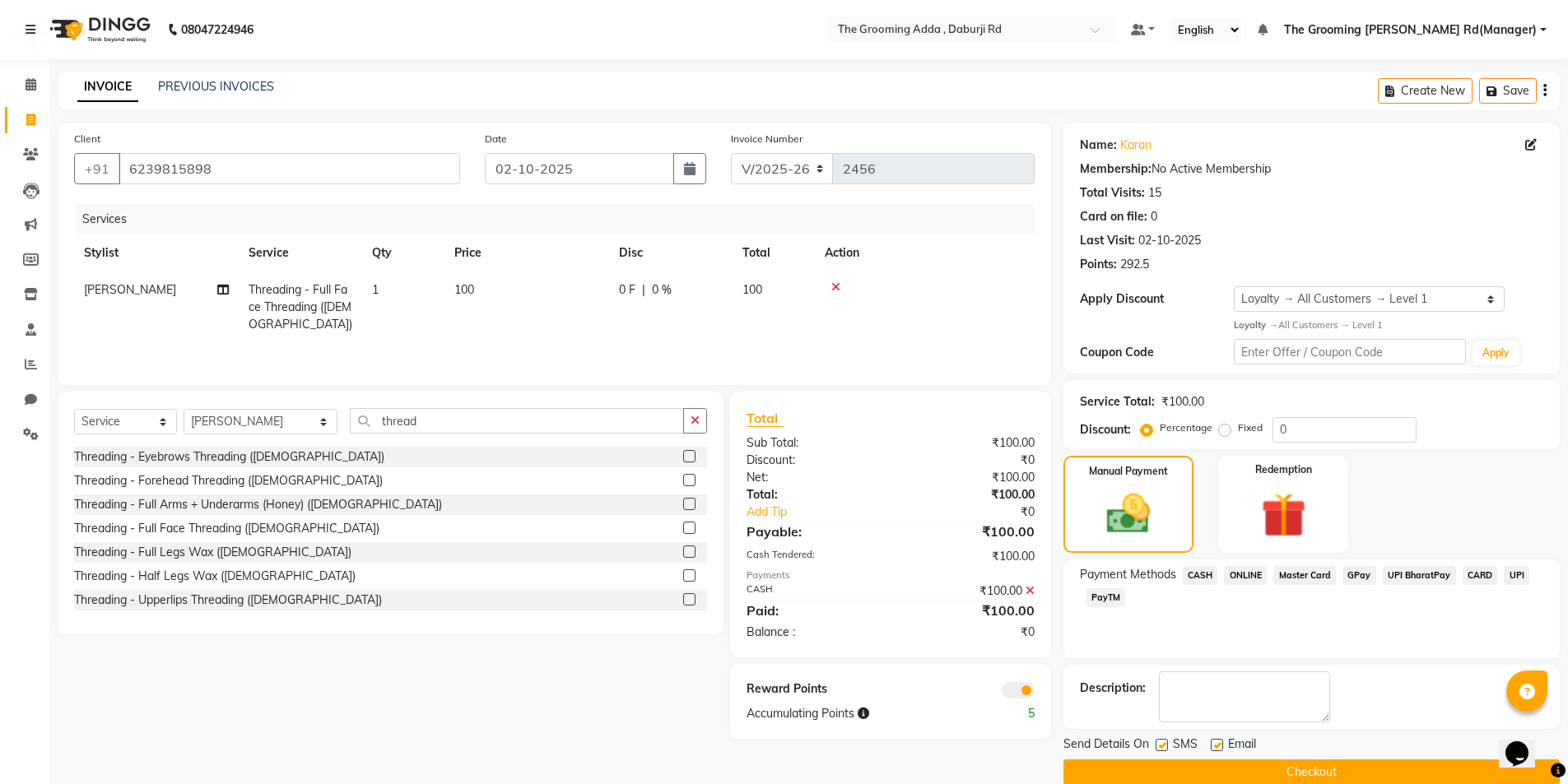
click at [1213, 744] on label at bounding box center [1217, 745] width 12 height 12
click at [1213, 744] on input "checkbox" at bounding box center [1216, 745] width 11 height 11
checkbox input "false"
click at [1164, 744] on label at bounding box center [1161, 745] width 12 height 12
click at [1164, 744] on input "checkbox" at bounding box center [1160, 745] width 11 height 11
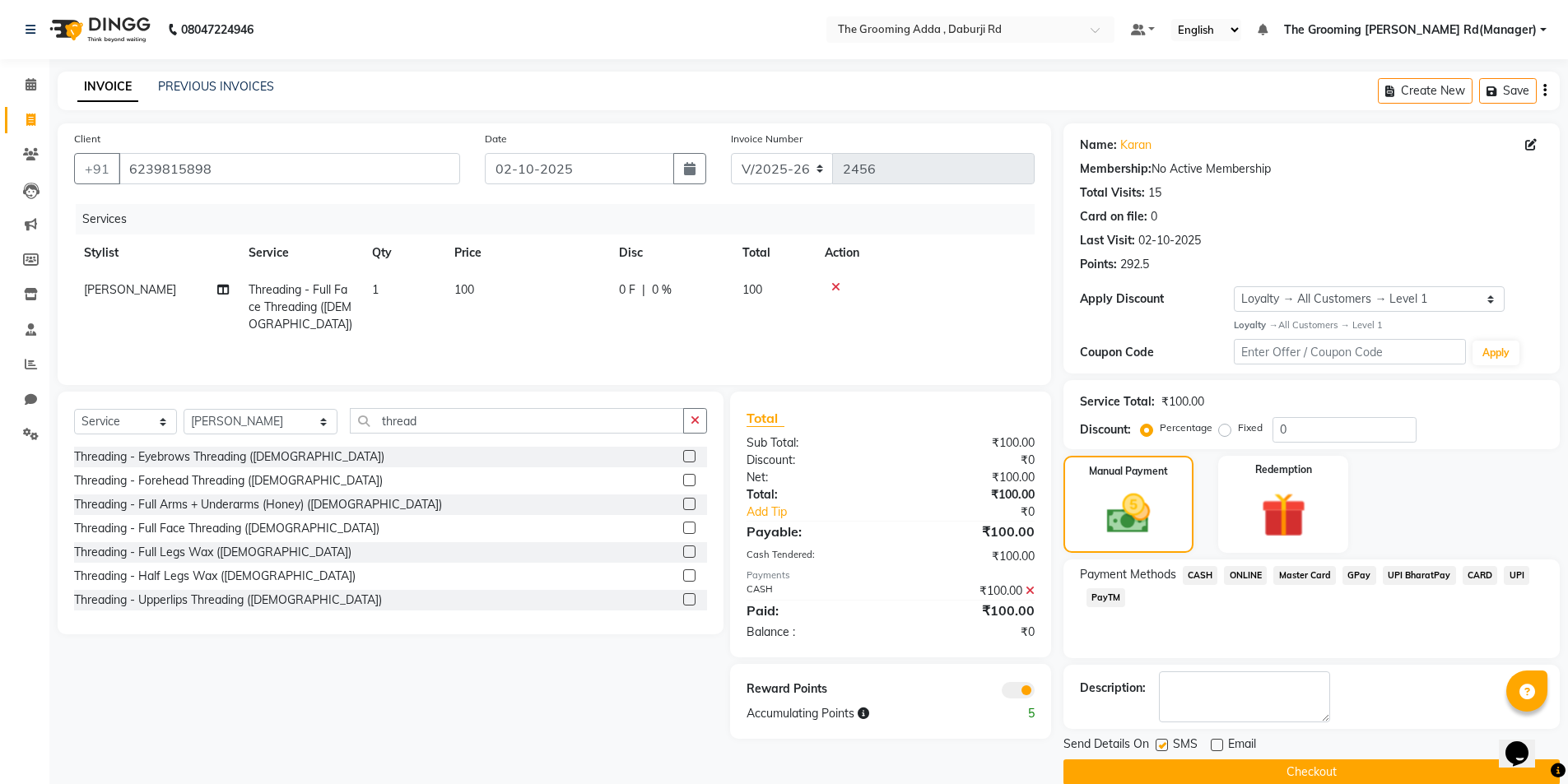
checkbox input "false"
click at [1146, 776] on button "Checkout" at bounding box center [1311, 772] width 497 height 26
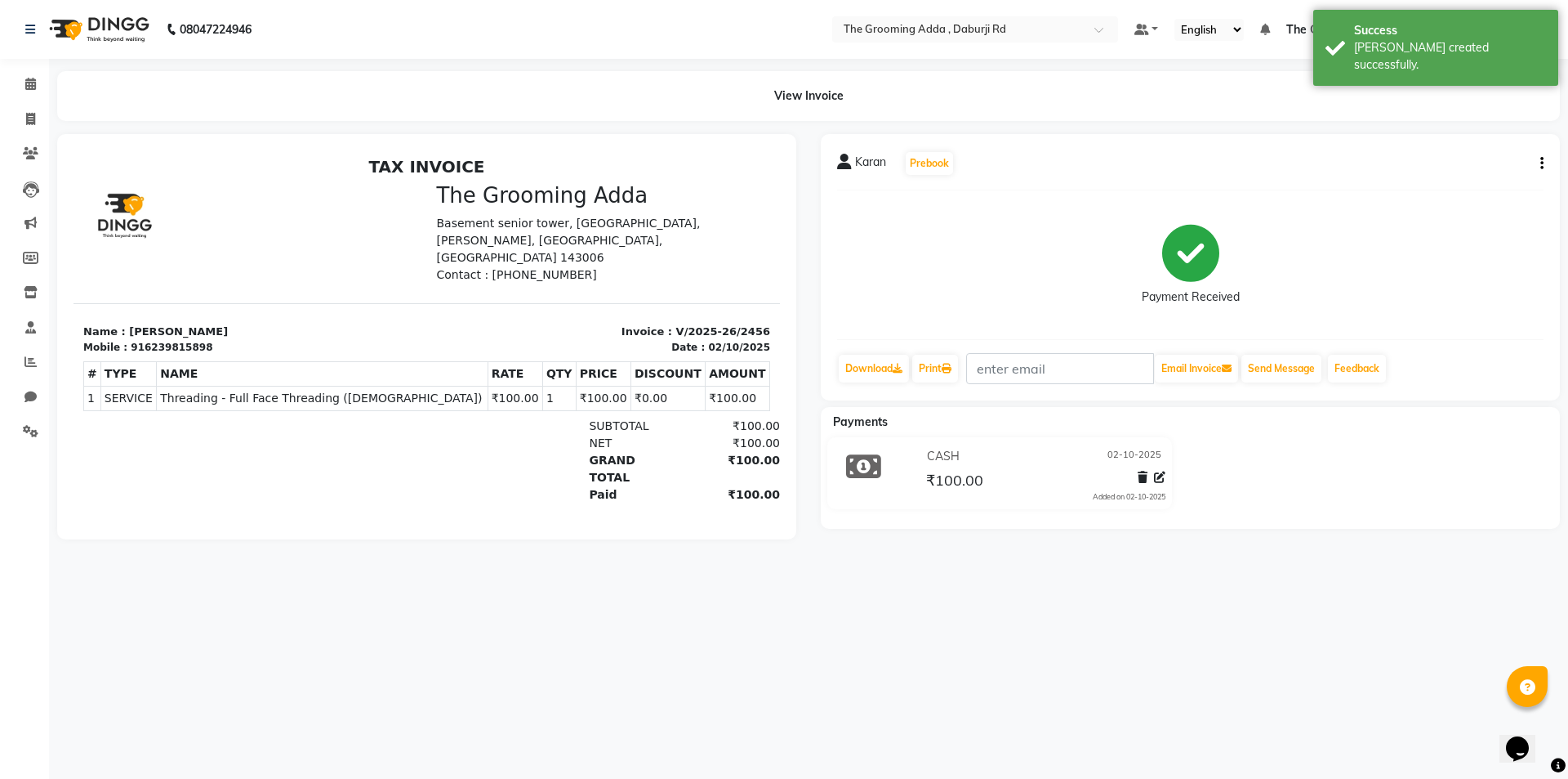
select select "service"
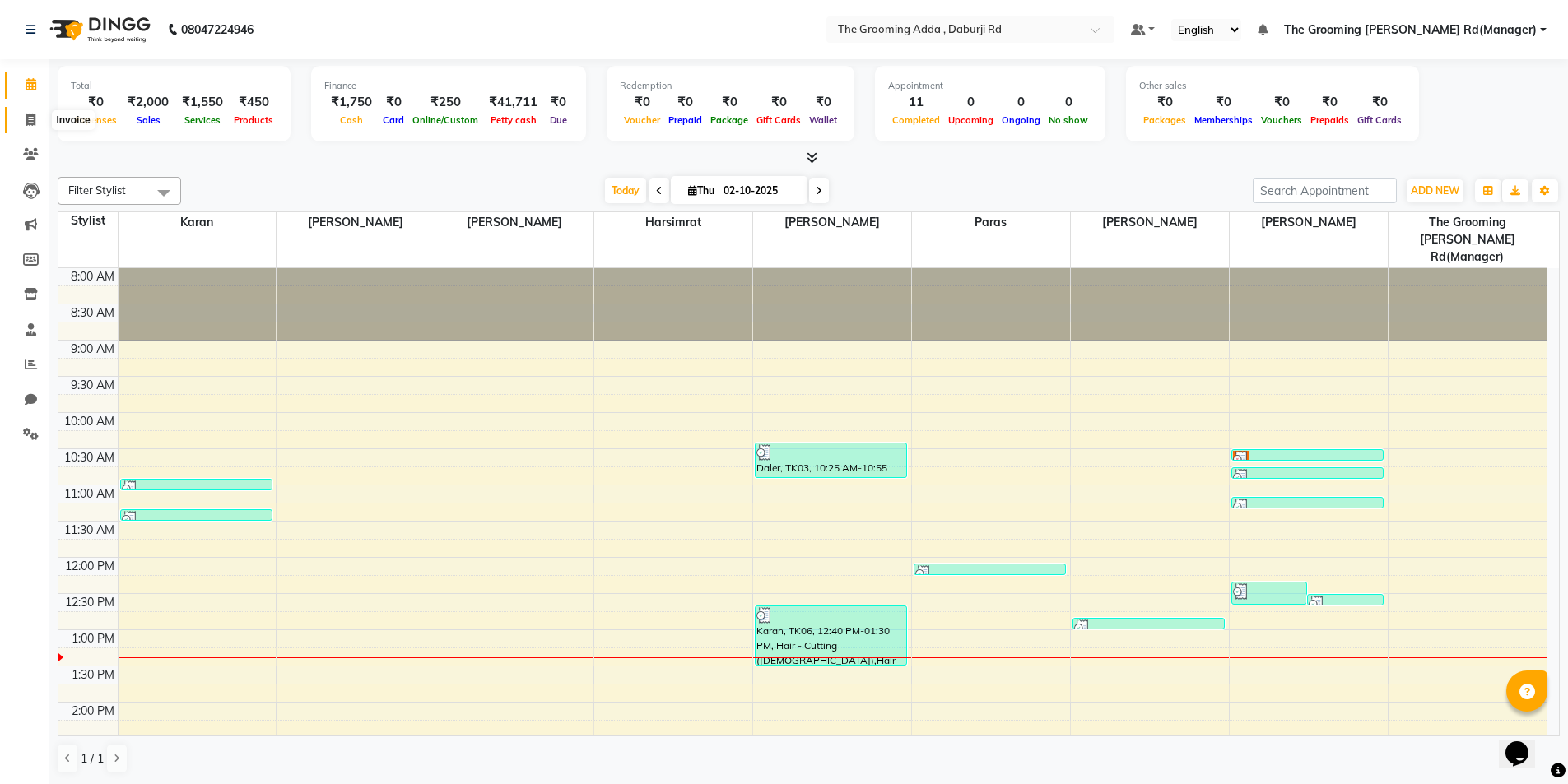
click at [29, 122] on icon at bounding box center [30, 120] width 9 height 12
select select "service"
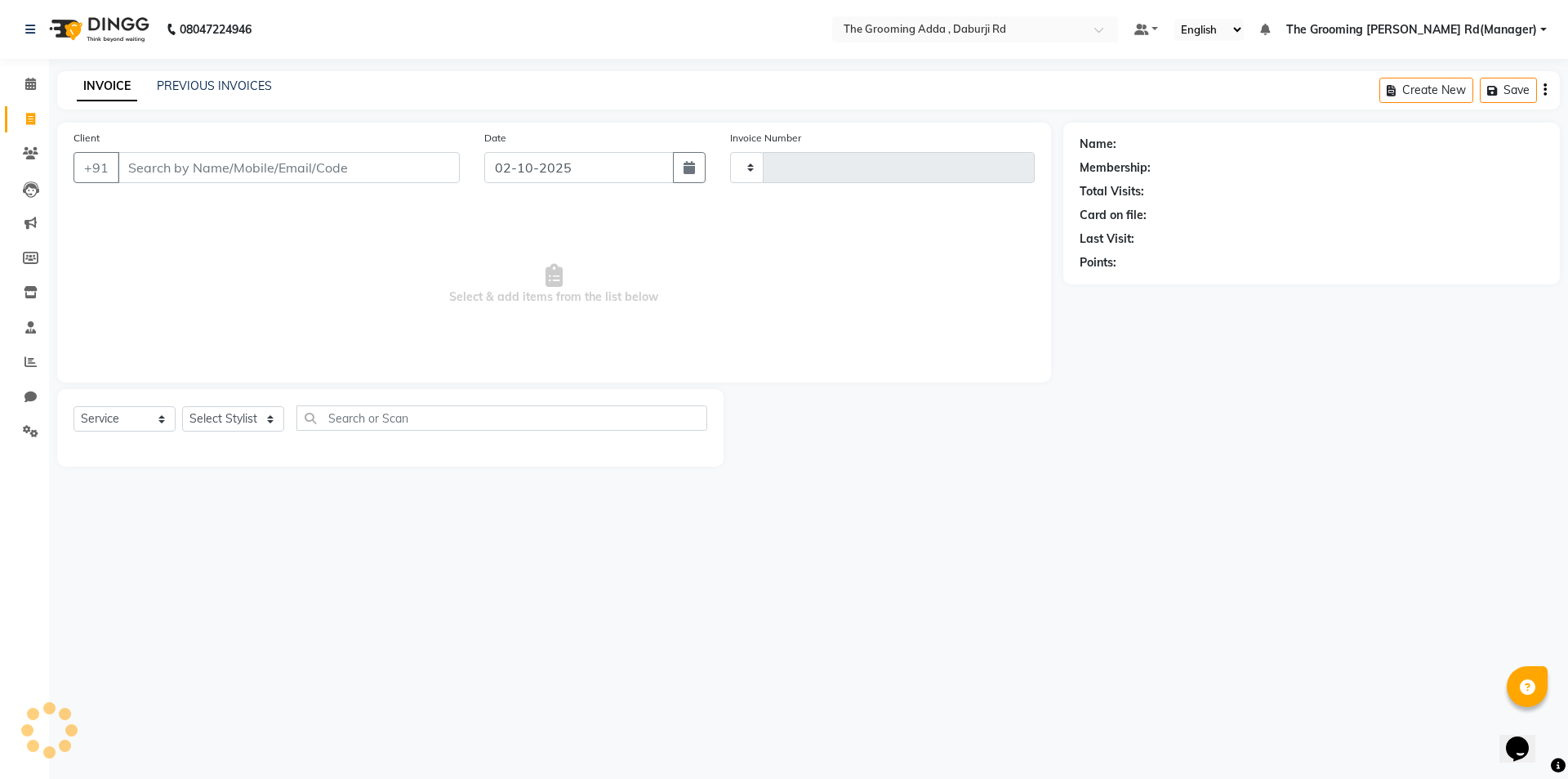
type input "2457"
select select "8001"
click at [174, 170] on input "Client" at bounding box center [289, 167] width 342 height 31
click at [195, 169] on input "yogit" at bounding box center [247, 167] width 259 height 31
type input "y"
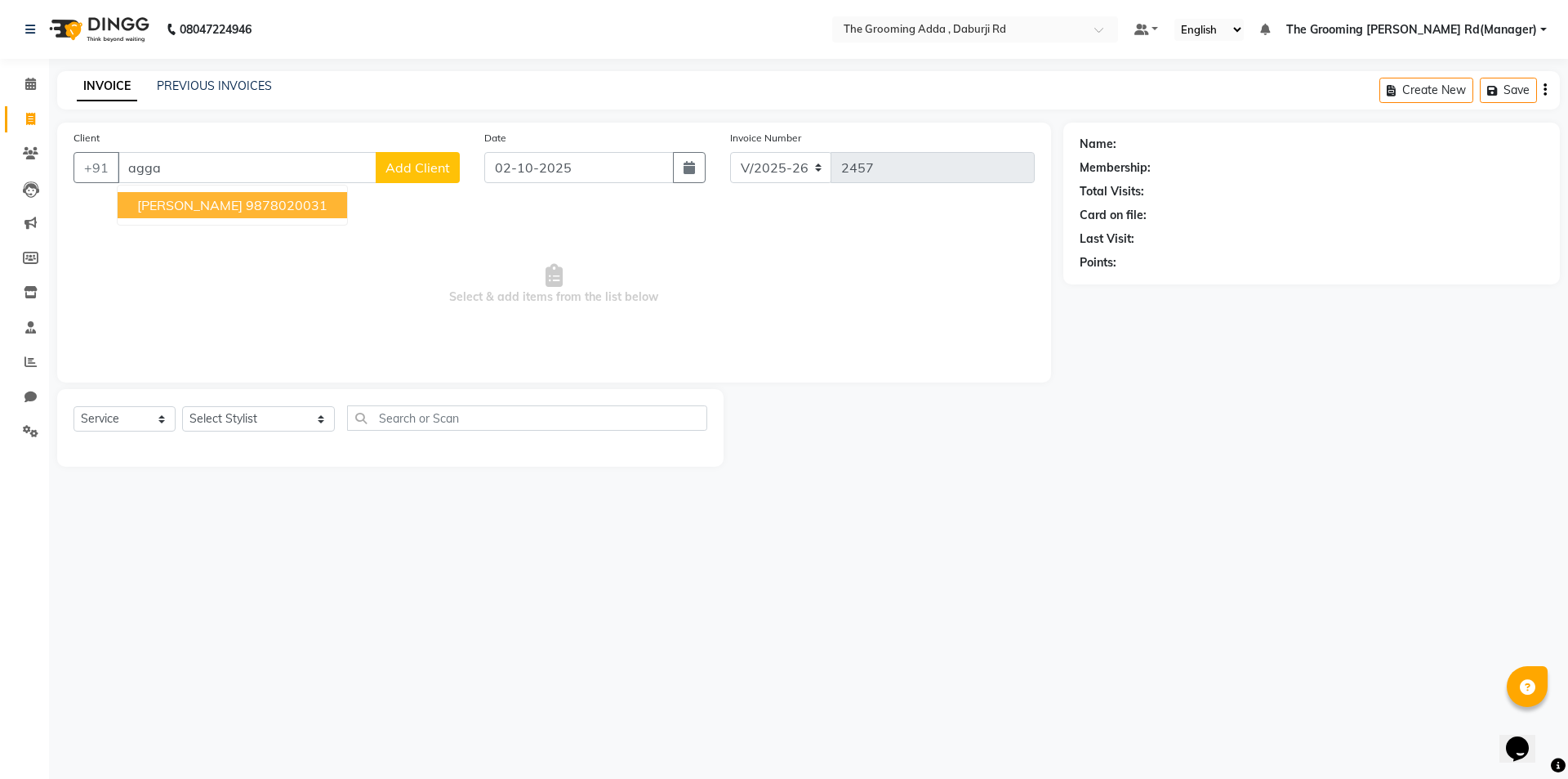
click at [275, 212] on ngb-highlight "9878020031" at bounding box center [287, 205] width 81 height 16
type input "9878020031"
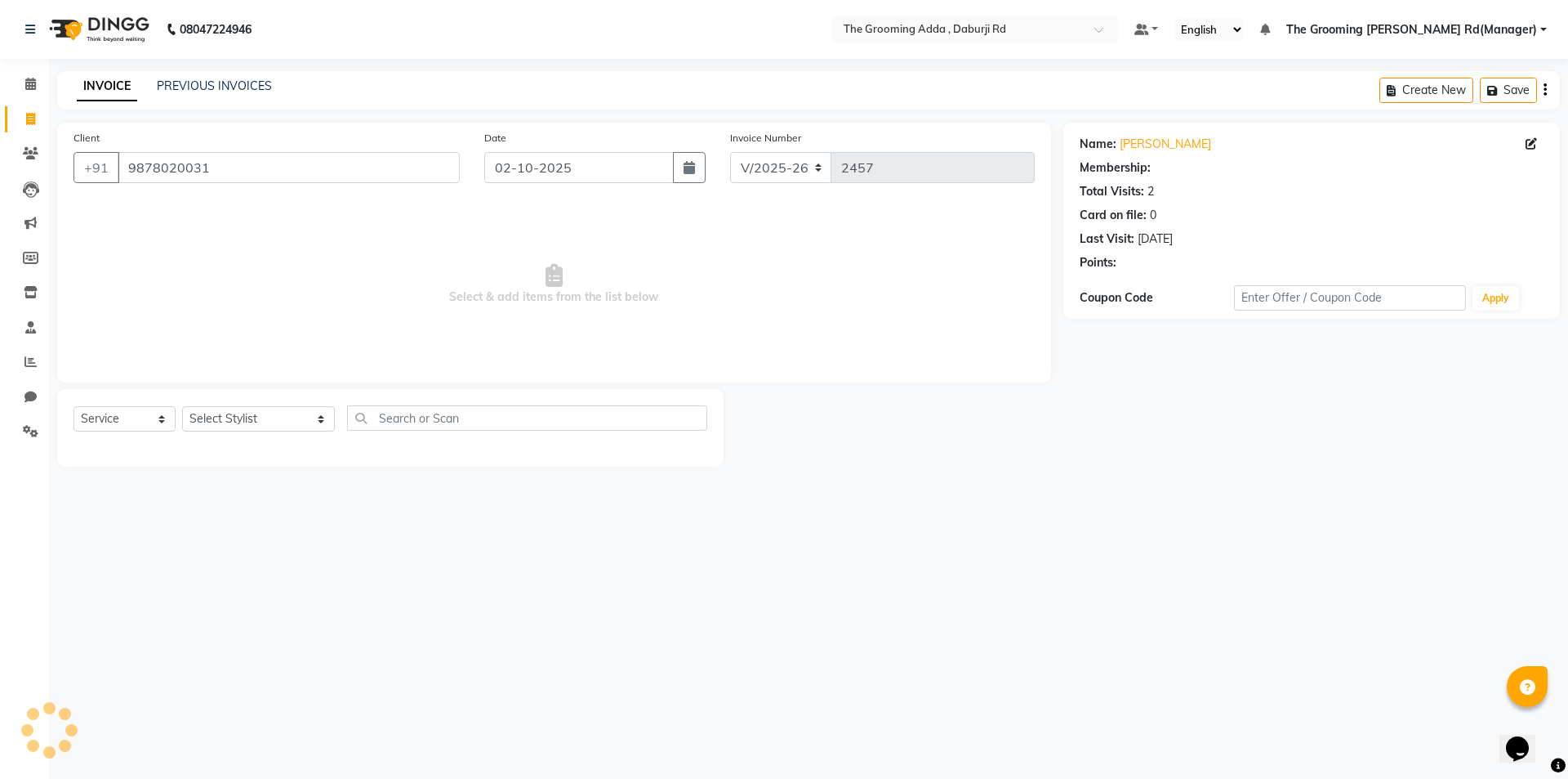
select select "1: Object"
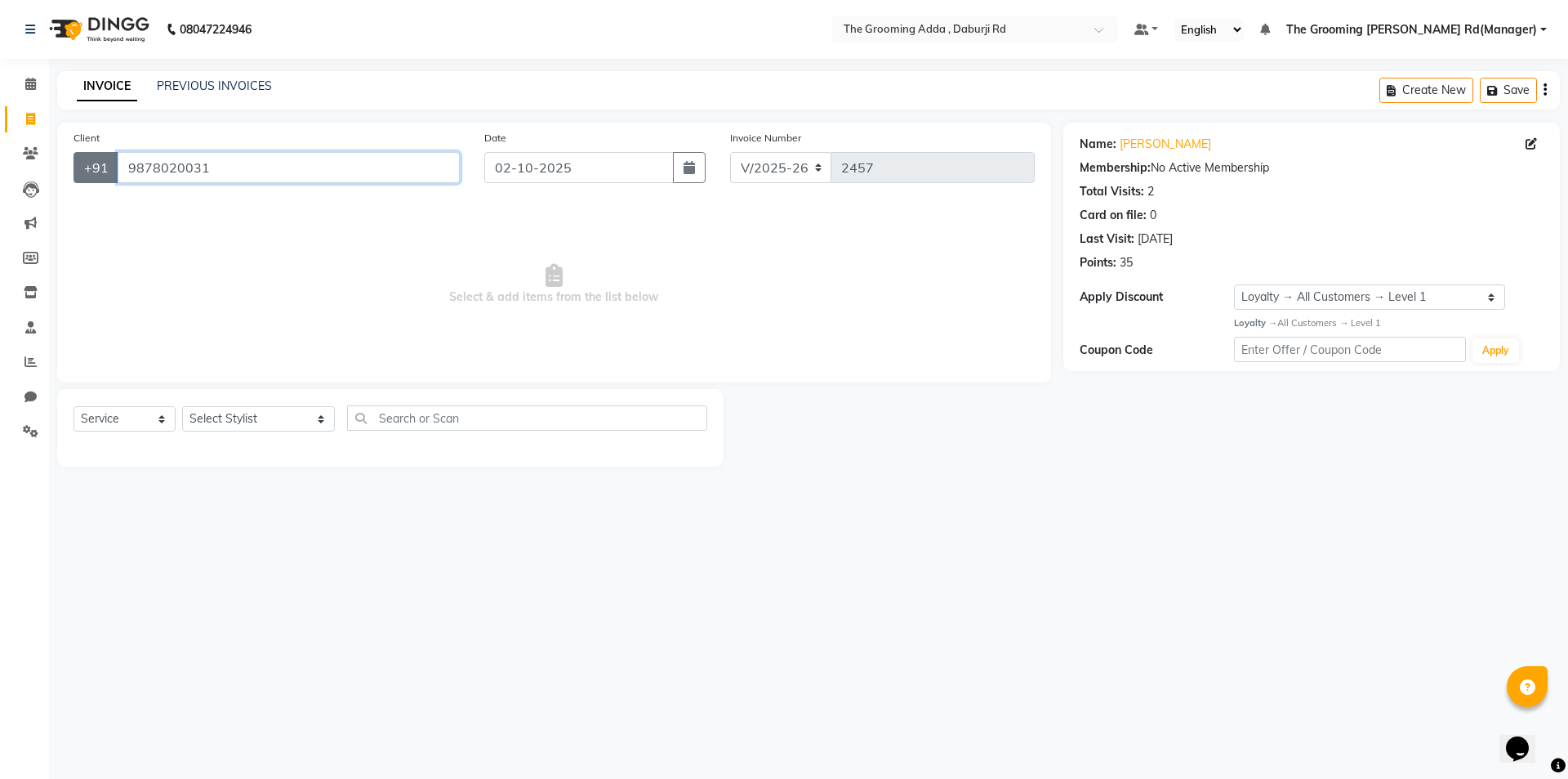
drag, startPoint x: 214, startPoint y: 163, endPoint x: 91, endPoint y: 172, distance: 123.3
click at [91, 172] on div "+91 9878020031" at bounding box center [267, 167] width 387 height 31
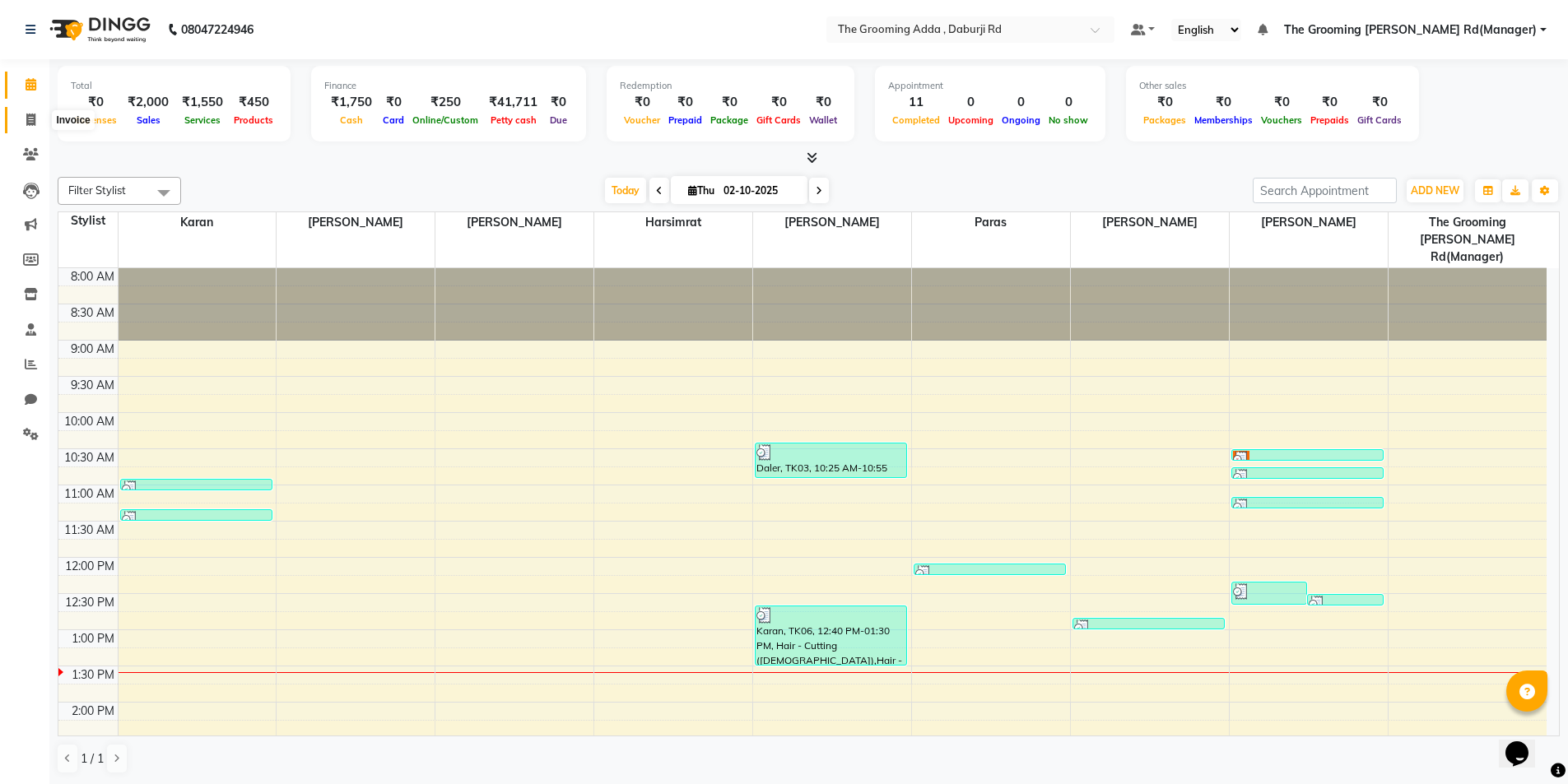
click at [35, 126] on span at bounding box center [30, 120] width 29 height 19
select select "service"
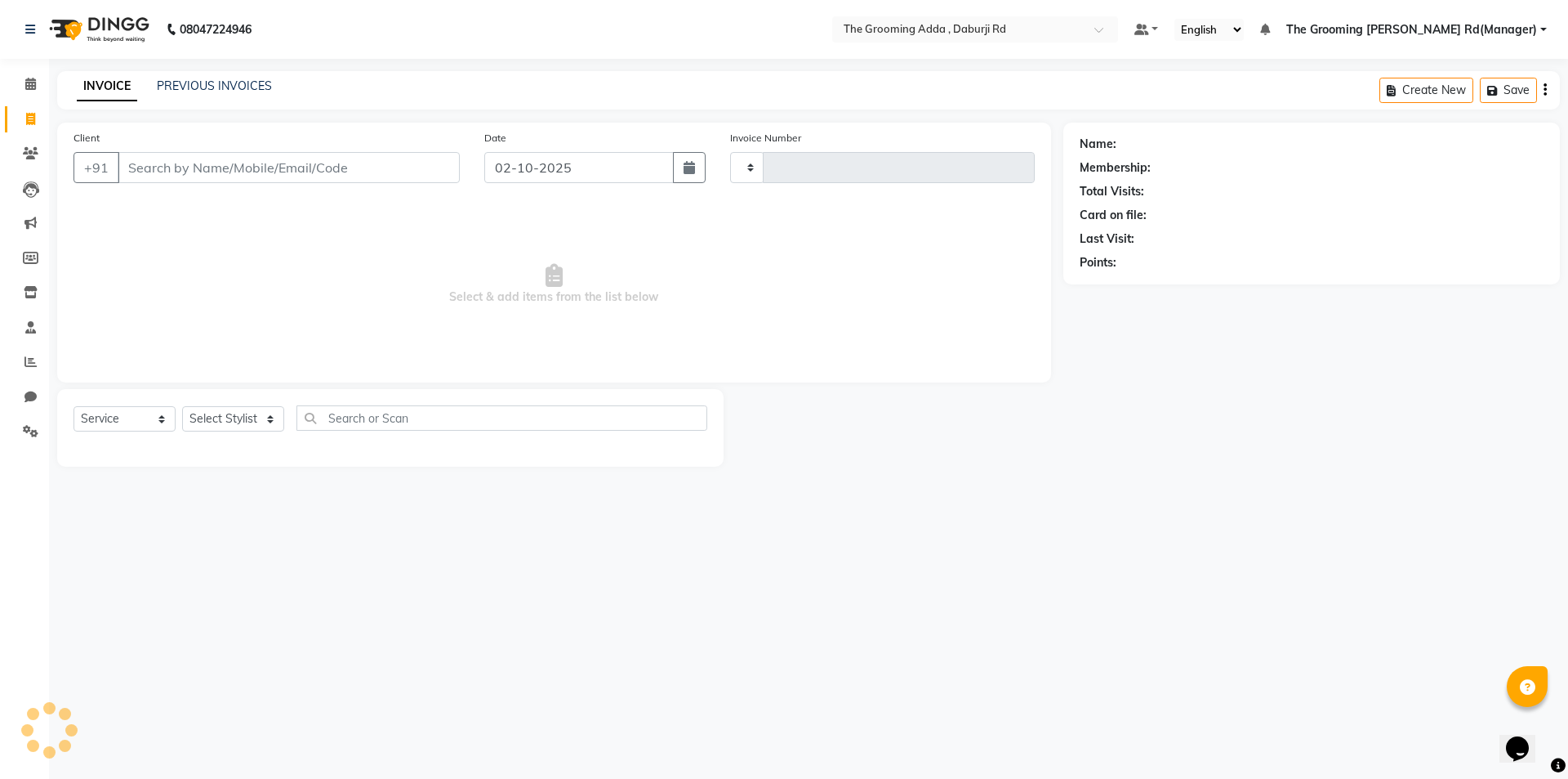
click at [162, 165] on input "Client" at bounding box center [289, 167] width 342 height 31
type input "2457"
select select "8001"
type input "9878020031"
select select "1: Object"
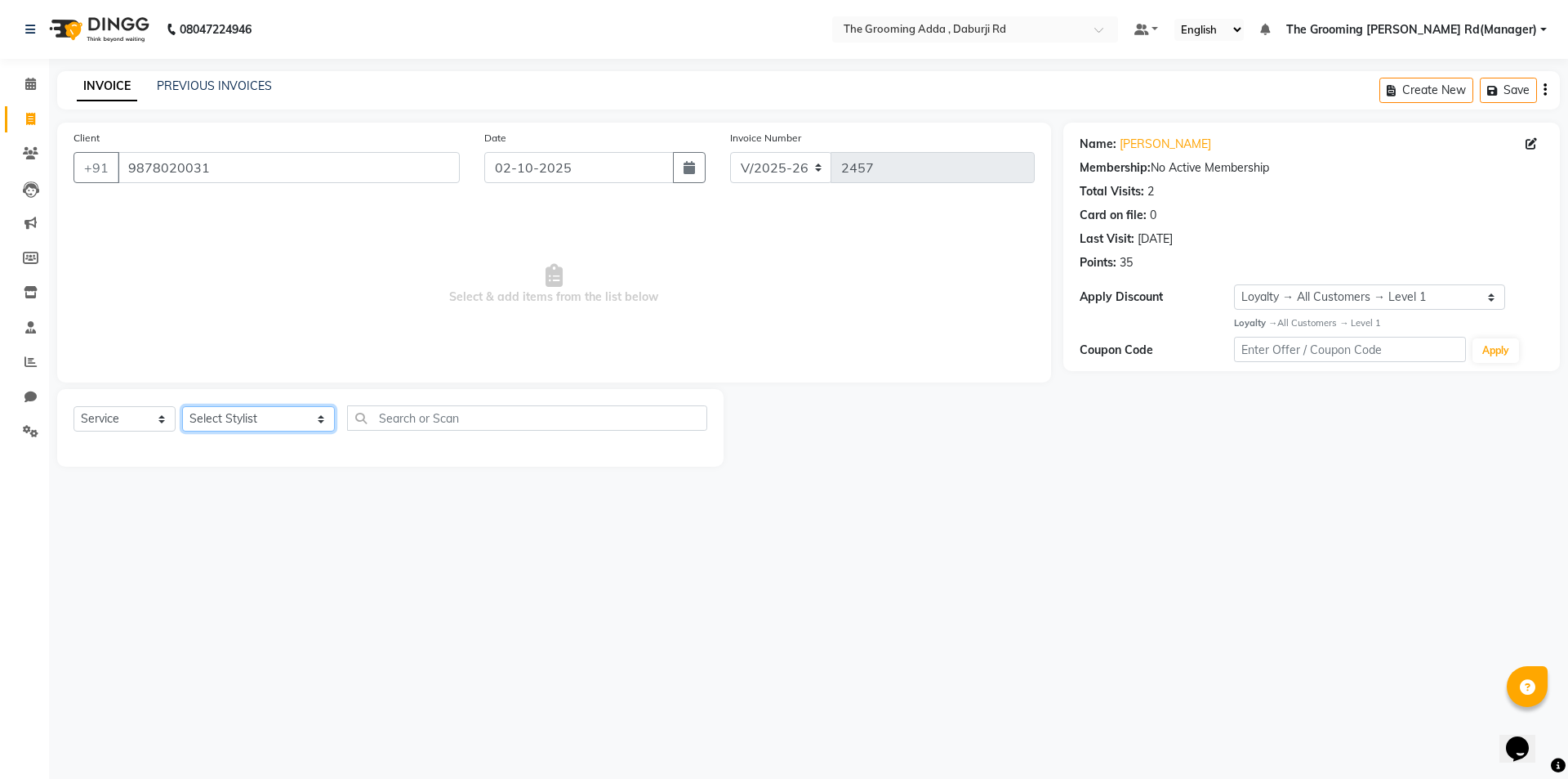
drag, startPoint x: 266, startPoint y: 407, endPoint x: 267, endPoint y: 415, distance: 8.1
click at [266, 407] on select "Select Stylist [PERSON_NAME] [PERSON_NAME] [PERSON_NAME] [PERSON_NAME] [PERSON_…" at bounding box center [259, 419] width 153 height 26
select select "79355"
click at [182, 406] on select "Select Stylist [PERSON_NAME] [PERSON_NAME] [PERSON_NAME] [PERSON_NAME] [PERSON_…" at bounding box center [259, 419] width 153 height 26
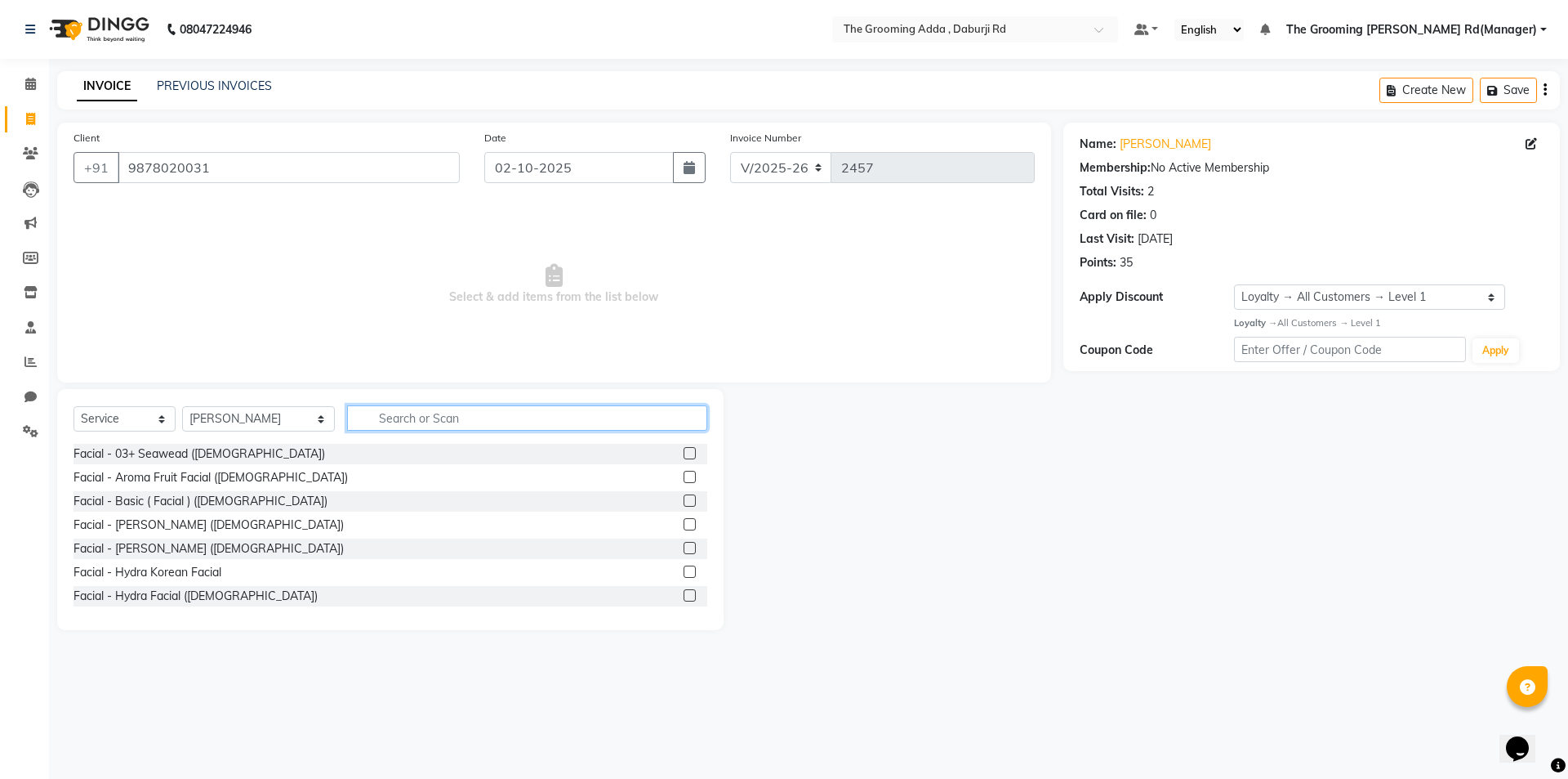
click at [385, 420] on input "text" at bounding box center [527, 419] width 360 height 26
click at [381, 421] on input "text" at bounding box center [527, 419] width 360 height 26
click at [392, 424] on input "text" at bounding box center [527, 419] width 360 height 26
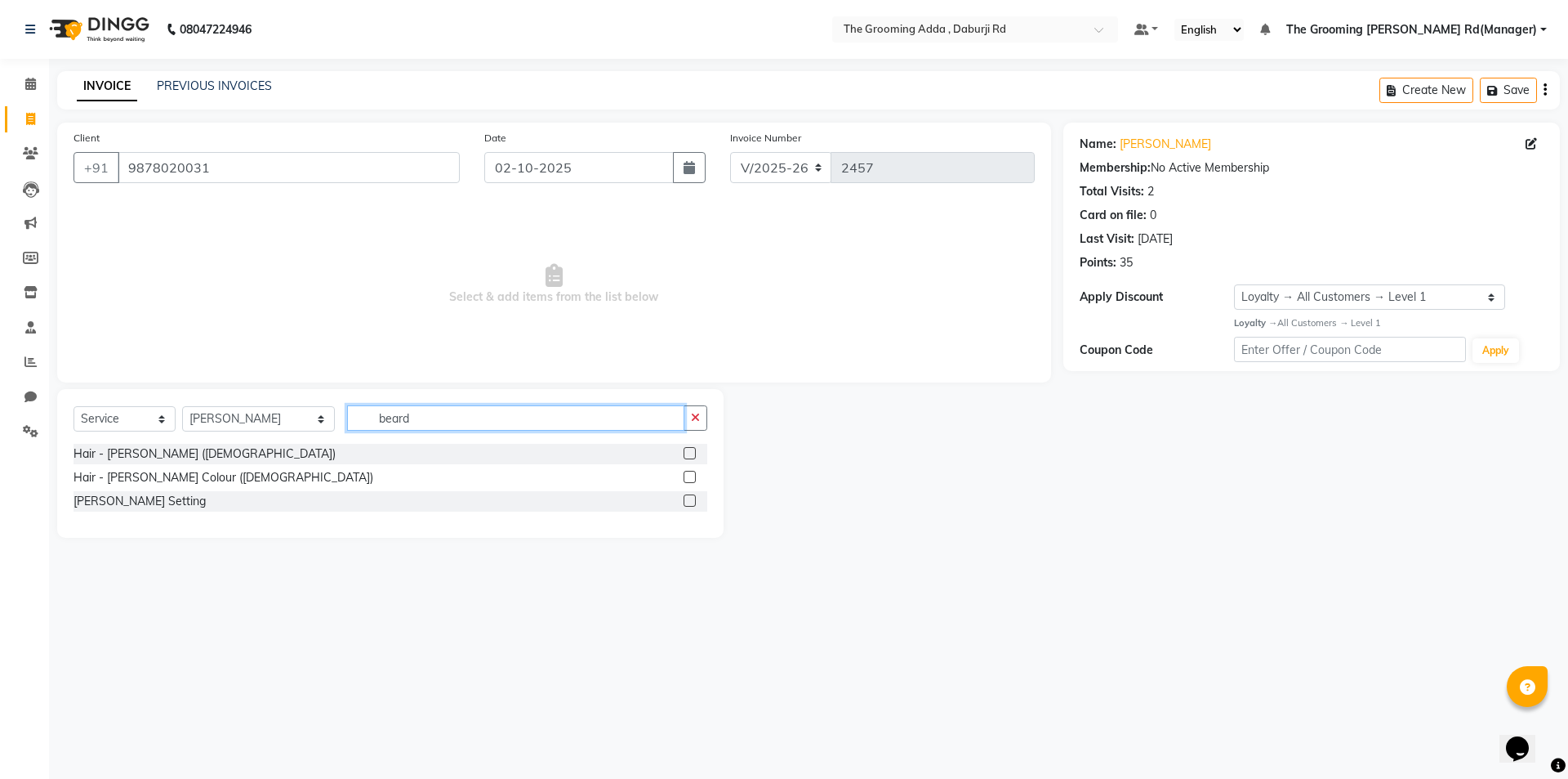
type input "beard"
click at [682, 475] on div "Hair - [PERSON_NAME] Colour ([DEMOGRAPHIC_DATA])" at bounding box center [390, 477] width 634 height 21
click at [690, 477] on label at bounding box center [689, 476] width 12 height 12
click at [690, 477] on input "checkbox" at bounding box center [688, 477] width 11 height 11
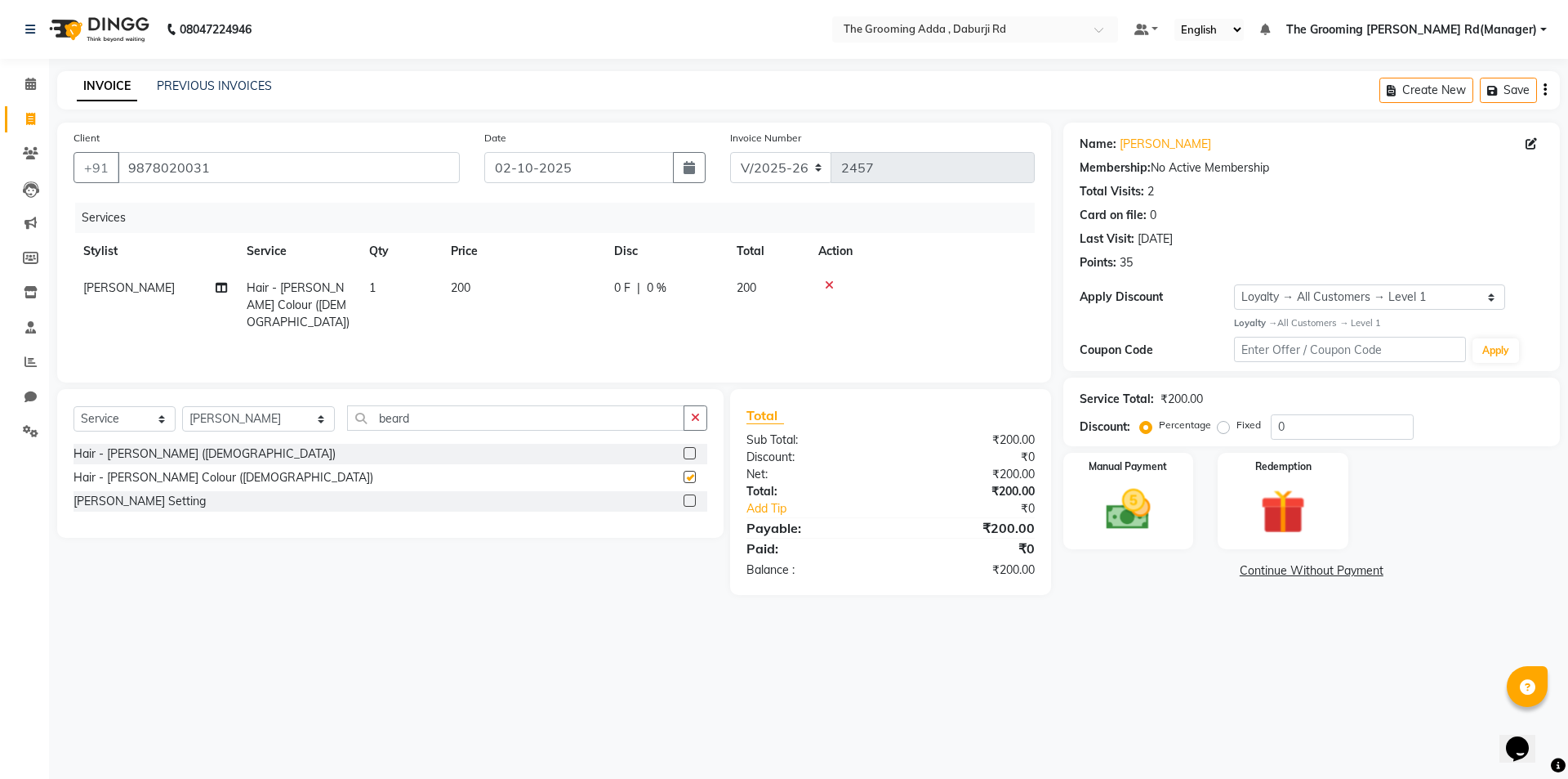
checkbox input "false"
click at [692, 451] on label at bounding box center [689, 454] width 12 height 12
click at [692, 451] on input "checkbox" at bounding box center [688, 454] width 11 height 11
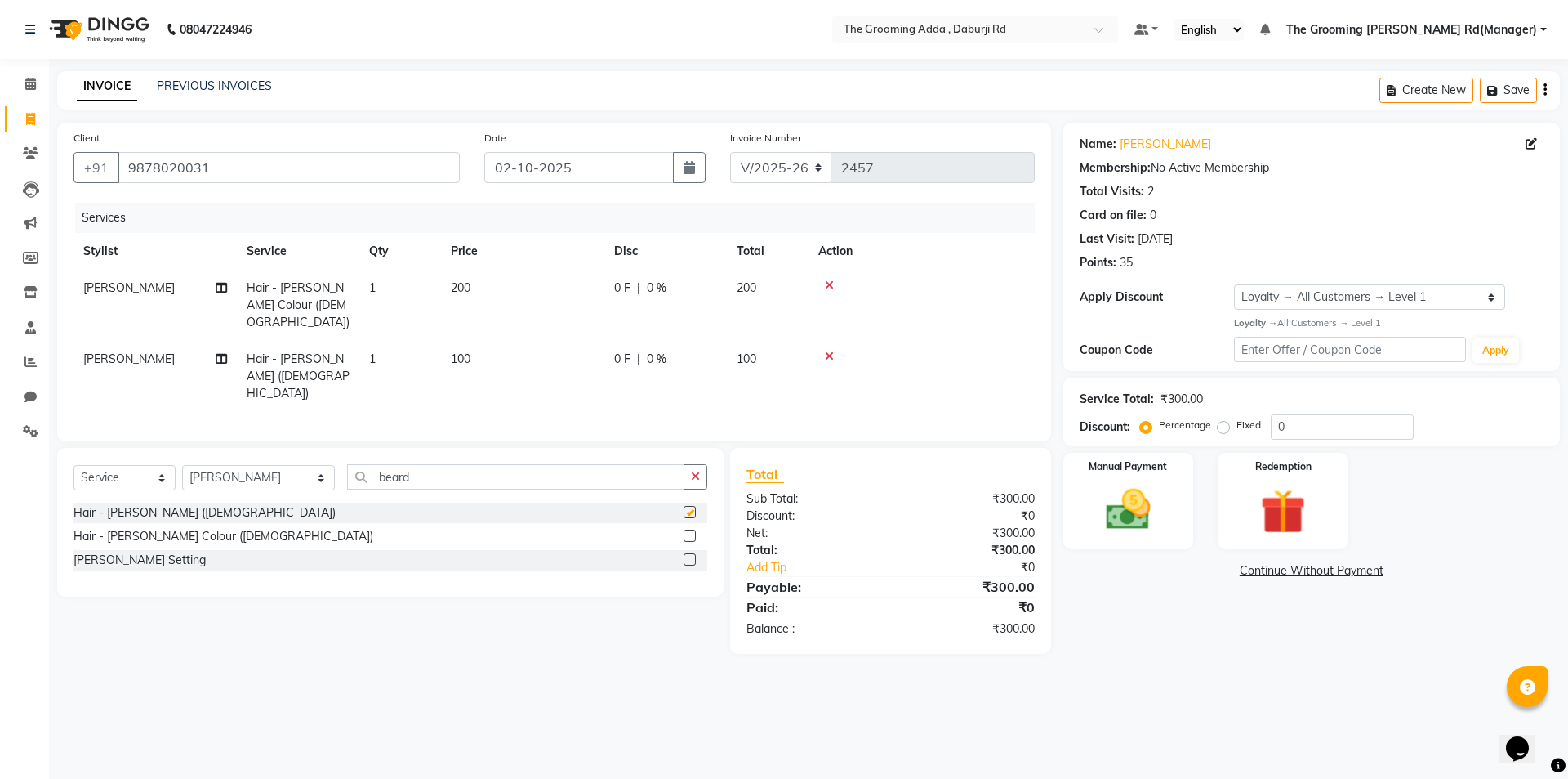
checkbox input "false"
drag, startPoint x: 532, startPoint y: 438, endPoint x: 294, endPoint y: 423, distance: 238.5
click at [294, 448] on div "Select Service Product Membership Package Voucher Prepaid Gift Card Select Styl…" at bounding box center [391, 522] width 666 height 149
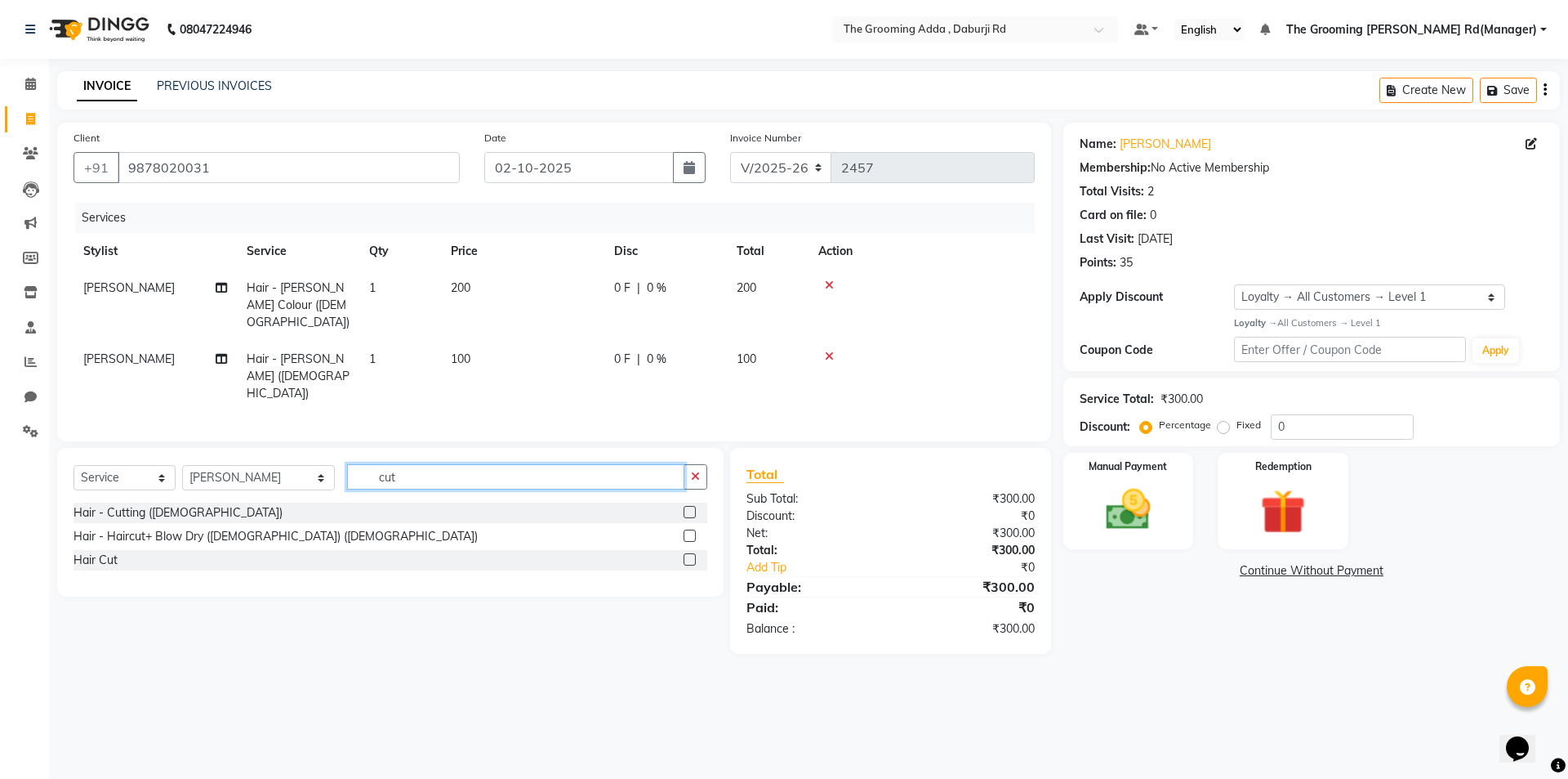
type input "cut"
click at [698, 503] on div at bounding box center [695, 513] width 24 height 21
click at [690, 554] on label at bounding box center [689, 560] width 12 height 12
click at [690, 555] on input "checkbox" at bounding box center [688, 560] width 11 height 11
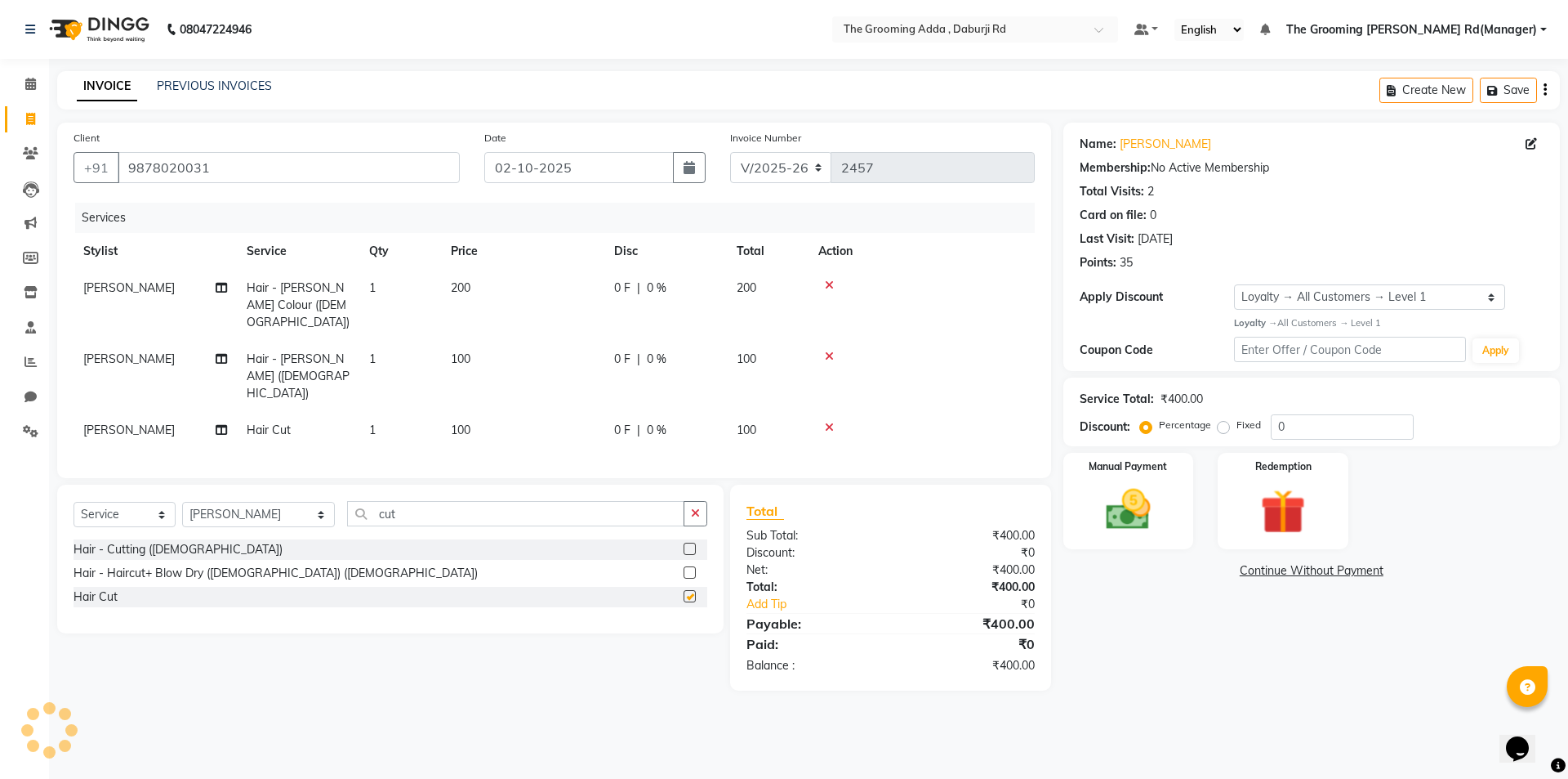
checkbox input "false"
drag, startPoint x: 276, startPoint y: 469, endPoint x: 277, endPoint y: 487, distance: 18.0
click at [276, 502] on select "Select Stylist [PERSON_NAME] [PERSON_NAME] [PERSON_NAME] [PERSON_NAME] [PERSON_…" at bounding box center [259, 515] width 153 height 26
select select "79352"
click at [182, 502] on select "Select Stylist [PERSON_NAME] [PERSON_NAME] [PERSON_NAME] [PERSON_NAME] [PERSON_…" at bounding box center [259, 515] width 153 height 26
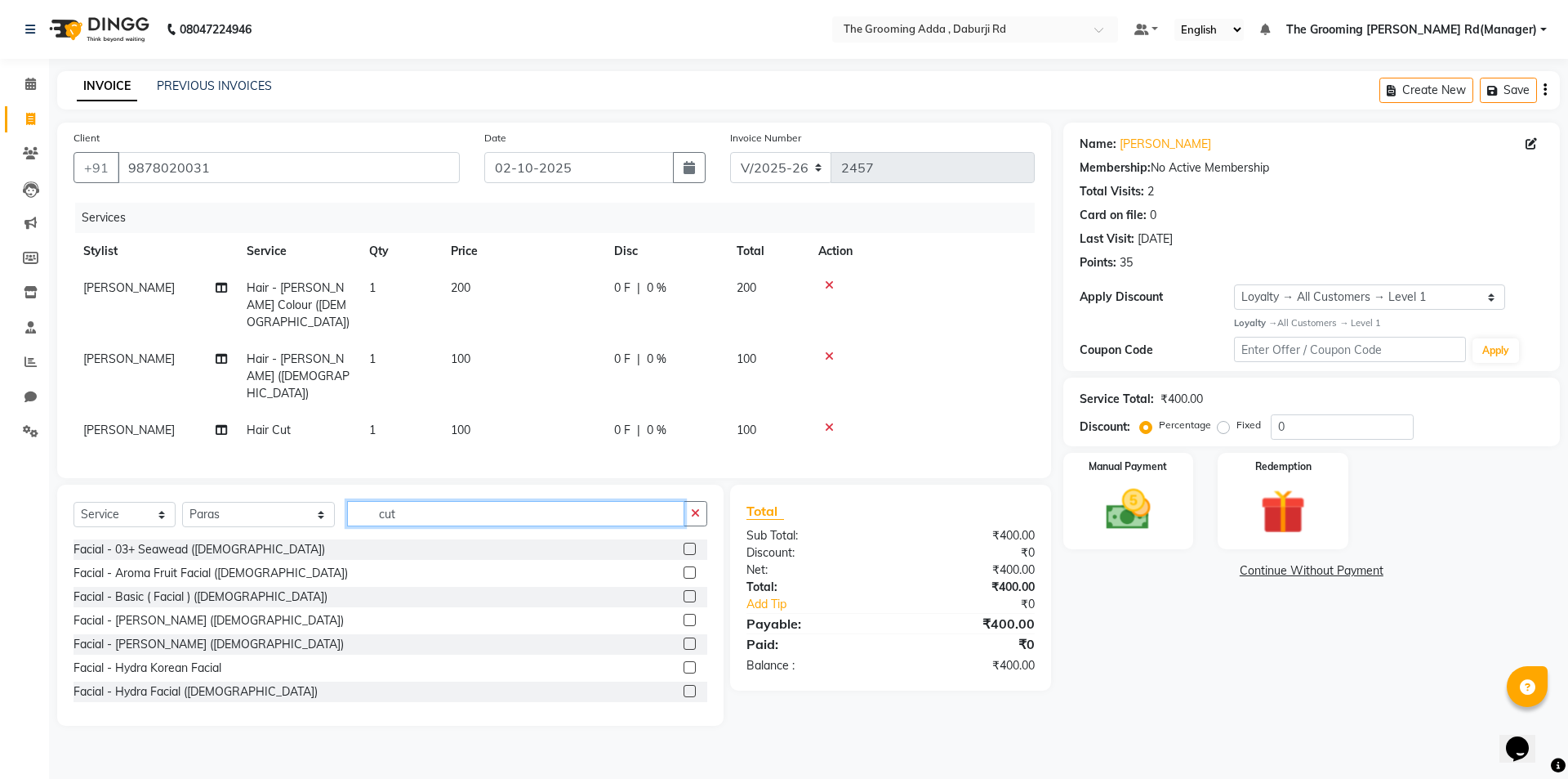
click at [435, 501] on input "cut" at bounding box center [516, 514] width 337 height 26
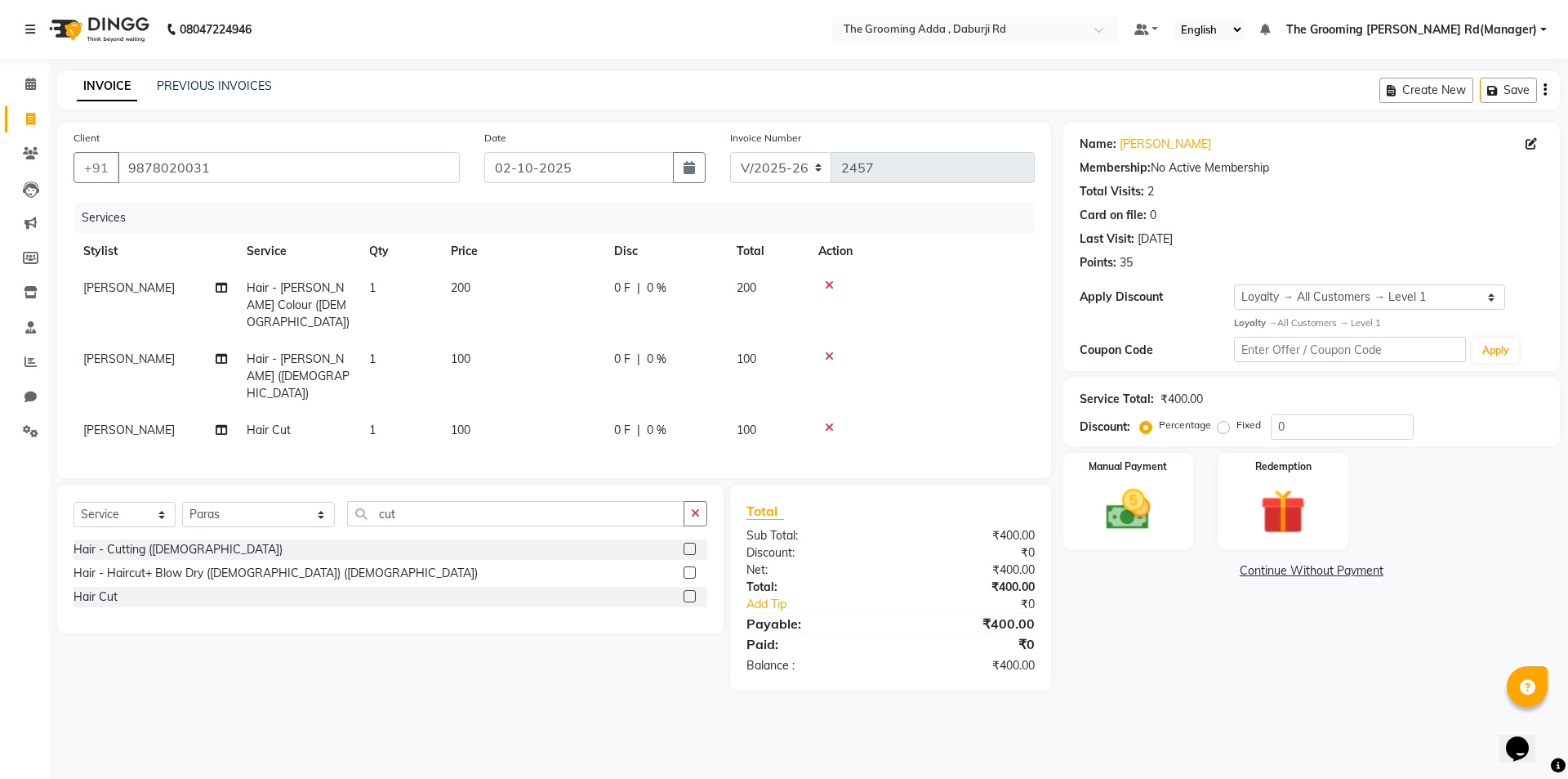
click at [688, 543] on label at bounding box center [689, 549] width 12 height 12
click at [688, 545] on input "checkbox" at bounding box center [688, 550] width 11 height 11
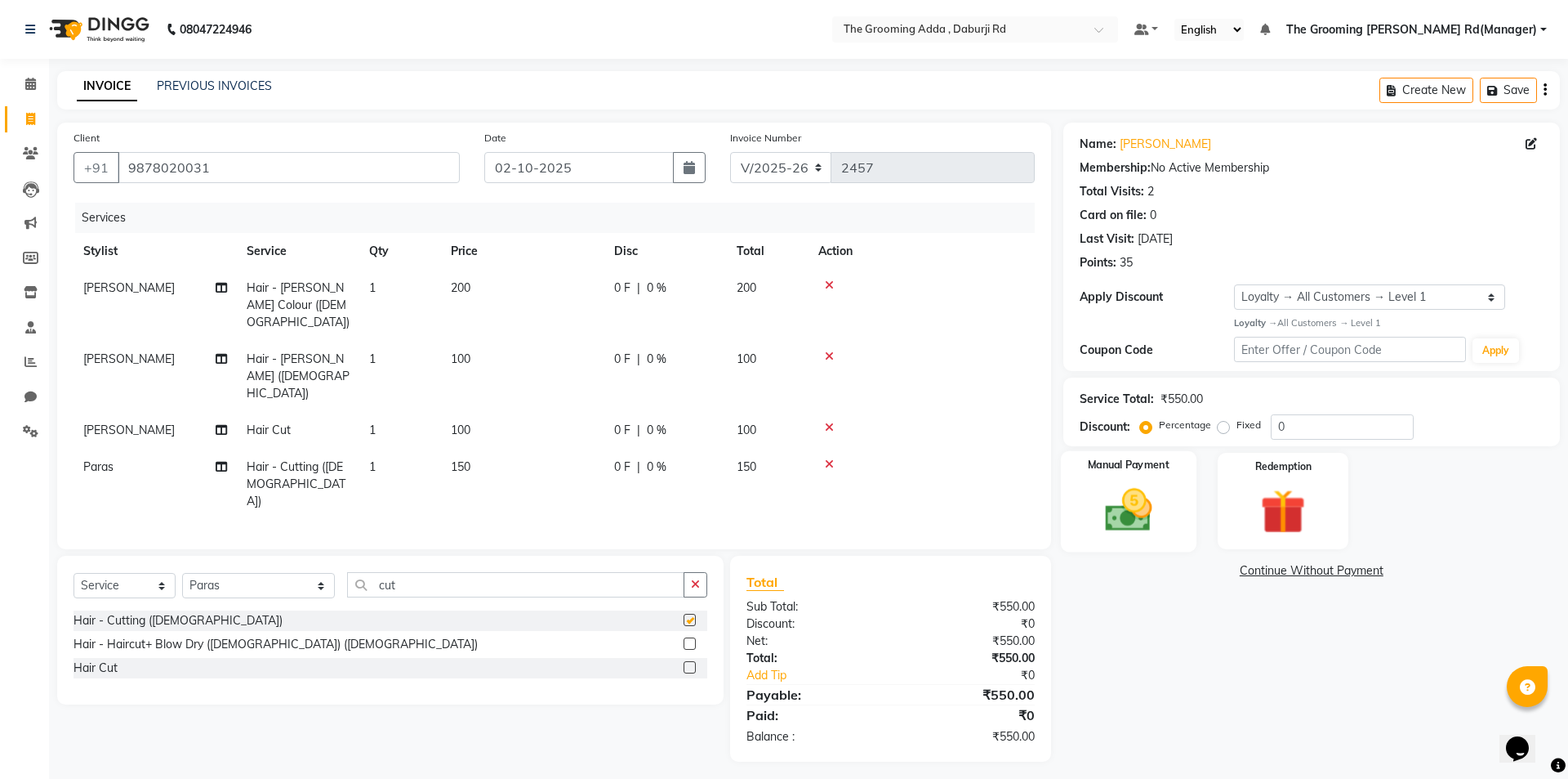
checkbox input "false"
click at [1148, 509] on img at bounding box center [1129, 510] width 76 height 54
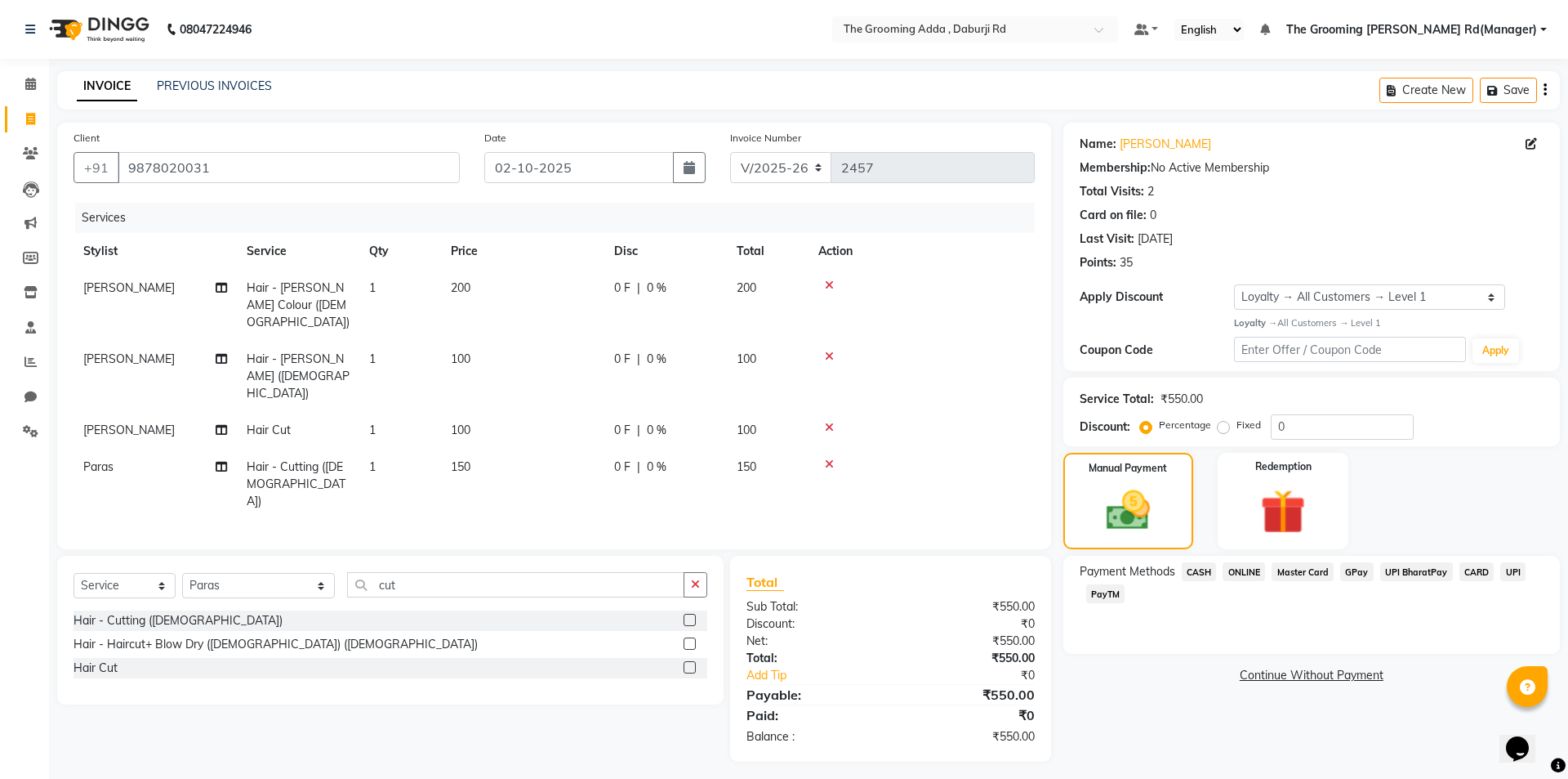
click at [1230, 569] on span "ONLINE" at bounding box center [1244, 572] width 43 height 19
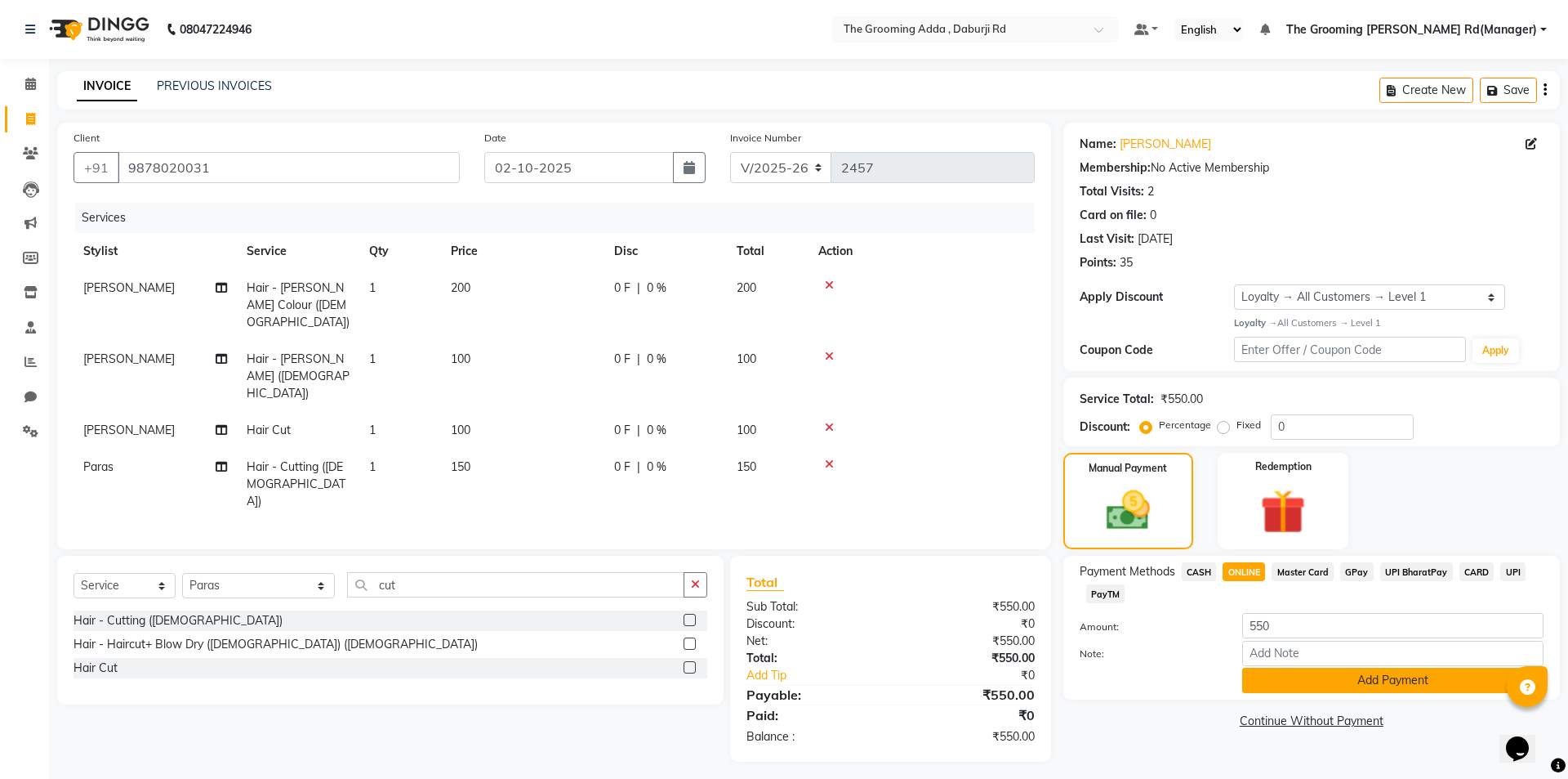
click at [1260, 688] on button "Add Payment" at bounding box center [1393, 681] width 302 height 26
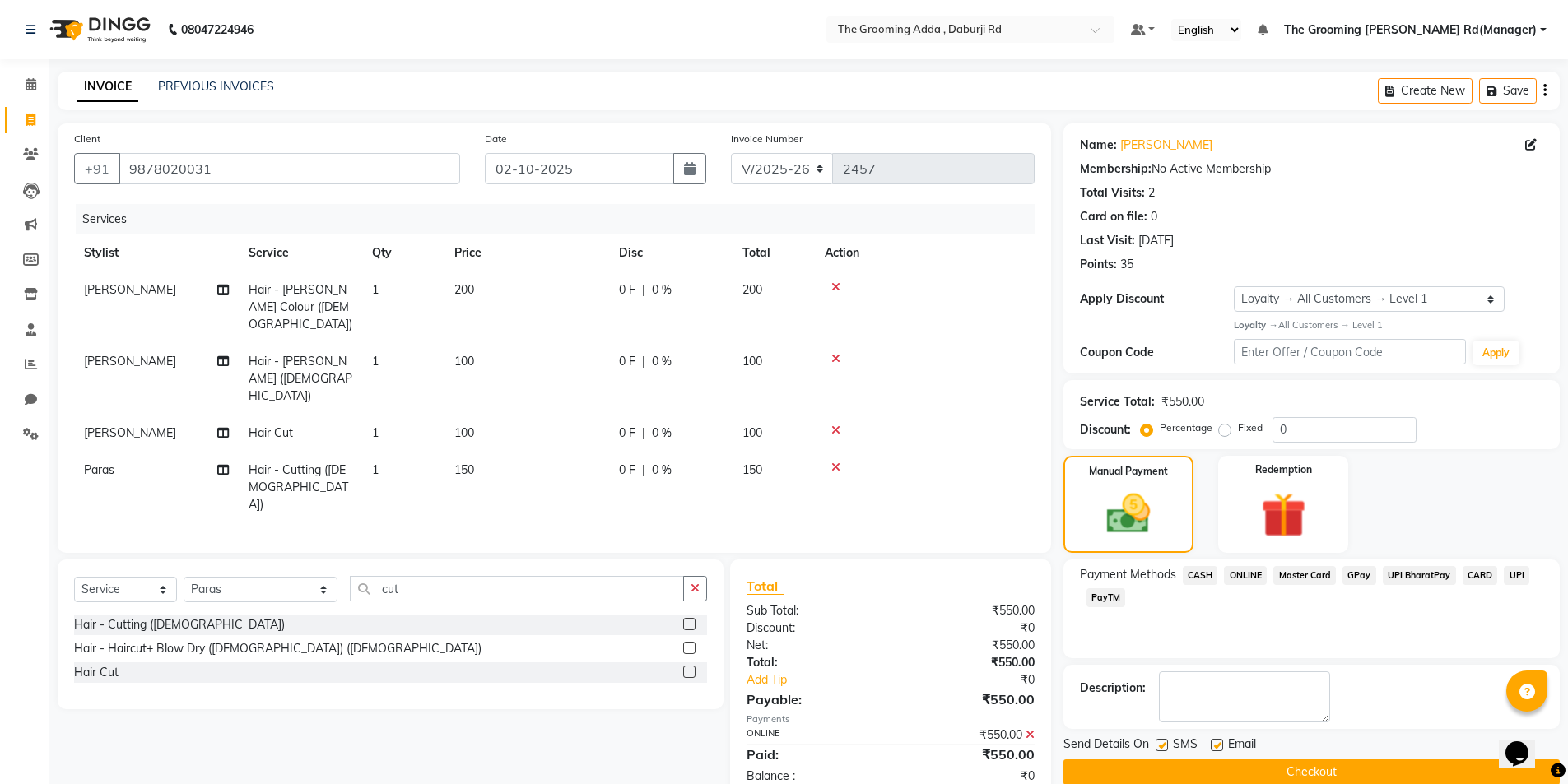
click at [1215, 741] on label at bounding box center [1217, 745] width 12 height 12
click at [1215, 741] on input "checkbox" at bounding box center [1216, 745] width 11 height 11
checkbox input "false"
click at [1155, 741] on label at bounding box center [1161, 745] width 12 height 12
click at [1155, 741] on input "checkbox" at bounding box center [1160, 745] width 11 height 11
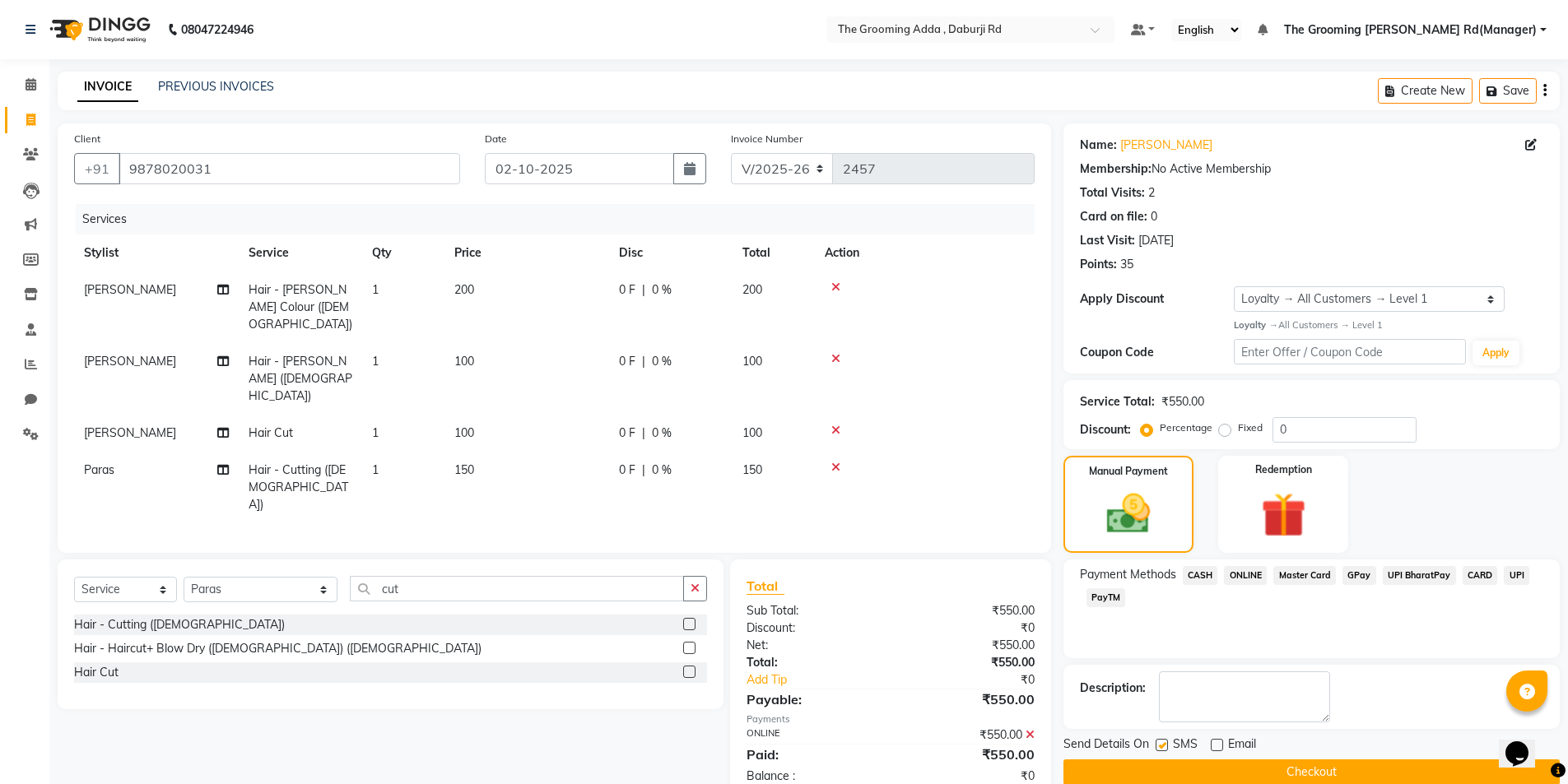
checkbox input "false"
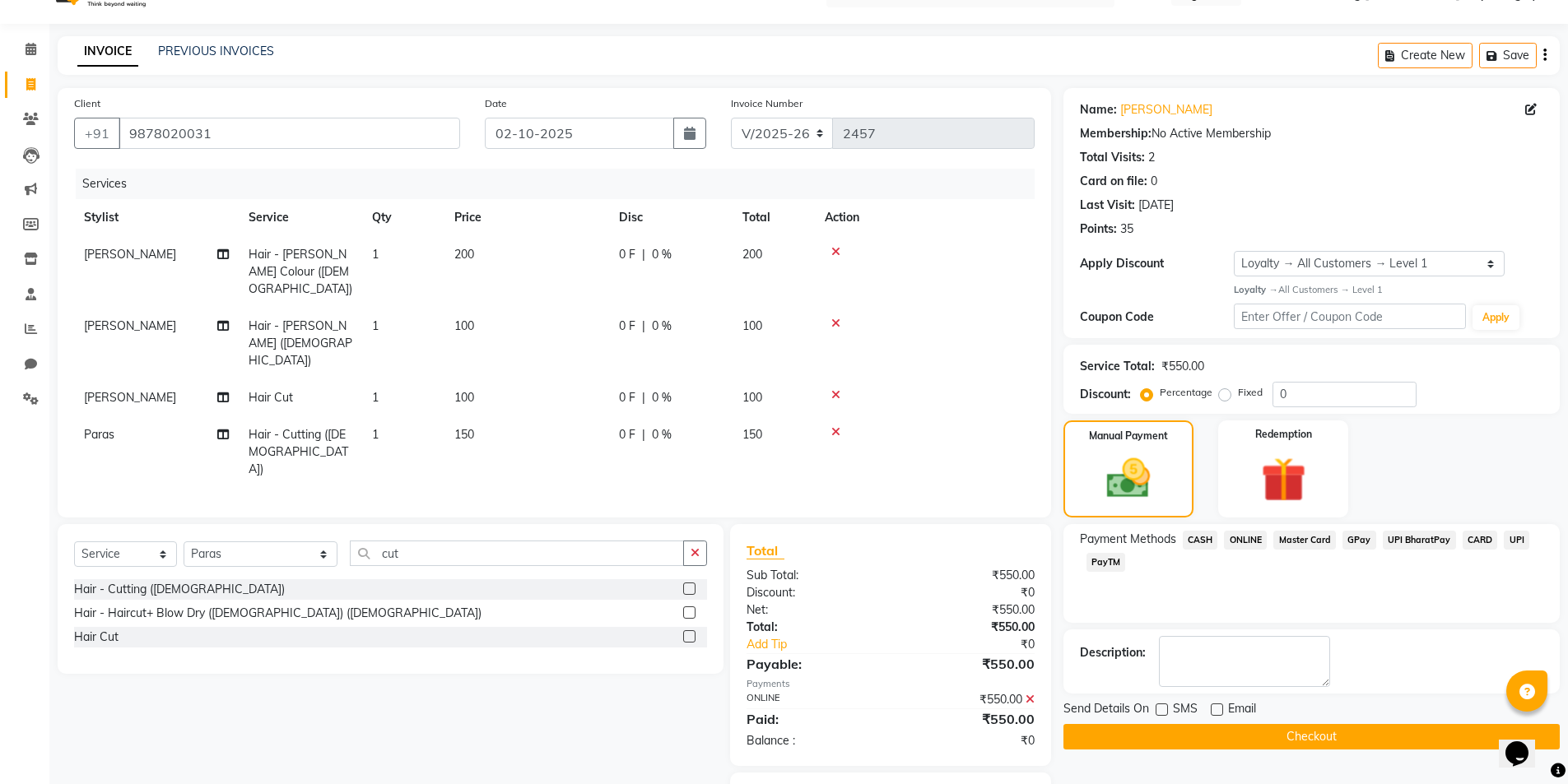
scroll to position [67, 0]
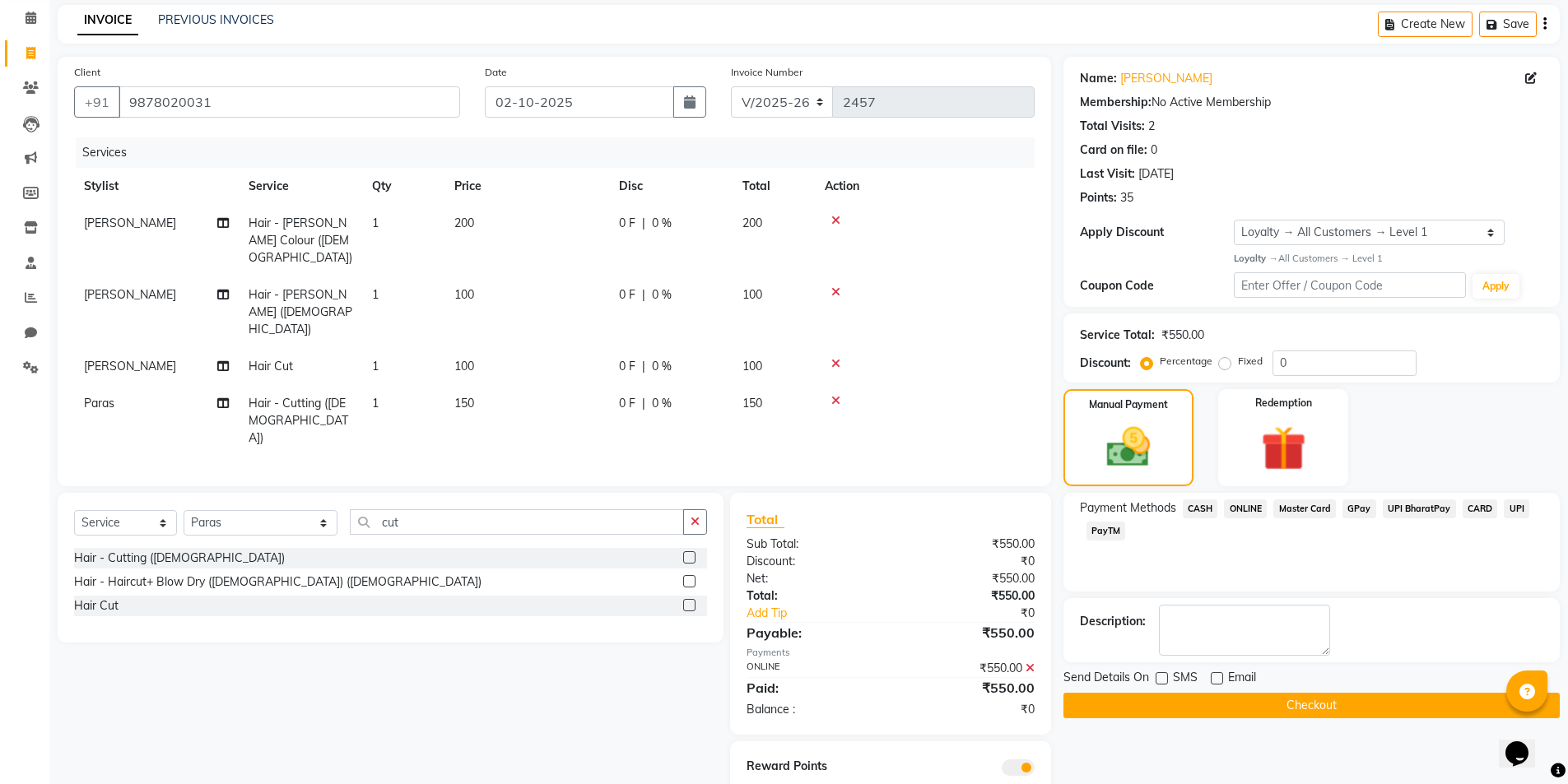
click at [1241, 703] on button "Checkout" at bounding box center [1311, 706] width 497 height 26
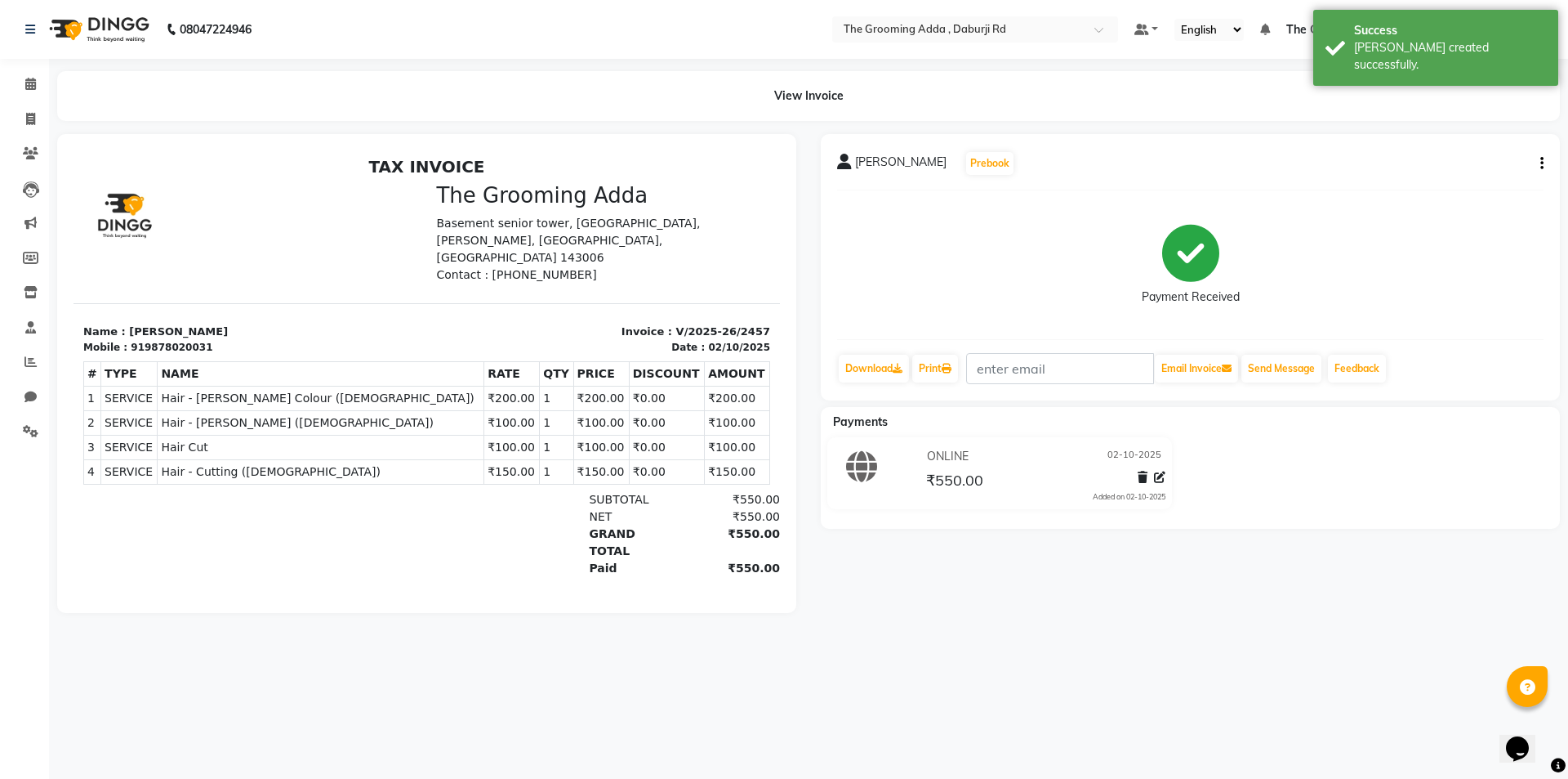
select select "service"
